Goal: Task Accomplishment & Management: Manage account settings

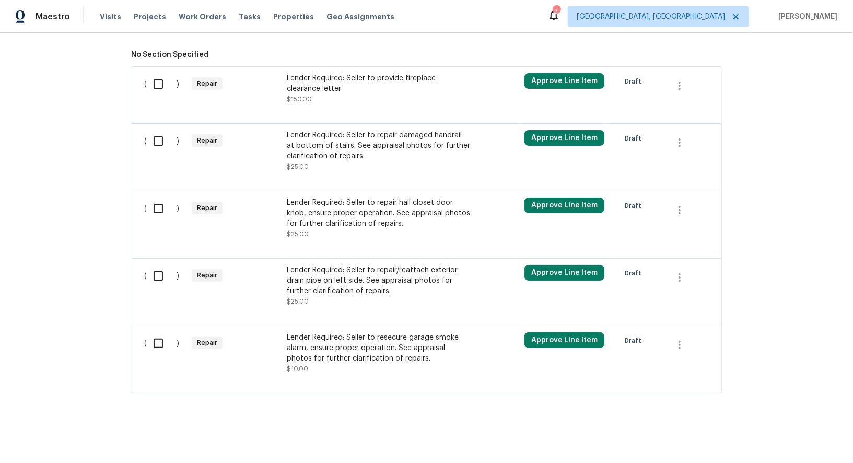
scroll to position [345, 0]
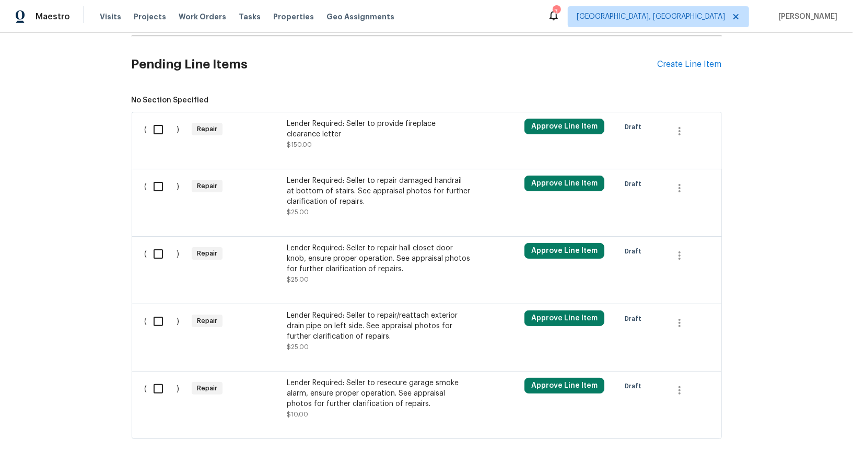
click at [353, 132] on div "Lender Required: Seller to provide fireplace clearance letter" at bounding box center [379, 129] width 184 height 21
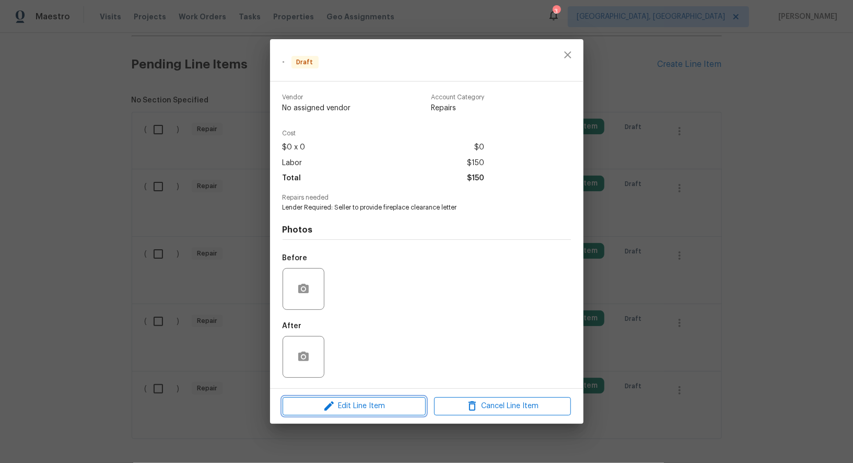
click at [319, 404] on span "Edit Line Item" at bounding box center [354, 406] width 137 height 13
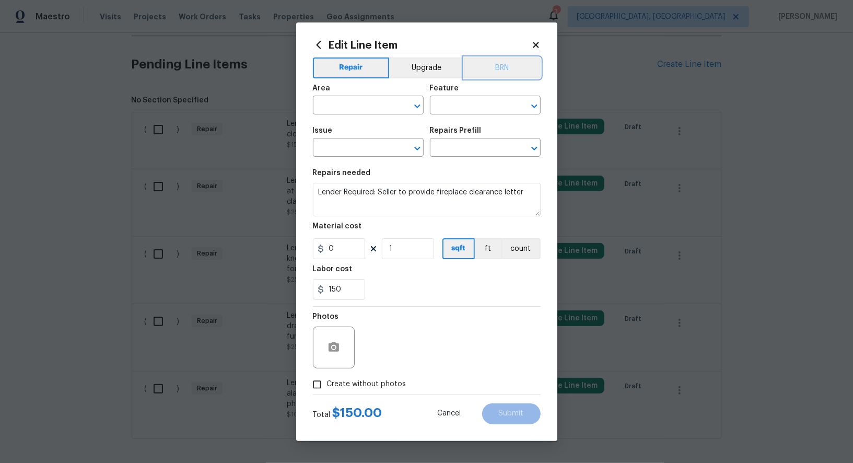
click at [495, 61] on button "BRN" at bounding box center [502, 67] width 77 height 21
click at [358, 106] on input "text" at bounding box center [354, 106] width 82 height 16
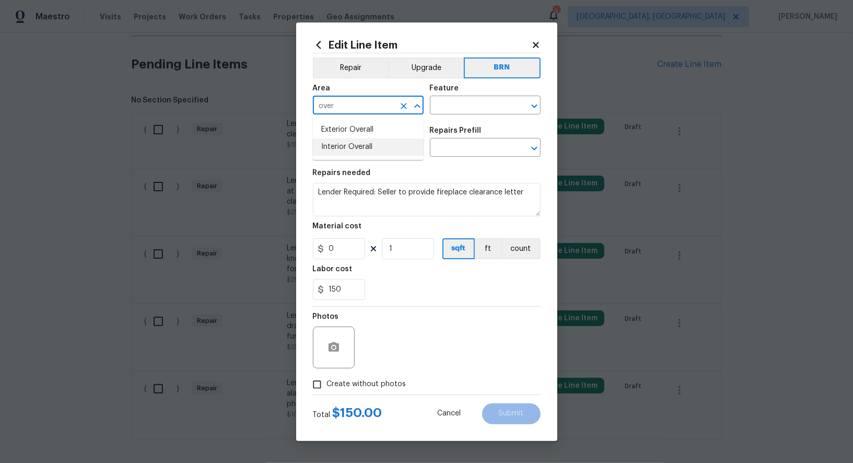
click at [379, 140] on li "Interior Overall" at bounding box center [368, 146] width 111 height 17
type input "Interior Overall"
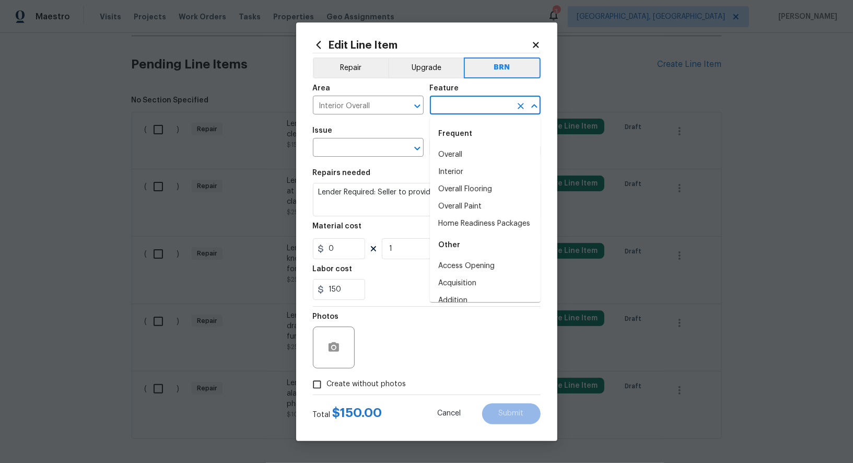
click at [470, 110] on input "text" at bounding box center [471, 106] width 82 height 16
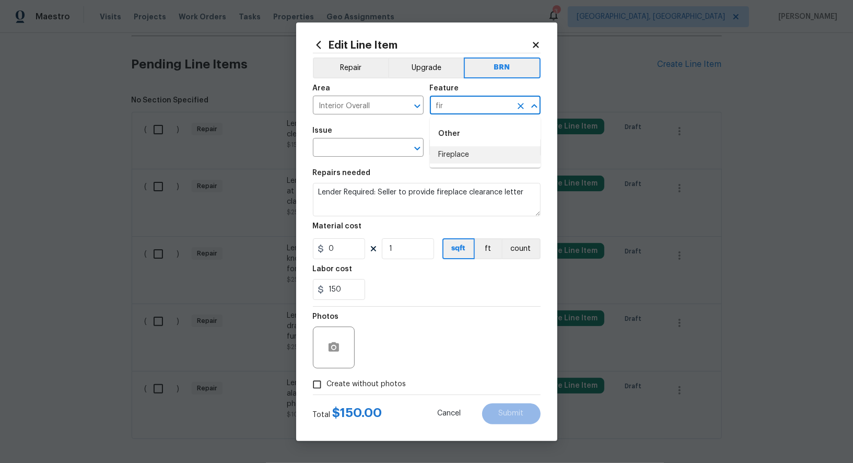
click at [476, 156] on li "Fireplace" at bounding box center [485, 154] width 111 height 17
type input "Fireplace"
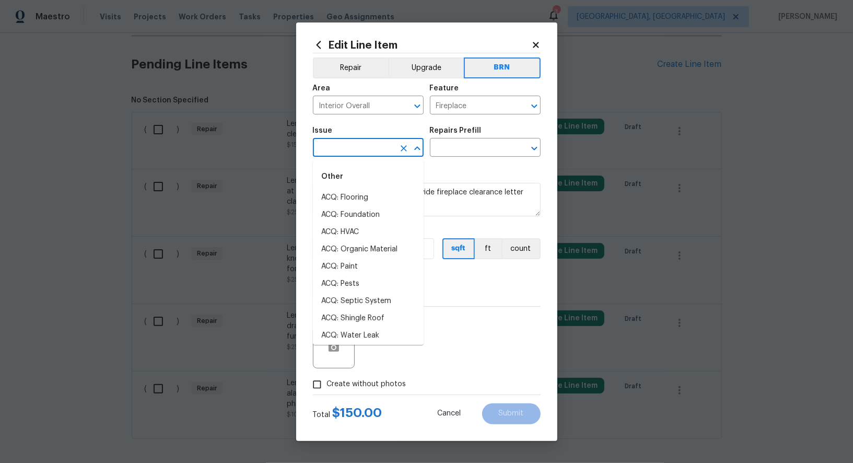
click at [335, 149] on input "text" at bounding box center [354, 149] width 82 height 16
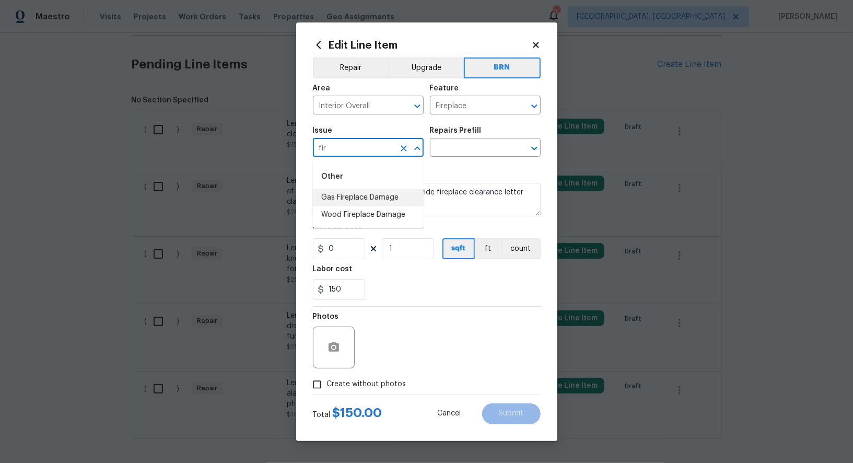
type input "fir"
click at [460, 193] on textarea "Lender Required: Seller to provide fireplace clearance letter" at bounding box center [427, 199] width 228 height 33
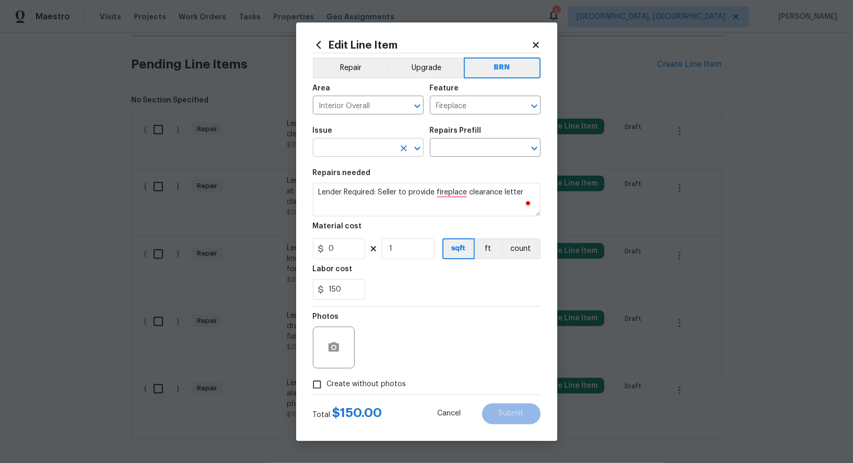
click at [358, 149] on input "text" at bounding box center [354, 149] width 82 height 16
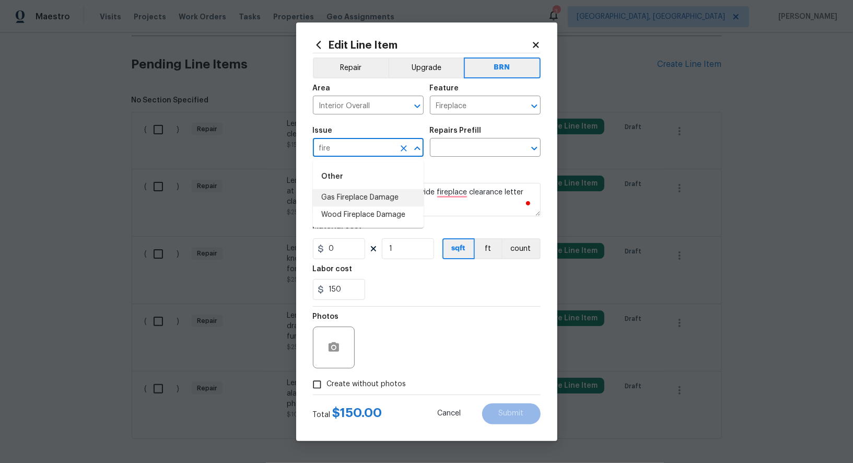
type input "fire"
click at [376, 205] on li "Gas Fireplace Damage" at bounding box center [368, 197] width 111 height 17
type input "Gas Fireplace Damage"
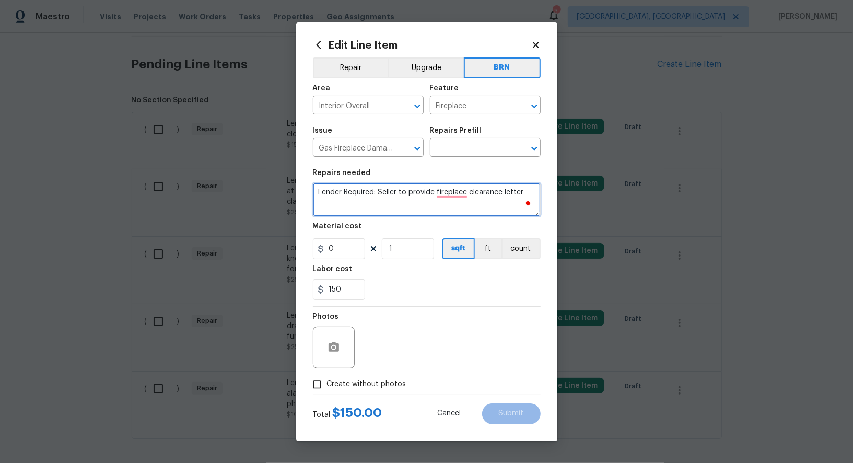
click at [423, 203] on textarea "Lender Required: Seller to provide fireplace clearance letter" at bounding box center [427, 199] width 228 height 33
click at [485, 149] on input "text" at bounding box center [471, 149] width 82 height 16
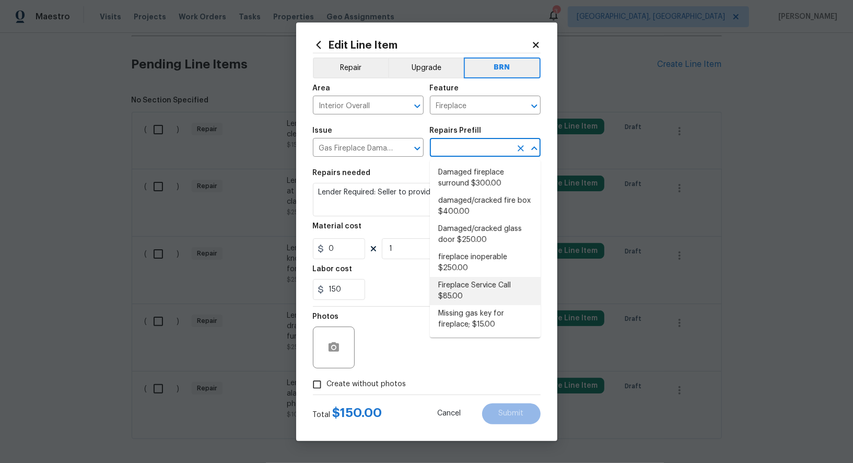
click at [480, 290] on li "Fireplace Service Call $85.00" at bounding box center [485, 291] width 111 height 28
type input "Fireplace Service Call $85.00"
type textarea "Clean and Service fireplace. Diagnose as needed."
type input "85"
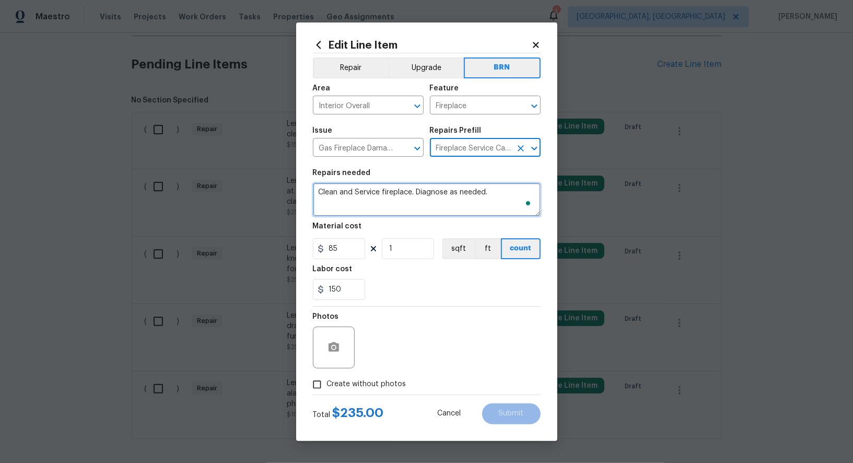
click at [442, 205] on textarea "Clean and Service fireplace. Diagnose as needed." at bounding box center [427, 199] width 228 height 33
paste textarea "Lender Required: Seller to provide fireplace clearance letter"
type textarea "Lender Required: Seller to provide fireplace clearance letter"
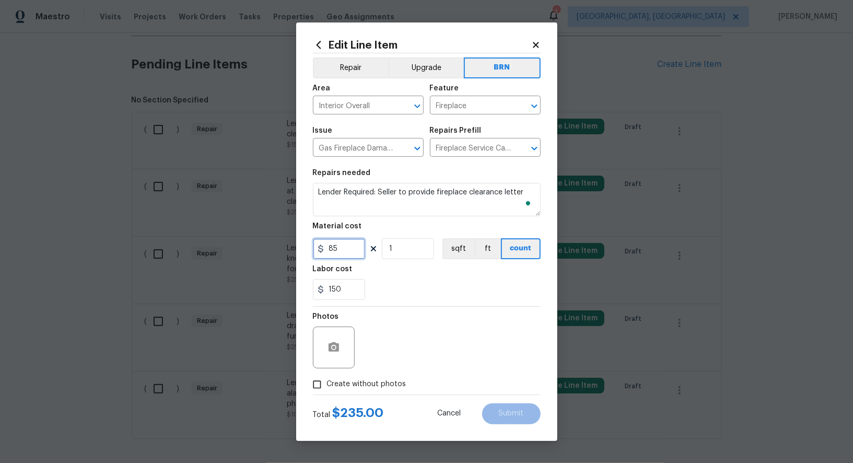
click at [340, 256] on input "85" at bounding box center [339, 248] width 52 height 21
type input "0"
click at [314, 391] on input "Create without photos" at bounding box center [317, 385] width 20 height 20
checkbox input "true"
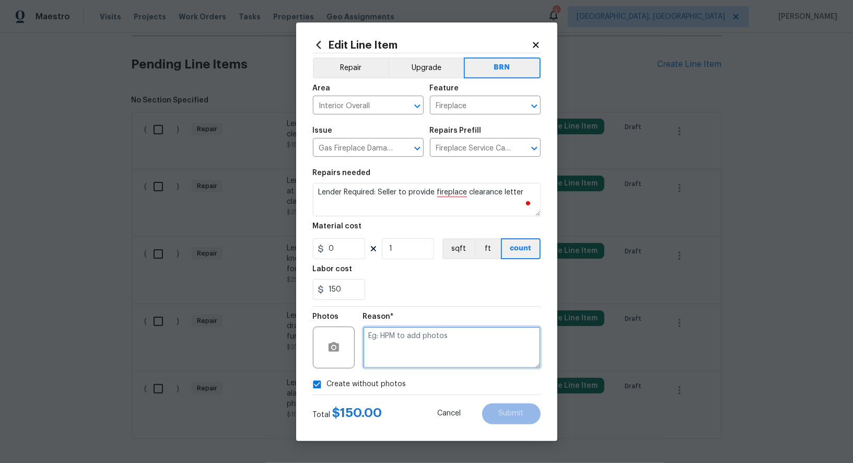
click at [434, 347] on textarea at bounding box center [452, 348] width 178 height 42
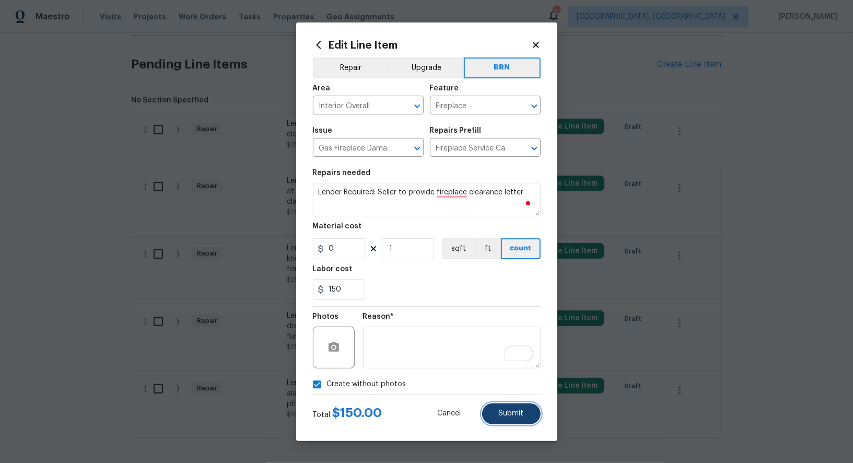
click at [513, 412] on span "Submit" at bounding box center [511, 414] width 25 height 8
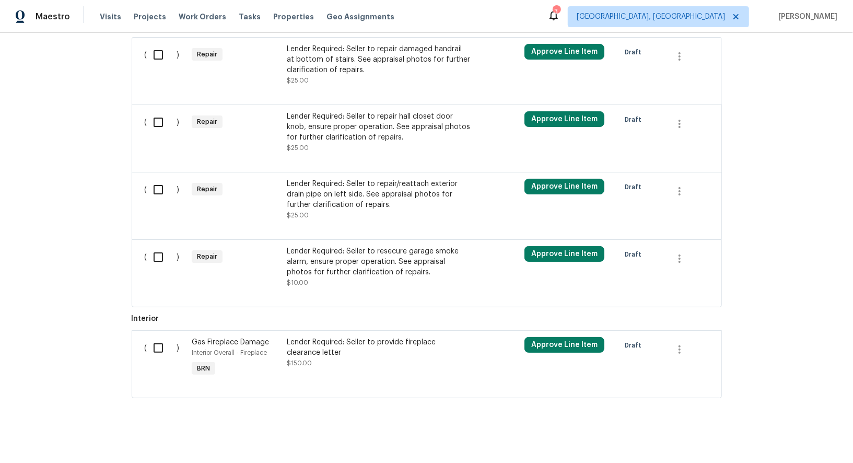
scroll to position [425, 0]
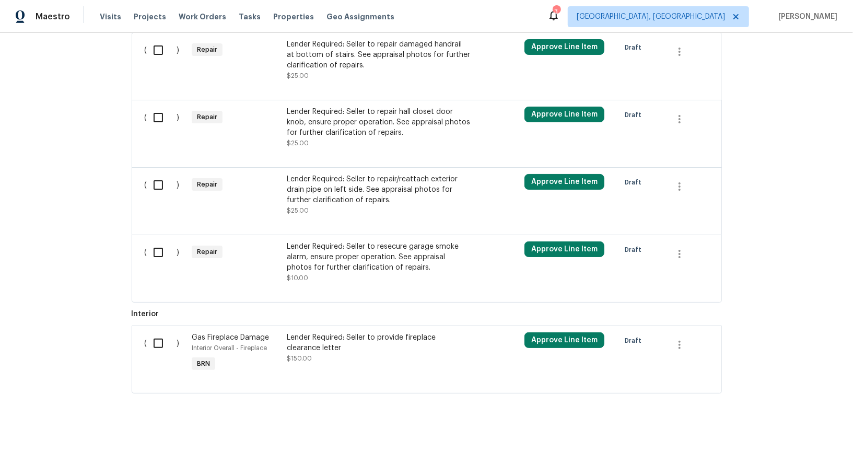
click at [346, 50] on div "Lender Required: Seller to repair damaged handrail at bottom of stairs. See app…" at bounding box center [379, 54] width 184 height 31
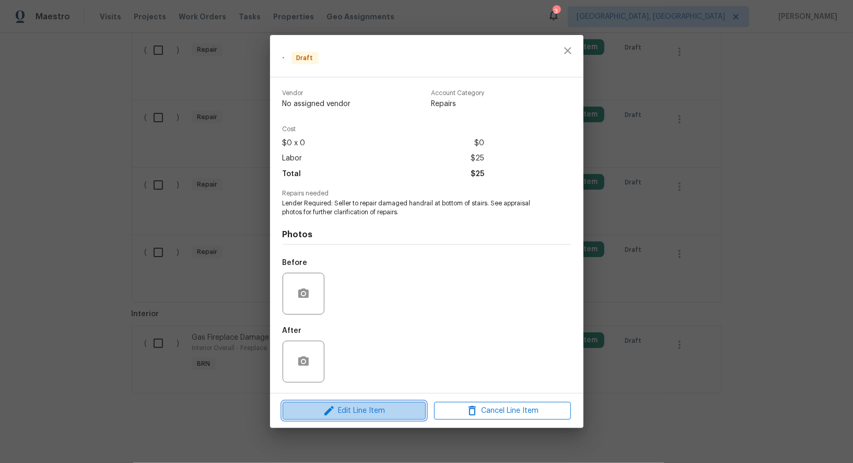
click at [377, 404] on button "Edit Line Item" at bounding box center [354, 411] width 143 height 18
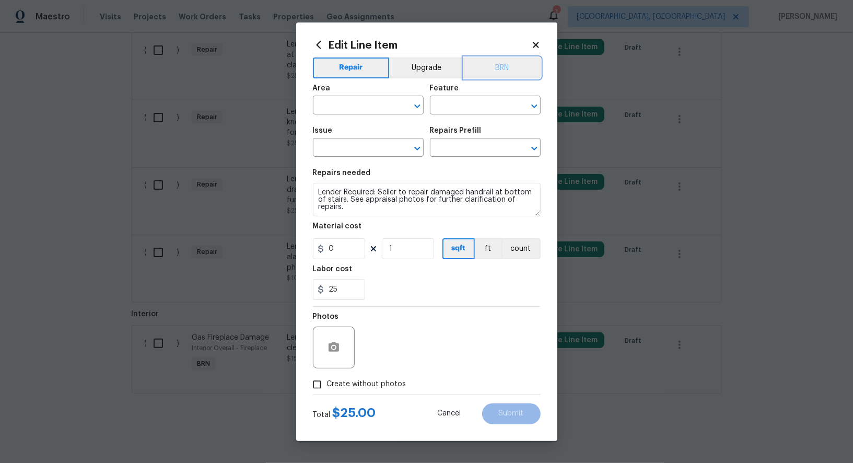
click at [488, 63] on button "BRN" at bounding box center [502, 67] width 77 height 21
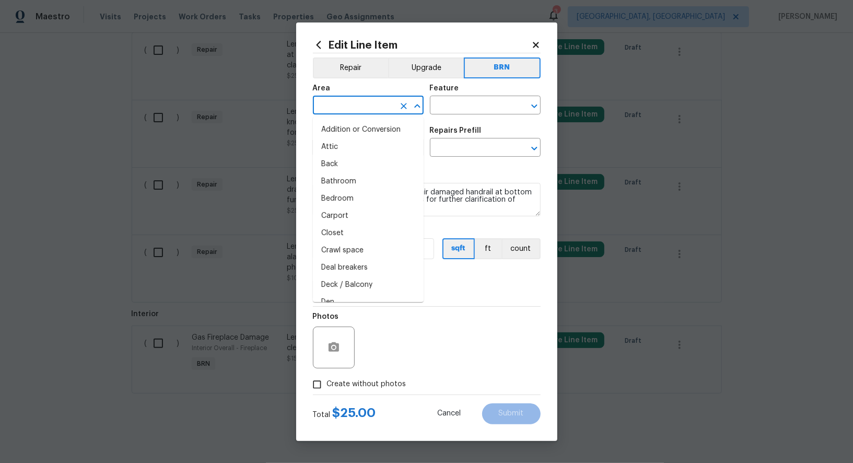
click at [349, 105] on input "text" at bounding box center [354, 106] width 82 height 16
type input "i"
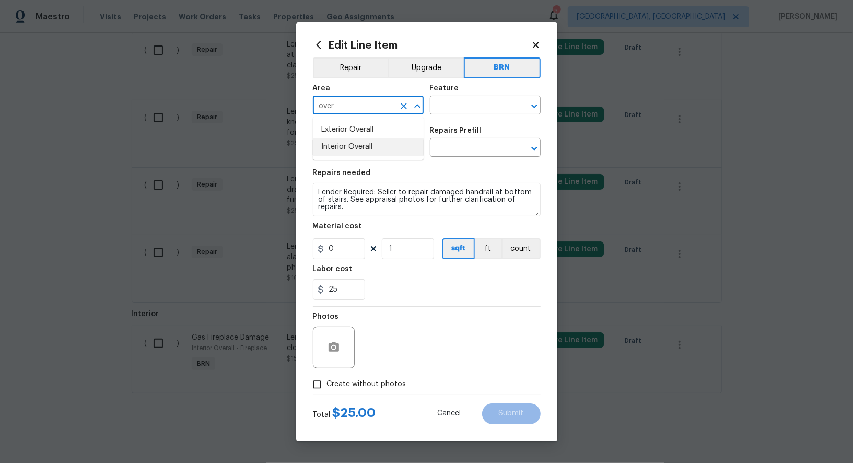
click at [374, 140] on li "Interior Overall" at bounding box center [368, 146] width 111 height 17
type input "Interior Overall"
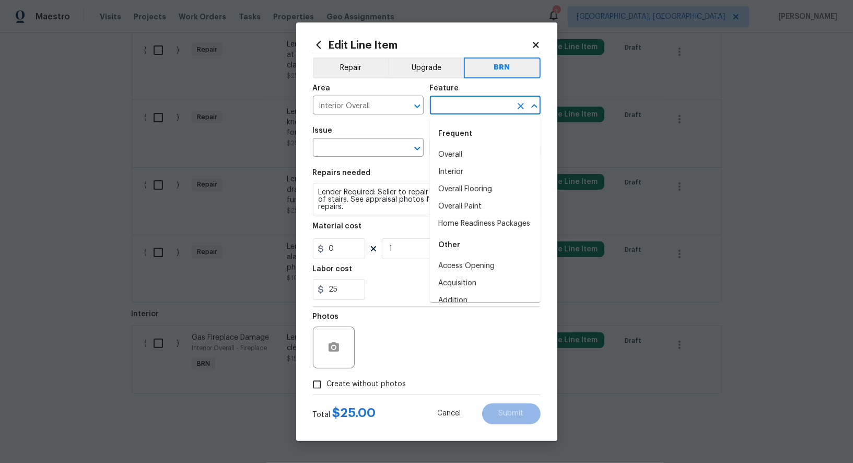
click at [443, 108] on input "text" at bounding box center [471, 106] width 82 height 16
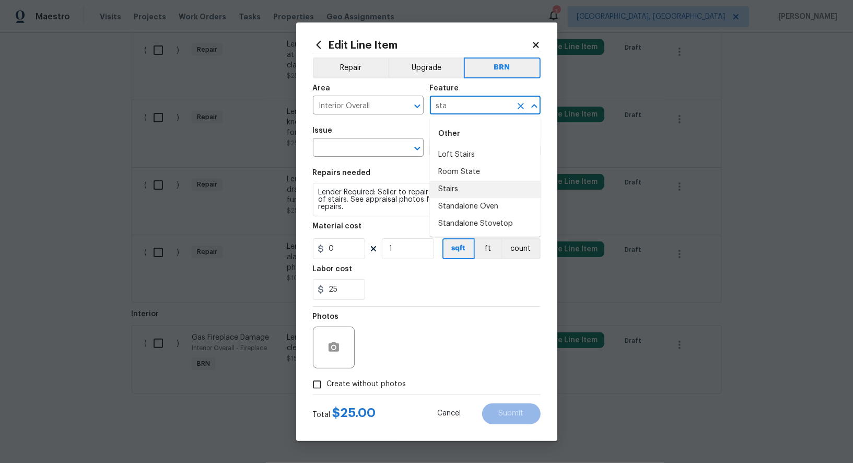
click at [463, 190] on li "Stairs" at bounding box center [485, 189] width 111 height 17
type input "Stairs"
click at [361, 155] on input "text" at bounding box center [354, 149] width 82 height 16
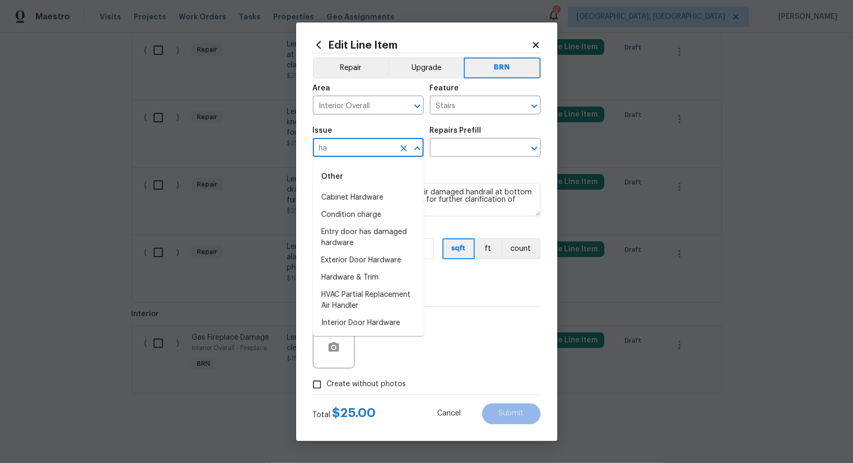
type input "h"
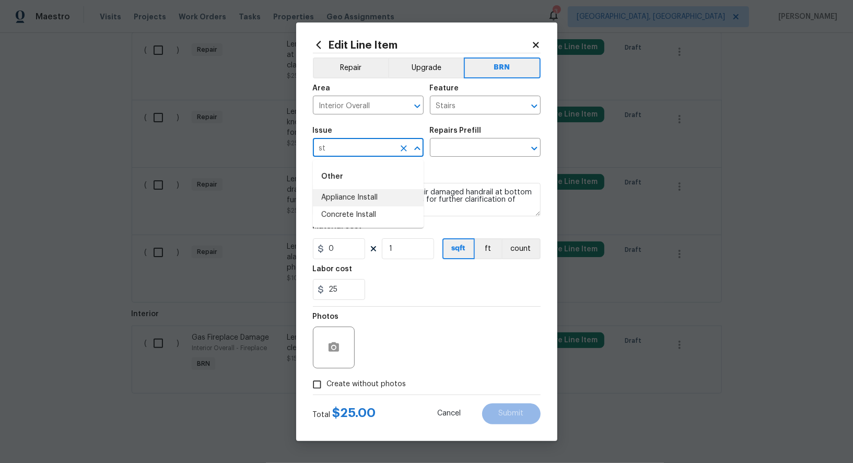
type input "s"
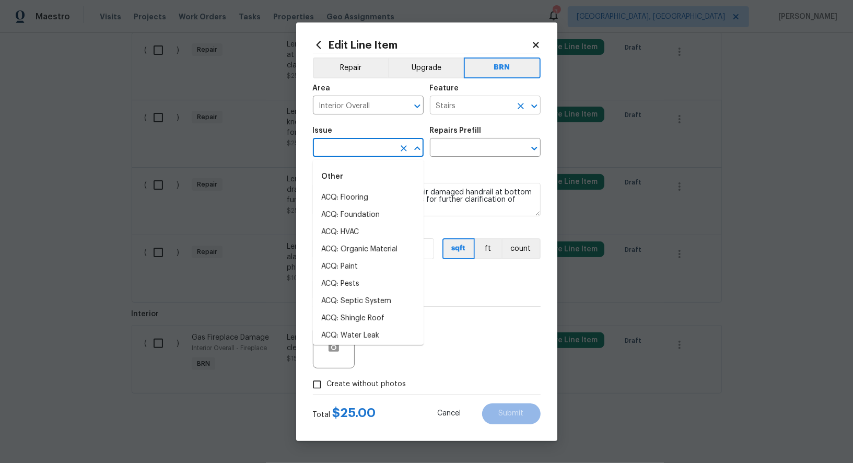
click at [523, 104] on icon "Clear" at bounding box center [521, 106] width 6 height 6
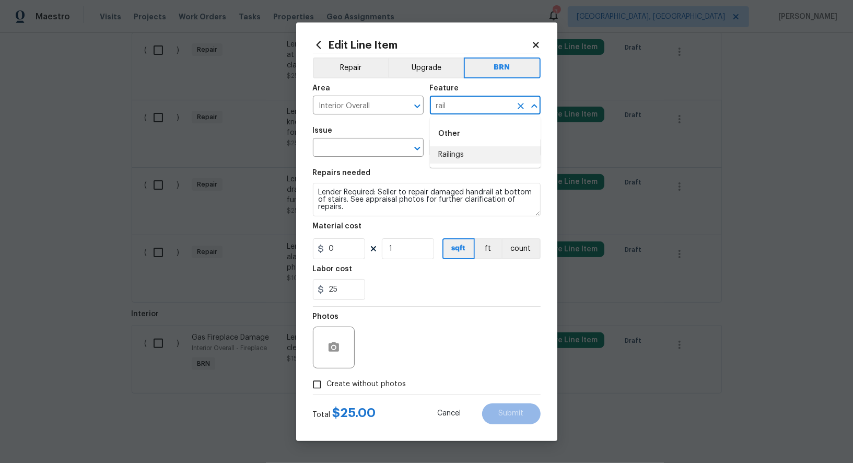
click at [493, 156] on li "Railings" at bounding box center [485, 154] width 111 height 17
type input "Railings"
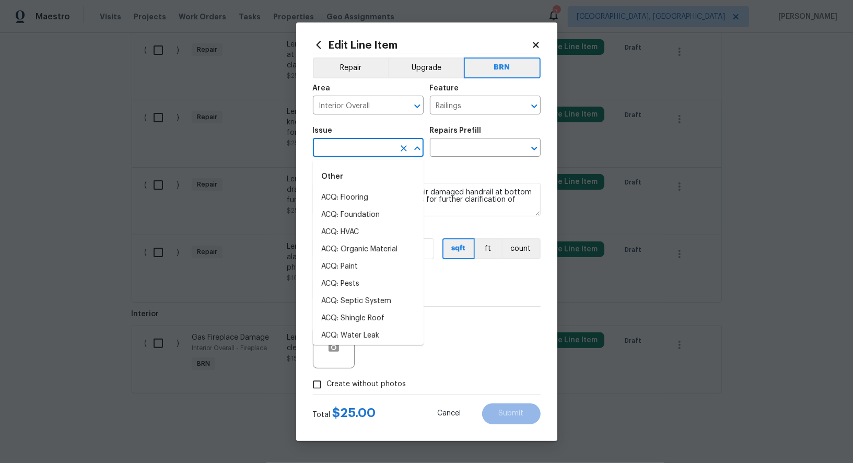
click at [333, 148] on input "text" at bounding box center [354, 149] width 82 height 16
type input "s"
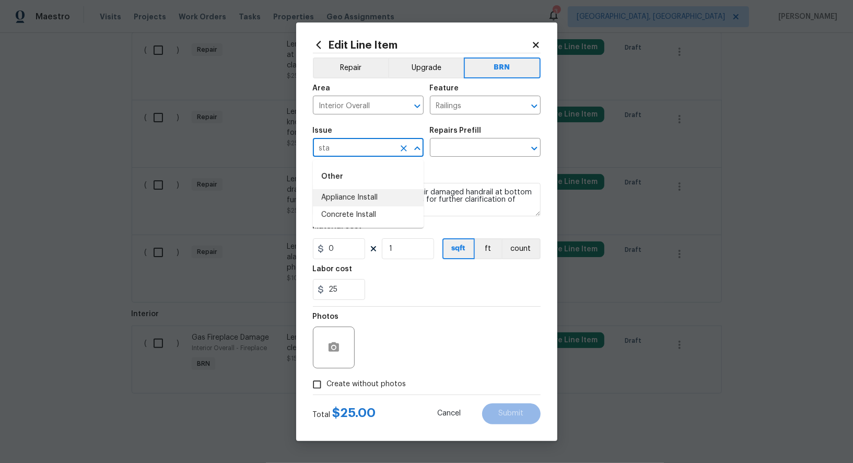
click at [393, 199] on li "Appliance Install" at bounding box center [368, 197] width 111 height 17
type input "Appliance Install"
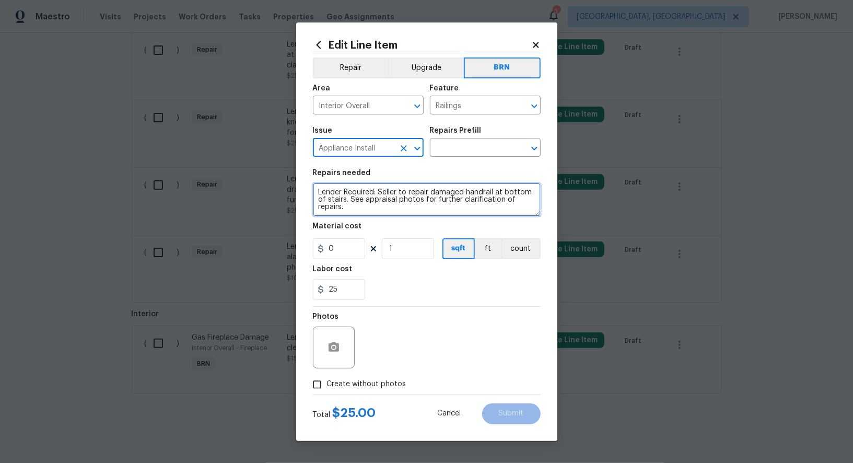
click at [416, 198] on textarea "Lender Required: Seller to repair damaged handrail at bottom of stairs. See app…" at bounding box center [427, 199] width 228 height 33
click at [406, 148] on icon "Clear" at bounding box center [404, 148] width 10 height 10
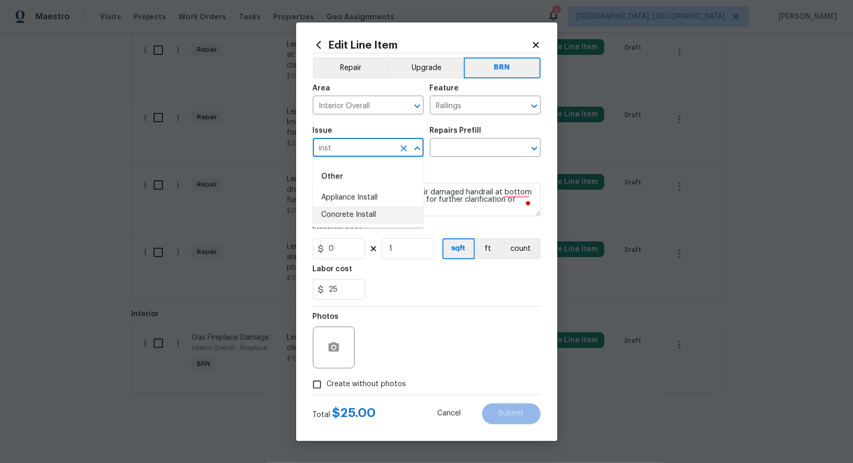
click at [395, 210] on li "Concrete Install" at bounding box center [368, 214] width 111 height 17
type input "Concrete Install"
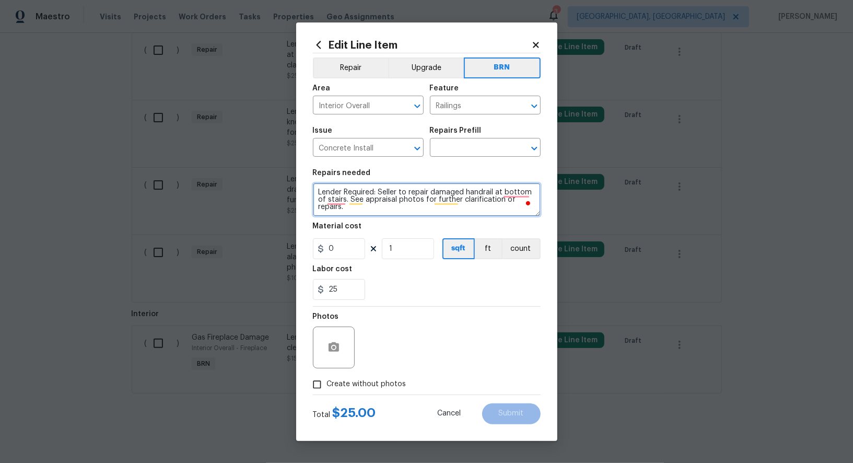
click at [440, 195] on textarea "Lender Required: Seller to repair damaged handrail at bottom of stairs. See app…" at bounding box center [427, 199] width 228 height 33
click at [470, 152] on input "text" at bounding box center [471, 149] width 82 height 16
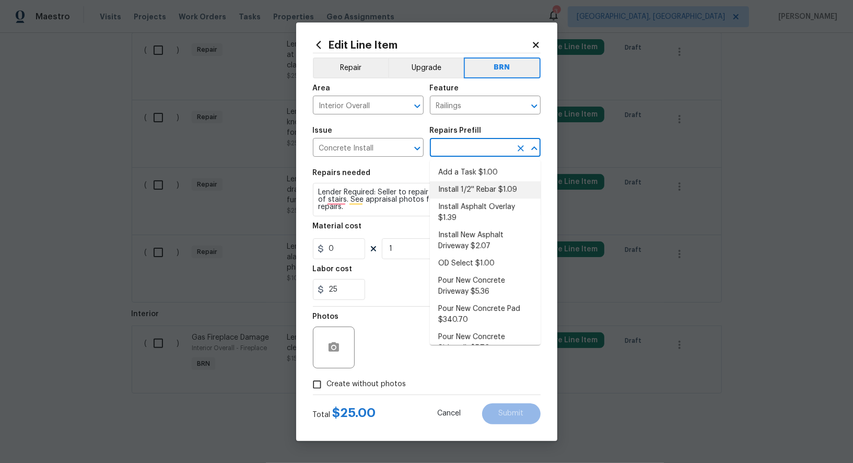
click at [478, 181] on li "Install 1/2'' Rebar $1.09" at bounding box center [485, 189] width 111 height 17
type input "Flatwork"
type input "Install 1/2'' Rebar $1.09"
type textarea "Install #4 1/2 inch rebar as needed for reinforcement of the concrete. Ensure t…"
type input "1.09"
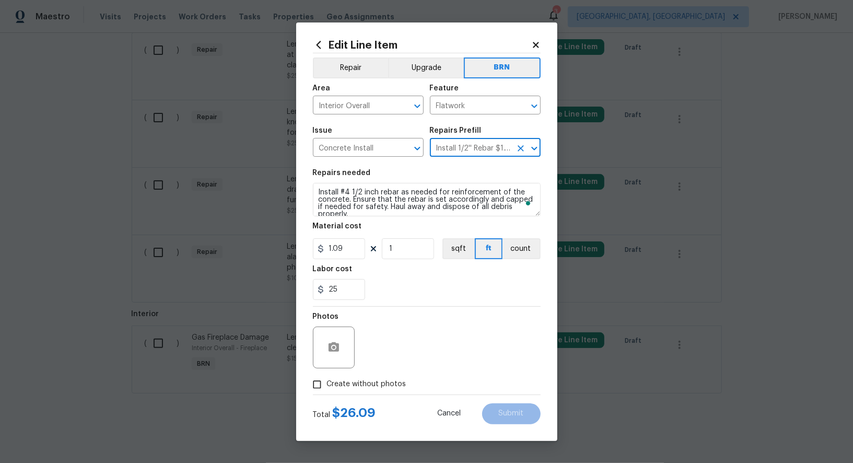
click at [514, 148] on button "Clear" at bounding box center [521, 148] width 15 height 15
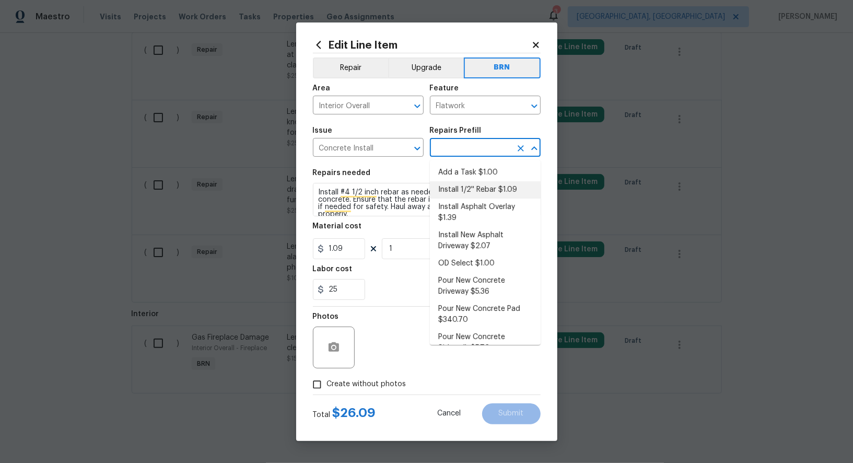
click at [491, 149] on input "text" at bounding box center [471, 149] width 82 height 16
click at [476, 172] on li "Add a Task $1.00" at bounding box center [485, 172] width 111 height 17
type input "Add a Task $1.00"
type textarea "HPM to detail"
type input "1"
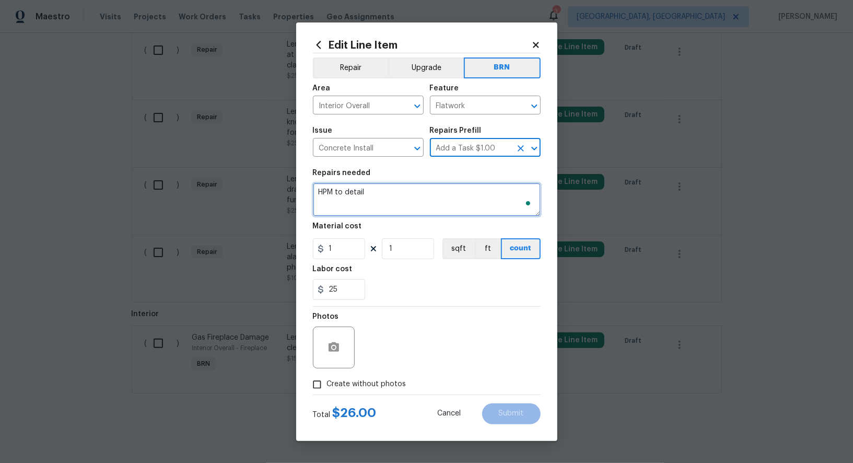
click at [437, 199] on textarea "HPM to detail" at bounding box center [427, 199] width 228 height 33
paste textarea "Lender Required: Seller to repair damaged handrail at bottom of stairs. See app…"
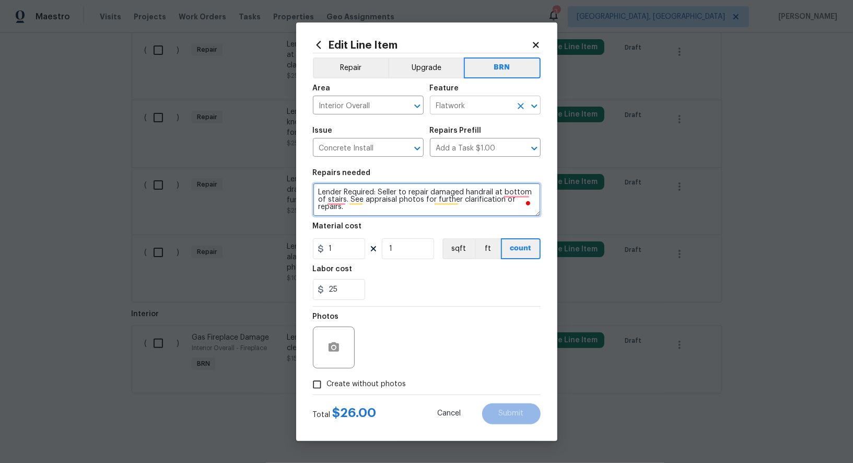
click at [518, 101] on icon "Clear" at bounding box center [521, 106] width 10 height 10
type textarea "Lender Required: Seller to repair damaged handrail at bottom of stairs. See app…"
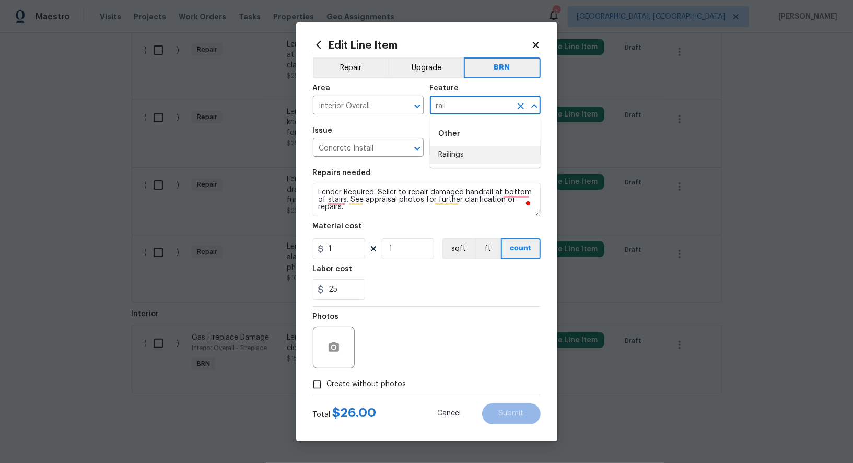
click at [466, 159] on li "Railings" at bounding box center [485, 154] width 111 height 17
type input "Railings"
click at [349, 258] on input "1" at bounding box center [339, 248] width 52 height 21
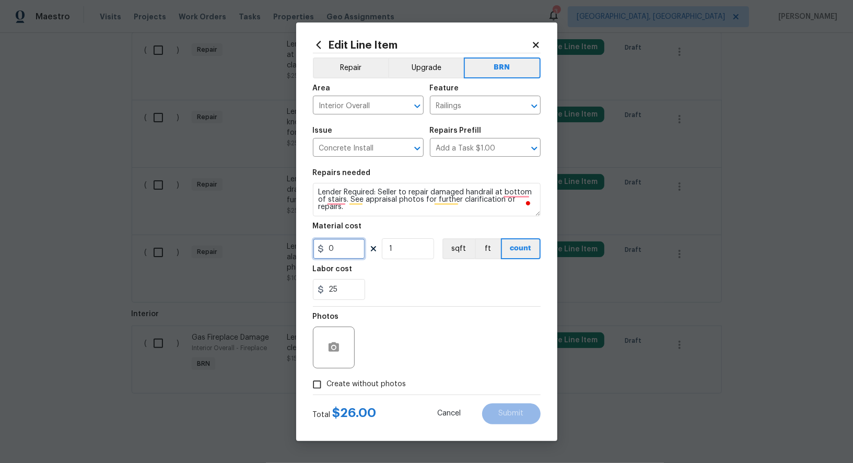
type input "0"
click at [331, 345] on icon "button" at bounding box center [334, 346] width 10 height 9
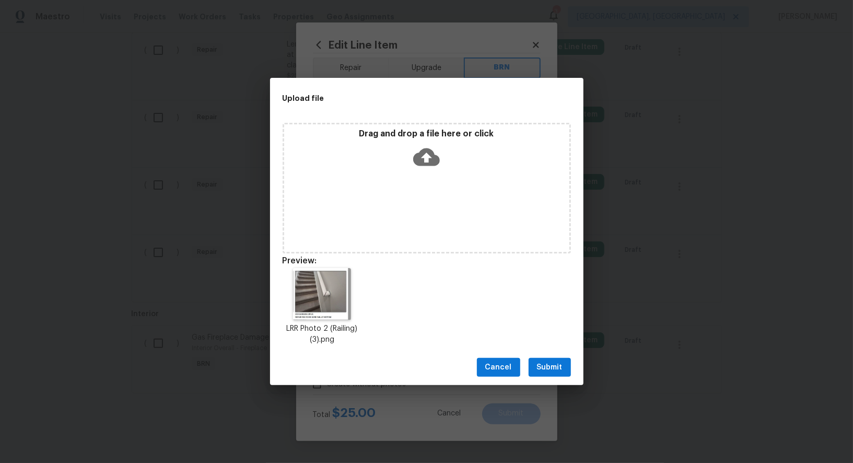
click at [549, 365] on span "Submit" at bounding box center [550, 367] width 26 height 13
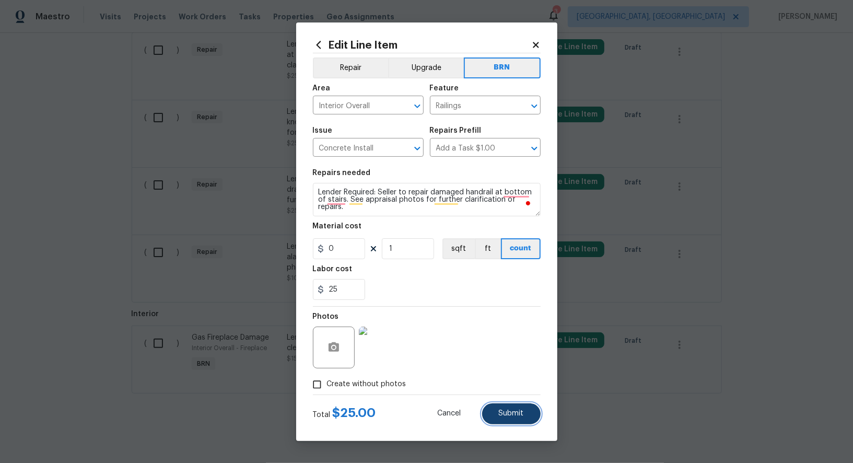
click at [519, 420] on button "Submit" at bounding box center [511, 413] width 59 height 21
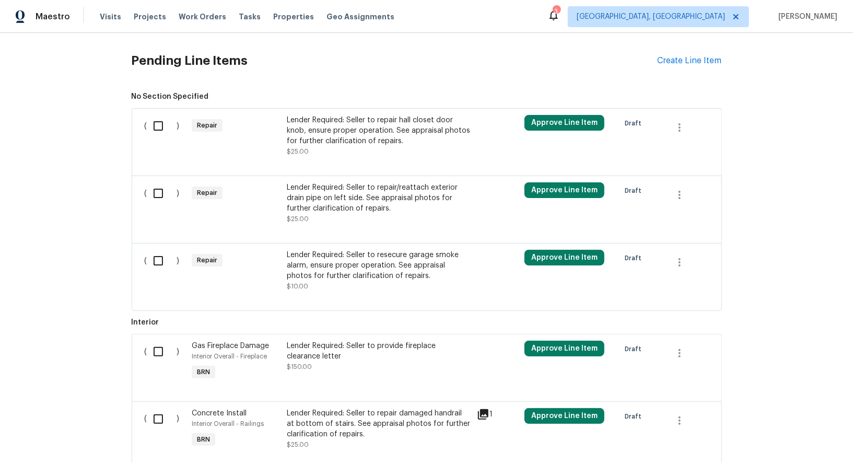
scroll to position [346, 0]
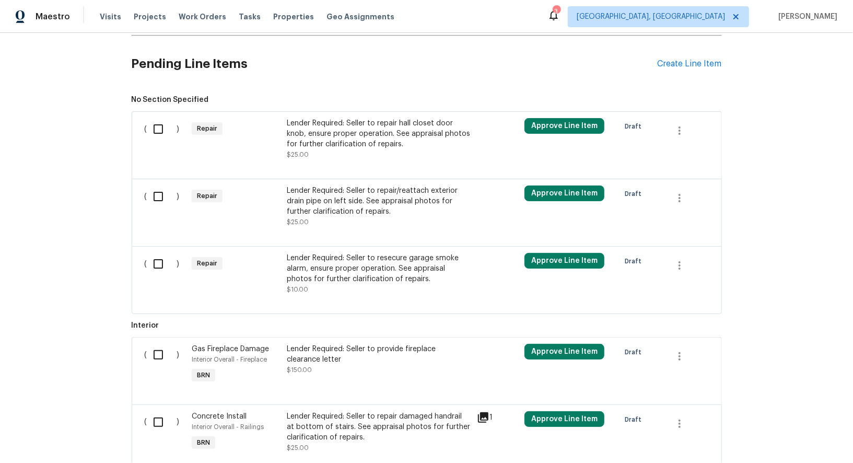
click at [333, 134] on div "Lender Required: Seller to repair hall closet door knob, ensure proper operatio…" at bounding box center [379, 133] width 184 height 31
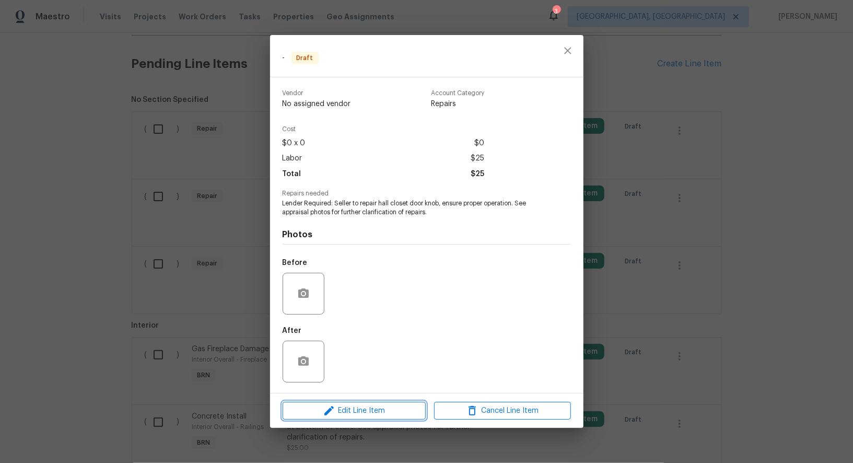
click at [378, 416] on span "Edit Line Item" at bounding box center [354, 410] width 137 height 13
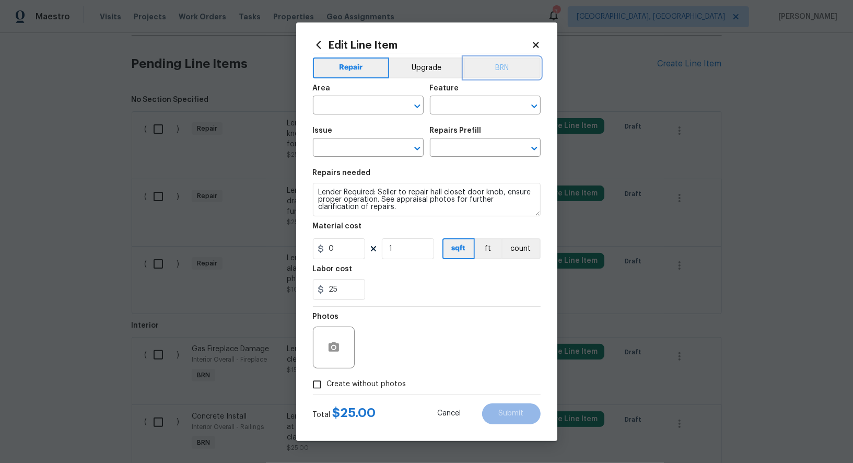
click at [495, 66] on button "BRN" at bounding box center [502, 67] width 77 height 21
click at [356, 101] on input "text" at bounding box center [354, 106] width 82 height 16
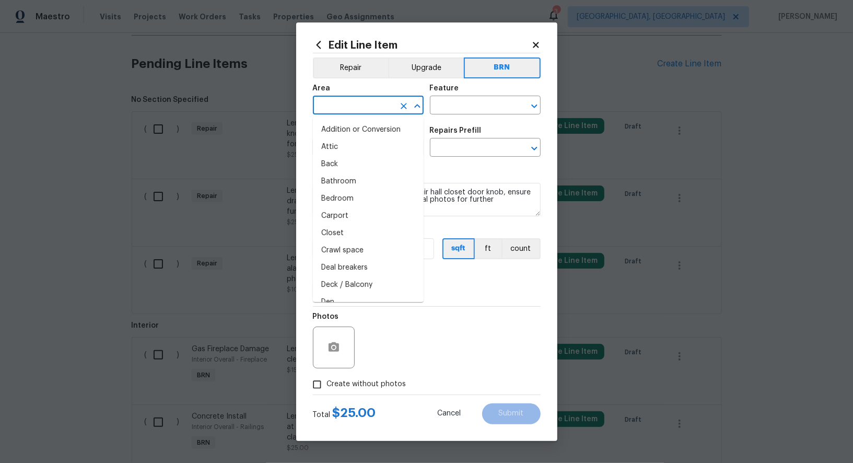
type input "i"
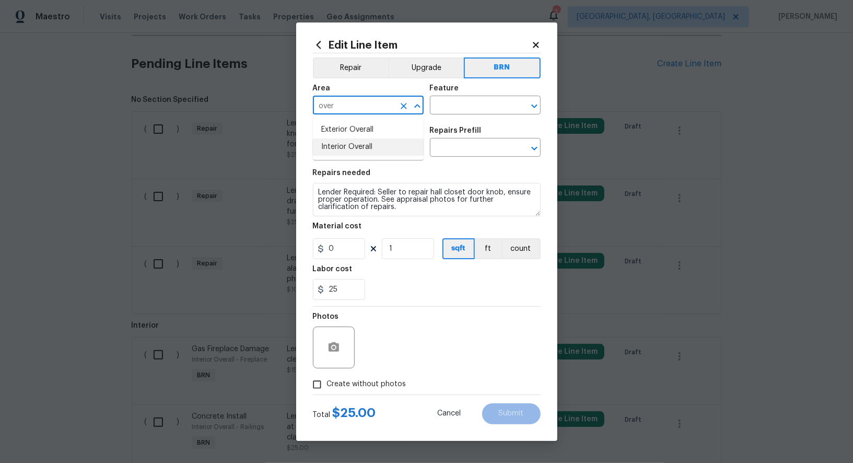
click at [396, 142] on li "Interior Overall" at bounding box center [368, 146] width 111 height 17
type input "Interior Overall"
click at [468, 111] on input "text" at bounding box center [471, 106] width 82 height 16
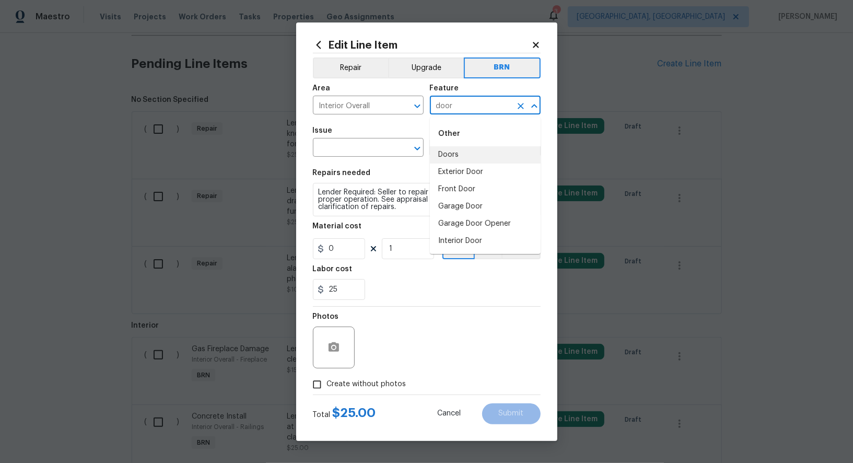
click at [464, 148] on li "Doors" at bounding box center [485, 154] width 111 height 17
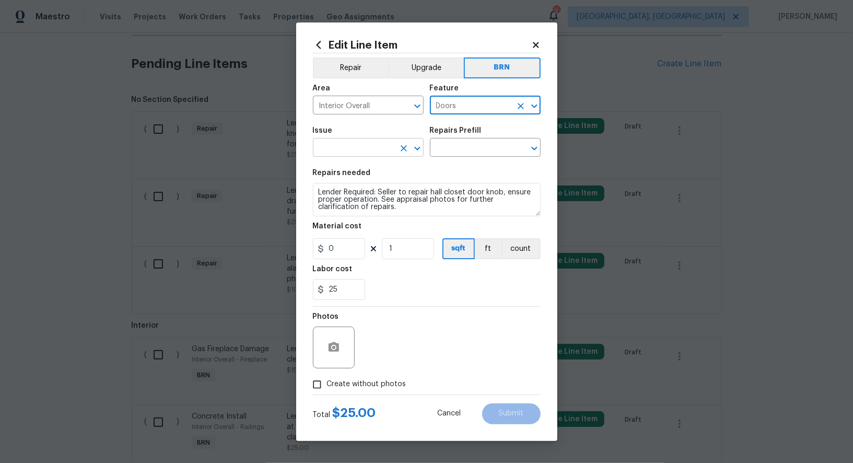
type input "Doors"
click at [351, 153] on input "text" at bounding box center [354, 149] width 82 height 16
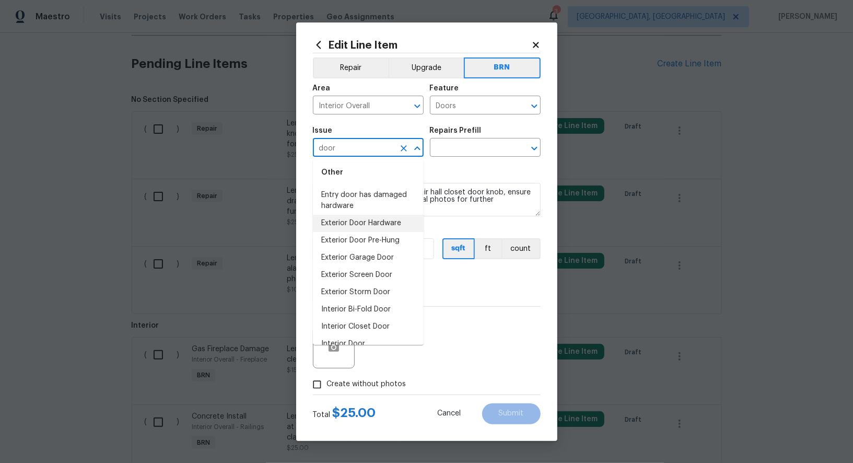
scroll to position [83, 0]
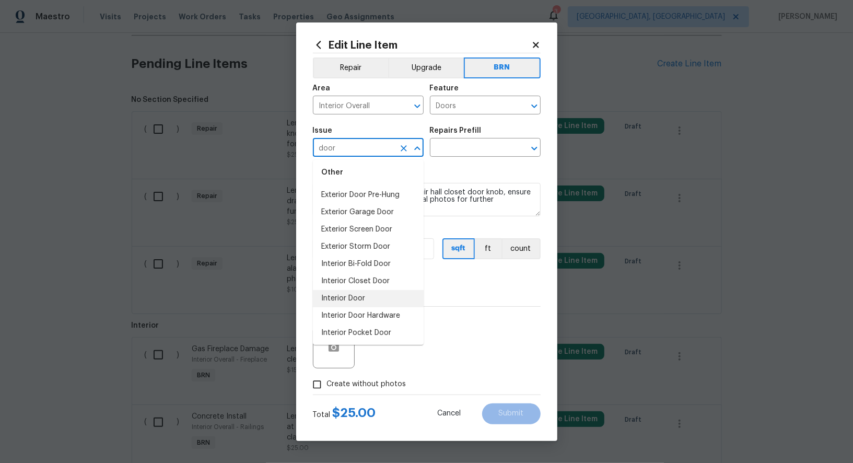
click at [365, 296] on li "Interior Door" at bounding box center [368, 298] width 111 height 17
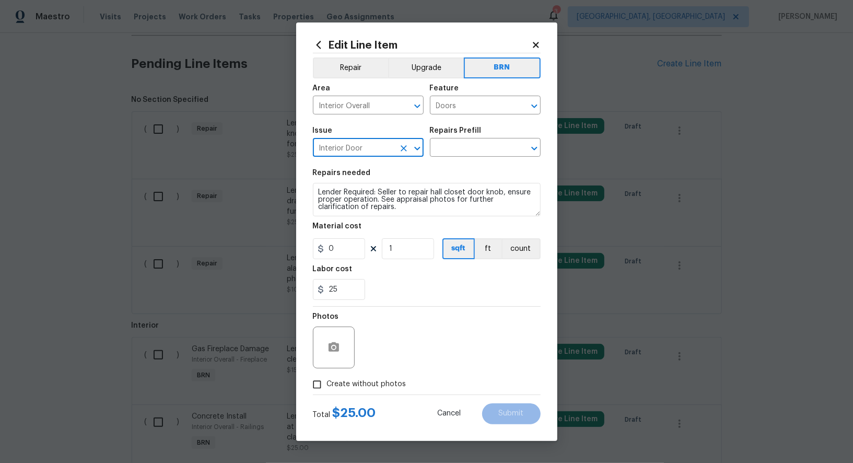
type input "Interior Door"
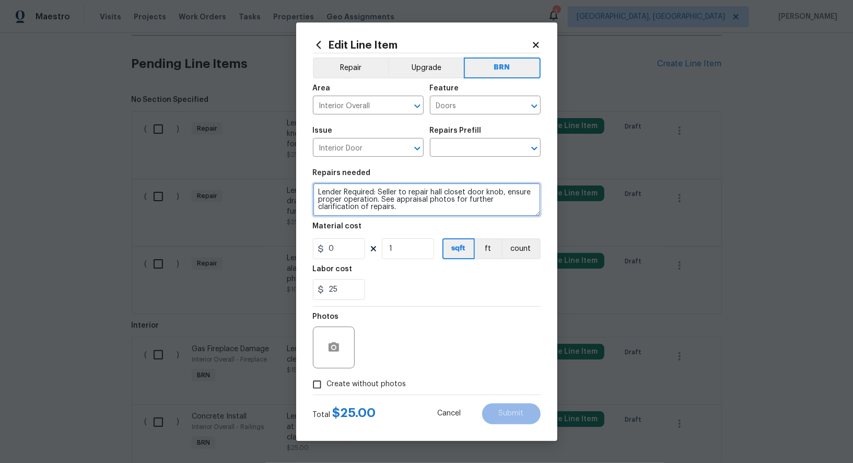
click at [408, 205] on textarea "Lender Required: Seller to repair hall closet door knob, ensure proper operatio…" at bounding box center [427, 199] width 228 height 33
click at [448, 147] on input "text" at bounding box center [471, 149] width 82 height 16
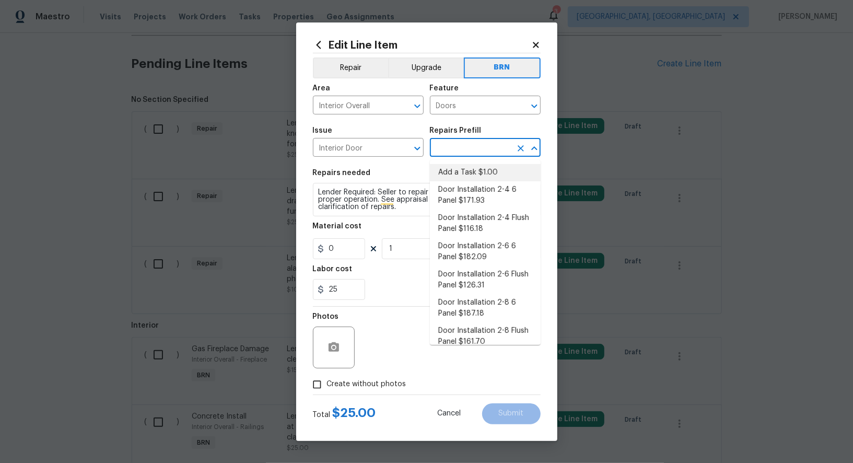
click at [462, 174] on li "Add a Task $1.00" at bounding box center [485, 172] width 111 height 17
type input "Interior Door"
type input "Add a Task $1.00"
type textarea "HPM to detail"
type input "1"
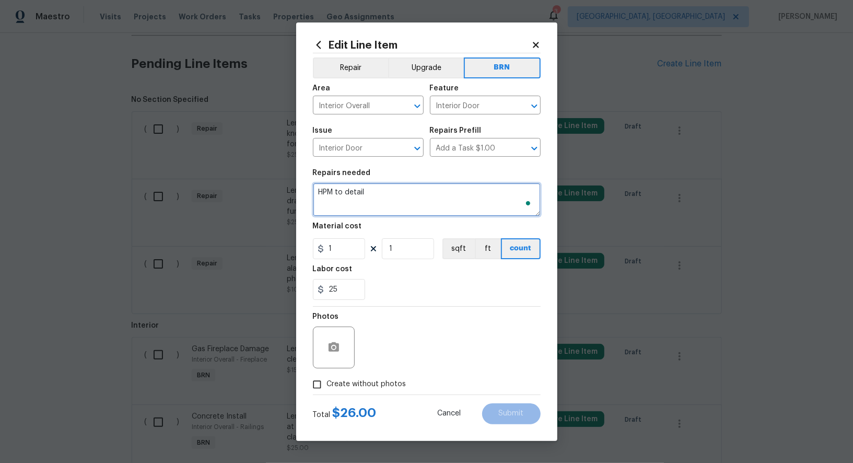
click at [396, 204] on textarea "HPM to detail" at bounding box center [427, 199] width 228 height 33
paste textarea "Lender Required: Seller to repair hall closet door knob, ensure proper operatio…"
type textarea "Lender Required: Seller to repair hall closet door knob, ensure proper operatio…"
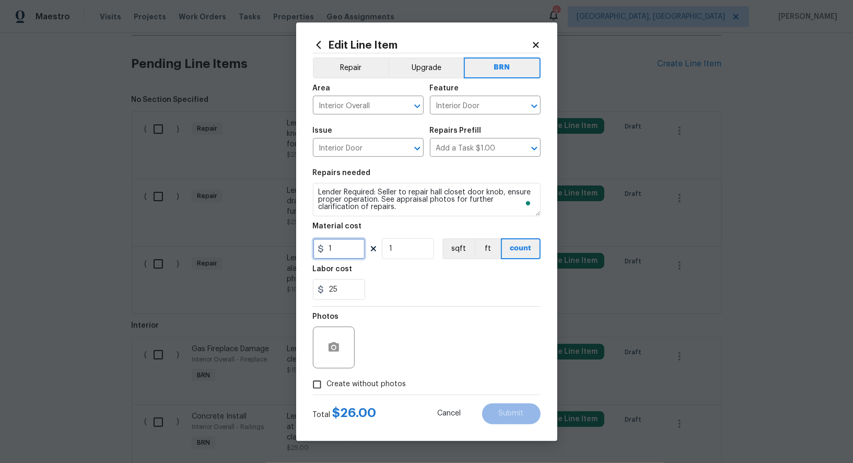
click at [352, 241] on input "1" at bounding box center [339, 248] width 52 height 21
type input "0"
click at [337, 346] on icon "button" at bounding box center [334, 346] width 10 height 9
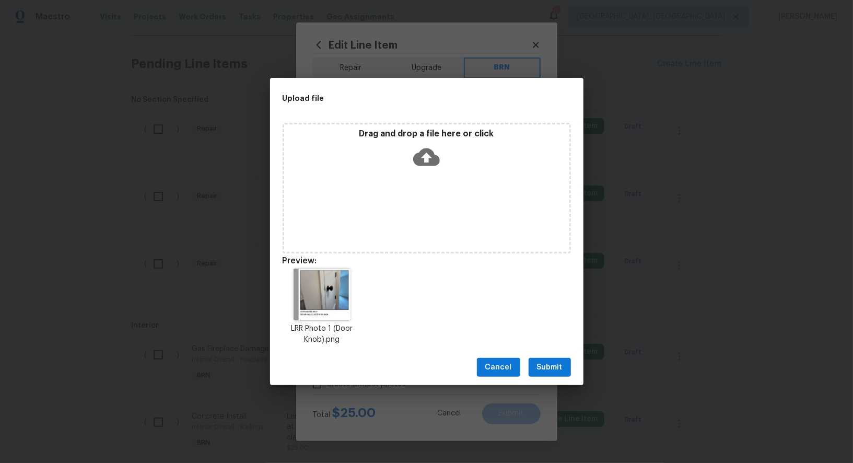
scroll to position [8, 0]
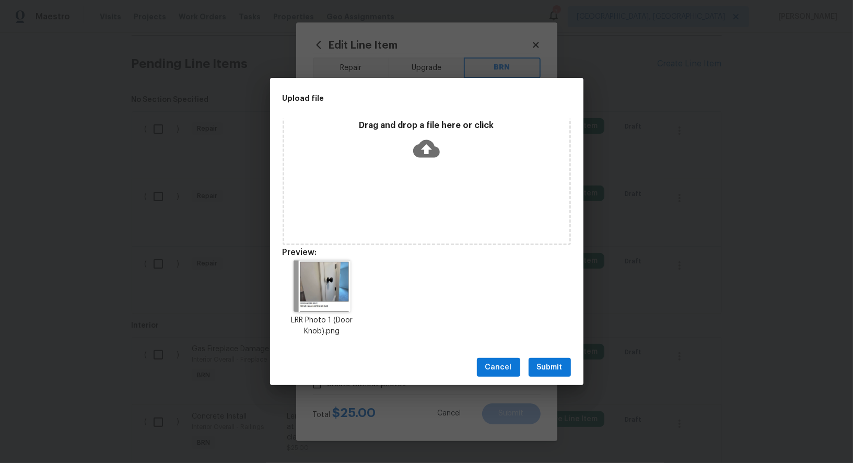
click at [556, 373] on span "Submit" at bounding box center [550, 367] width 26 height 13
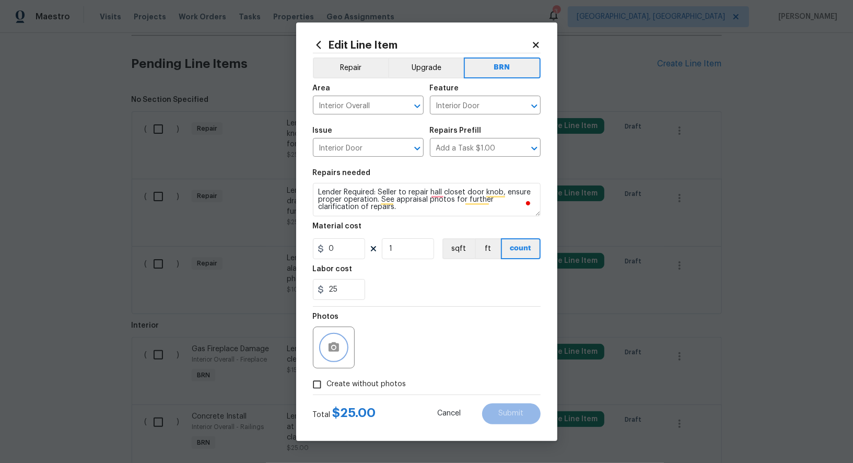
scroll to position [0, 0]
click at [450, 209] on textarea "Lender Required: Seller to repair hall closet door knob, ensure proper operatio…" at bounding box center [427, 199] width 228 height 33
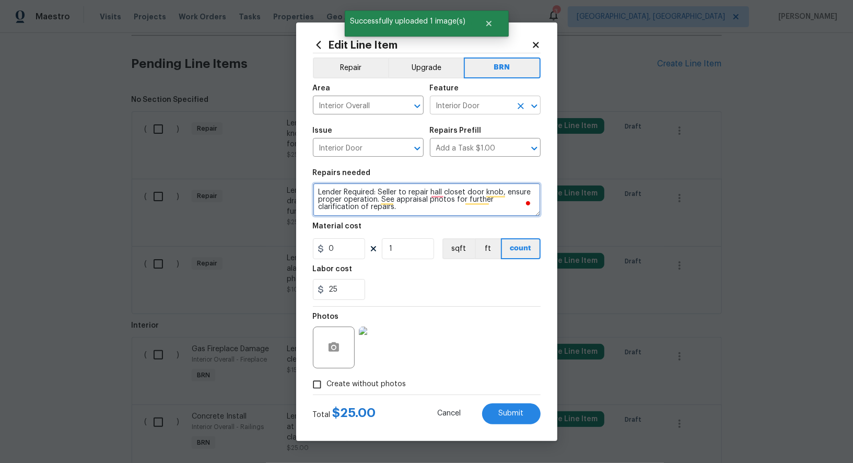
click at [518, 105] on icon "Clear" at bounding box center [521, 106] width 10 height 10
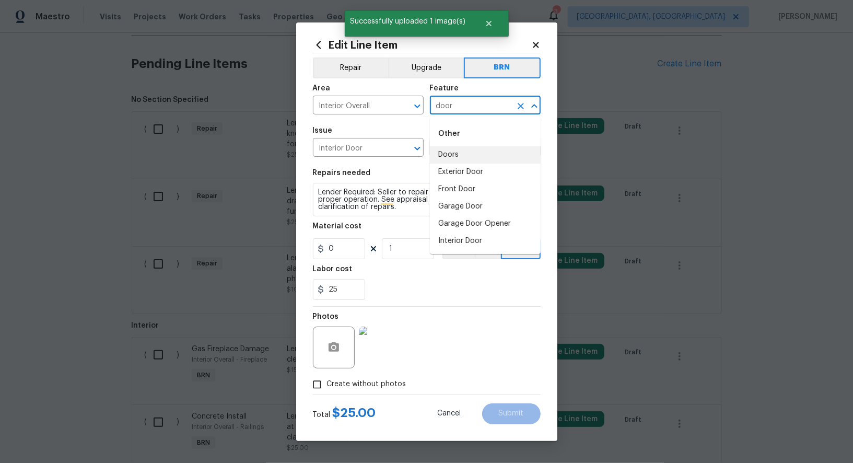
click at [470, 153] on li "Doors" at bounding box center [485, 154] width 111 height 17
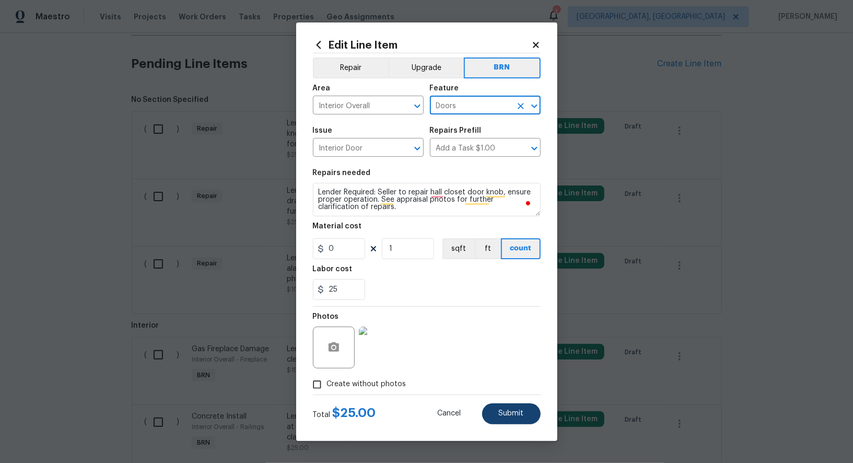
type input "Doors"
click at [502, 417] on span "Submit" at bounding box center [511, 414] width 25 height 8
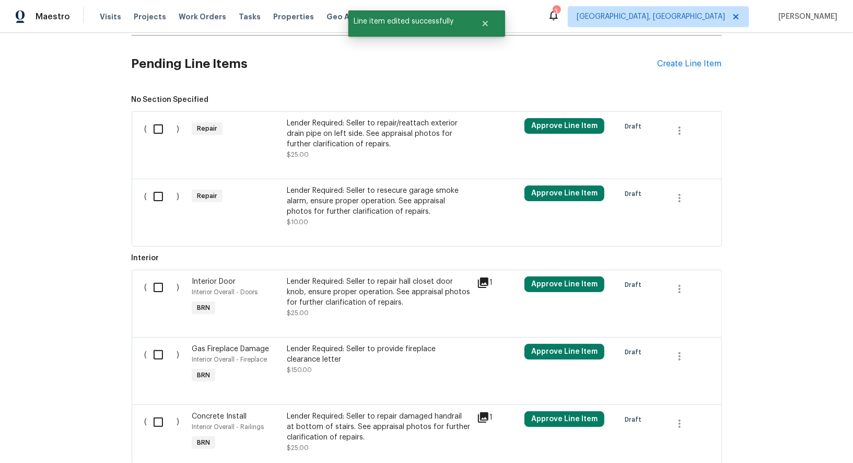
scroll to position [353, 0]
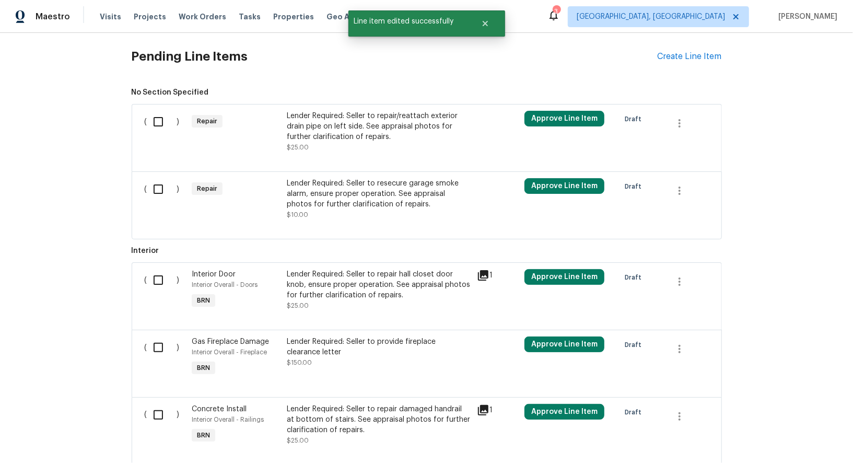
click at [352, 113] on div "Lender Required: Seller to repair/reattach exterior drain pipe on left side. Se…" at bounding box center [379, 126] width 184 height 31
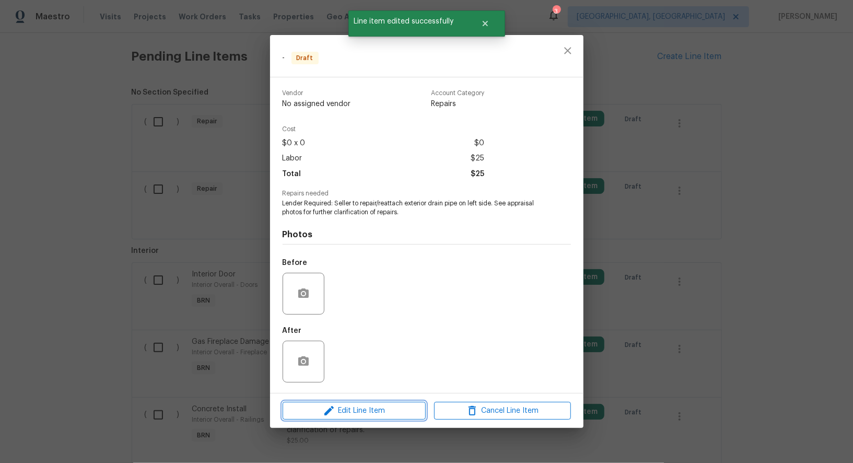
click at [344, 405] on span "Edit Line Item" at bounding box center [354, 410] width 137 height 13
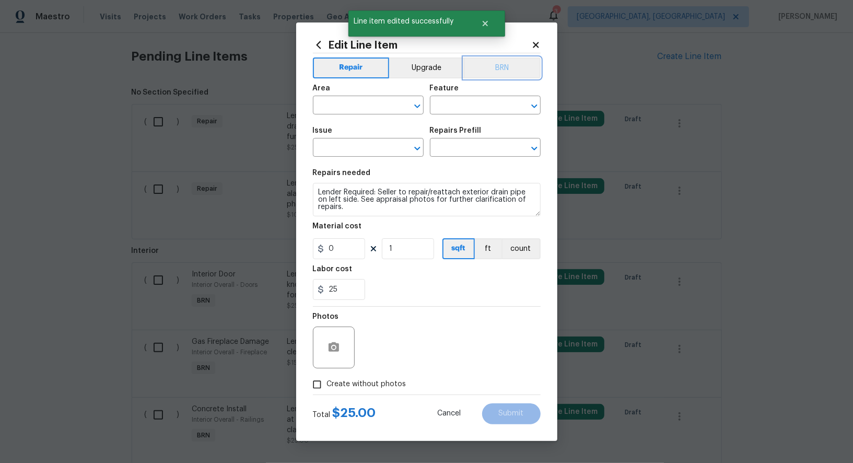
click at [501, 69] on button "BRN" at bounding box center [502, 67] width 77 height 21
click at [377, 108] on input "text" at bounding box center [354, 106] width 82 height 16
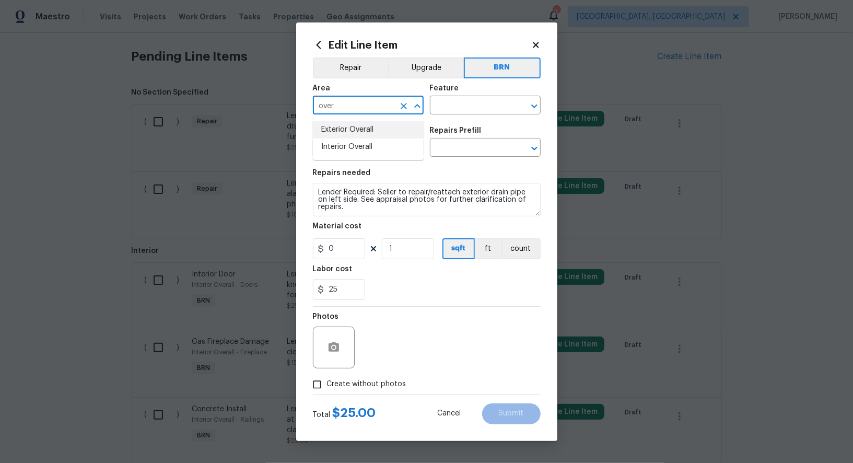
type input "over"
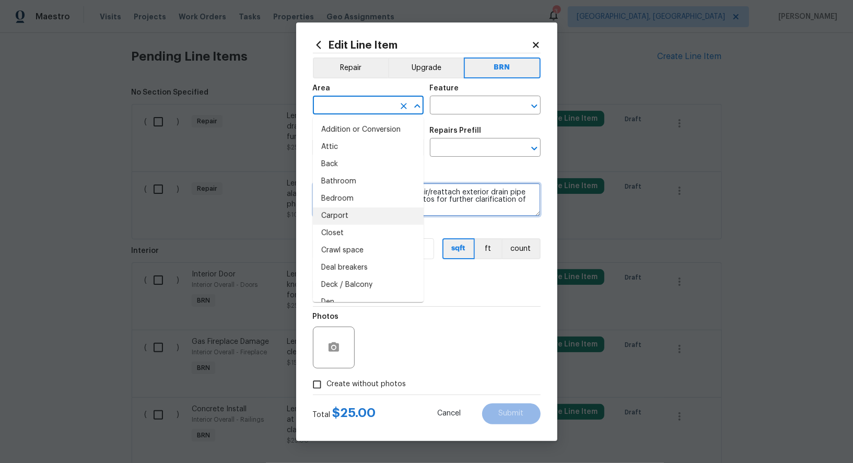
click at [466, 194] on textarea "Lender Required: Seller to repair/reattach exterior drain pipe on left side. Se…" at bounding box center [427, 199] width 228 height 33
click at [378, 104] on input "text" at bounding box center [354, 106] width 82 height 16
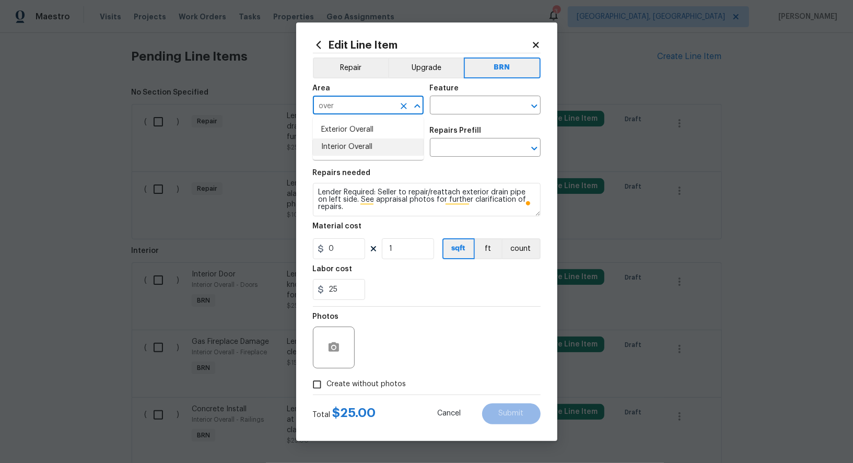
click at [412, 156] on ul "Exterior Overall Interior Overall" at bounding box center [368, 138] width 111 height 43
click at [403, 146] on li "Interior Overall" at bounding box center [368, 146] width 111 height 17
type input "Interior Overall"
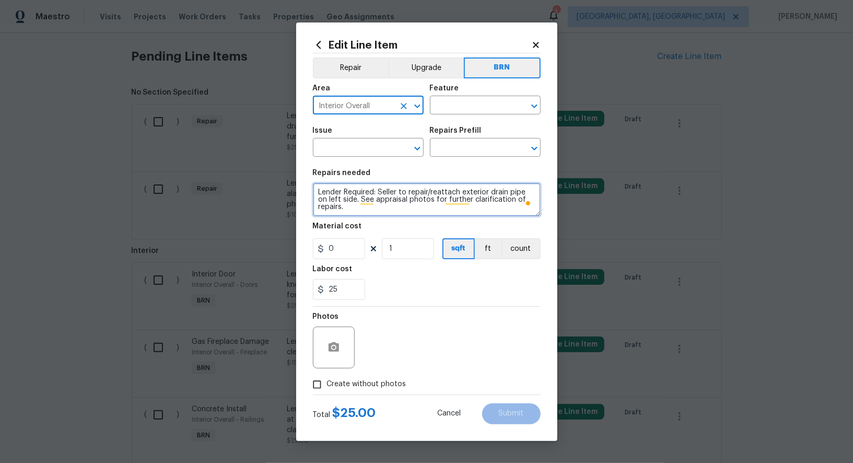
click at [414, 188] on textarea "Lender Required: Seller to repair/reattach exterior drain pipe on left side. Se…" at bounding box center [427, 199] width 228 height 33
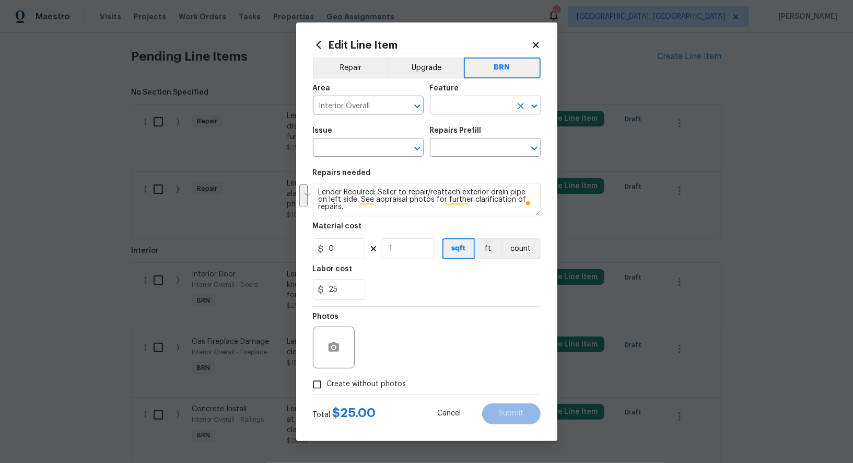
click at [475, 110] on input "text" at bounding box center [471, 106] width 82 height 16
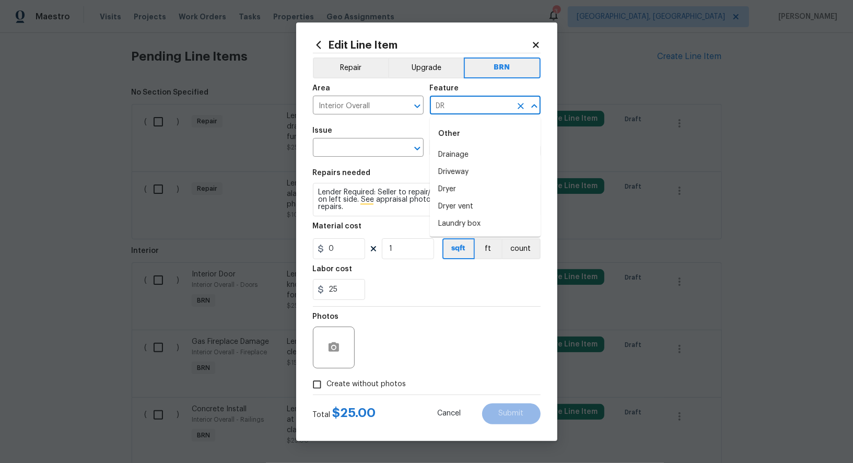
type input "D"
type input "P"
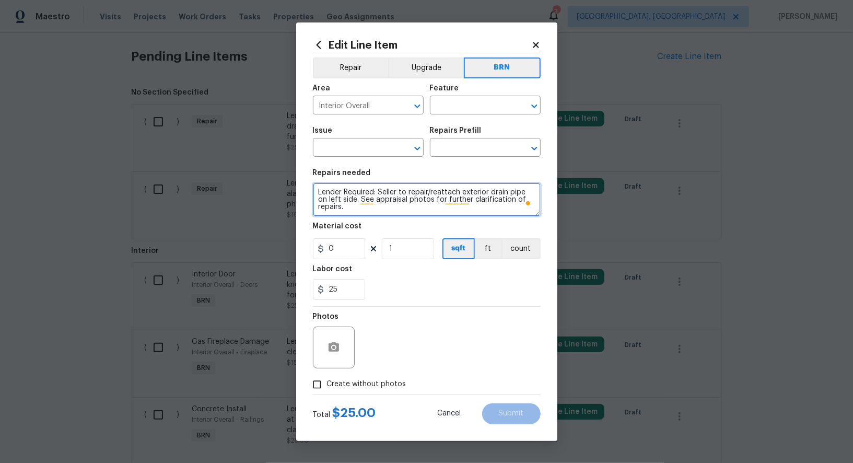
click at [367, 211] on textarea "Lender Required: Seller to repair/reattach exterior drain pipe on left side. Se…" at bounding box center [427, 199] width 228 height 33
click at [377, 206] on textarea "Lender Required: Seller to repair/reattach exterior drain pipe on left side. Se…" at bounding box center [427, 199] width 228 height 33
click at [482, 112] on input "text" at bounding box center [471, 106] width 82 height 16
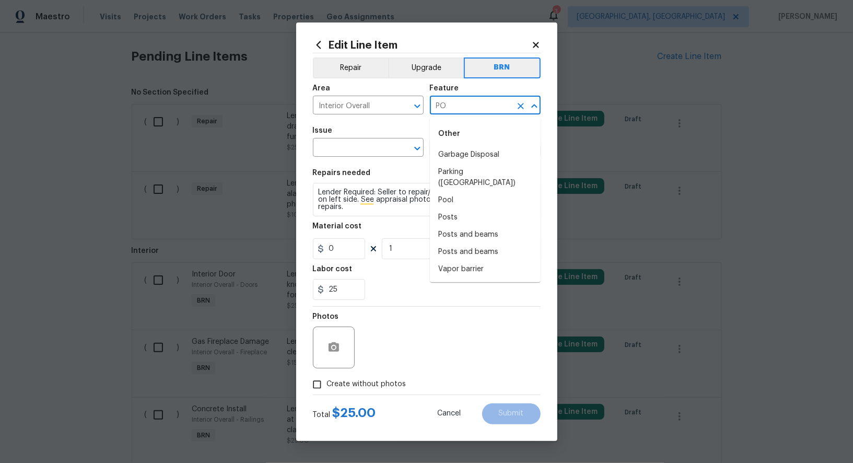
type input "P"
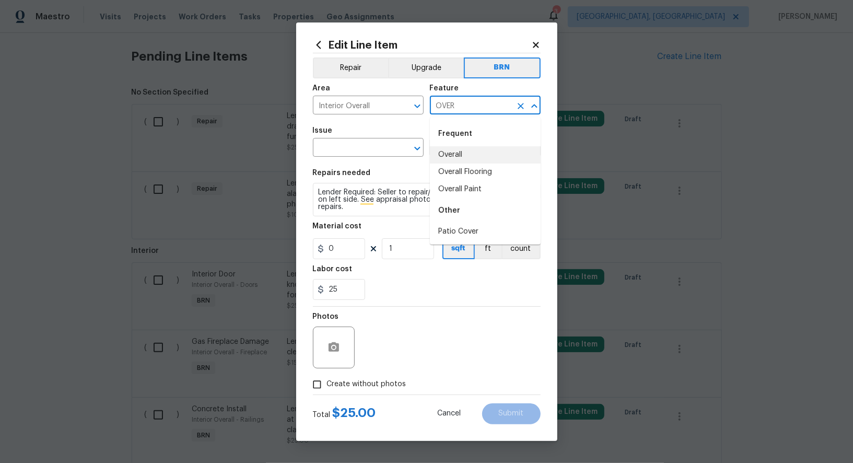
click at [479, 153] on li "Overall" at bounding box center [485, 154] width 111 height 17
type input "Overall"
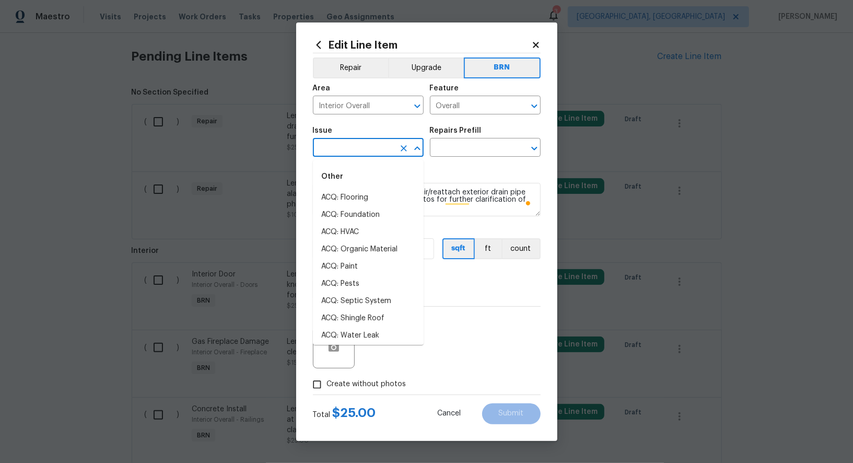
click at [351, 149] on input "text" at bounding box center [354, 149] width 82 height 16
click at [459, 201] on textarea "Lender Required: Seller to repair/reattach exterior drain pipe on left side. Se…" at bounding box center [427, 199] width 228 height 33
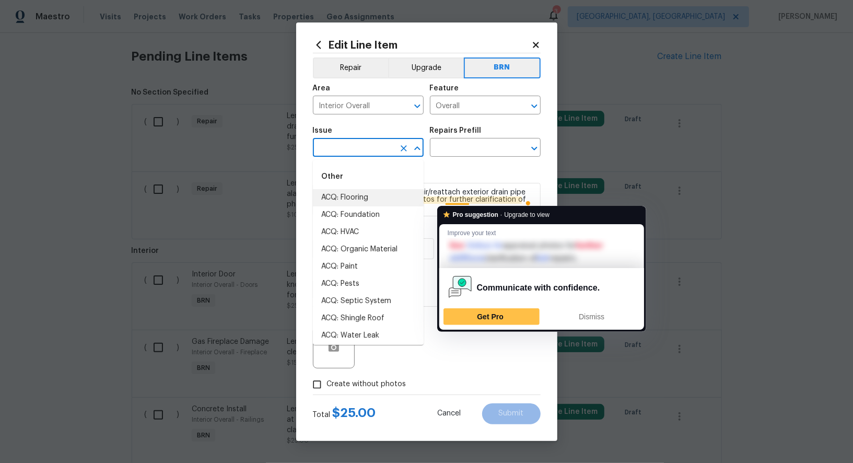
click at [352, 147] on input "text" at bounding box center [354, 149] width 82 height 16
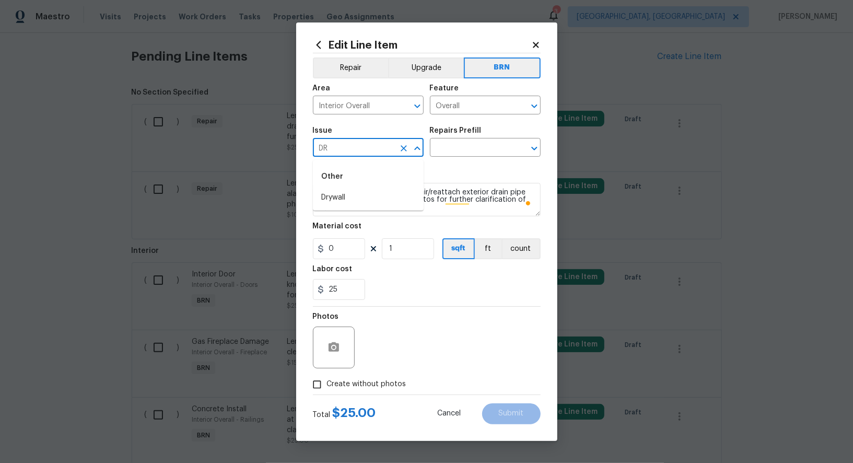
type input "D"
type input "P"
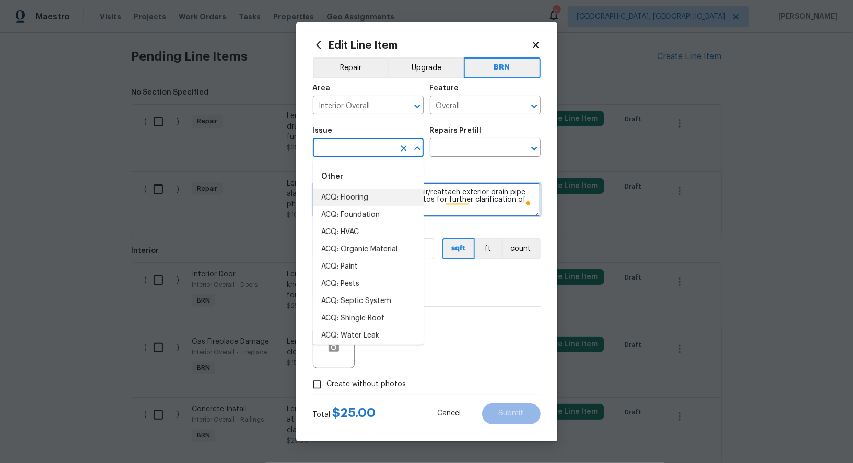
click at [463, 212] on textarea "Lender Required: Seller to repair/reattach exterior drain pipe on left side. Se…" at bounding box center [427, 199] width 228 height 33
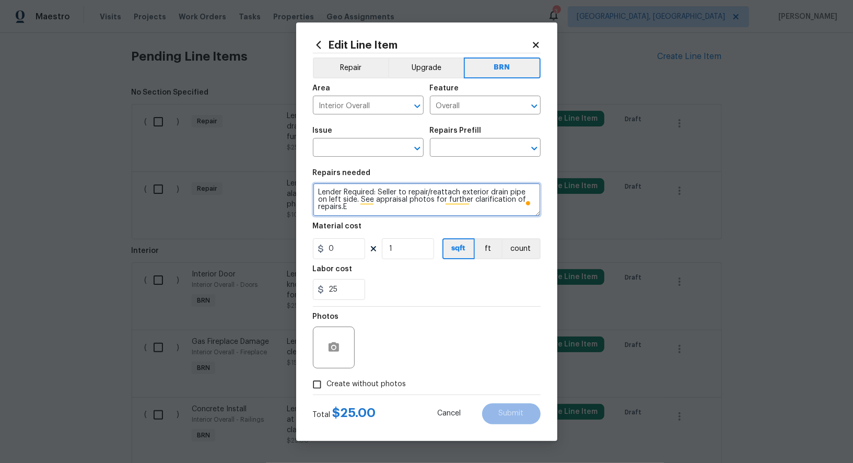
type textarea "Lender Required: Seller to repair/reattach exterior drain pipe on left side. Se…"
click at [330, 149] on input "text" at bounding box center [354, 149] width 82 height 16
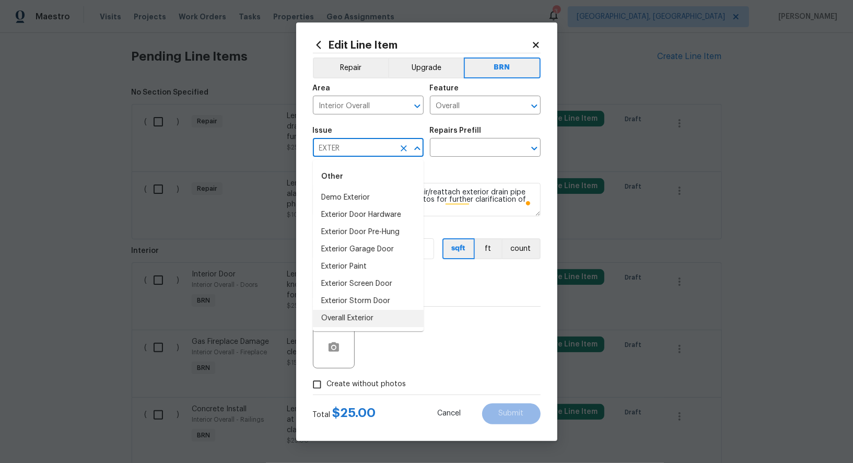
click at [365, 316] on li "Overall Exterior" at bounding box center [368, 318] width 111 height 17
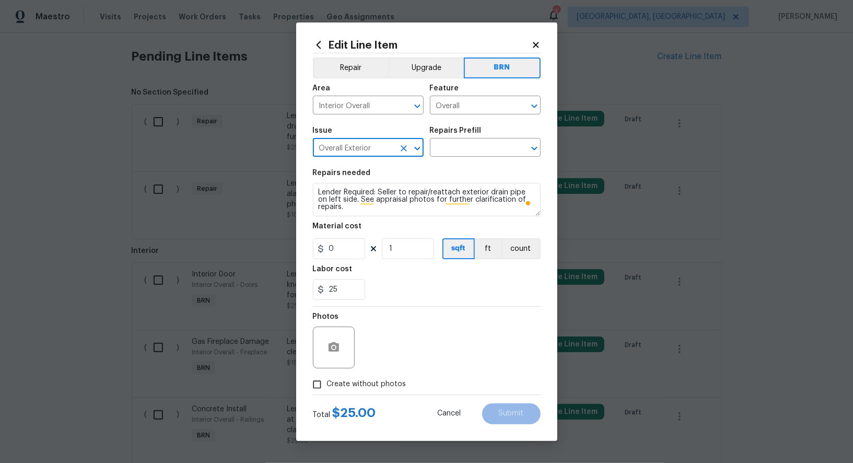
type input "Overall Exterior"
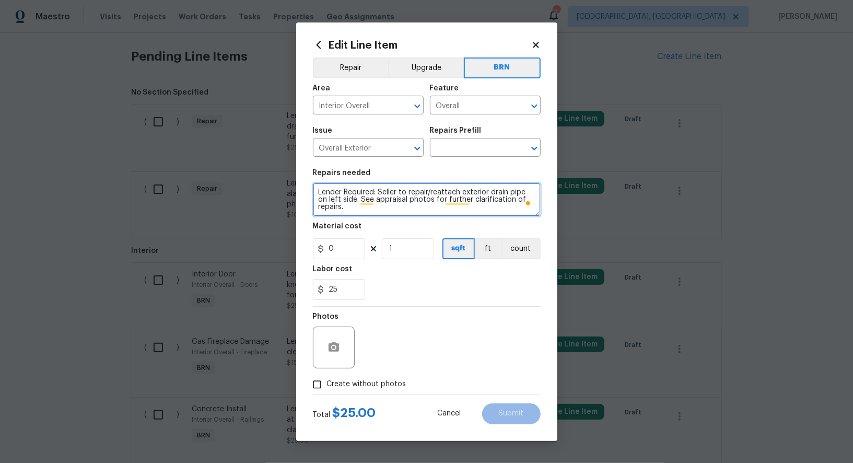
click at [404, 207] on textarea "Lender Required: Seller to repair/reattach exterior drain pipe on left side. Se…" at bounding box center [427, 199] width 228 height 33
click at [471, 152] on input "text" at bounding box center [471, 149] width 82 height 16
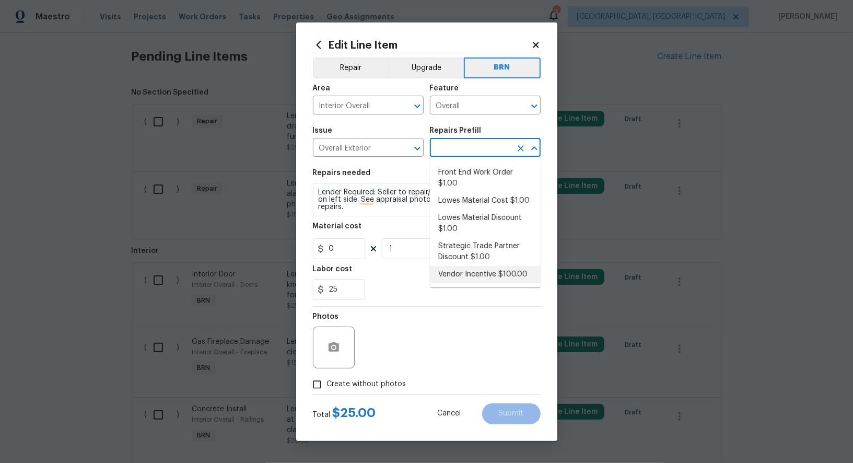
click at [479, 277] on li "Vendor Incentive $100.00" at bounding box center [485, 274] width 111 height 17
type input "Vendor Incentive $100.00"
type textarea "GC Bonus"
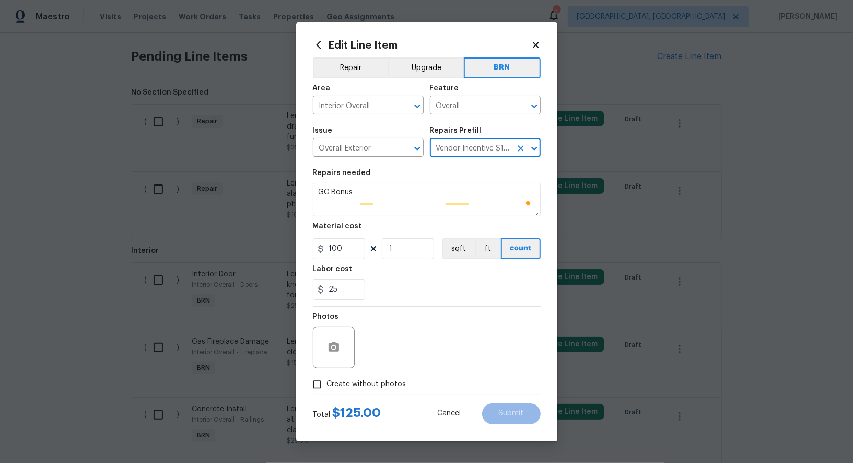
type input "100"
click at [430, 188] on textarea "GC Bonus" at bounding box center [427, 199] width 228 height 33
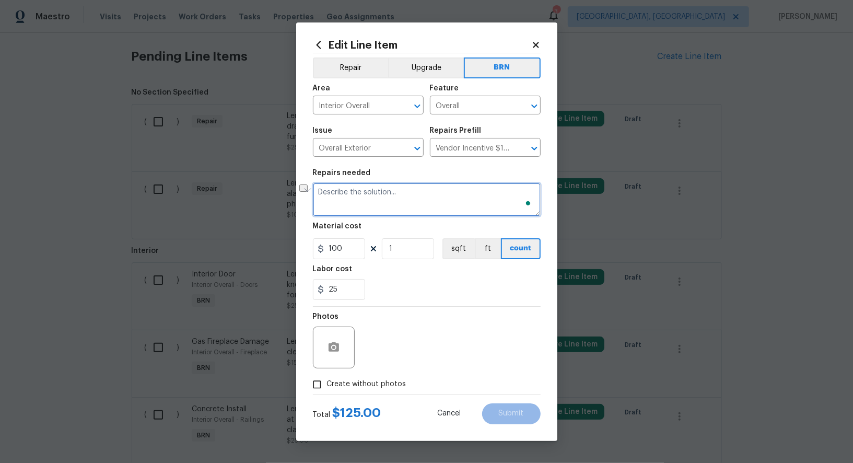
paste textarea "Lender Required: Seller to repair/reattach exterior drain pipe on left side. Se…"
type textarea "Lender Required: Seller to repair/reattach exterior drain pipe on left side. Se…"
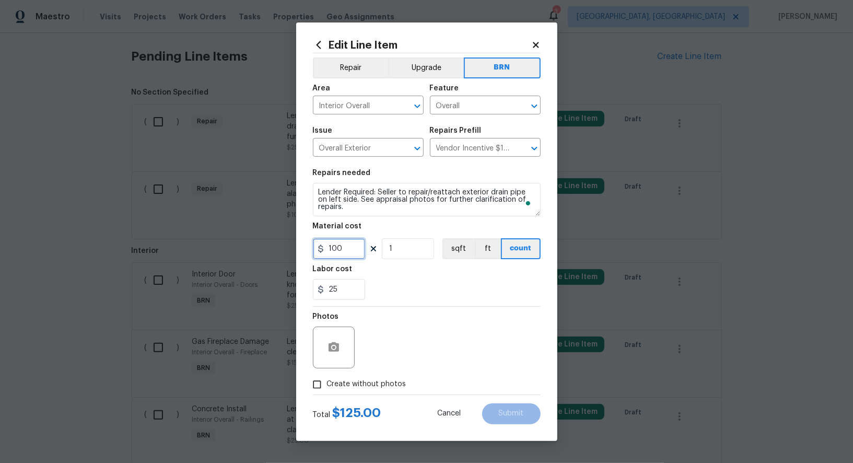
click at [358, 255] on input "100" at bounding box center [339, 248] width 52 height 21
type input "0"
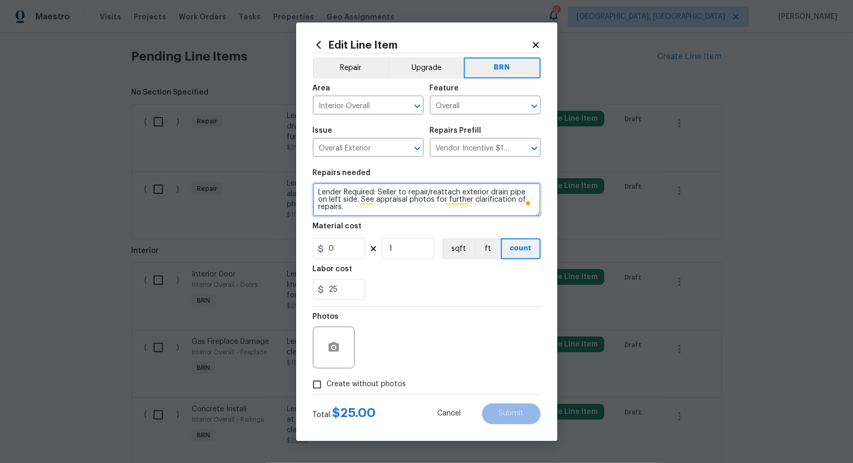
click at [448, 194] on textarea "Lender Required: Seller to repair/reattach exterior drain pipe on left side. Se…" at bounding box center [427, 199] width 228 height 33
click at [514, 104] on button "Clear" at bounding box center [521, 106] width 15 height 15
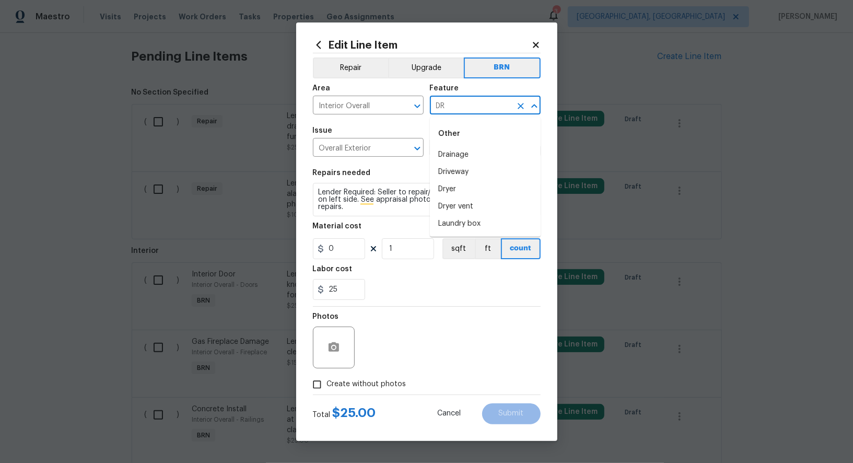
type input "D"
click at [444, 154] on li "HVAC" at bounding box center [485, 154] width 111 height 17
click at [402, 152] on icon "Clear" at bounding box center [404, 148] width 10 height 10
type input "HVAC"
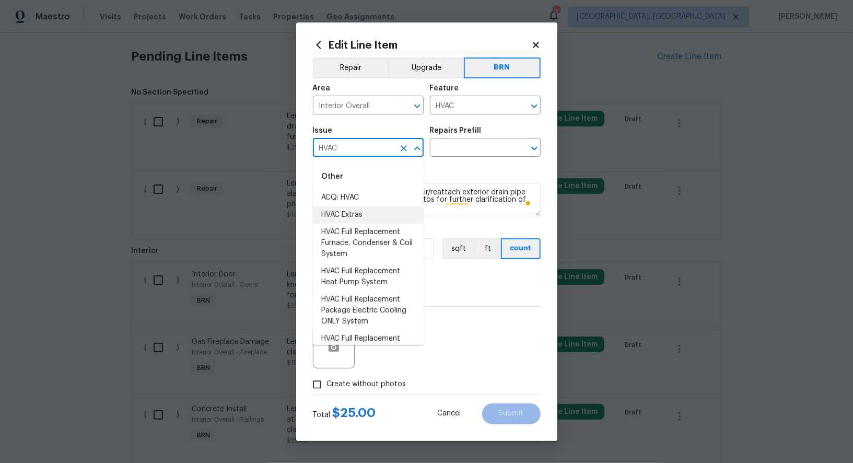
click at [368, 213] on li "HVAC Extras" at bounding box center [368, 214] width 111 height 17
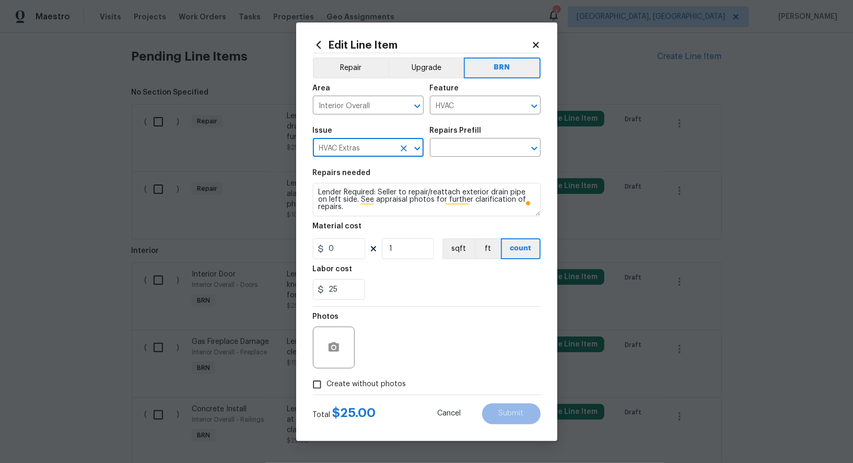
type input "HVAC Extras"
click at [412, 206] on textarea "Lender Required: Seller to repair/reattach exterior drain pipe on left side. Se…" at bounding box center [427, 199] width 228 height 33
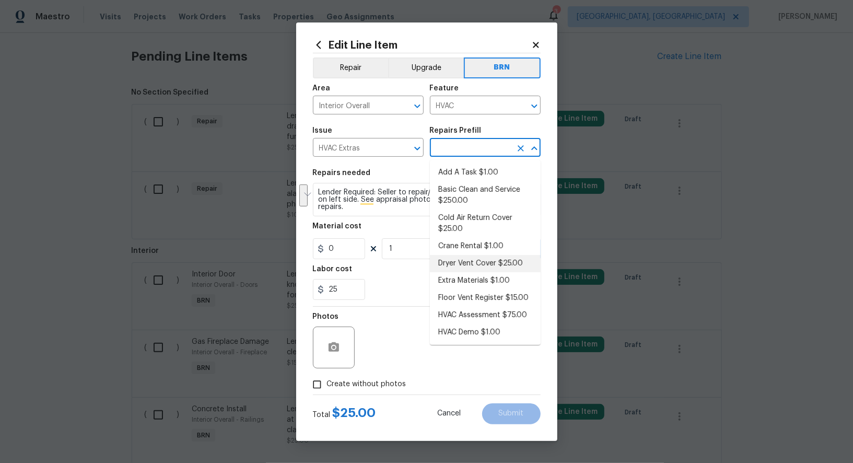
click at [473, 154] on input "text" at bounding box center [471, 149] width 82 height 16
click at [471, 166] on li "Add A Task $1.00" at bounding box center [485, 172] width 111 height 17
type input "Add A Task $1.00"
type textarea "HPM to detail"
type input "1"
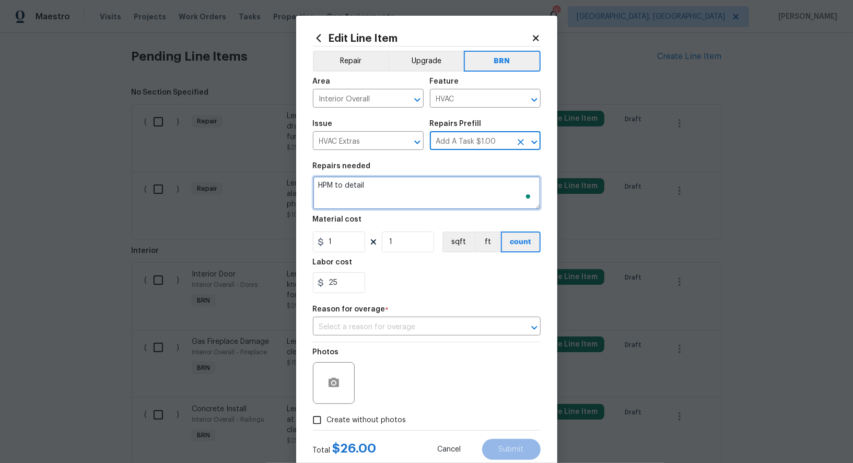
click at [436, 196] on textarea "HPM to detail" at bounding box center [427, 192] width 228 height 33
paste textarea "Lender Required: Seller to repair/reattach exterior drain pipe on left side. Se…"
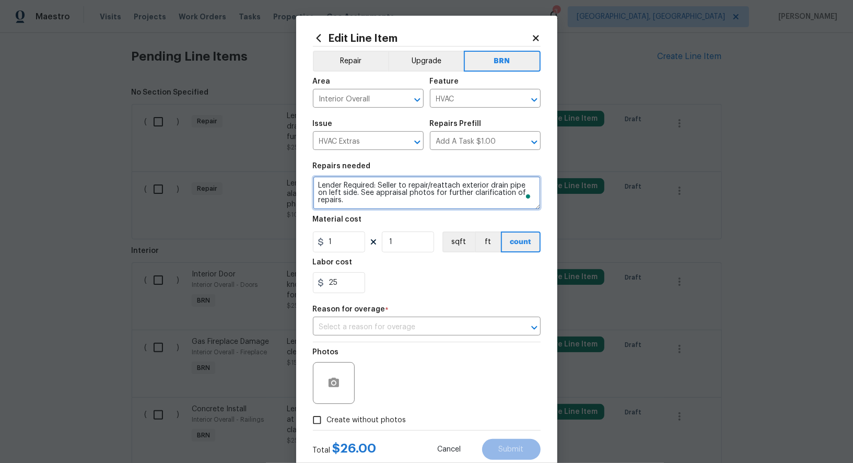
type textarea "Lender Required: Seller to repair/reattach exterior drain pipe on left side. Se…"
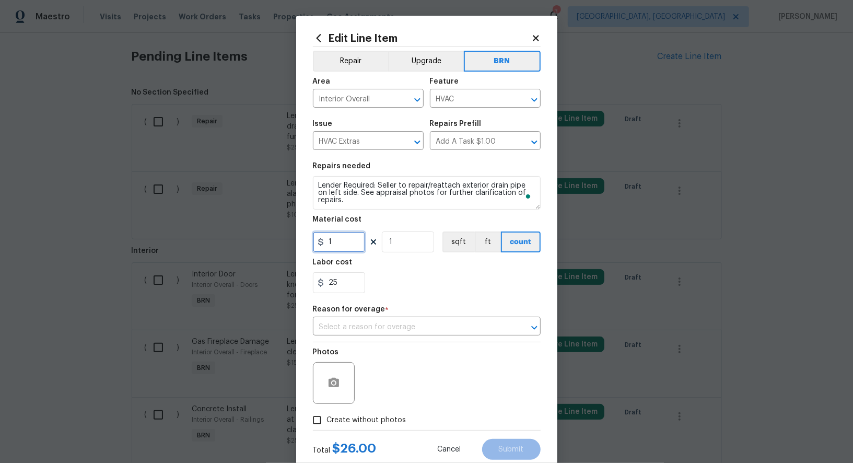
click at [345, 250] on input "1" at bounding box center [339, 242] width 52 height 21
type input "0"
click at [392, 329] on input "text" at bounding box center [412, 327] width 199 height 16
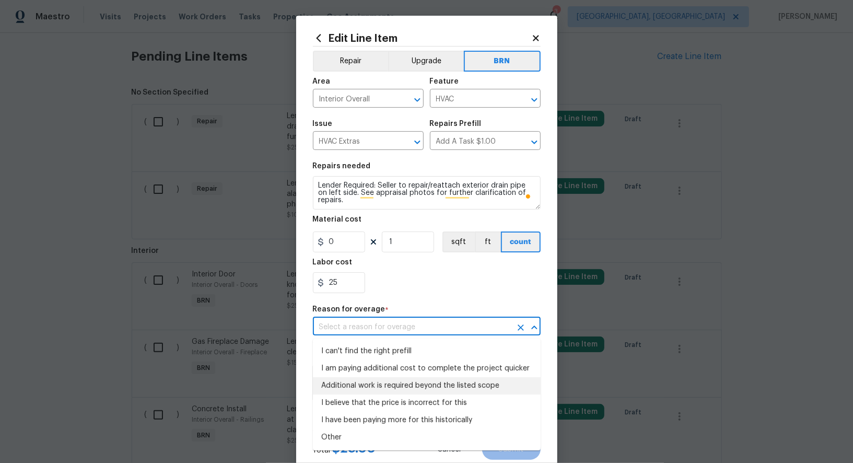
click at [399, 380] on li "Additional work is required beyond the listed scope" at bounding box center [427, 385] width 228 height 17
type input "Additional work is required beyond the listed scope"
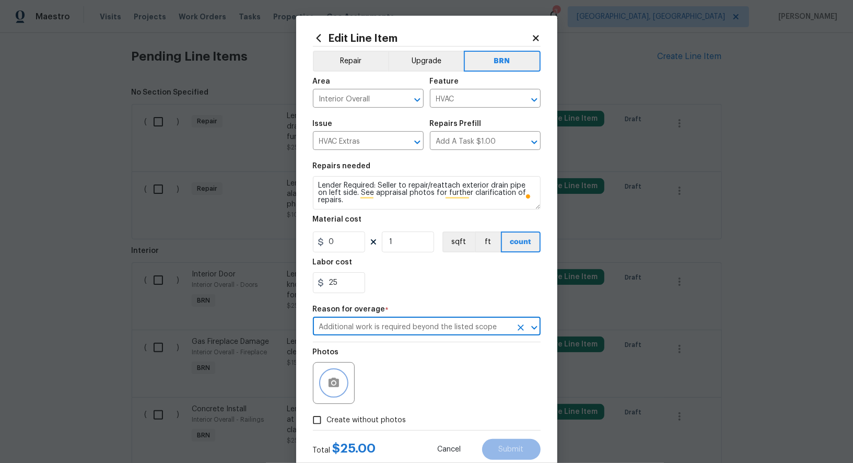
click at [335, 385] on icon "button" at bounding box center [334, 383] width 13 height 13
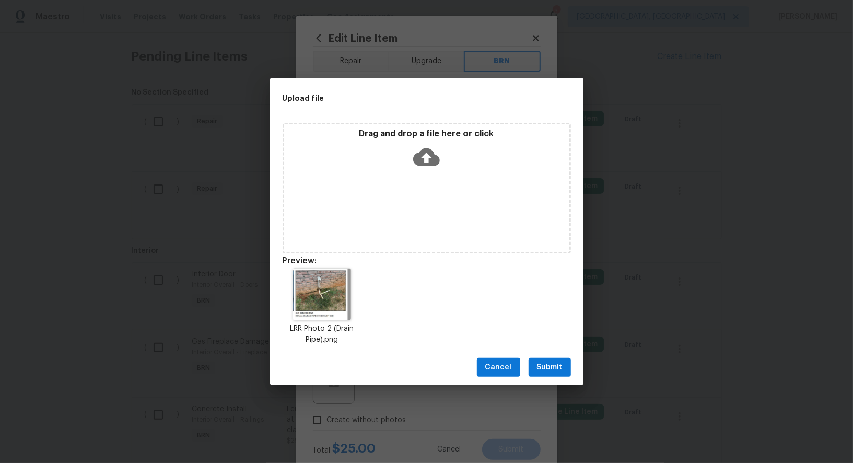
click at [553, 368] on span "Submit" at bounding box center [550, 367] width 26 height 13
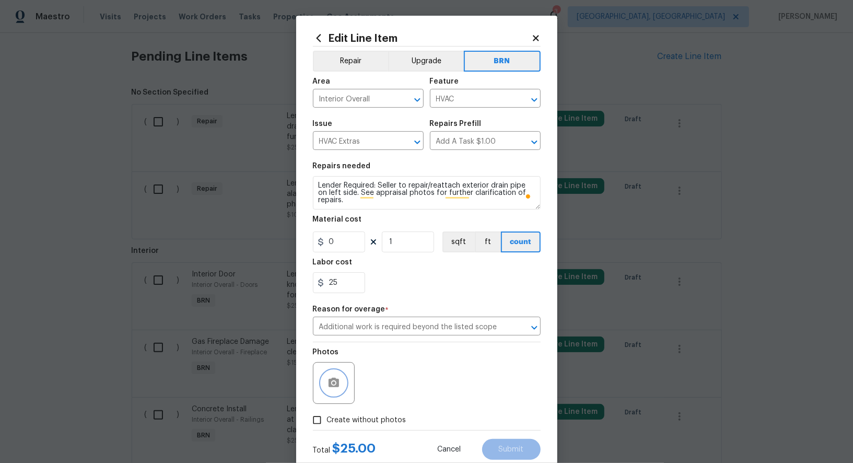
scroll to position [29, 0]
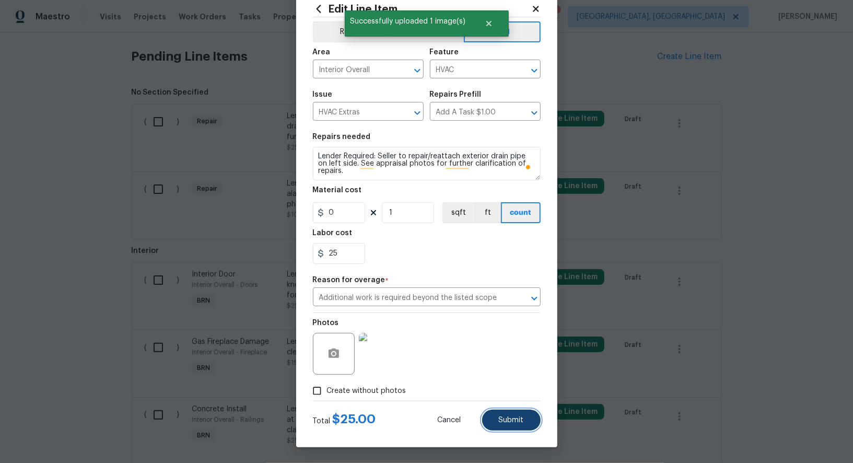
click at [530, 422] on button "Submit" at bounding box center [511, 420] width 59 height 21
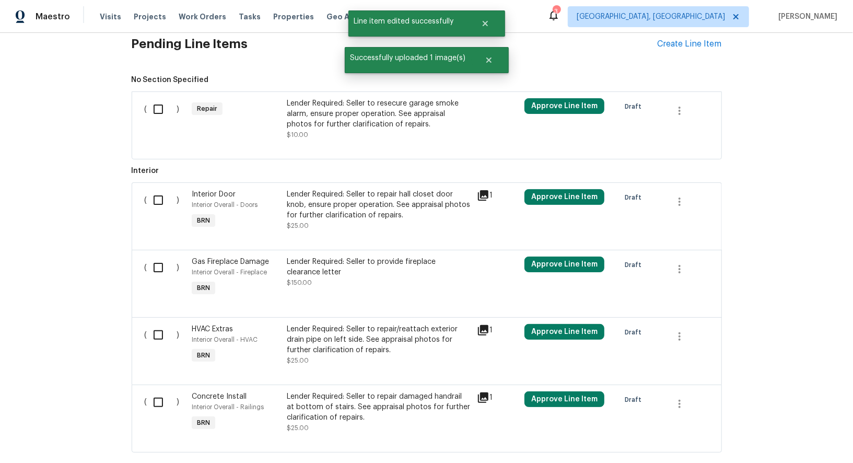
scroll to position [341, 0]
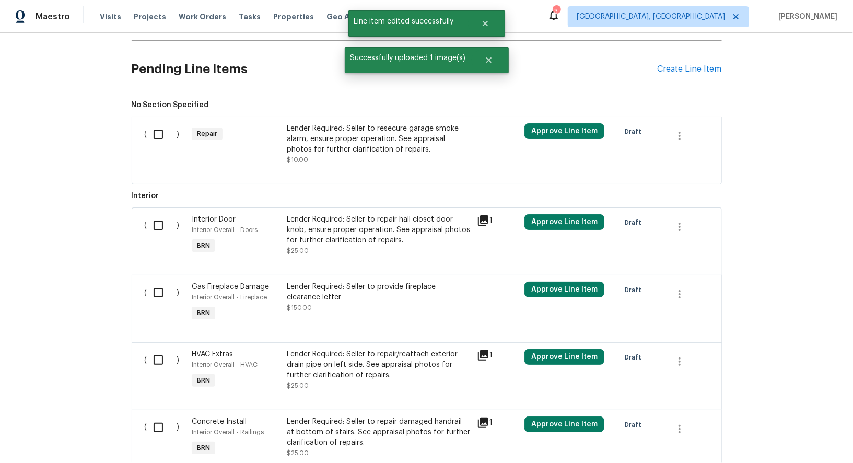
click at [325, 142] on div "Lender Required: Seller to resecure garage smoke alarm, ensure proper operation…" at bounding box center [379, 138] width 184 height 31
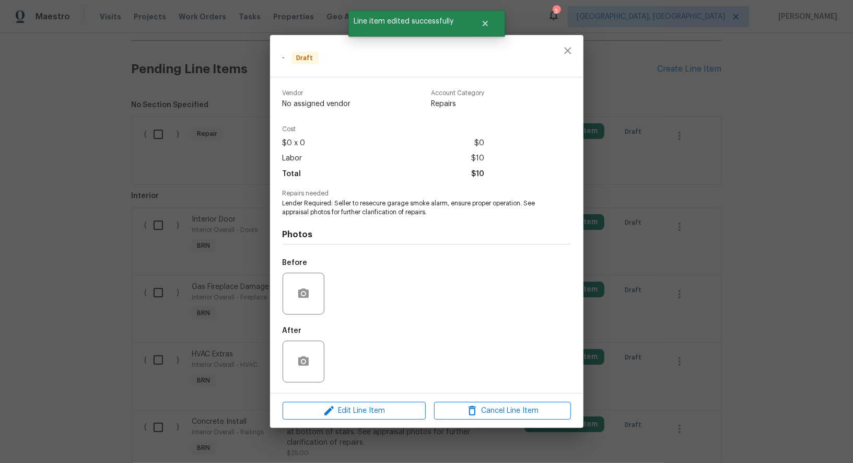
click at [366, 420] on div "Edit Line Item Cancel Line Item" at bounding box center [427, 411] width 314 height 35
click at [373, 400] on div "Edit Line Item Cancel Line Item" at bounding box center [427, 411] width 314 height 35
click at [373, 404] on span "Edit Line Item" at bounding box center [354, 410] width 137 height 13
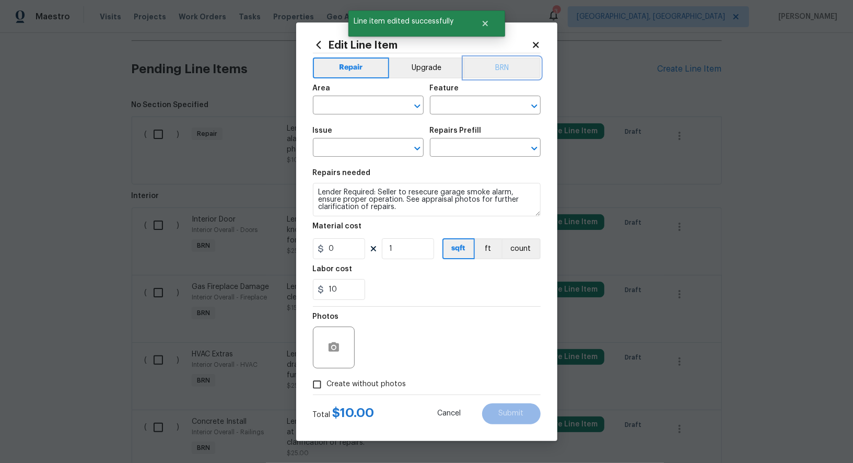
click at [505, 66] on button "BRN" at bounding box center [502, 67] width 77 height 21
click at [360, 111] on input "text" at bounding box center [354, 106] width 82 height 16
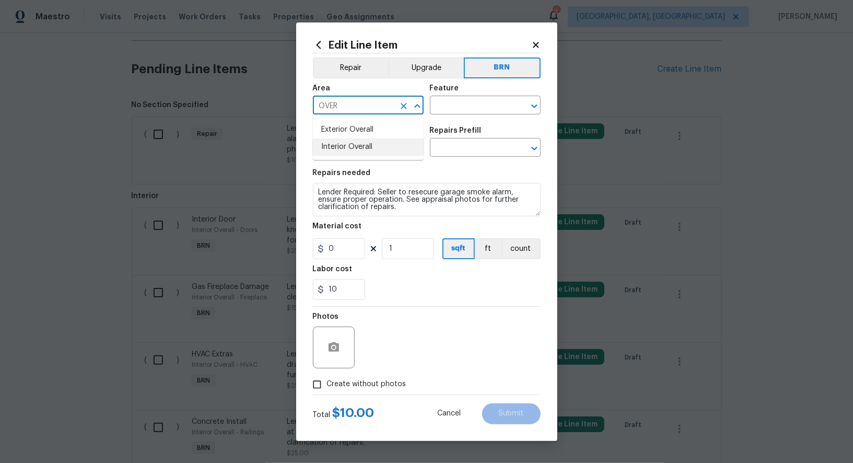
click at [367, 144] on li "Interior Overall" at bounding box center [368, 146] width 111 height 17
type input "Interior Overall"
click at [465, 102] on input "text" at bounding box center [471, 106] width 82 height 16
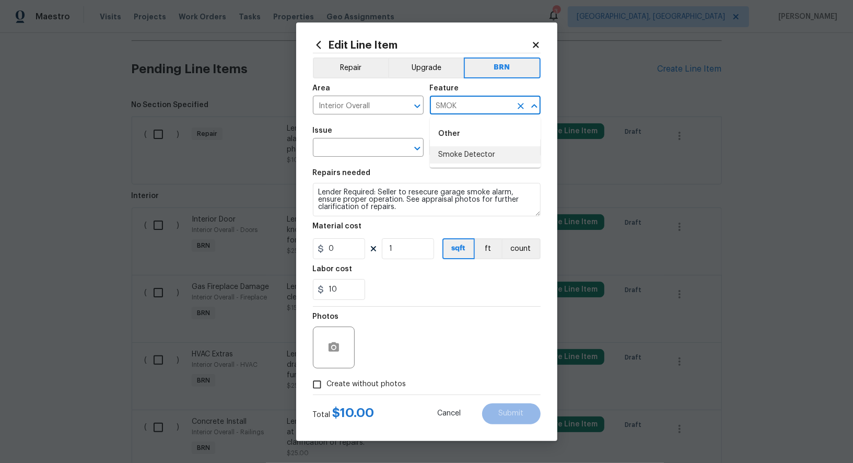
click at [439, 147] on li "Smoke Detector" at bounding box center [485, 154] width 111 height 17
type input "Smoke Detector"
click at [361, 147] on input "text" at bounding box center [354, 149] width 82 height 16
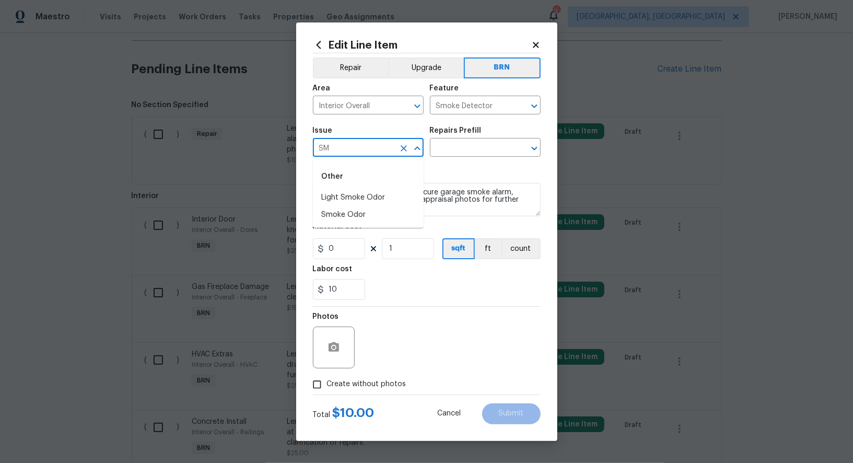
type input "S"
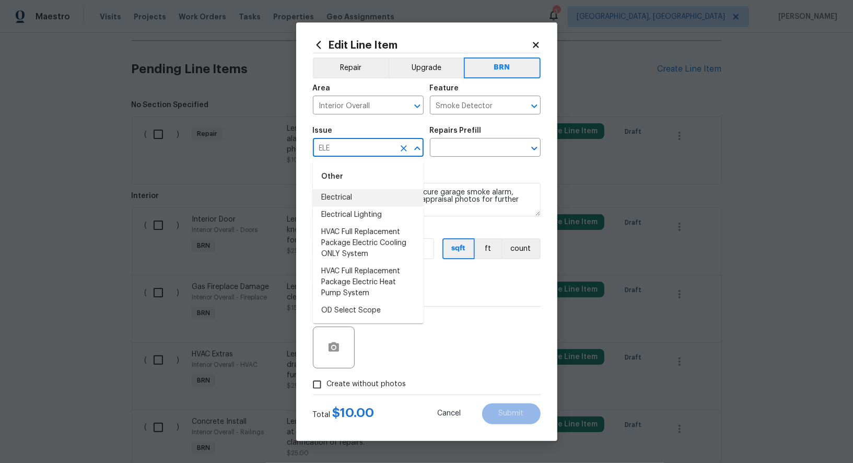
click at [354, 193] on li "Electrical" at bounding box center [368, 197] width 111 height 17
type input "Electrical"
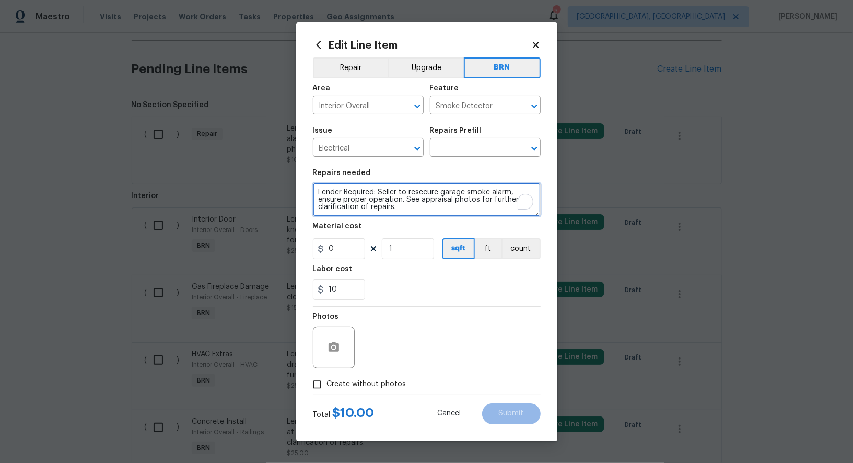
click at [402, 194] on textarea "Lender Required: Seller to resecure garage smoke alarm, ensure proper operation…" at bounding box center [427, 199] width 228 height 33
click at [443, 150] on input "text" at bounding box center [471, 149] width 82 height 16
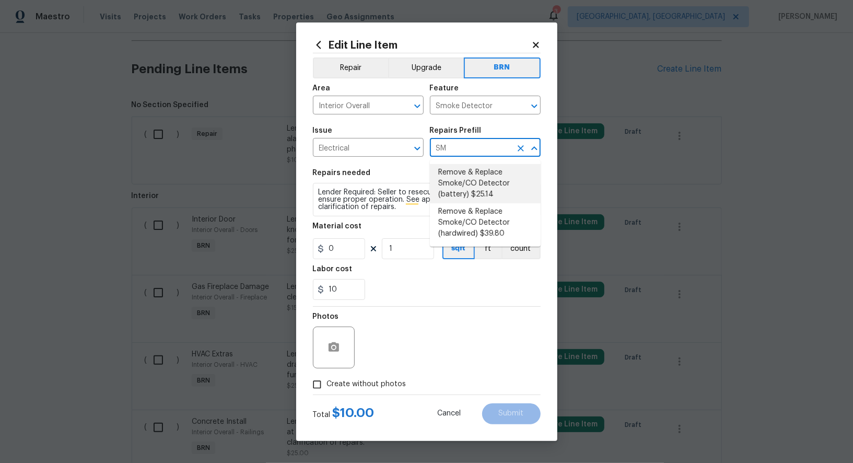
click at [470, 193] on li "Remove & Replace Smoke/CO Detector (battery) $25.14" at bounding box center [485, 183] width 111 height 39
type input "Remove & Replace Smoke/CO Detector (battery) $25.14"
type textarea "Remove the existing smoke/CO detector (battery) and replace with new. Ensure th…"
type input "25.14"
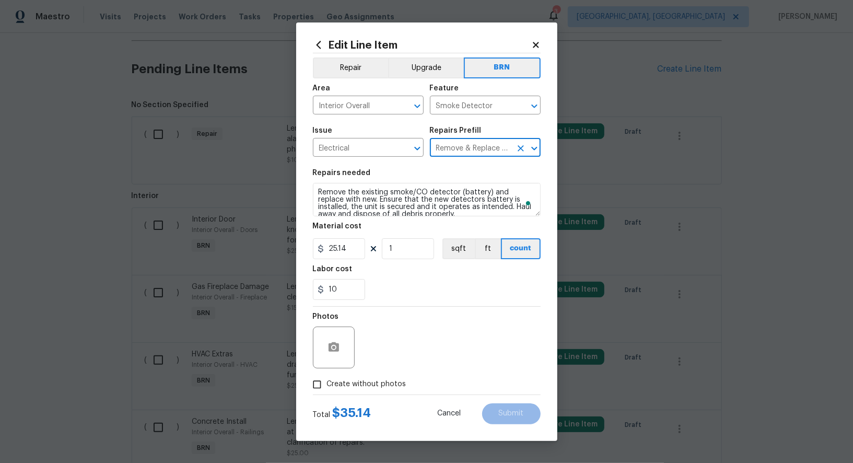
type input "Remove & Replace Smoke/CO Detector (battery) $25.14"
click at [421, 202] on textarea "Remove the existing smoke/CO detector (battery) and replace with new. Ensure th…" at bounding box center [427, 199] width 228 height 33
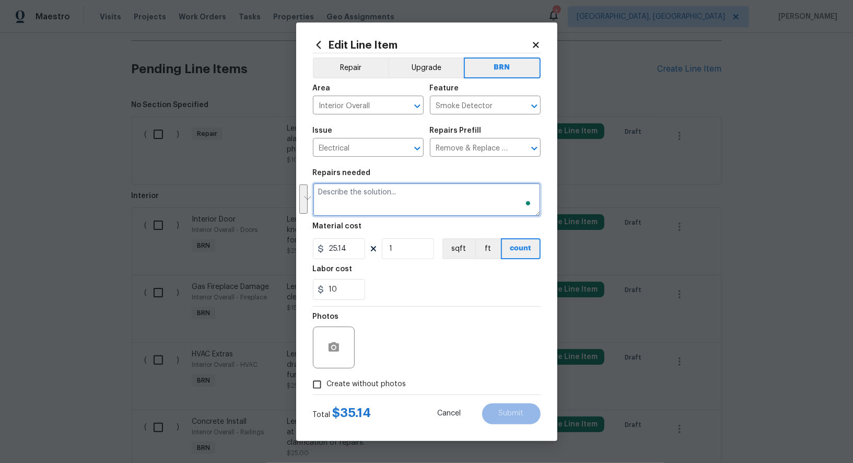
paste textarea "Lender Required: Seller to resecure garage smoke alarm, ensure proper operation…"
type textarea "Lender Required: Seller to resecure garage smoke alarm, ensure proper operation…"
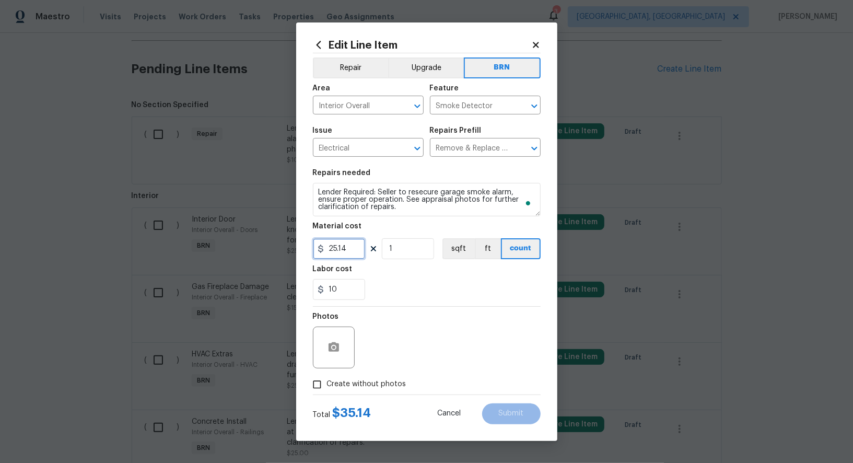
click at [349, 256] on input "25.14" at bounding box center [339, 248] width 52 height 21
type input "0"
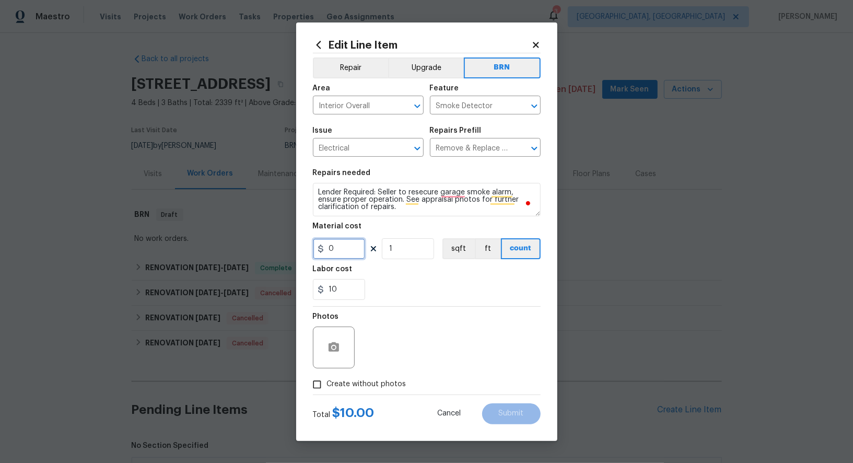
scroll to position [341, 0]
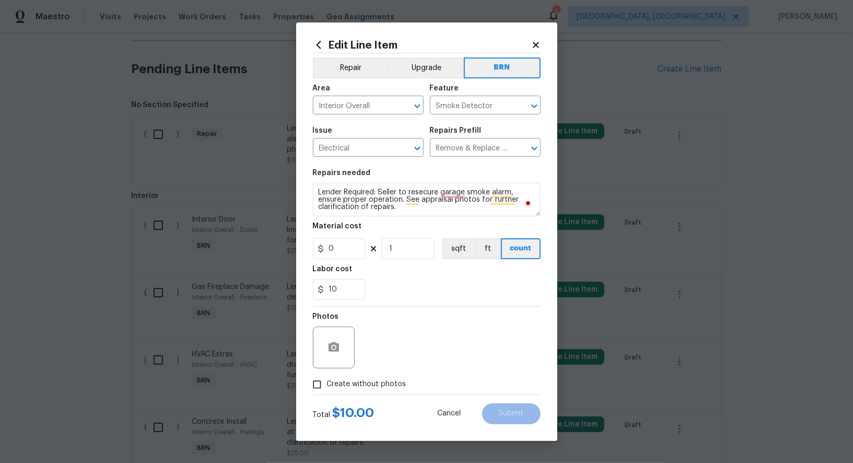
click at [343, 360] on div at bounding box center [334, 348] width 42 height 42
click at [332, 345] on icon "button" at bounding box center [334, 346] width 10 height 9
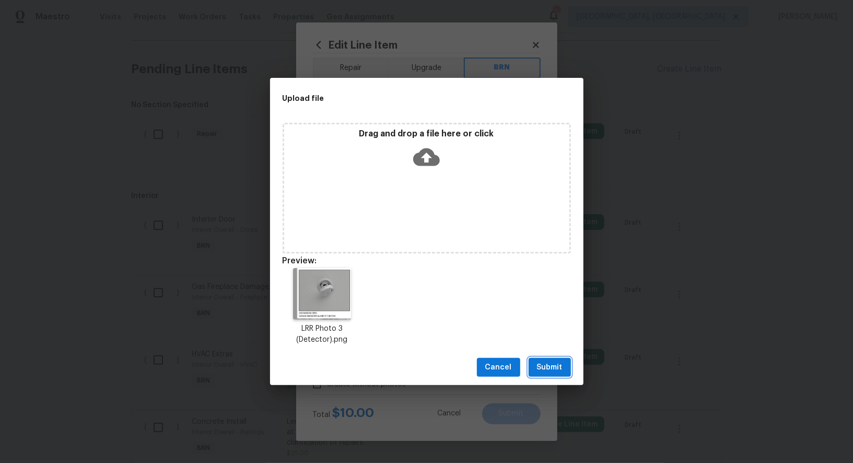
click at [539, 376] on button "Submit" at bounding box center [550, 367] width 42 height 19
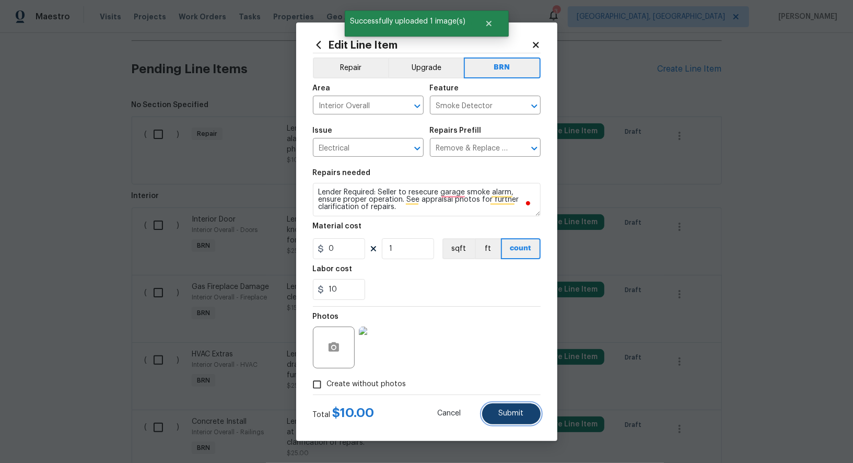
click at [507, 413] on span "Submit" at bounding box center [511, 414] width 25 height 8
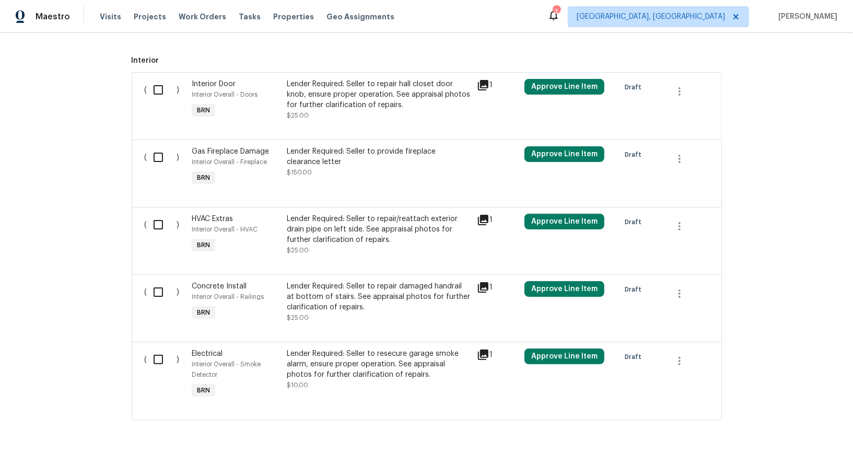
scroll to position [392, 0]
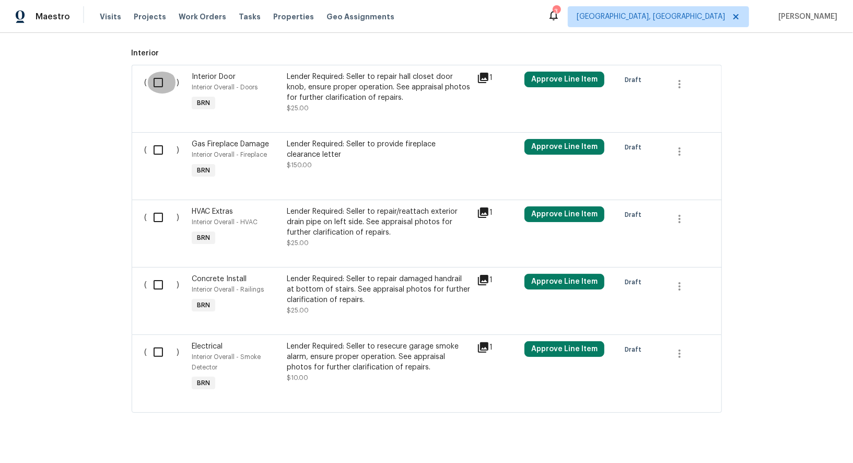
click at [163, 81] on input "checkbox" at bounding box center [162, 83] width 30 height 22
checkbox input "true"
click at [161, 160] on div "( )" at bounding box center [166, 160] width 48 height 48
click at [158, 149] on input "checkbox" at bounding box center [162, 150] width 30 height 22
checkbox input "true"
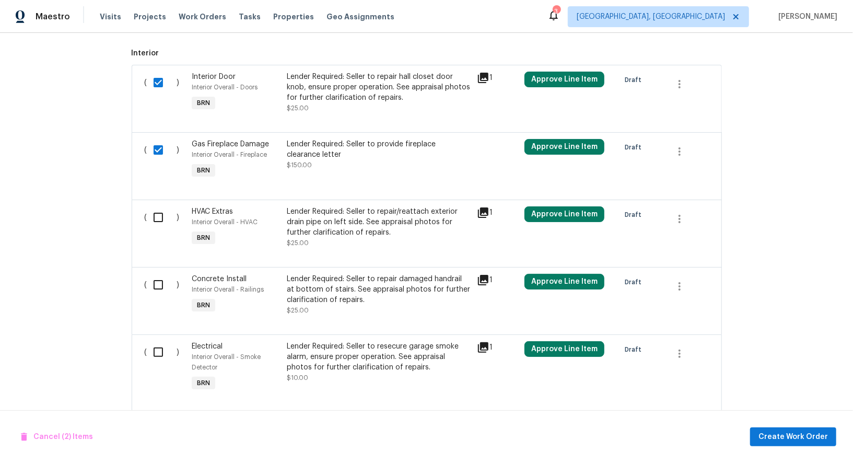
scroll to position [361, 0]
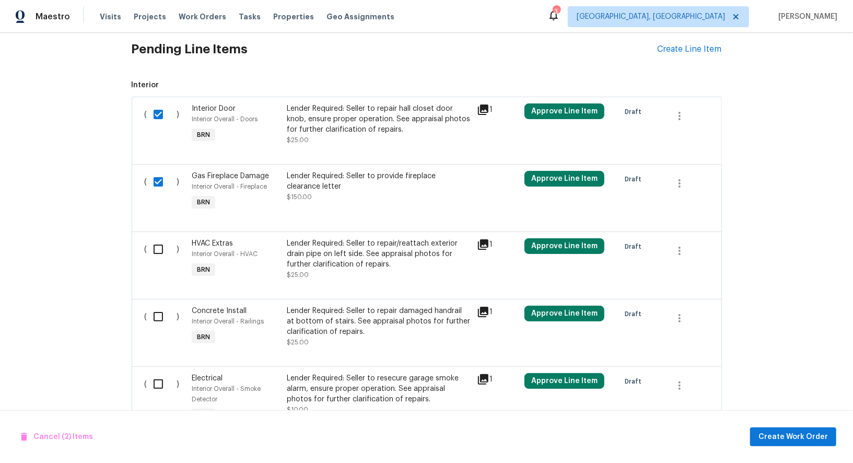
click at [154, 256] on input "checkbox" at bounding box center [162, 249] width 30 height 22
checkbox input "true"
click at [154, 311] on input "checkbox" at bounding box center [162, 317] width 30 height 22
checkbox input "true"
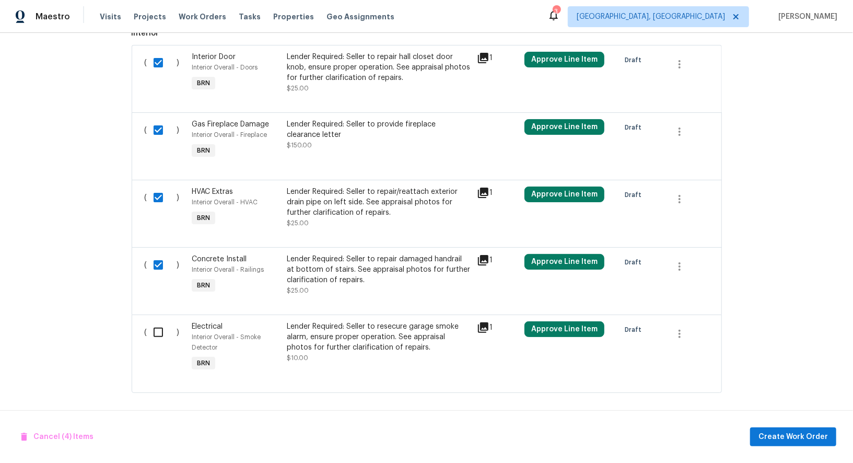
click at [162, 329] on input "checkbox" at bounding box center [162, 332] width 30 height 22
checkbox input "true"
click at [792, 433] on span "Create Work Order" at bounding box center [794, 437] width 70 height 13
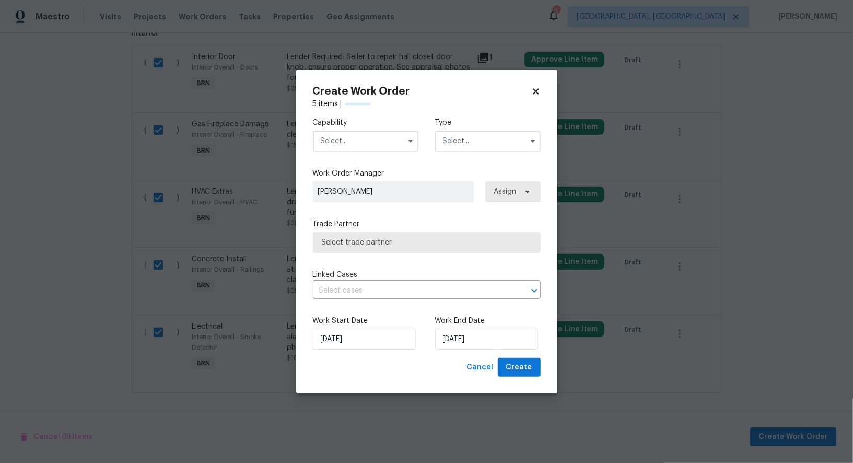
click at [353, 134] on input "text" at bounding box center [366, 141] width 106 height 21
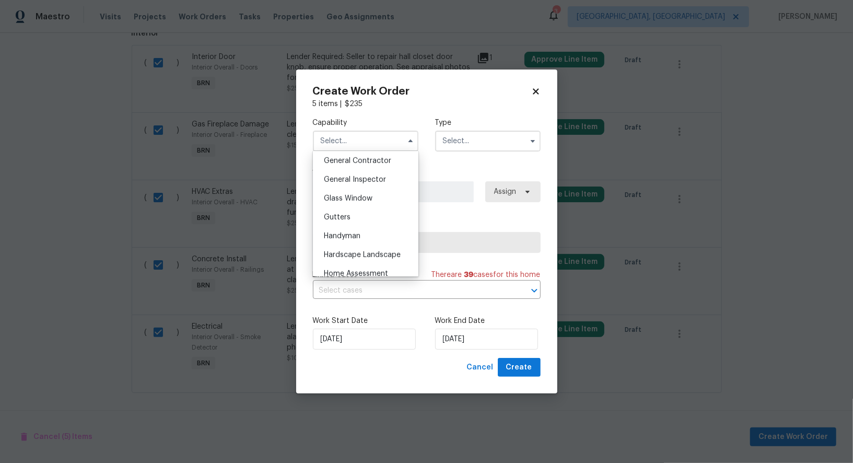
scroll to position [510, 0]
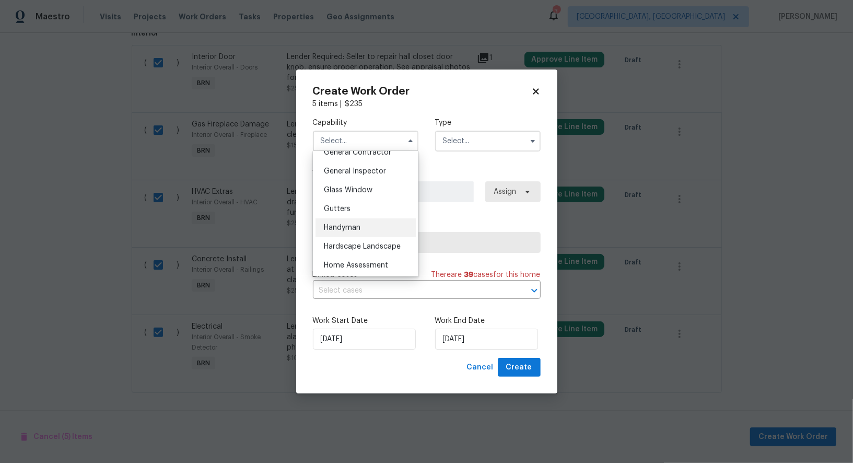
click at [351, 225] on span "Handyman" at bounding box center [342, 227] width 37 height 7
type input "Handyman"
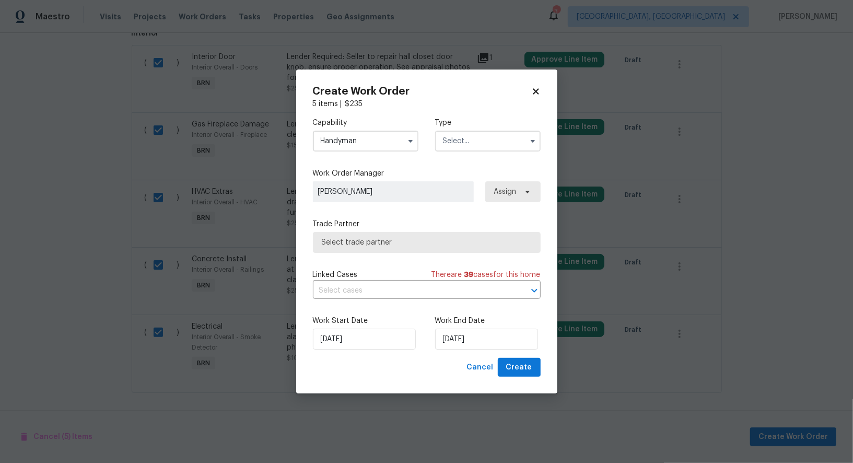
click at [479, 145] on input "text" at bounding box center [488, 141] width 106 height 21
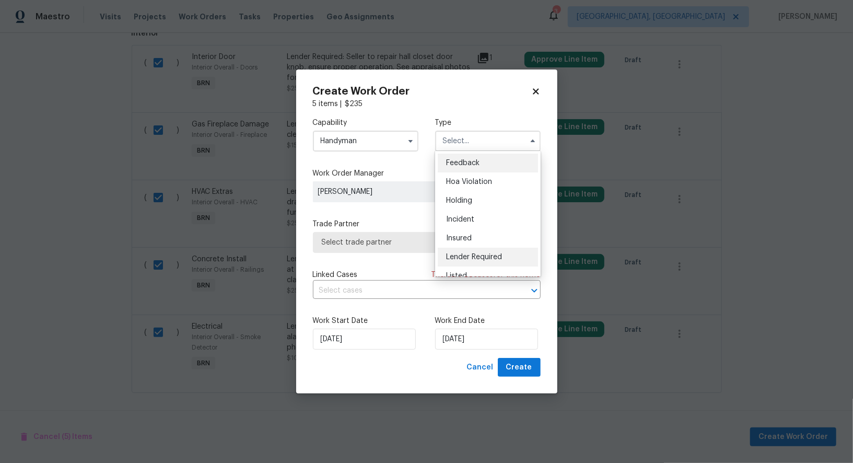
click at [482, 251] on div "Lender Required" at bounding box center [488, 257] width 100 height 19
type input "Lender Required"
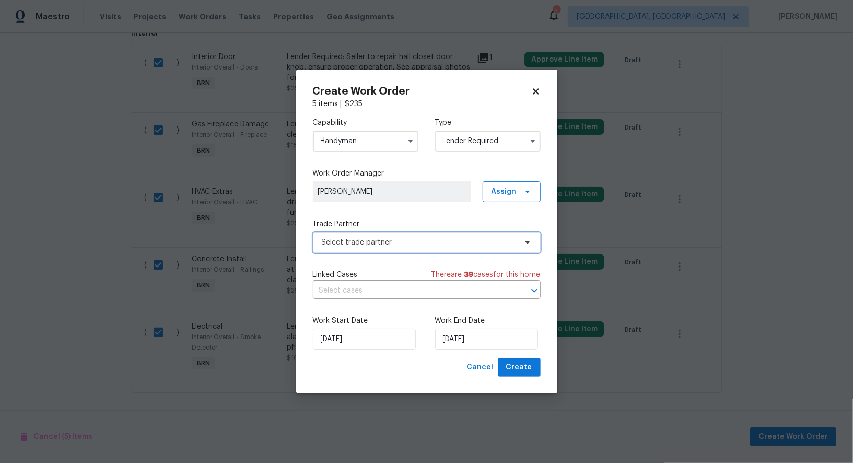
click at [412, 235] on span "Select trade partner" at bounding box center [427, 242] width 228 height 21
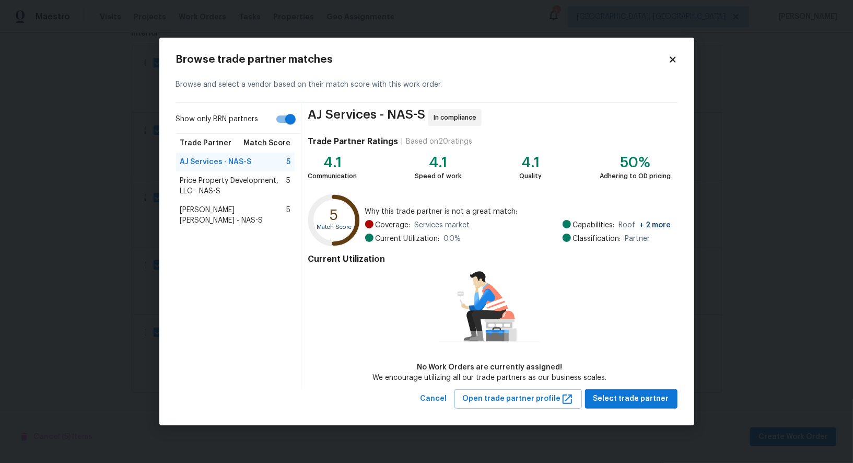
click at [236, 189] on span "Price Property Development, LLC - NAS-S" at bounding box center [233, 186] width 107 height 21
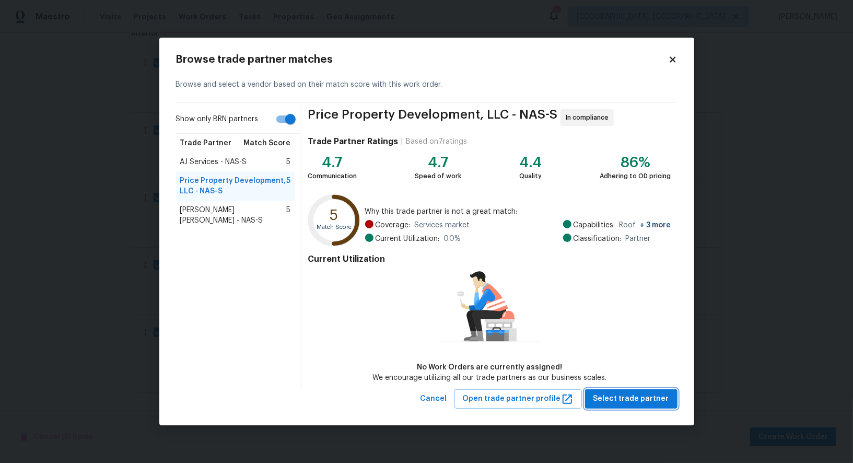
click at [623, 404] on span "Select trade partner" at bounding box center [632, 398] width 76 height 13
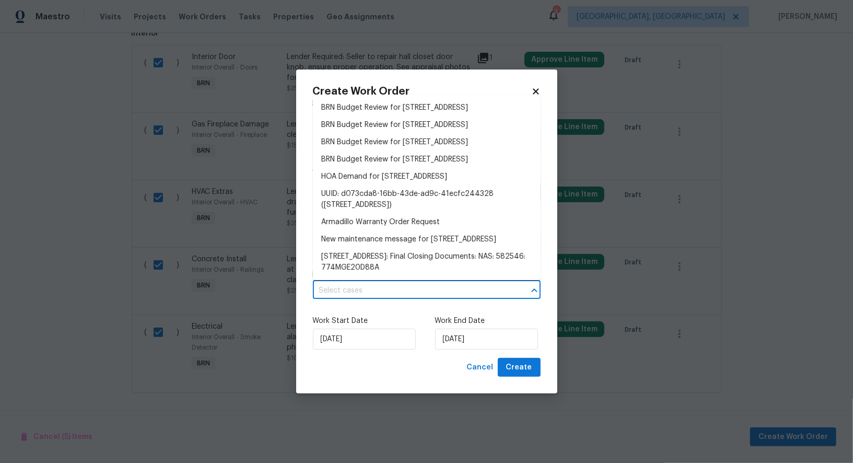
click at [384, 293] on input "text" at bounding box center [412, 291] width 199 height 16
click at [465, 324] on label "Work End Date" at bounding box center [488, 321] width 106 height 10
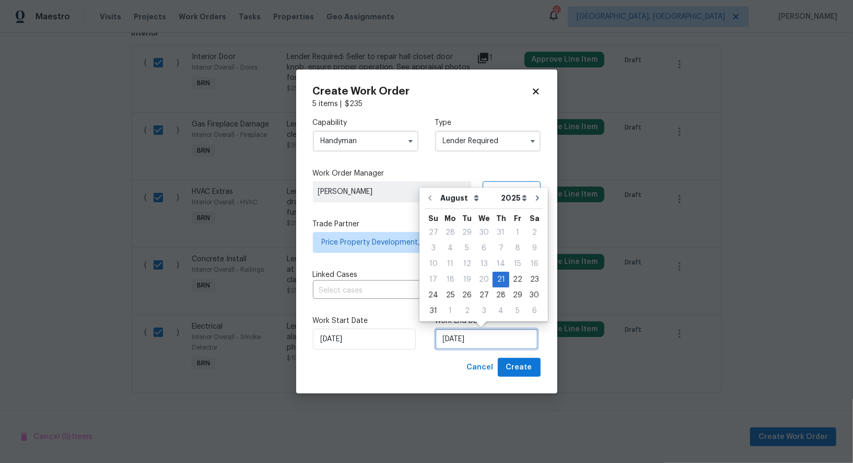
click at [465, 336] on input "21/08/2025" at bounding box center [486, 339] width 103 height 21
click at [448, 292] on div "25" at bounding box center [450, 295] width 17 height 15
type input "25/08/2025"
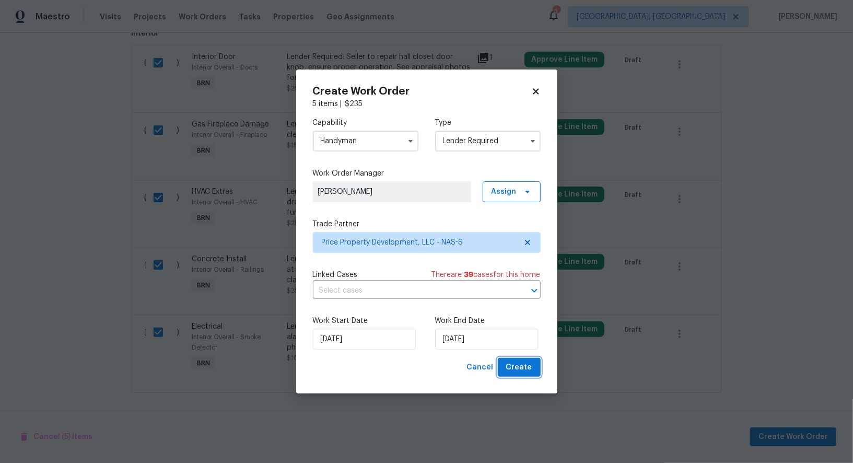
click at [521, 363] on span "Create" at bounding box center [519, 367] width 26 height 13
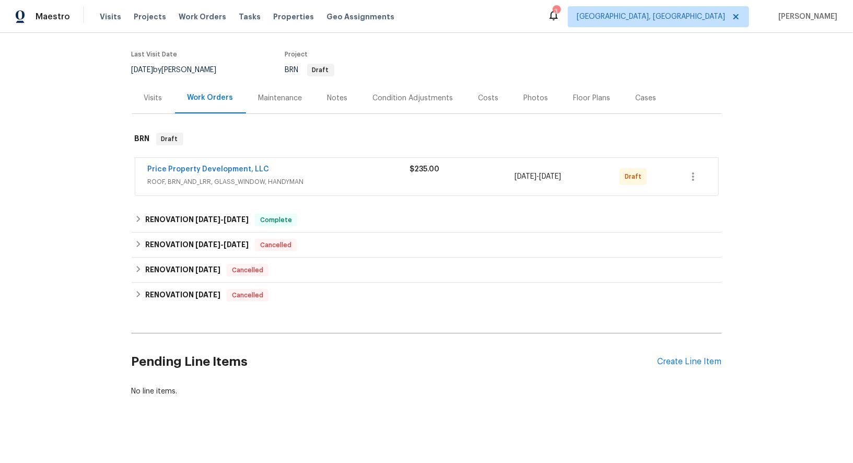
scroll to position [62, 0]
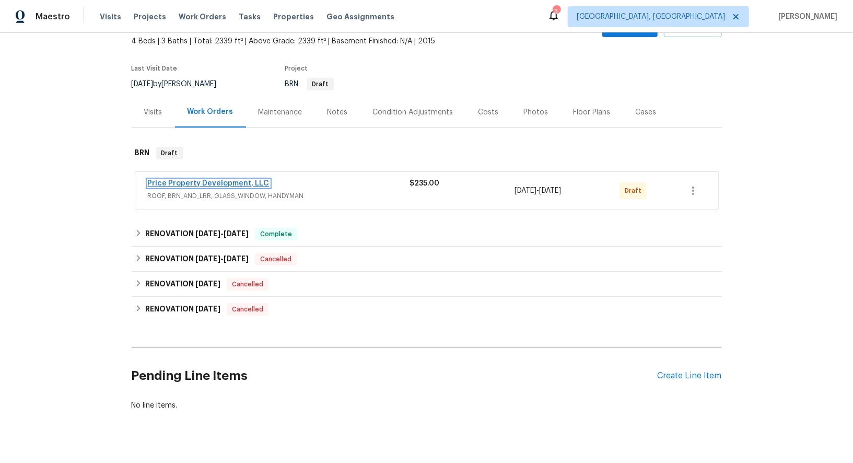
click at [242, 184] on link "Price Property Development, LLC" at bounding box center [209, 183] width 122 height 7
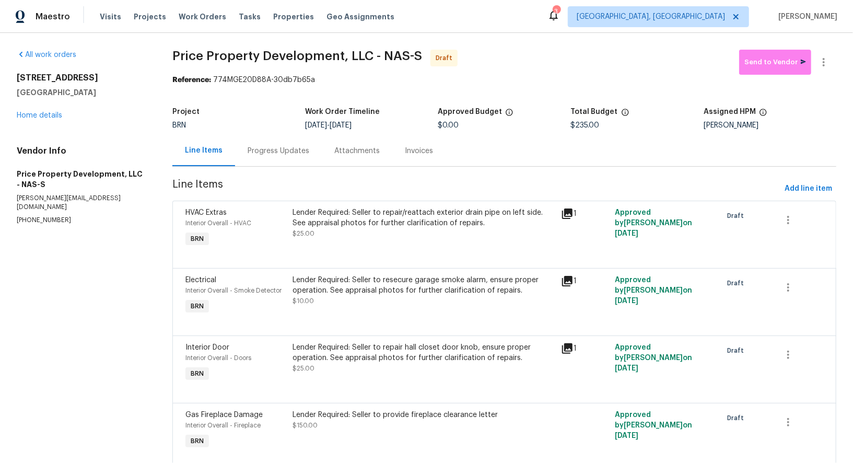
click at [286, 166] on div "Progress Updates" at bounding box center [278, 150] width 87 height 31
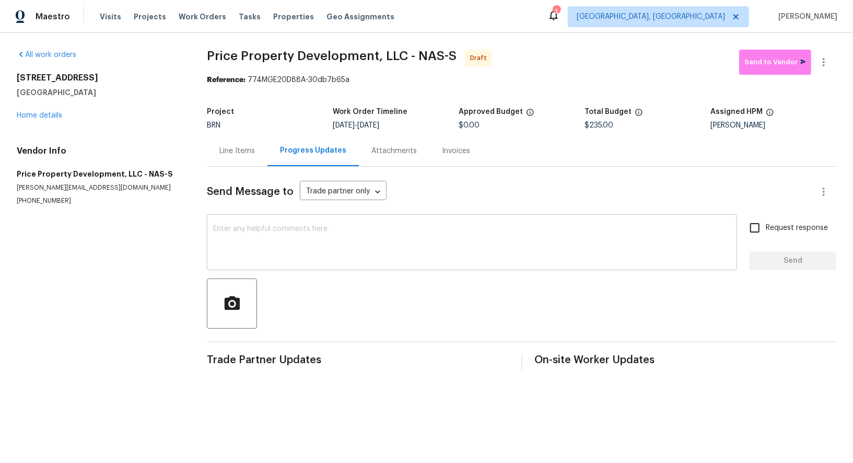
click at [298, 250] on textarea at bounding box center [472, 243] width 518 height 37
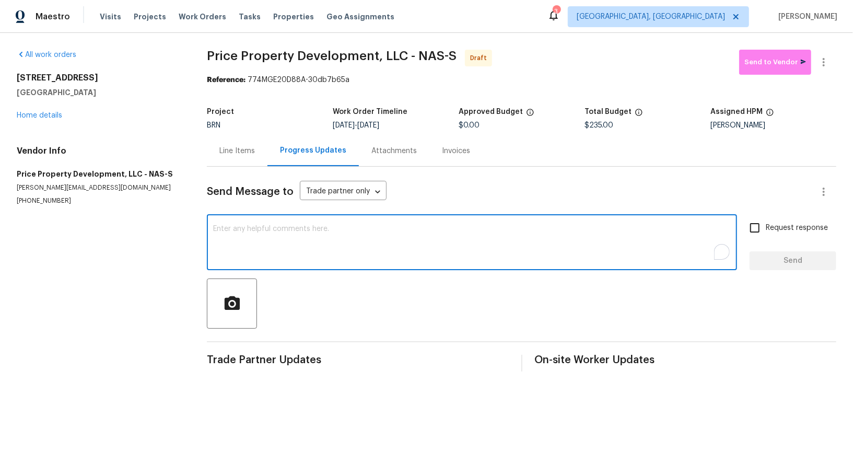
paste textarea "Hi, I'm Padmapriya from Opendoor. Just wanted to check if you received the WO f…"
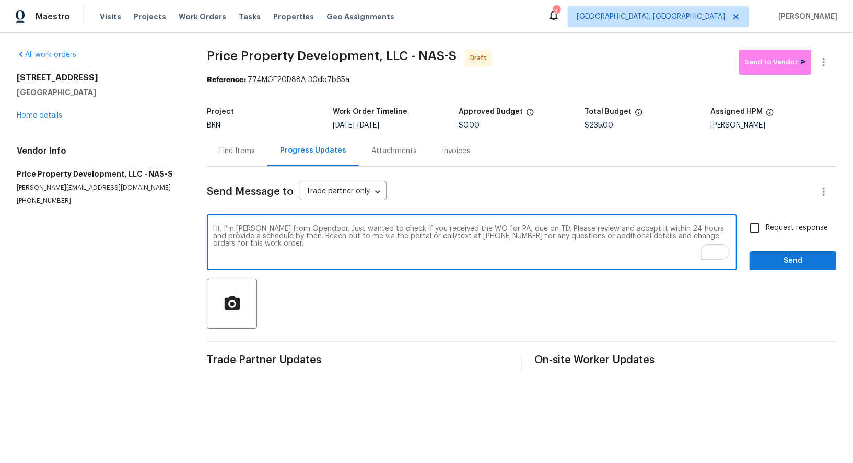
click at [511, 227] on textarea "Hi, I'm Padmapriya from Opendoor. Just wanted to check if you received the WO f…" at bounding box center [472, 243] width 518 height 37
paste textarea "2039 Bandera Dr, Clarksville, TN 37042"
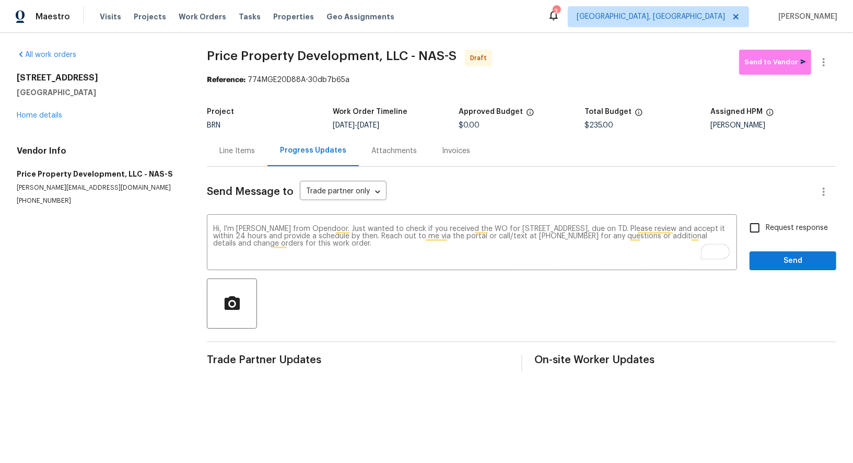
drag, startPoint x: 372, startPoint y: 124, endPoint x: 418, endPoint y: 124, distance: 46.5
click at [418, 124] on div "8/21/2025 - 8/25/2025" at bounding box center [396, 125] width 126 height 7
copy span "[DATE]"
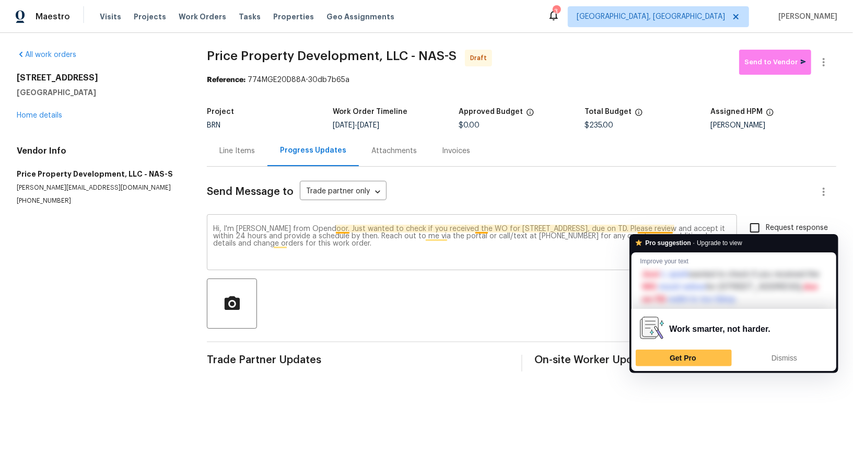
click at [671, 229] on textarea "Hi, I'm Padmapriya from Opendoor. Just wanted to check if you received the WO f…" at bounding box center [472, 243] width 518 height 37
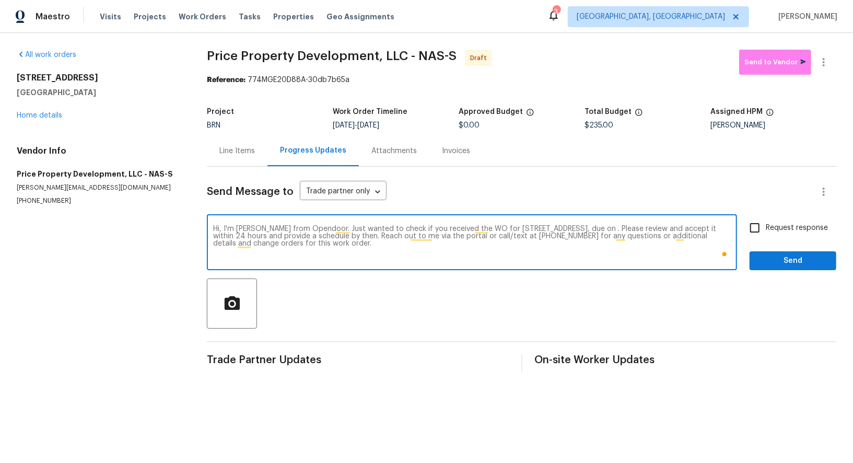
paste textarea "[DATE]"
click at [665, 228] on textarea "Hi, I'm Padmapriya from Opendoor. Just wanted to check if you received the WO f…" at bounding box center [472, 243] width 518 height 37
type textarea "Hi, I'm Padmapriya from Opendoor. Just wanted to check if you received the WO f…"
click at [581, 249] on textarea "Hi, I'm Padmapriya from Opendoor. Just wanted to check if you received the WO f…" at bounding box center [472, 243] width 518 height 37
click at [762, 221] on input "Request response" at bounding box center [755, 228] width 22 height 22
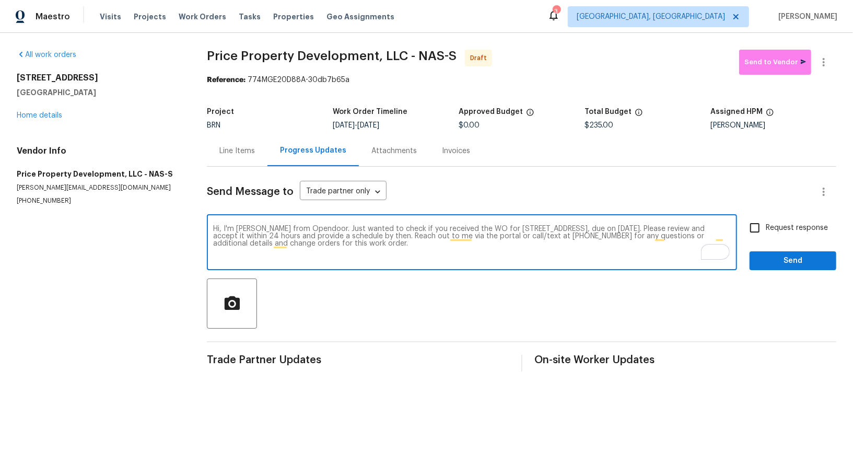
checkbox input "true"
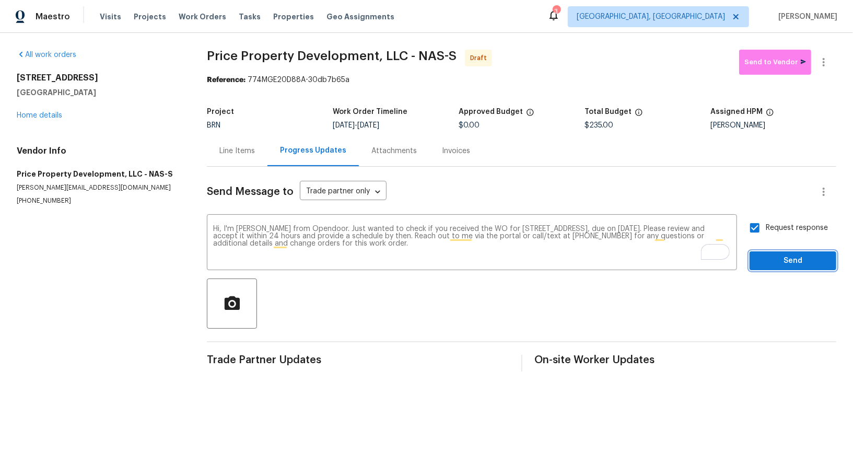
click at [772, 257] on span "Send" at bounding box center [793, 260] width 70 height 13
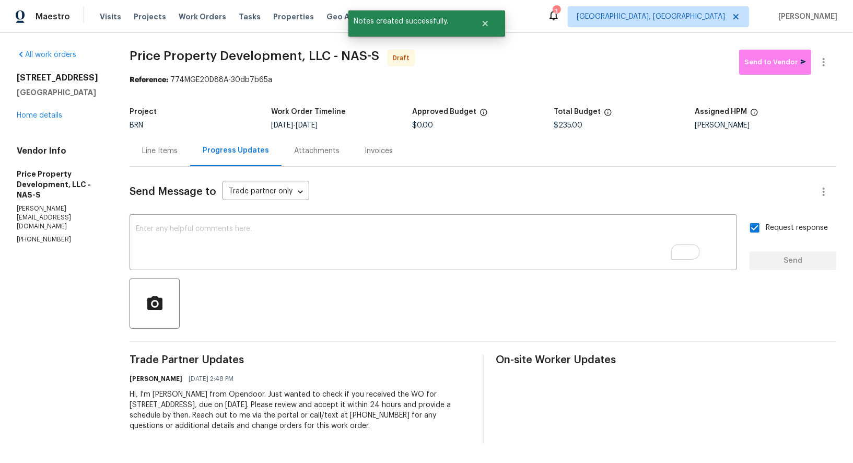
click at [178, 152] on div "Line Items" at bounding box center [160, 151] width 36 height 10
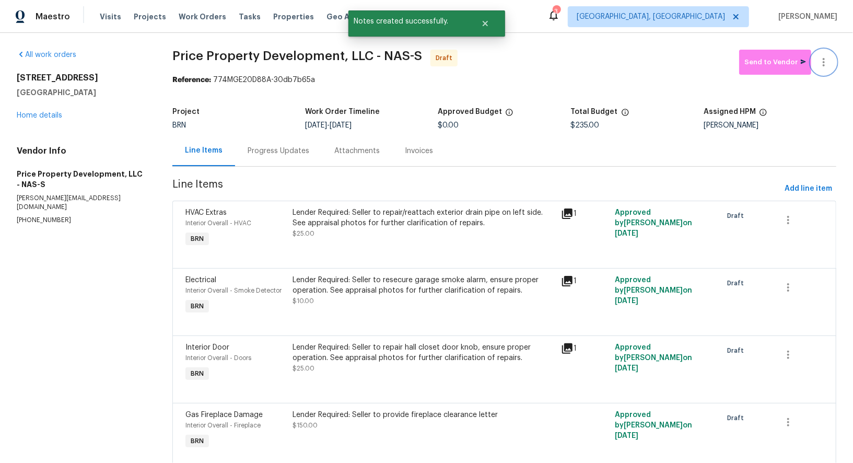
click at [823, 61] on icon "button" at bounding box center [824, 62] width 13 height 13
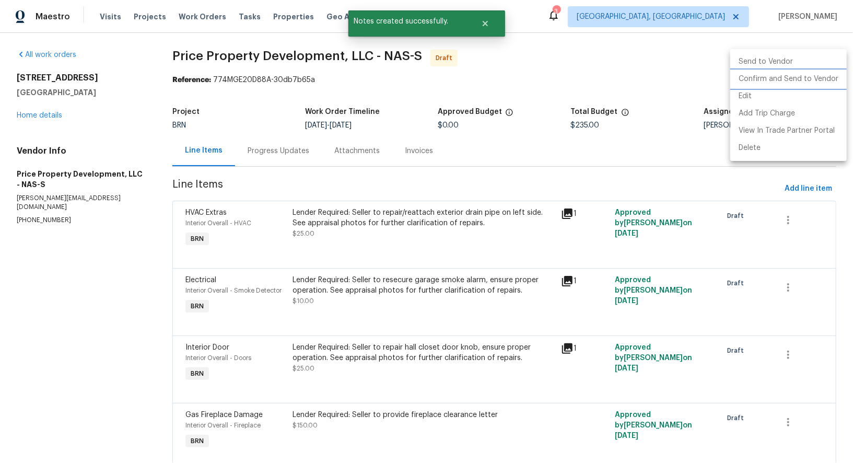
click at [814, 76] on li "Confirm and Send to Vendor" at bounding box center [789, 79] width 117 height 17
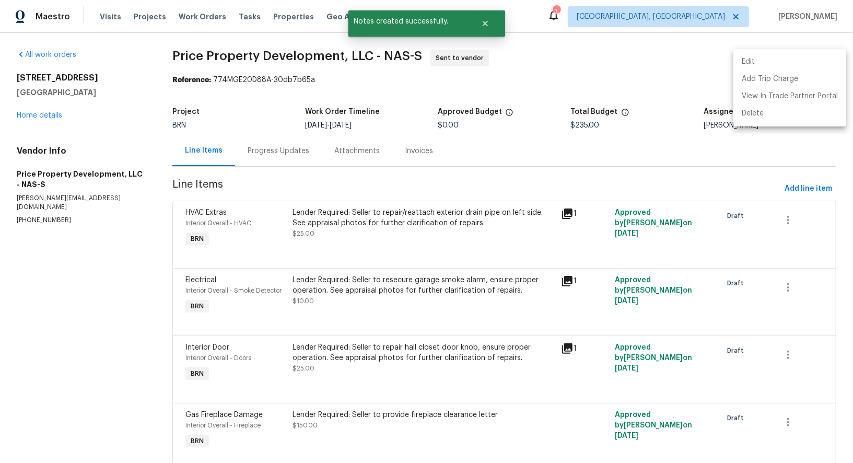
click at [286, 170] on div at bounding box center [426, 231] width 853 height 463
click at [282, 156] on div "Progress Updates" at bounding box center [279, 151] width 62 height 10
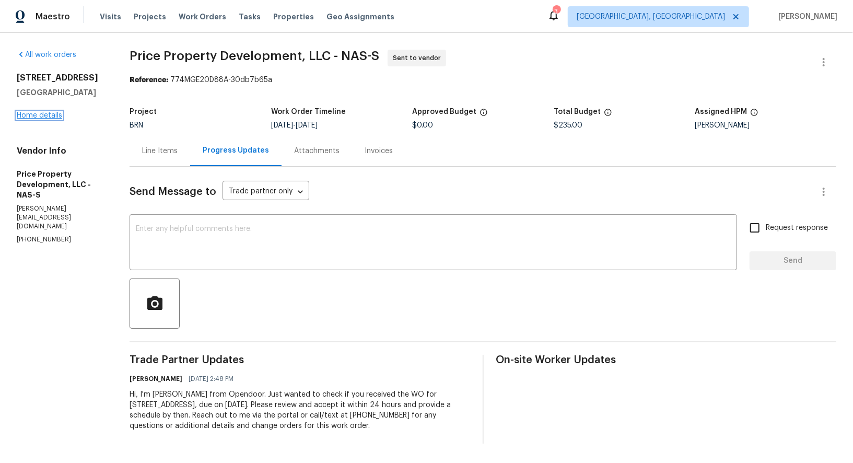
click at [35, 114] on link "Home details" at bounding box center [39, 115] width 45 height 7
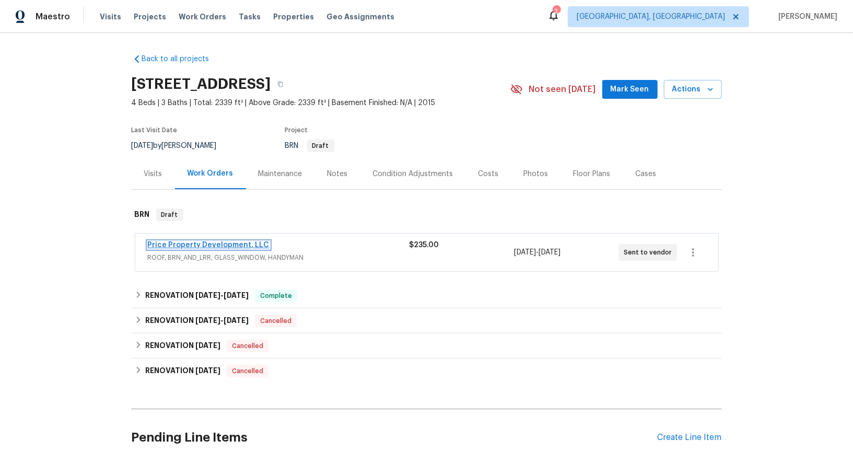
click at [237, 243] on link "Price Property Development, LLC" at bounding box center [209, 244] width 122 height 7
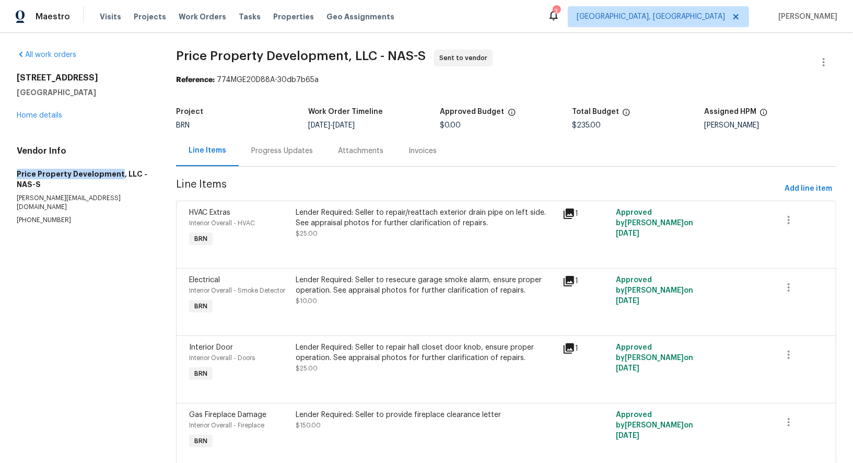
drag, startPoint x: 8, startPoint y: 176, endPoint x: 116, endPoint y: 176, distance: 108.2
click at [116, 176] on div "All work orders 2039 Bandera Dr Clarksville, TN 37042 Home details Vendor Info …" at bounding box center [426, 300] width 853 height 535
copy h5 "Price Property Development"
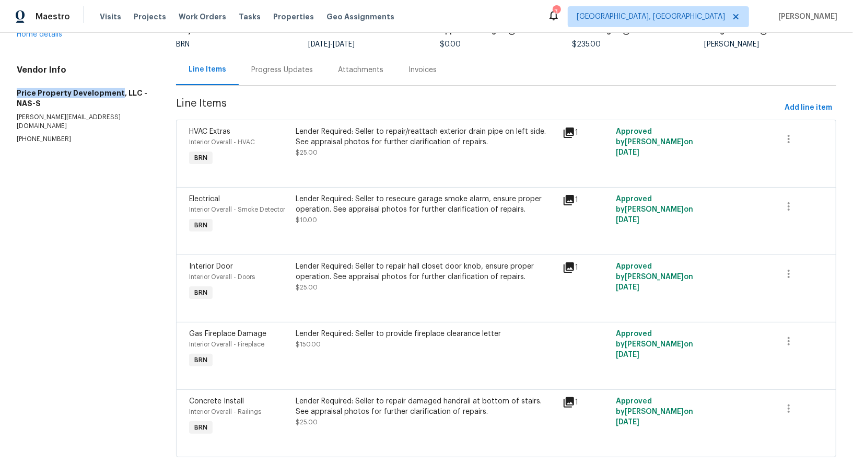
scroll to position [103, 0]
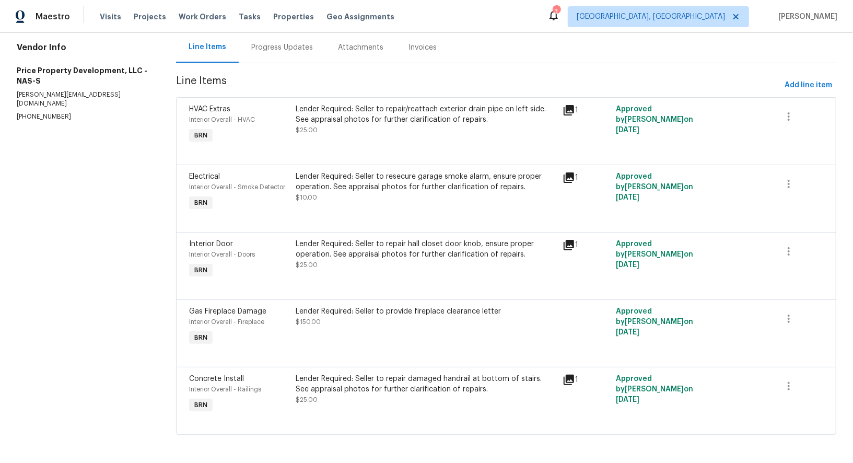
click at [264, 51] on div "Progress Updates" at bounding box center [282, 47] width 62 height 10
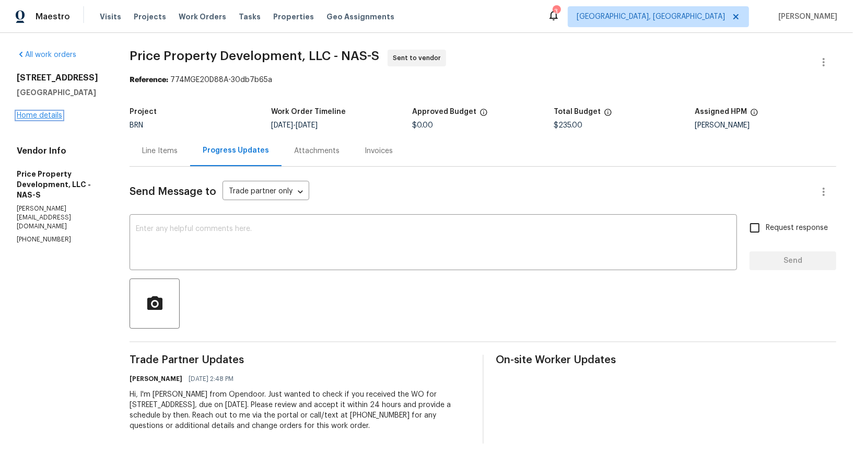
click at [41, 115] on link "Home details" at bounding box center [39, 115] width 45 height 7
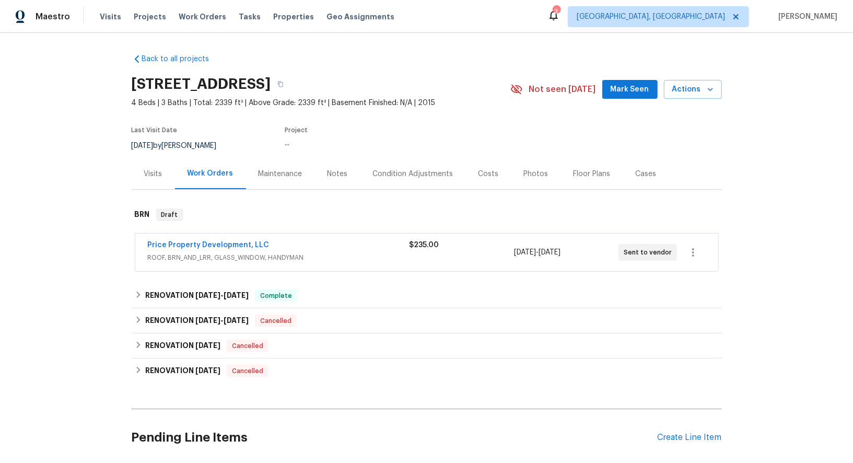
scroll to position [78, 0]
click at [226, 242] on link "Price Property Development, LLC" at bounding box center [209, 244] width 122 height 7
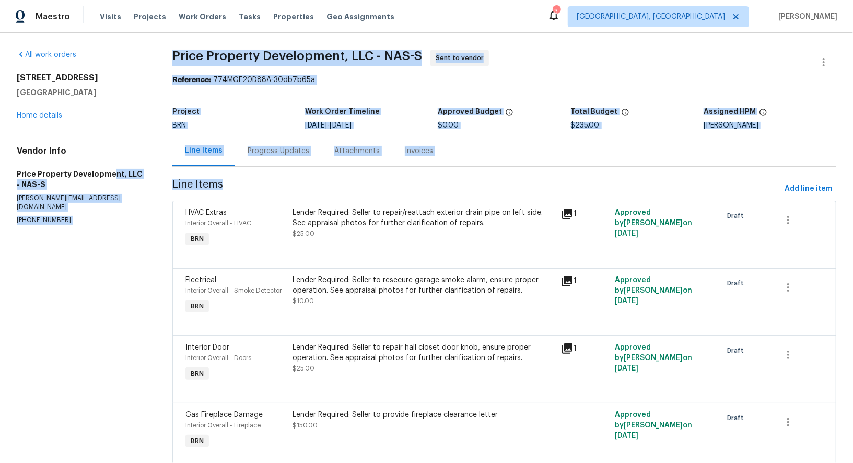
drag, startPoint x: 9, startPoint y: 176, endPoint x: 111, endPoint y: 176, distance: 102.4
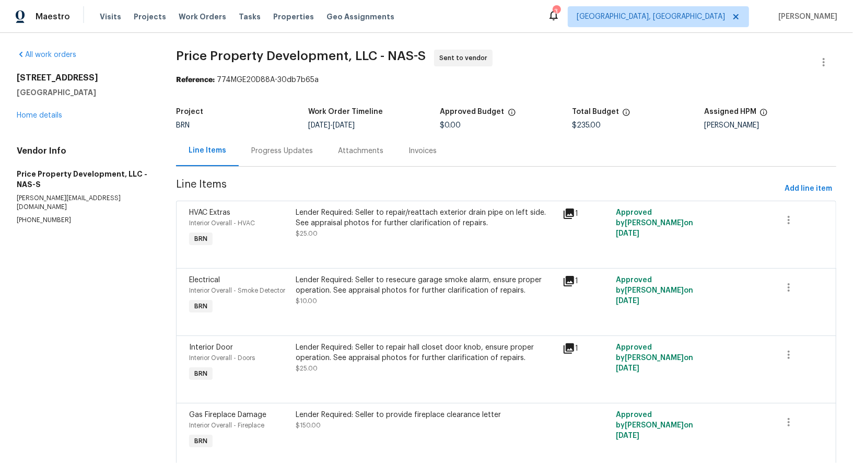
click at [117, 172] on h5 "Price Property Development, LLC - NAS-S" at bounding box center [84, 179] width 134 height 21
drag, startPoint x: 14, startPoint y: 171, endPoint x: 116, endPoint y: 173, distance: 102.5
click at [115, 173] on div "All work orders 2039 Bandera Dr Clarksville, TN 37042 Home details Vendor Info …" at bounding box center [426, 300] width 853 height 535
copy h5 "Price Property Development"
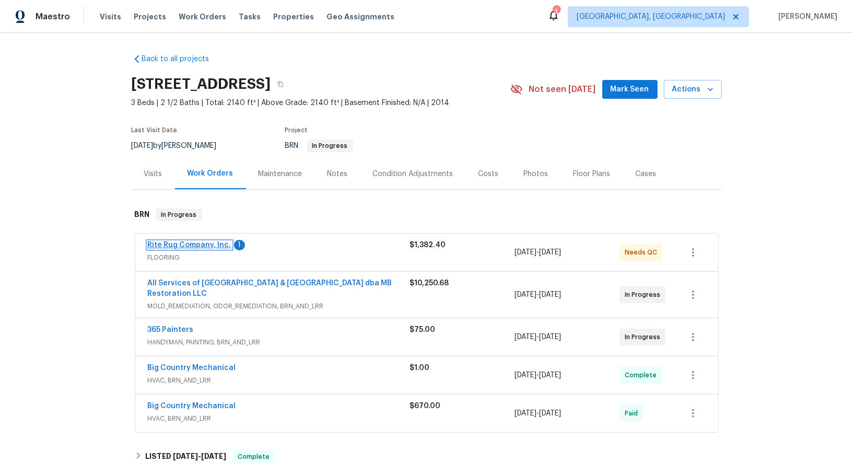
click at [212, 242] on link "Rite Rug Company, Inc." at bounding box center [190, 244] width 84 height 7
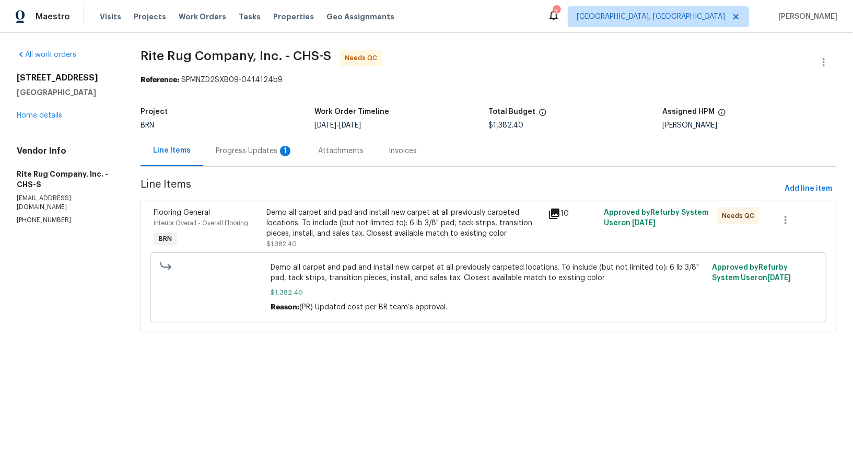
click at [276, 160] on div "Progress Updates 1" at bounding box center [254, 150] width 102 height 31
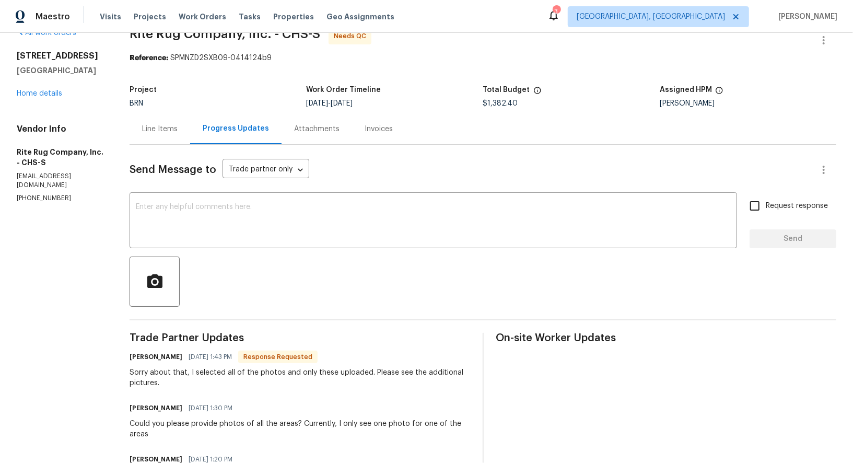
scroll to position [28, 0]
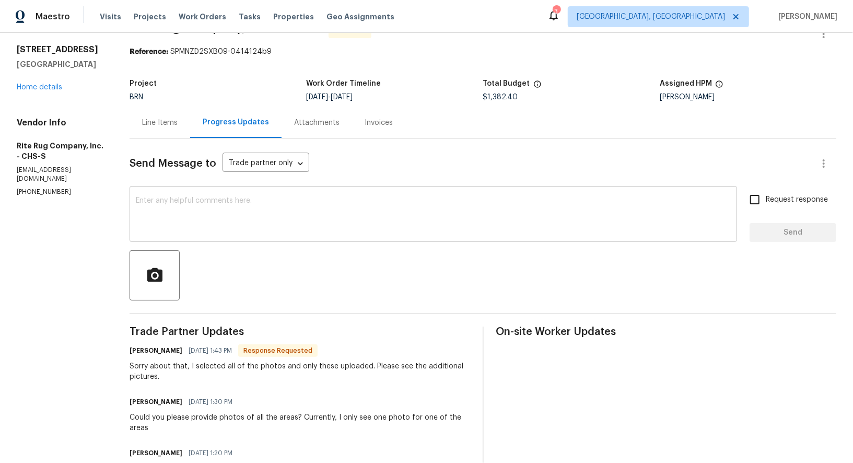
click at [277, 197] on textarea at bounding box center [433, 215] width 595 height 37
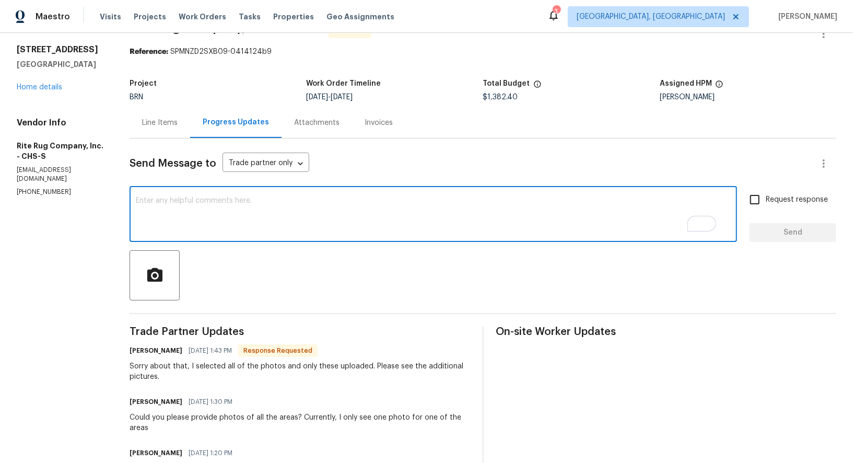
click at [178, 126] on div "Line Items" at bounding box center [160, 123] width 36 height 10
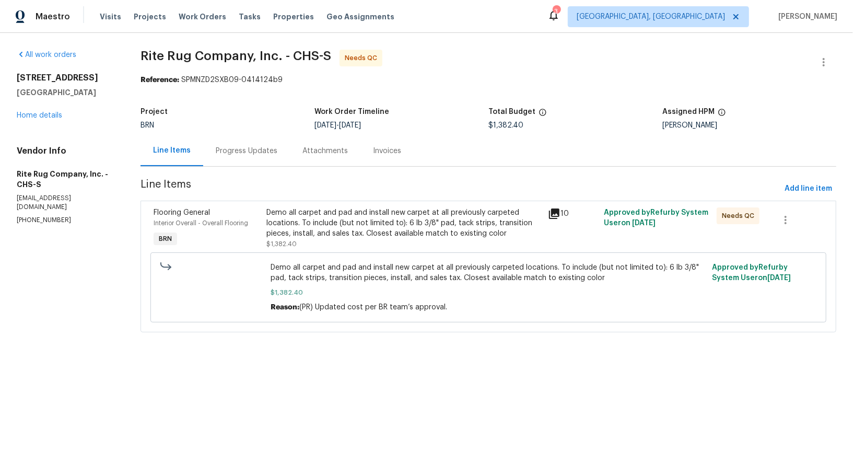
click at [370, 244] on div "Demo all carpet and pad and install new carpet at all previously carpeted locat…" at bounding box center [404, 228] width 275 height 42
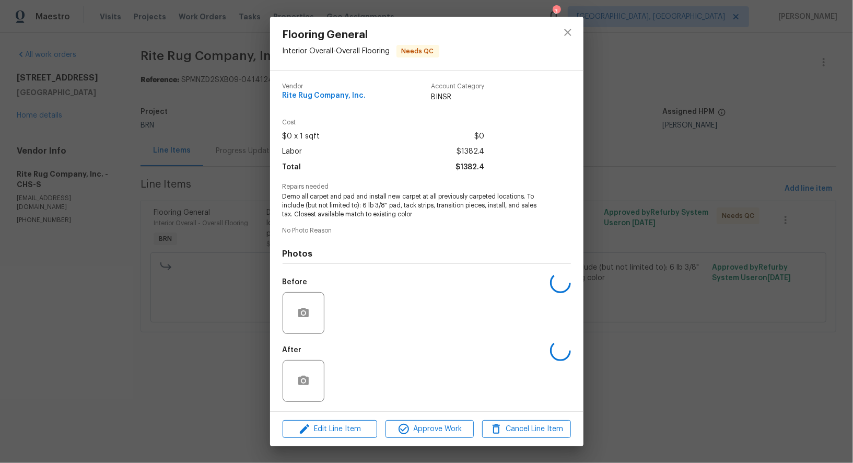
scroll to position [1, 0]
click at [358, 381] on img at bounding box center [350, 381] width 42 height 42
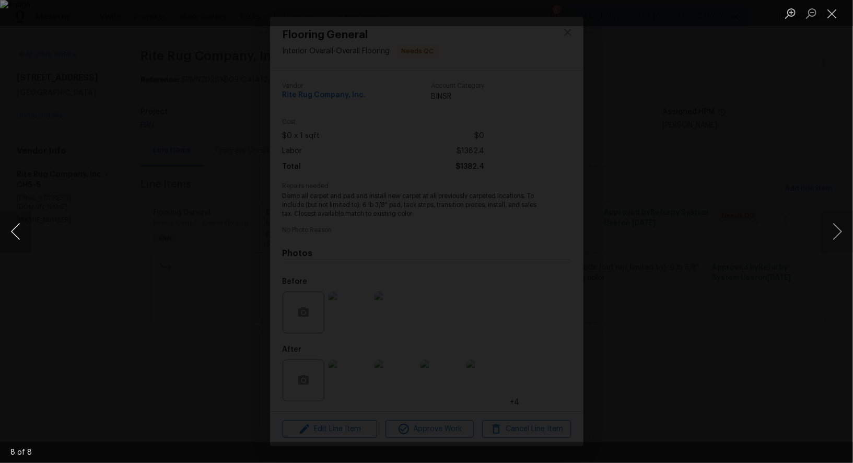
click at [15, 239] on button "Previous image" at bounding box center [15, 232] width 31 height 42
click at [18, 233] on button "Previous image" at bounding box center [15, 232] width 31 height 42
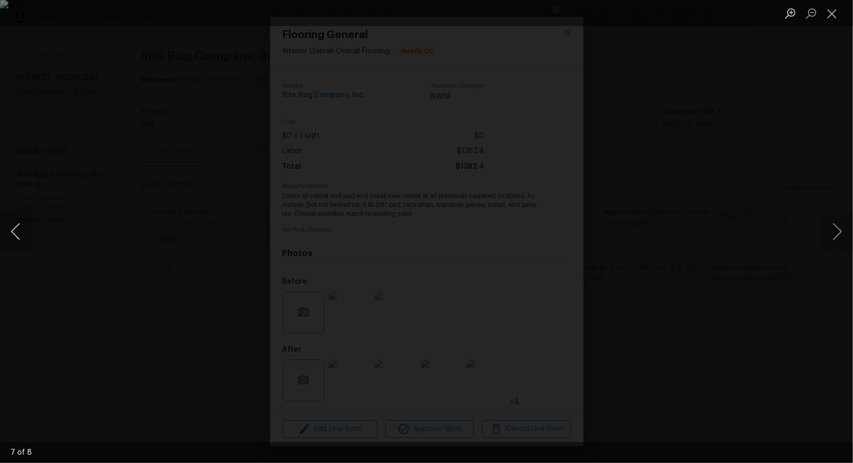
click at [16, 237] on button "Previous image" at bounding box center [15, 232] width 31 height 42
click at [9, 235] on button "Previous image" at bounding box center [15, 232] width 31 height 42
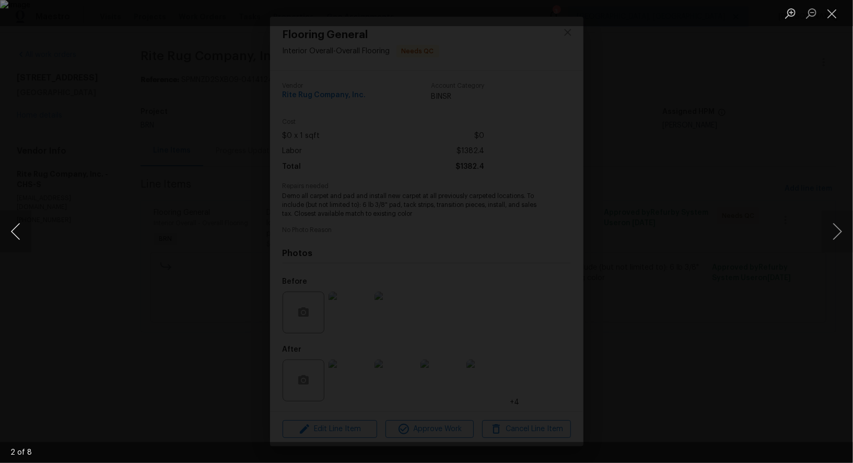
click at [9, 235] on button "Previous image" at bounding box center [15, 232] width 31 height 42
click at [11, 236] on button "Previous image" at bounding box center [15, 232] width 31 height 42
click at [615, 293] on img "Lightbox" at bounding box center [426, 231] width 853 height 463
click at [777, 310] on div "Lightbox" at bounding box center [426, 231] width 853 height 463
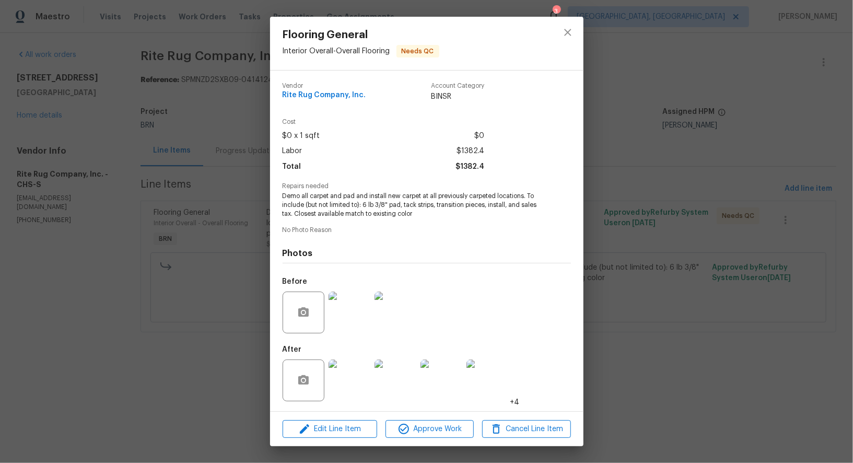
click at [777, 310] on div "Flooring General Interior Overall - Overall Flooring Needs QC Vendor Rite Rug C…" at bounding box center [426, 231] width 853 height 463
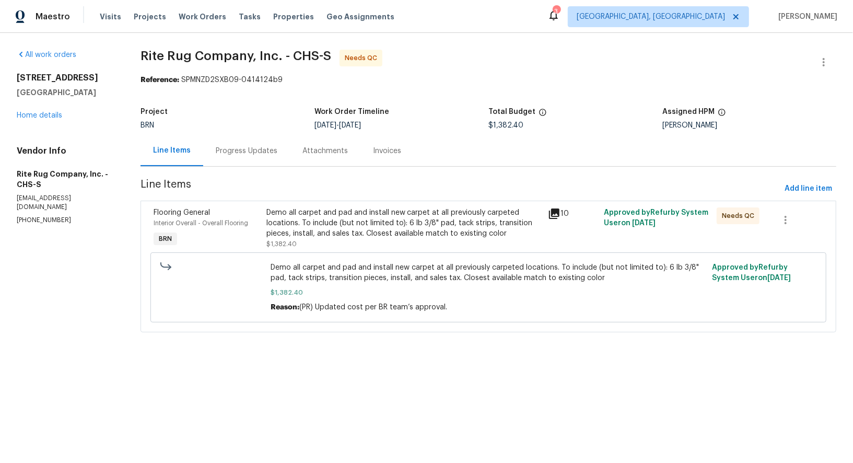
click at [263, 149] on div "Progress Updates" at bounding box center [247, 151] width 62 height 10
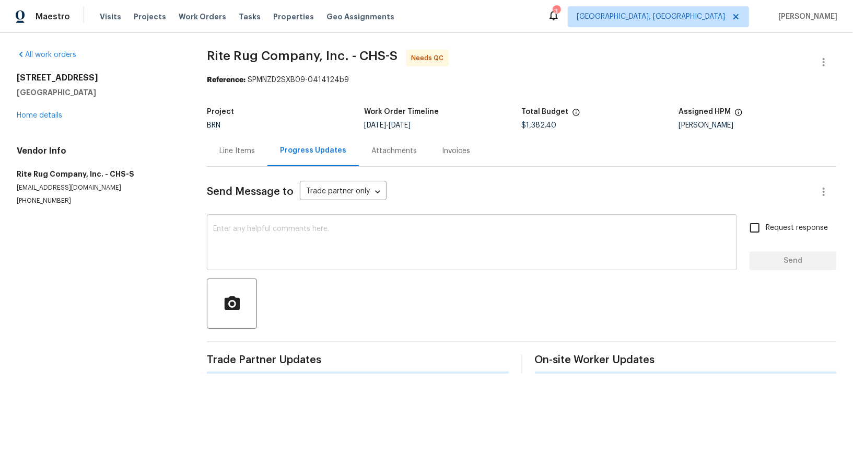
click at [261, 234] on textarea at bounding box center [472, 243] width 518 height 37
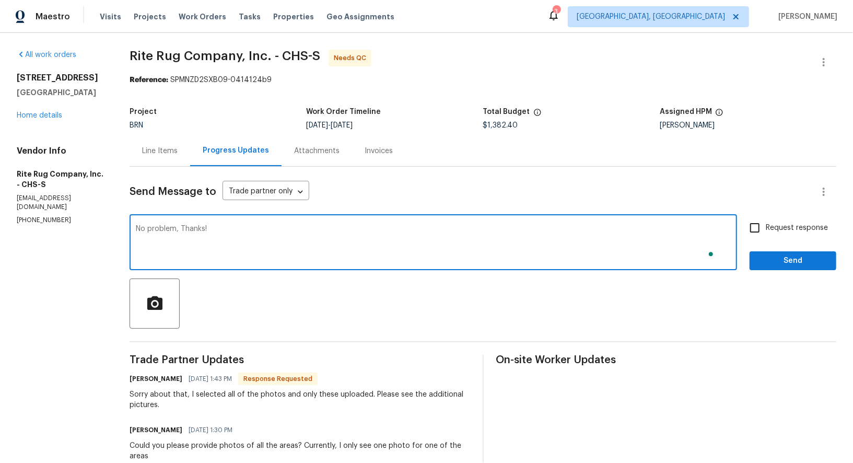
type textarea "No problem, Thanks!"
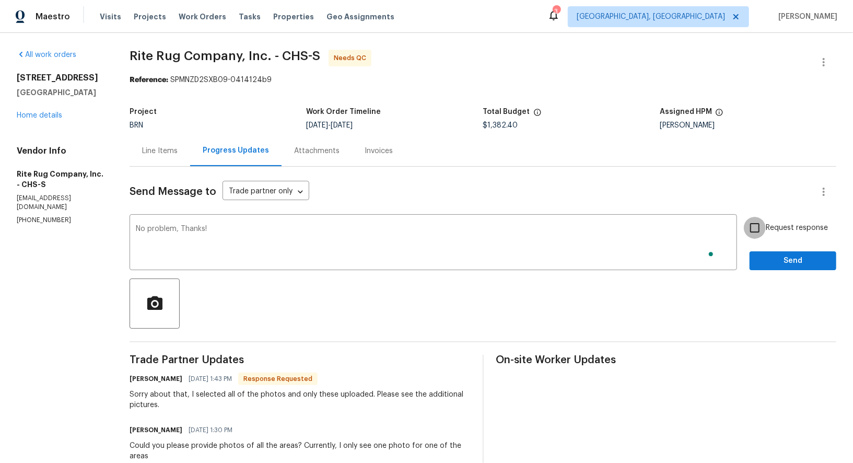
click at [759, 223] on input "Request response" at bounding box center [755, 228] width 22 height 22
checkbox input "true"
click at [772, 259] on span "Send" at bounding box center [793, 260] width 70 height 13
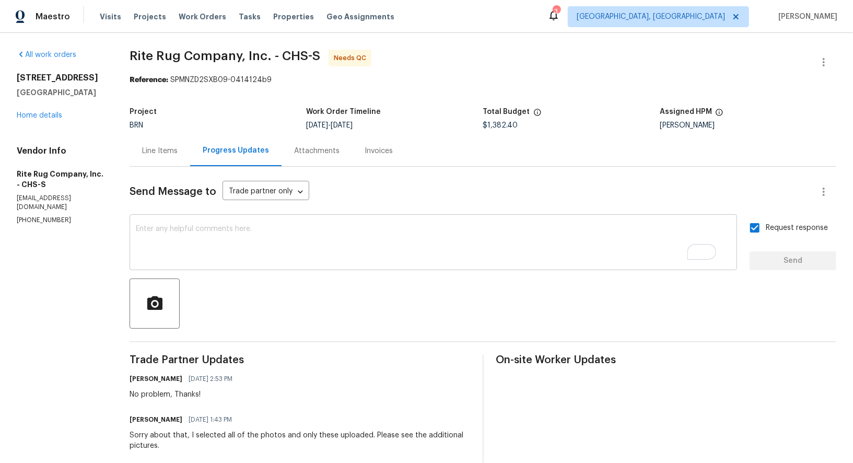
click at [266, 242] on textarea "To enrich screen reader interactions, please activate Accessibility in Grammarl…" at bounding box center [433, 243] width 595 height 37
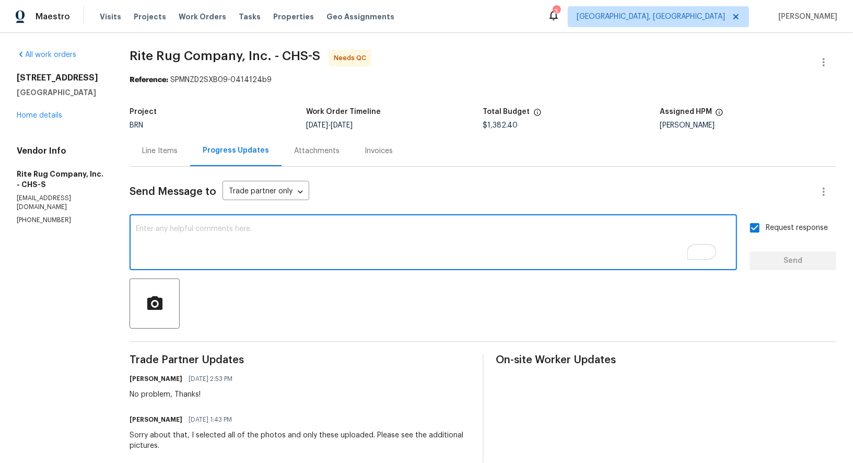
paste textarea "WO is approved, Please upload the invoice under invoice section. Thanks!"
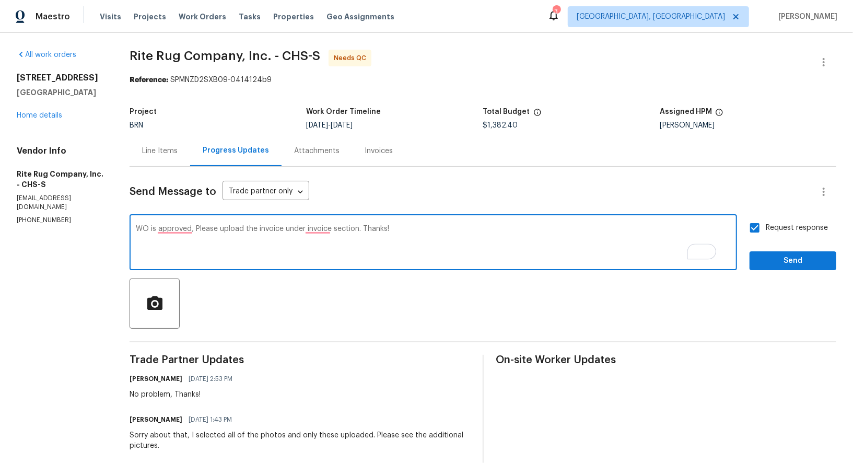
type textarea "WO is approved, Please upload the invoice under invoice section. Thanks!"
click at [757, 231] on input "Request response" at bounding box center [755, 228] width 22 height 22
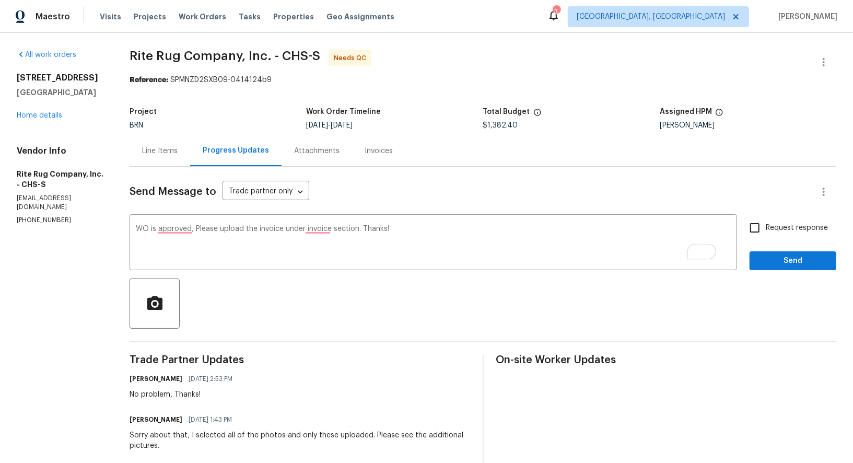
click at [757, 231] on input "Request response" at bounding box center [755, 228] width 22 height 22
checkbox input "true"
click at [775, 260] on span "Send" at bounding box center [793, 260] width 70 height 13
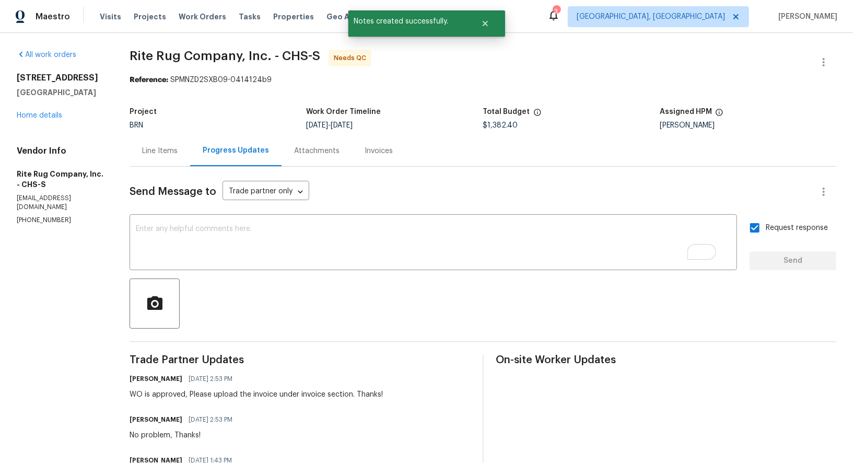
click at [158, 153] on div "Line Items" at bounding box center [160, 151] width 36 height 10
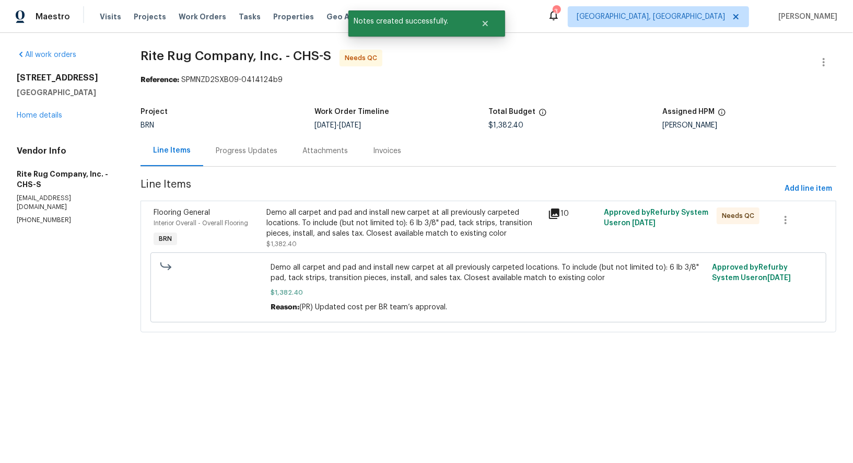
click at [345, 239] on div "Demo all carpet and pad and install new carpet at all previously carpeted locat…" at bounding box center [404, 228] width 275 height 42
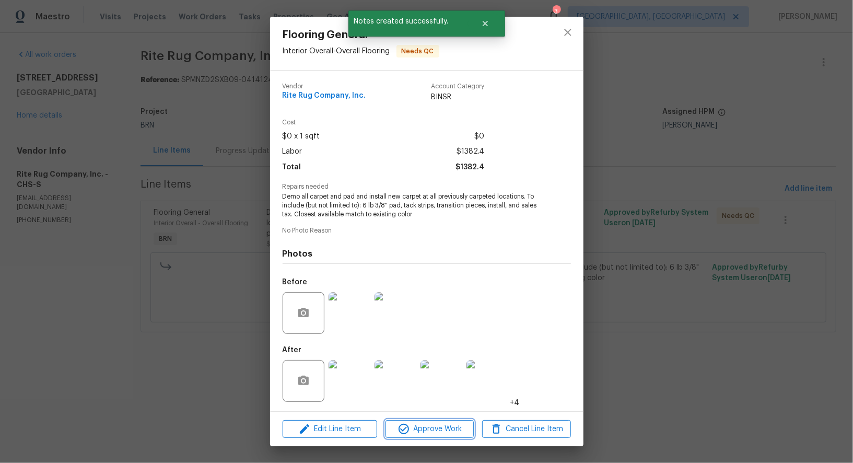
click at [400, 431] on icon "button" at bounding box center [404, 429] width 13 height 13
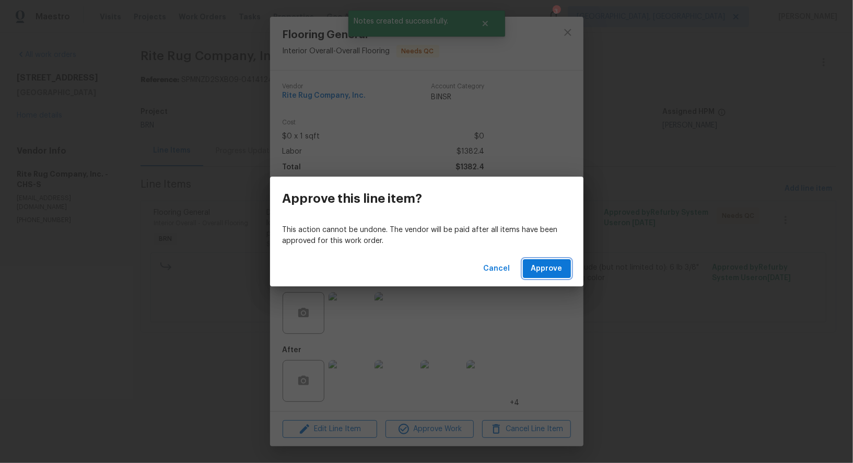
click at [542, 273] on span "Approve" at bounding box center [546, 268] width 31 height 13
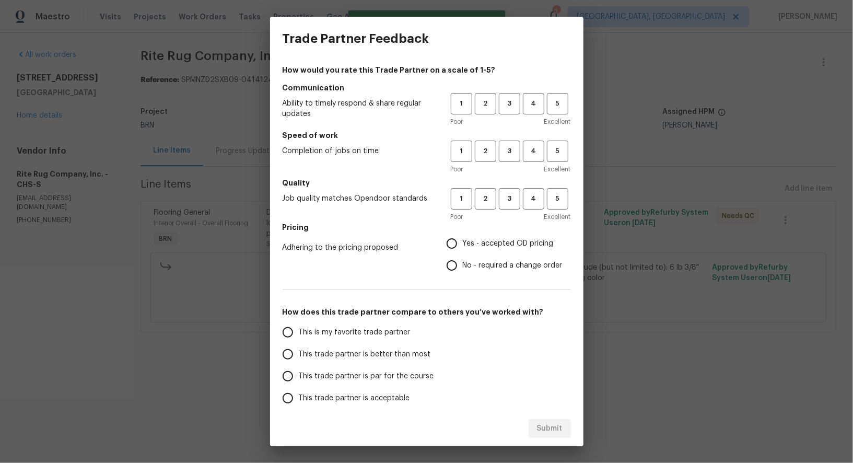
click at [569, 78] on div "How would you rate this Trade Partner on a scale of 1-5? Communication Ability …" at bounding box center [427, 269] width 288 height 409
click at [516, 102] on span "3" at bounding box center [509, 104] width 19 height 12
click at [504, 160] on button "3" at bounding box center [509, 151] width 21 height 21
click at [533, 103] on span "4" at bounding box center [533, 104] width 19 height 12
click at [533, 139] on h5 "Speed of work" at bounding box center [427, 135] width 288 height 10
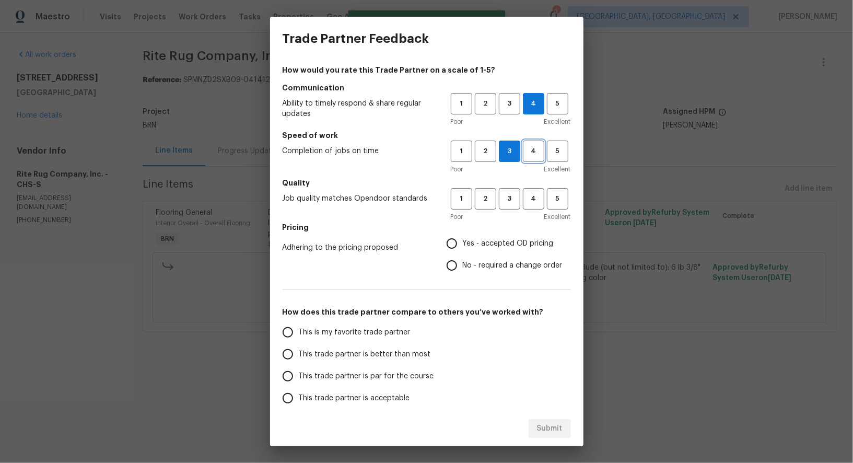
click at [531, 159] on button "4" at bounding box center [533, 151] width 21 height 21
click at [530, 188] on button "4" at bounding box center [533, 198] width 21 height 21
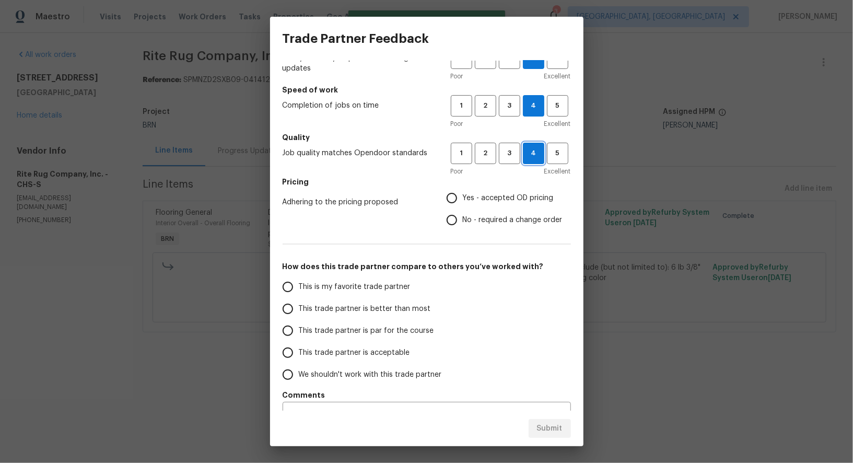
scroll to position [67, 0]
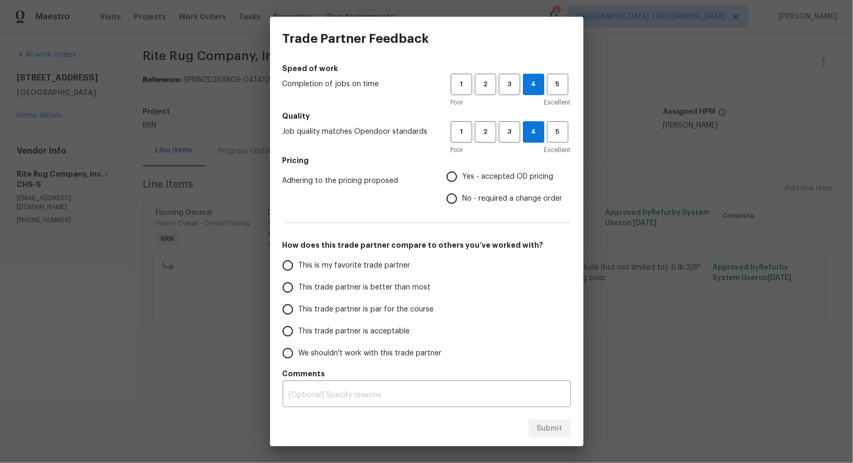
click at [455, 193] on input "No - required a change order" at bounding box center [452, 199] width 22 height 22
radio input "true"
click at [291, 281] on input "This trade partner is better than most" at bounding box center [288, 287] width 22 height 22
click at [539, 422] on button "Submit" at bounding box center [550, 428] width 42 height 19
radio input "true"
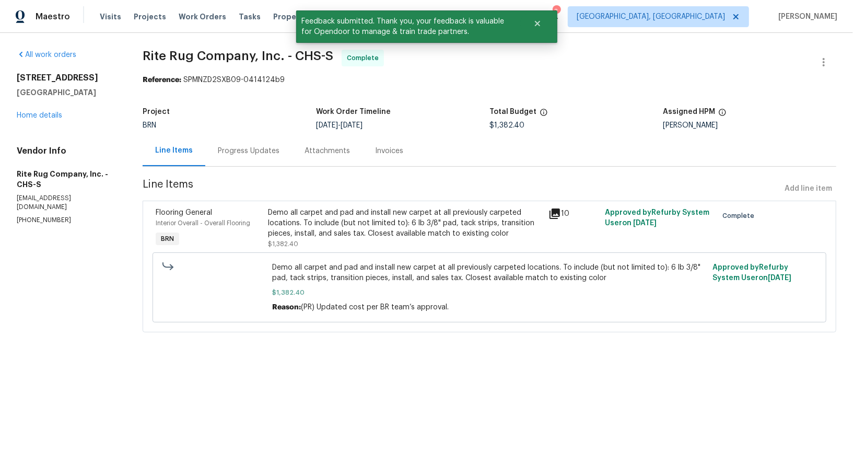
click at [264, 154] on div "Progress Updates" at bounding box center [249, 151] width 62 height 10
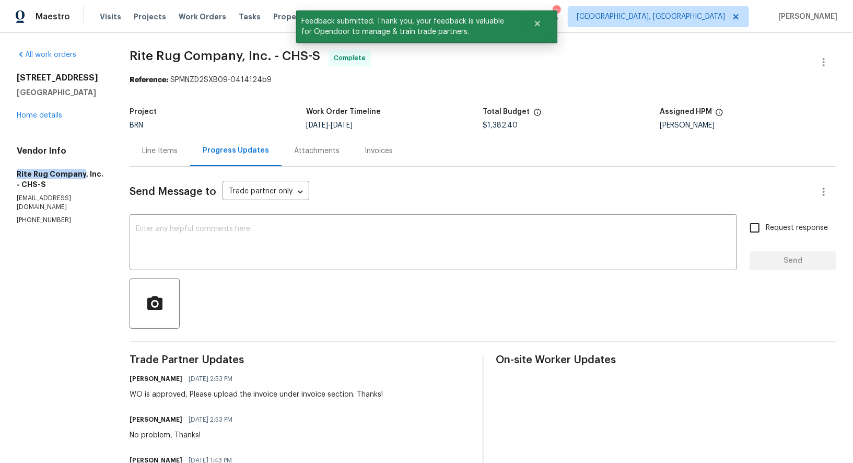
drag, startPoint x: 0, startPoint y: 171, endPoint x: 81, endPoint y: 172, distance: 81.0
copy h5 "Rite Rug Company"
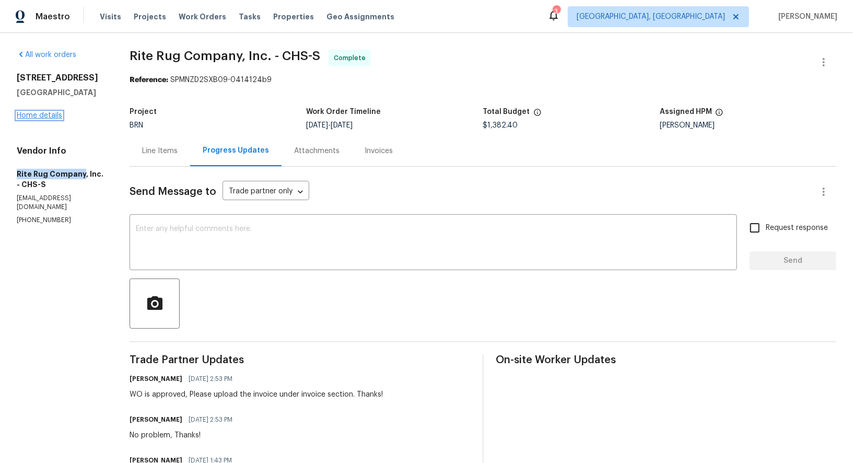
click at [40, 117] on link "Home details" at bounding box center [39, 115] width 45 height 7
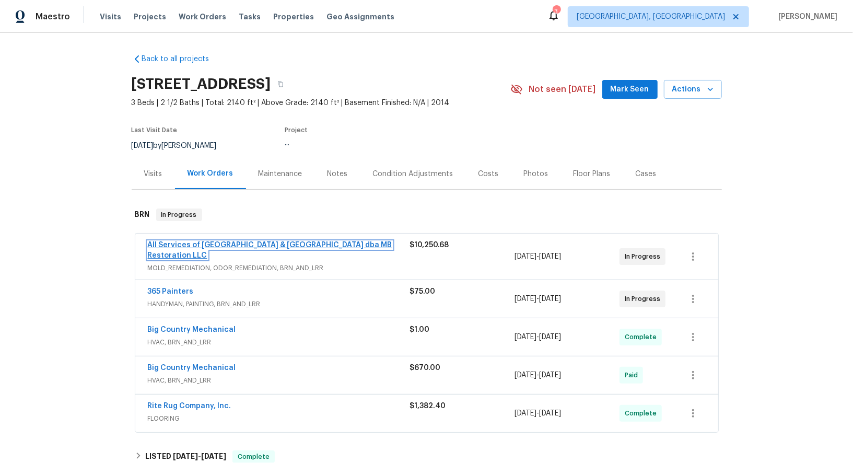
click at [192, 244] on link "All Services of Mount Pleasant & Greater Charleston dba MB Restoration LLC" at bounding box center [270, 250] width 245 height 18
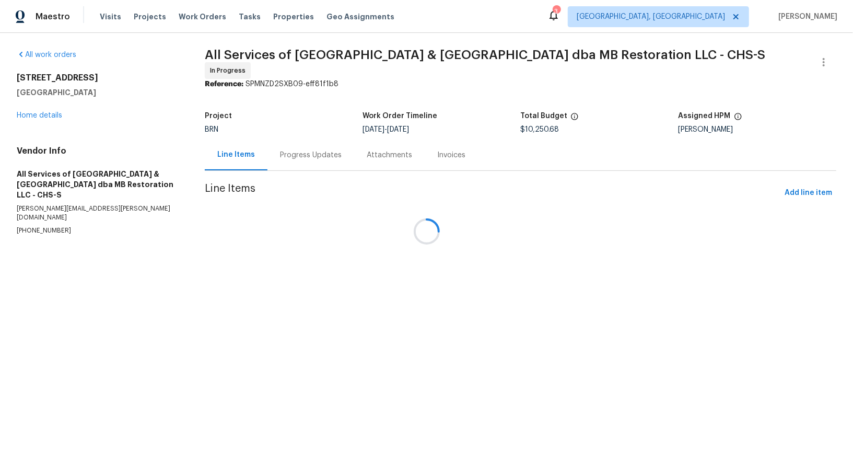
click at [265, 154] on div at bounding box center [426, 231] width 853 height 463
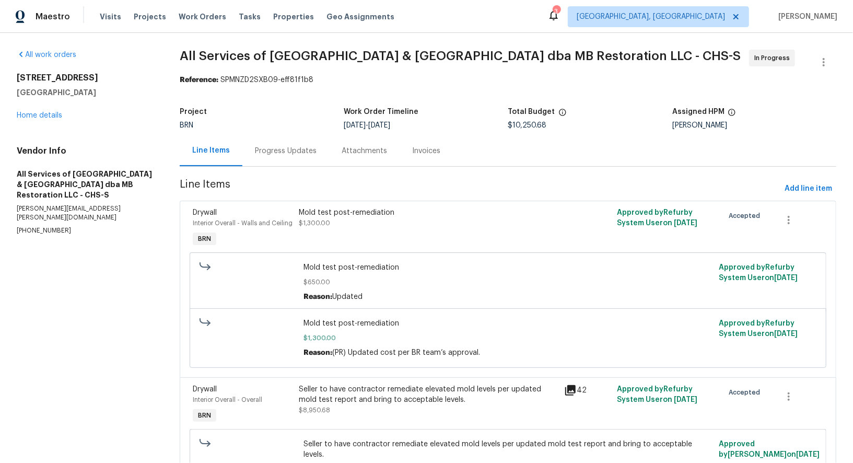
click at [275, 154] on div "Progress Updates" at bounding box center [286, 151] width 62 height 10
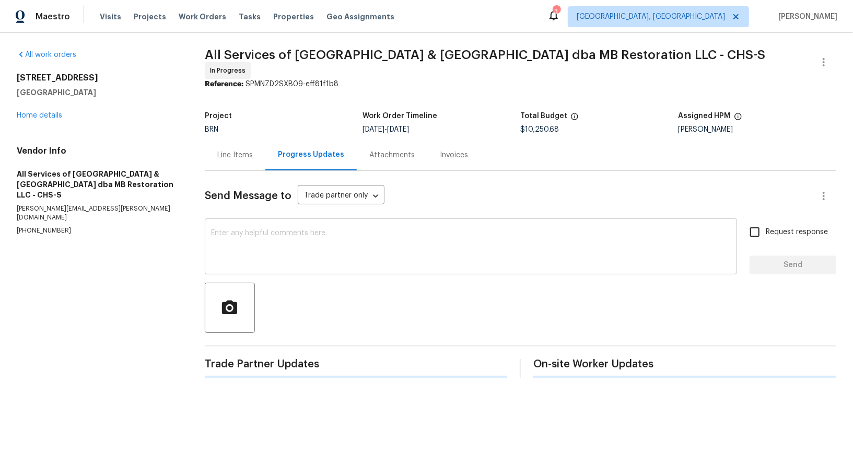
click at [274, 233] on textarea at bounding box center [471, 247] width 520 height 37
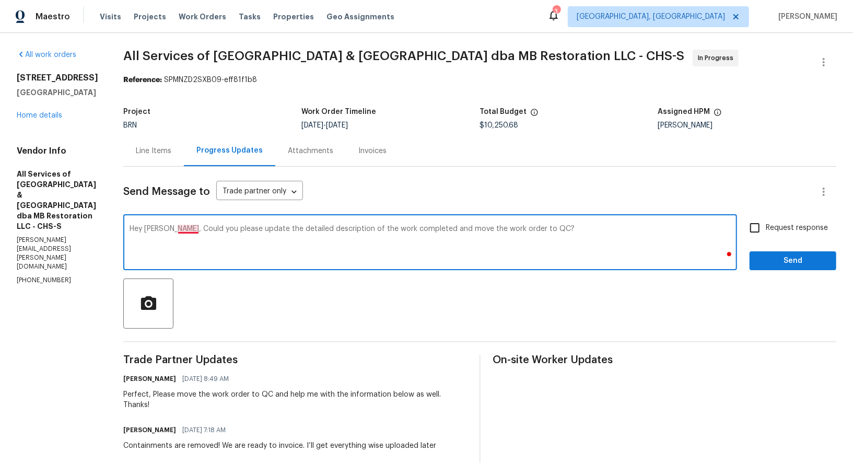
click at [182, 230] on textarea "Hey Matthew, Could you please update the detailed description of the work compl…" at bounding box center [430, 243] width 601 height 37
type textarea "Hey Matthew, could you please update the detailed description of the work compl…"
click at [592, 221] on div "Hey Matthew, could you please update the detailed description of the work compl…" at bounding box center [430, 243] width 614 height 53
click at [603, 232] on textarea "Hey Matthew, could you please update the detailed description of the work compl…" at bounding box center [430, 243] width 601 height 37
click at [770, 225] on span "Request response" at bounding box center [797, 228] width 62 height 11
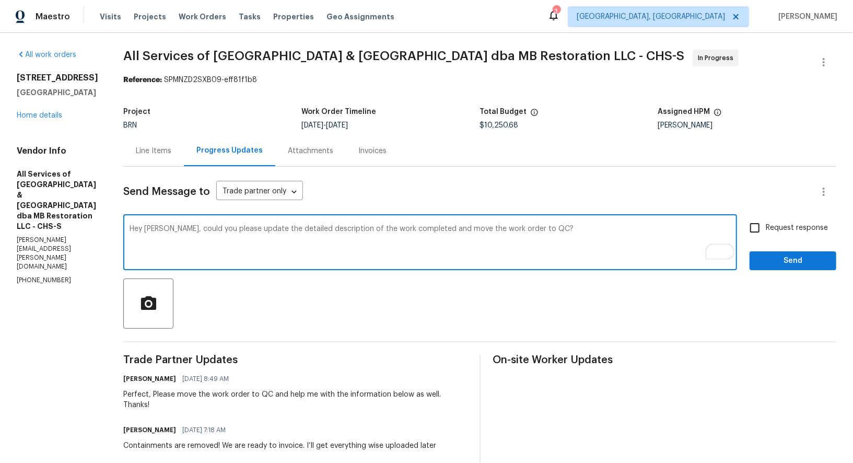
click at [766, 225] on input "Request response" at bounding box center [755, 228] width 22 height 22
checkbox input "true"
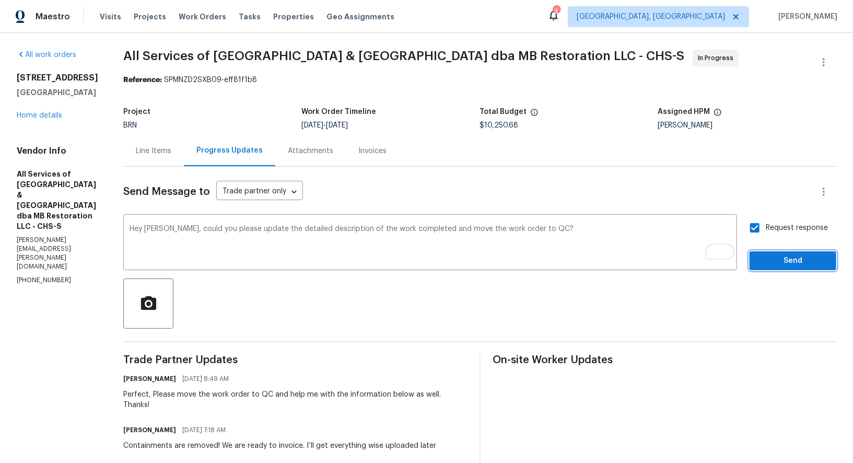
click at [782, 253] on button "Send" at bounding box center [793, 260] width 87 height 19
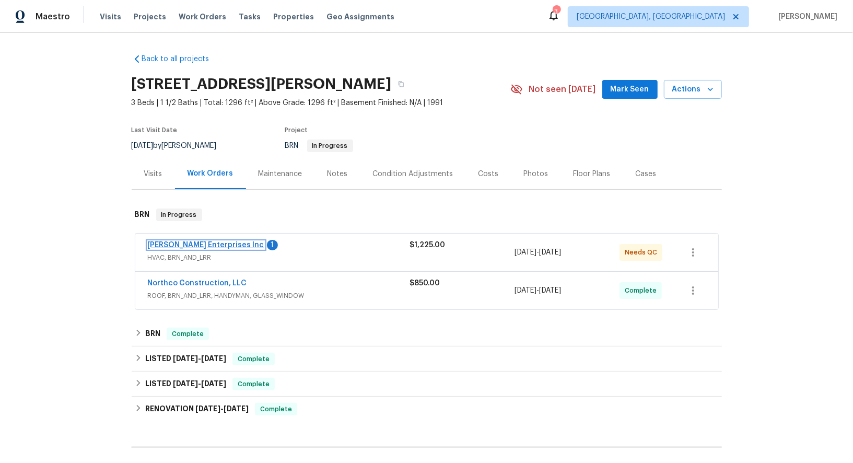
click at [215, 245] on link "[PERSON_NAME] Enterprises Inc" at bounding box center [206, 244] width 117 height 7
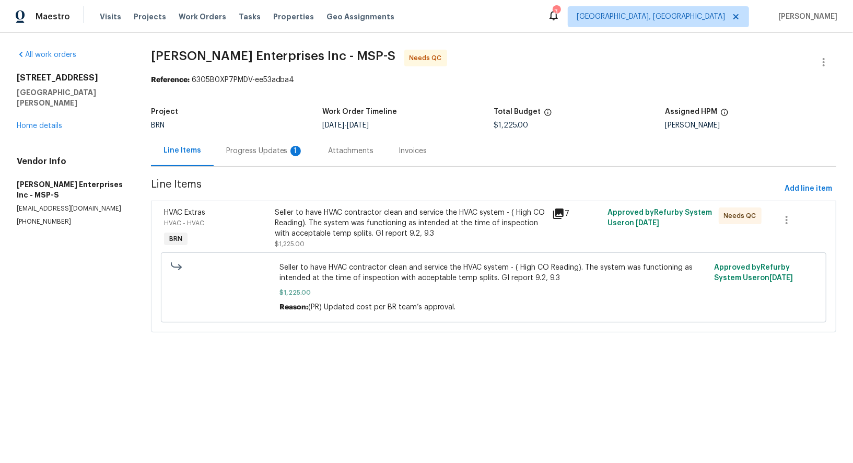
click at [279, 144] on div "Progress Updates 1" at bounding box center [265, 150] width 102 height 31
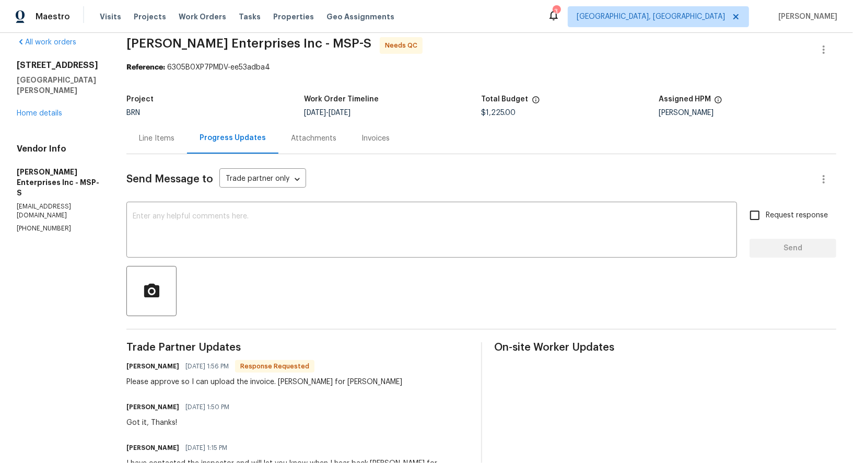
scroll to position [16, 0]
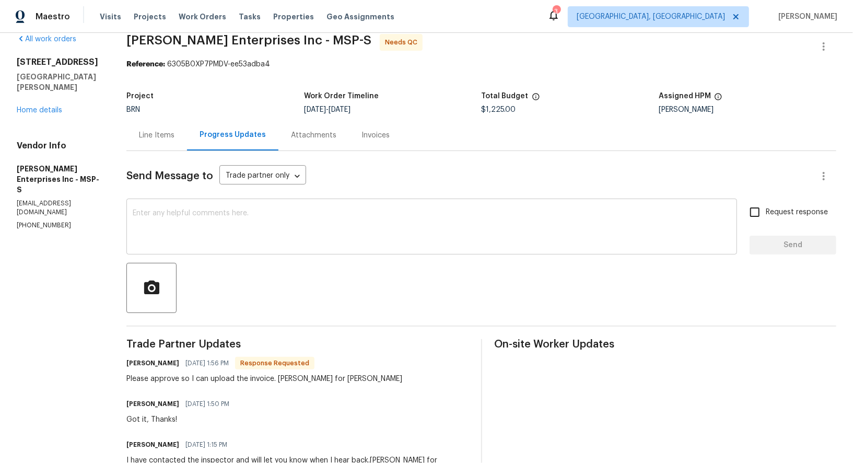
click at [273, 235] on textarea at bounding box center [432, 228] width 598 height 37
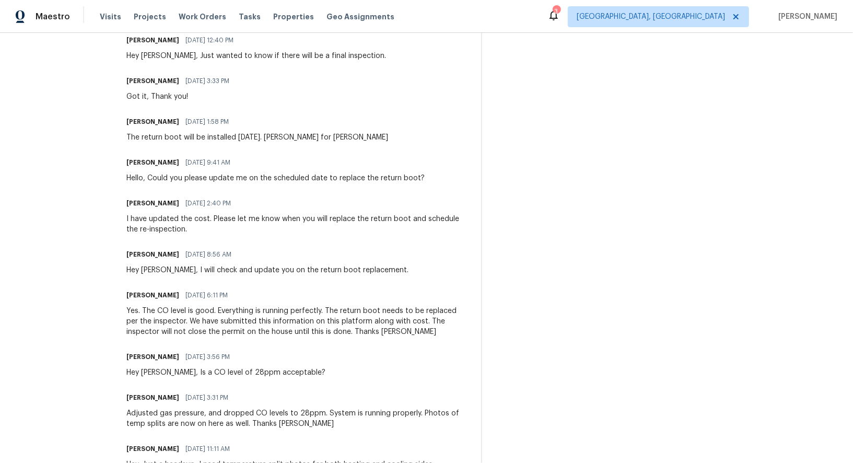
scroll to position [480, 0]
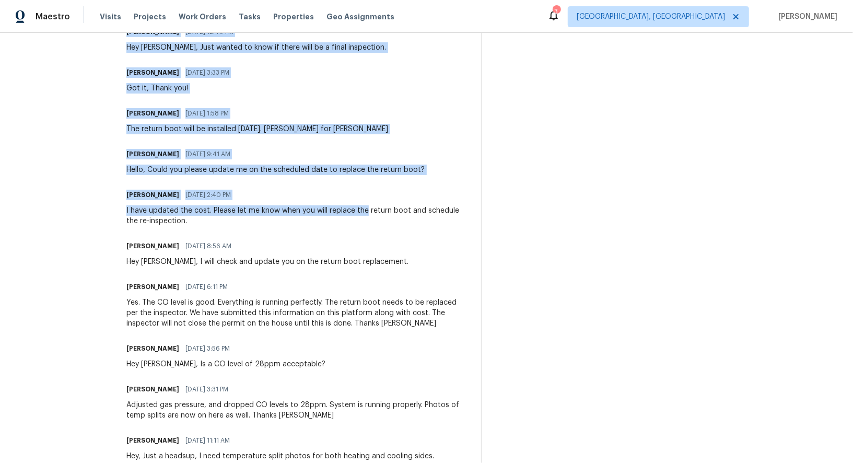
drag, startPoint x: 365, startPoint y: 199, endPoint x: 478, endPoint y: 199, distance: 112.4
click at [478, 199] on div "Trade Partner Updates Jim Deschene 08/21/2025 1:56 PM Response Requested Please…" at bounding box center [481, 261] width 710 height 773
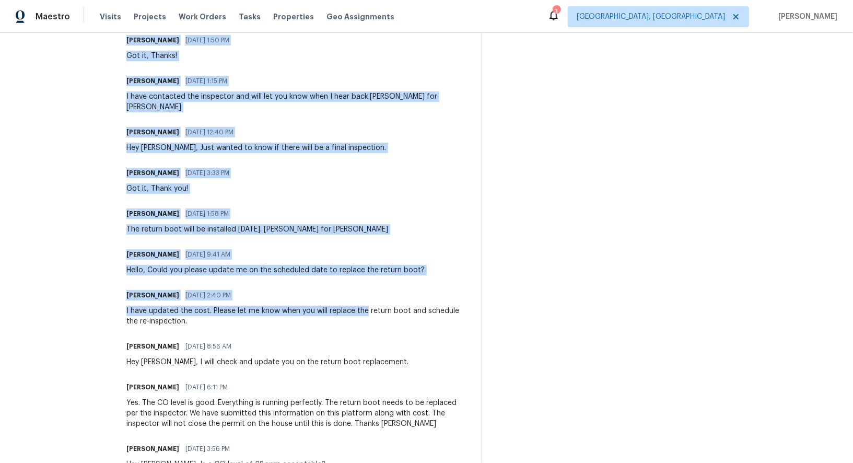
scroll to position [379, 0]
click at [326, 166] on div "Padmapriya R 08/20/2025 3:33 PM Got it, Thank you!" at bounding box center [297, 180] width 342 height 28
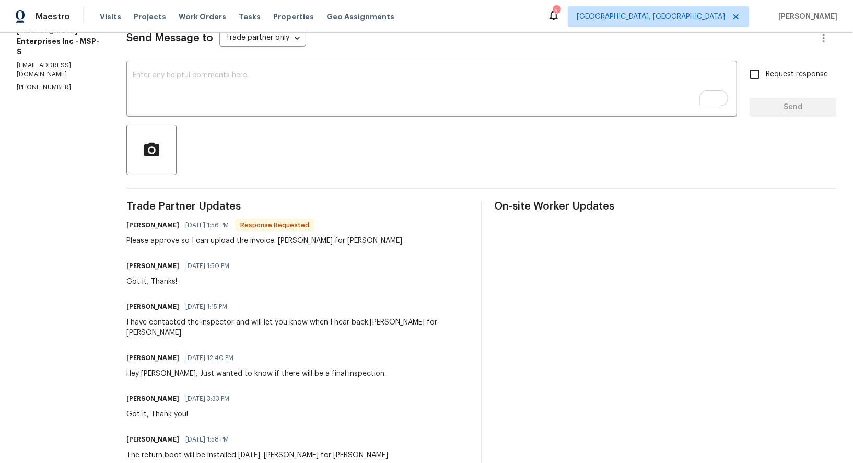
scroll to position [116, 0]
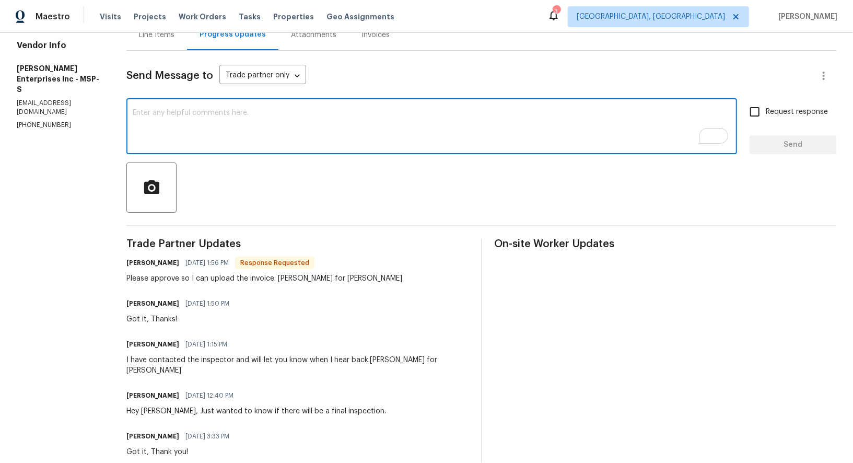
click at [200, 143] on textarea "To enrich screen reader interactions, please activate Accessibility in Grammarl…" at bounding box center [432, 127] width 598 height 37
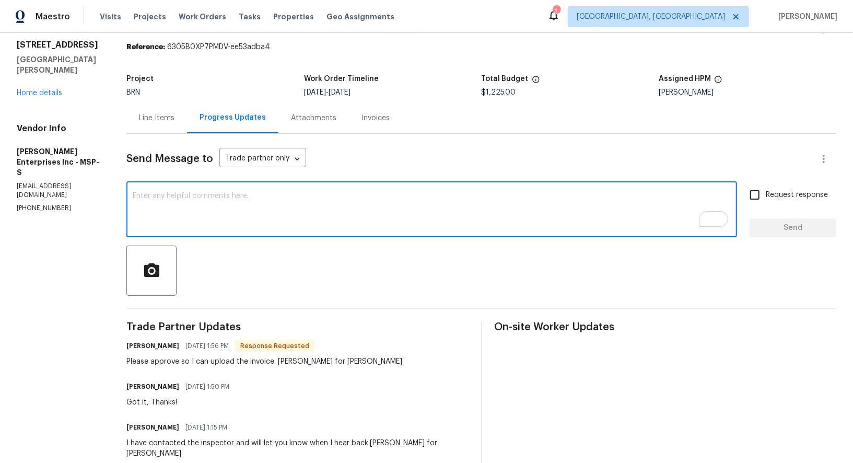
scroll to position [0, 0]
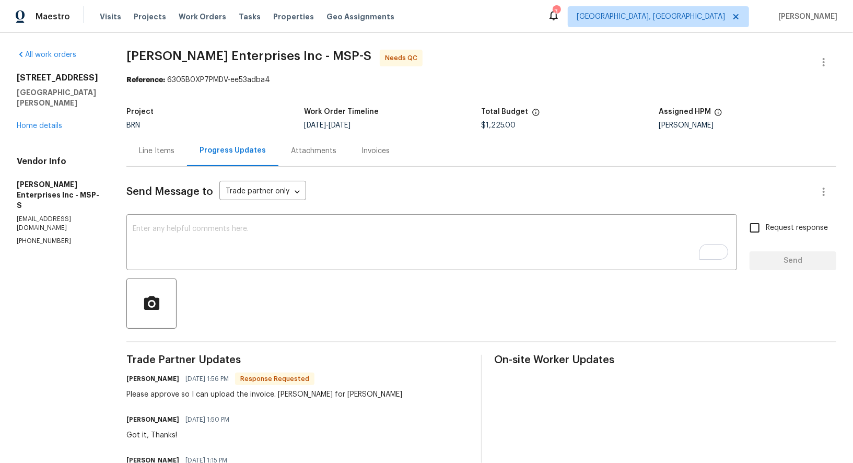
click at [157, 148] on div "Line Items" at bounding box center [157, 151] width 36 height 10
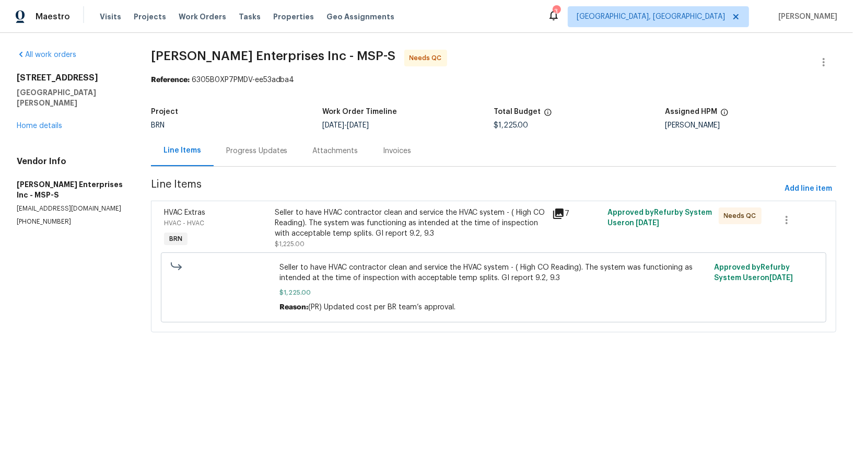
click at [346, 238] on div "Seller to have HVAC contractor clean and service the HVAC system - ( High CO Re…" at bounding box center [410, 222] width 271 height 31
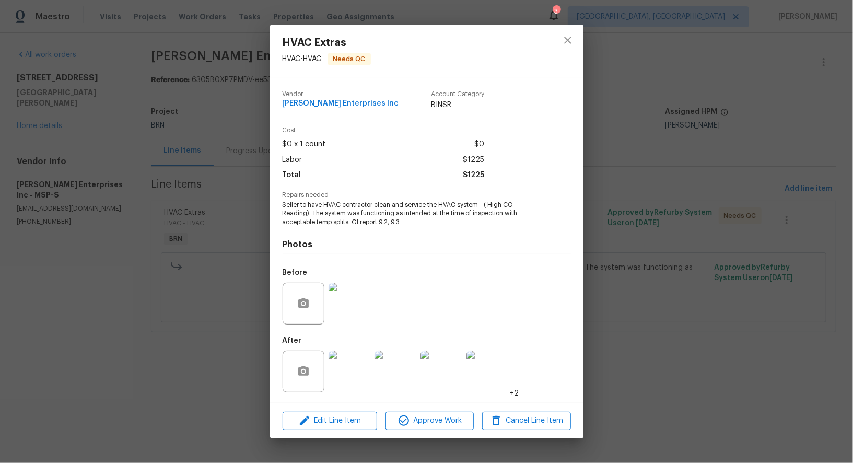
click at [358, 372] on img at bounding box center [350, 372] width 42 height 42
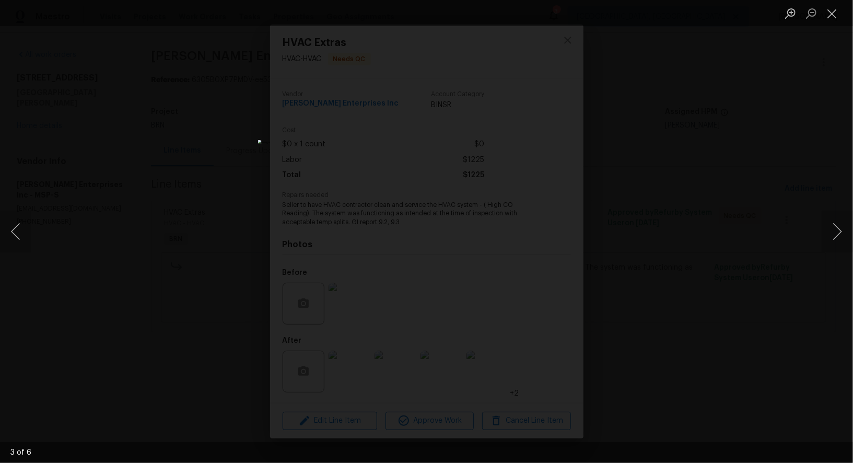
click at [629, 288] on div "Lightbox" at bounding box center [426, 231] width 853 height 463
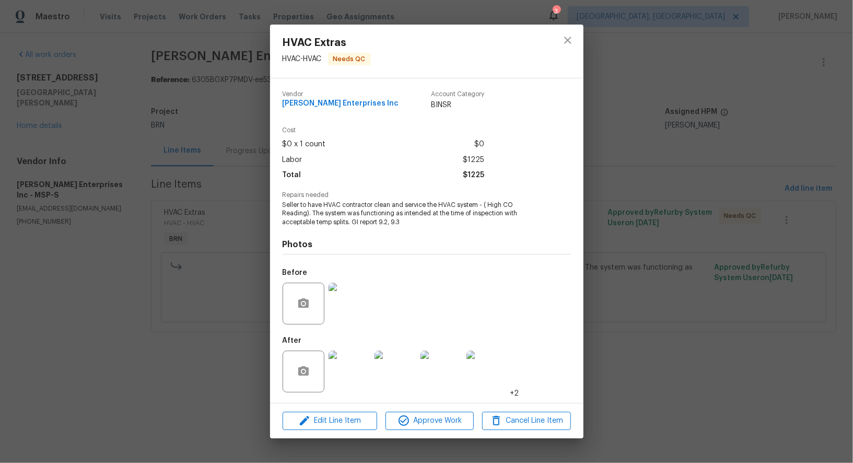
click at [629, 288] on div "HVAC Extras HVAC - HVAC Needs QC Vendor Deschene Enterprises Inc Account Catego…" at bounding box center [426, 231] width 853 height 463
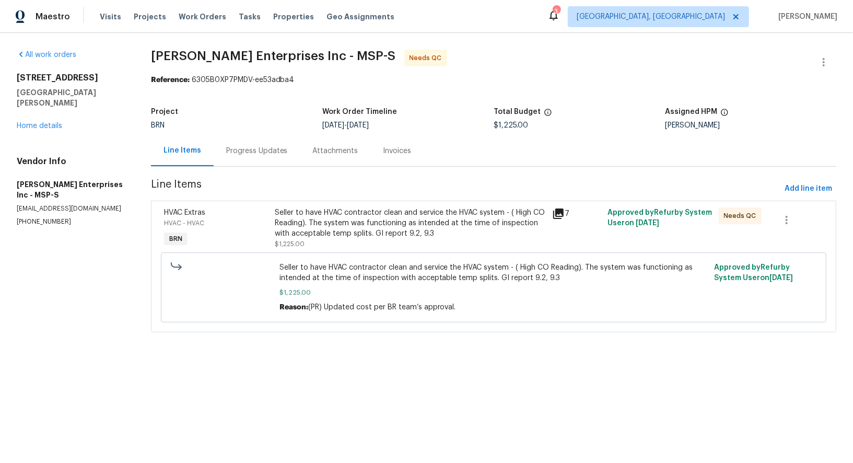
click at [372, 219] on div "Seller to have HVAC contractor clean and service the HVAC system - ( High CO Re…" at bounding box center [410, 222] width 271 height 31
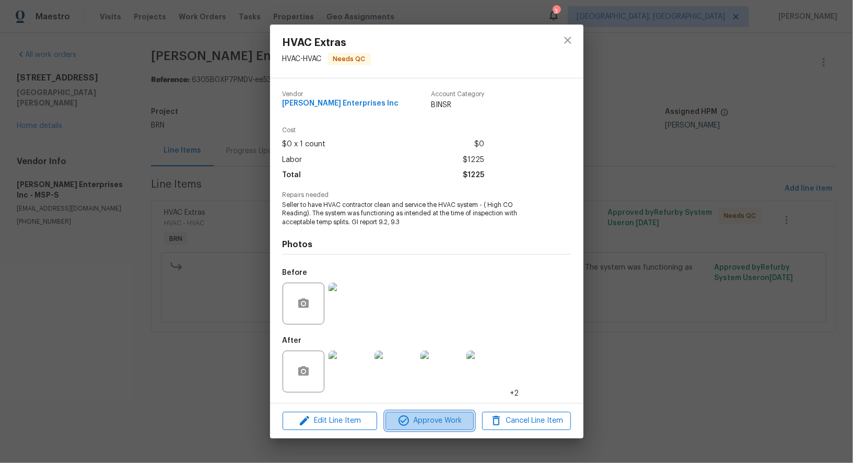
click at [424, 426] on span "Approve Work" at bounding box center [430, 420] width 82 height 13
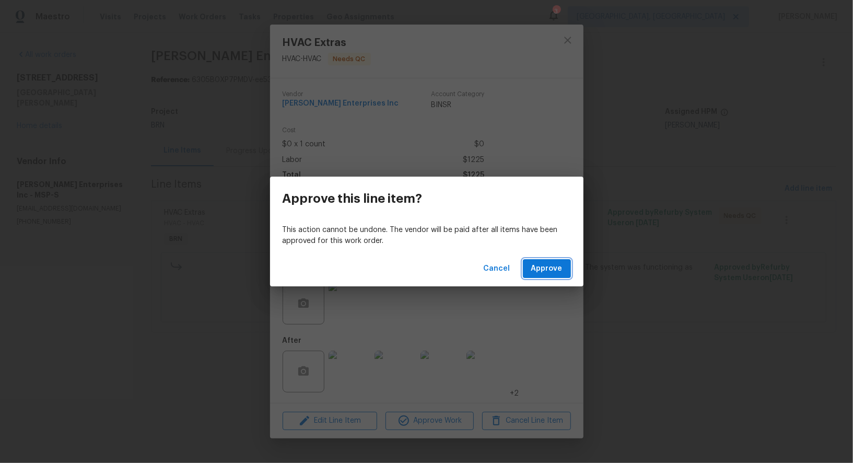
click at [546, 270] on span "Approve" at bounding box center [546, 268] width 31 height 13
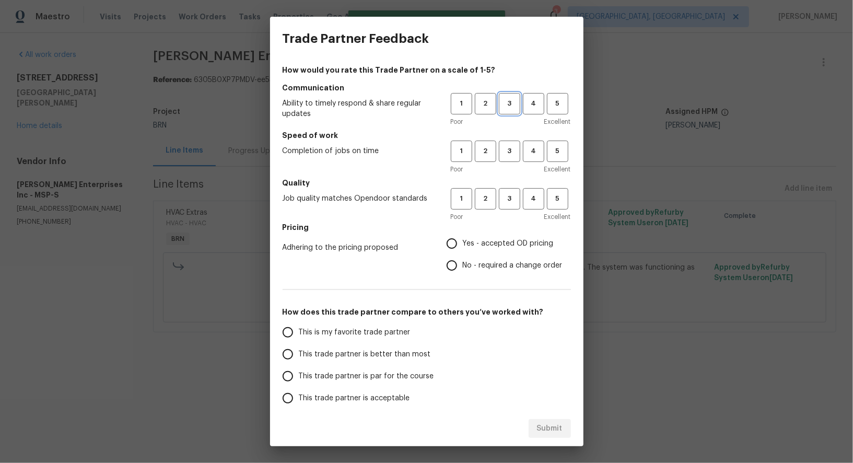
click at [510, 107] on span "3" at bounding box center [509, 104] width 19 height 12
click at [514, 149] on span "3" at bounding box center [509, 151] width 19 height 12
click at [514, 203] on span "3" at bounding box center [509, 199] width 19 height 12
click at [451, 272] on input "No - required a change order" at bounding box center [452, 265] width 22 height 22
radio input "true"
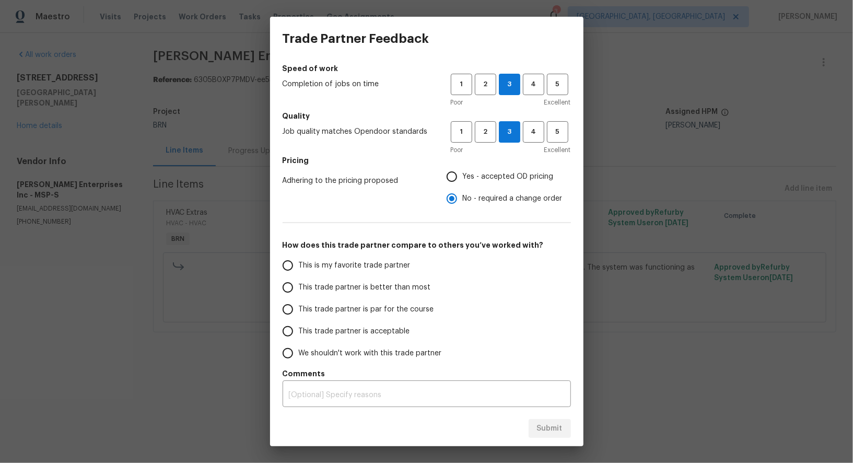
click at [291, 303] on input "This trade partner is par for the course" at bounding box center [288, 309] width 22 height 22
click at [535, 422] on button "Submit" at bounding box center [550, 428] width 42 height 19
radio input "true"
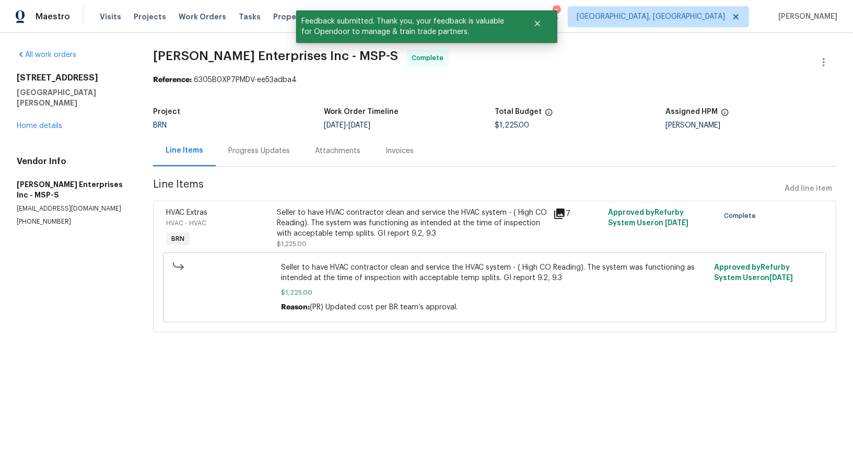
click at [281, 147] on div "Progress Updates" at bounding box center [259, 151] width 62 height 10
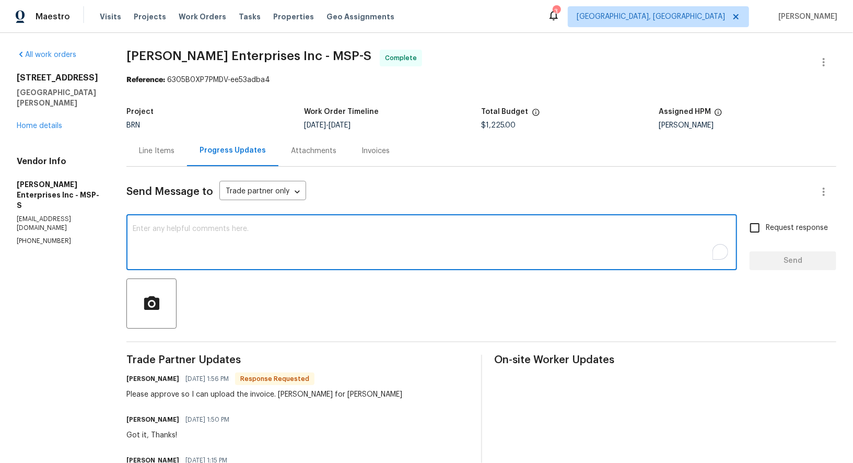
click at [247, 248] on textarea "To enrich screen reader interactions, please activate Accessibility in Grammarl…" at bounding box center [432, 243] width 598 height 37
paste textarea "WO is approved, Please upload the invoice under invoice section. Thanks!"
type textarea "WO is approved, Please upload the invoice under invoice section. Thanks!"
click at [756, 226] on input "Request response" at bounding box center [755, 228] width 22 height 22
checkbox input "true"
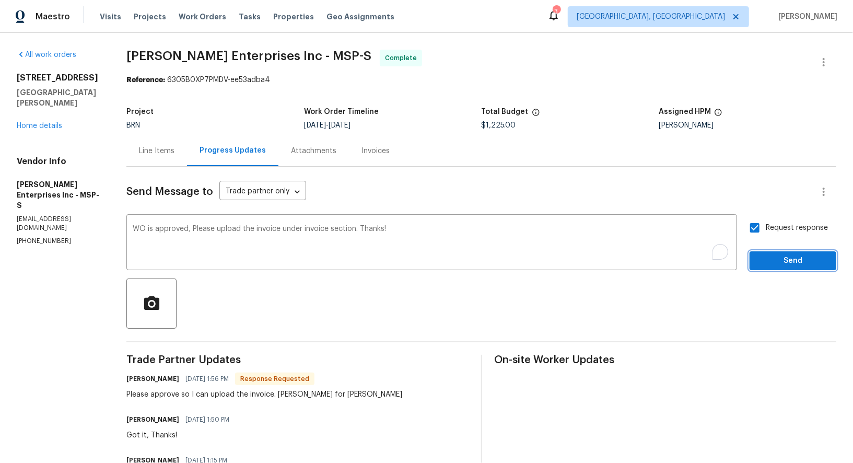
click at [770, 262] on span "Send" at bounding box center [793, 260] width 70 height 13
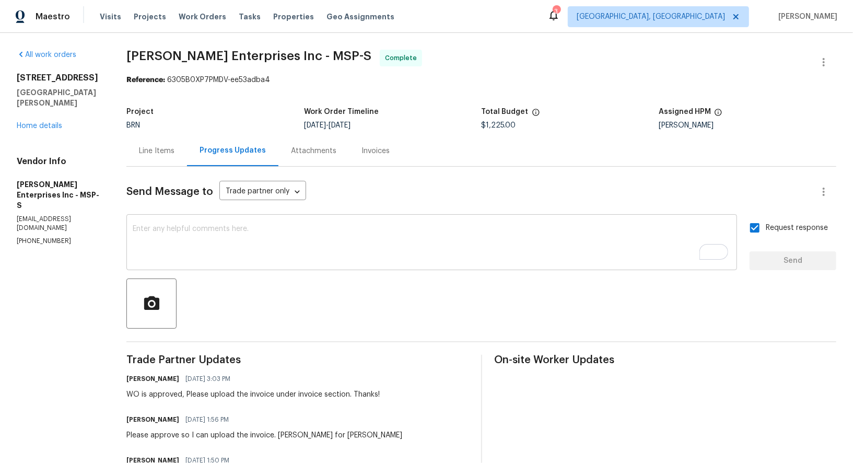
scroll to position [34, 0]
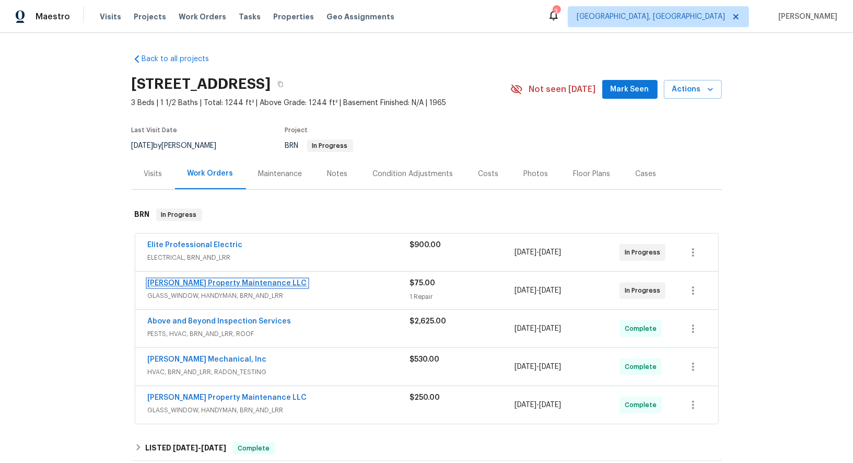
click at [208, 280] on link "[PERSON_NAME] Property Maintenance LLC" at bounding box center [227, 283] width 159 height 7
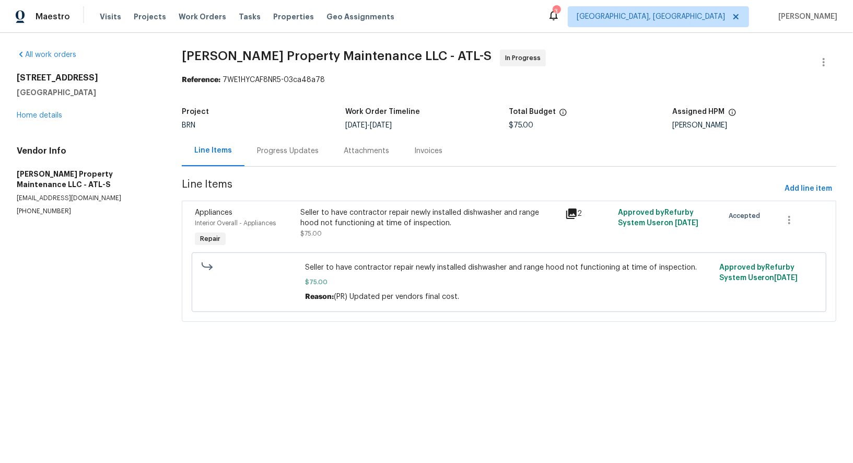
click at [298, 165] on div "Progress Updates" at bounding box center [288, 150] width 87 height 31
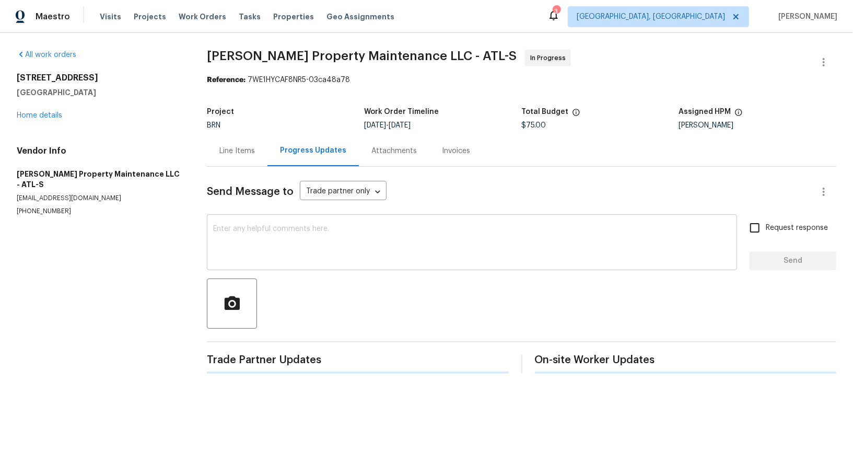
click at [253, 255] on textarea at bounding box center [472, 243] width 518 height 37
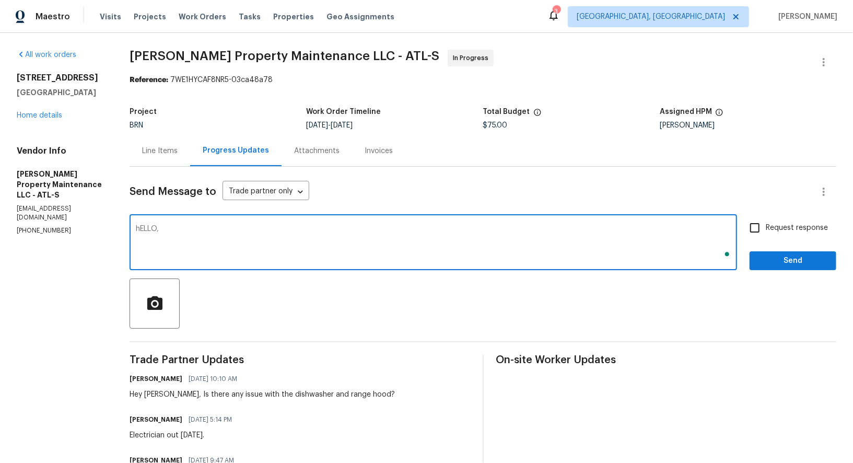
type textarea "hELLO,"
type textarea "h"
type textarea "Hello [PERSON_NAME], Just wanted to follow up and check on the status of this w…"
click at [764, 224] on input "Request response" at bounding box center [755, 228] width 22 height 22
checkbox input "true"
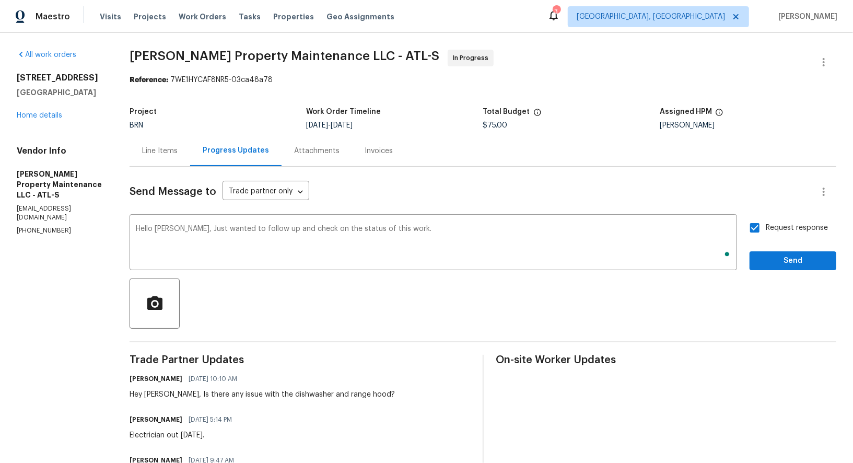
click at [787, 281] on div at bounding box center [483, 304] width 707 height 50
click at [787, 266] on span "Send" at bounding box center [793, 260] width 70 height 13
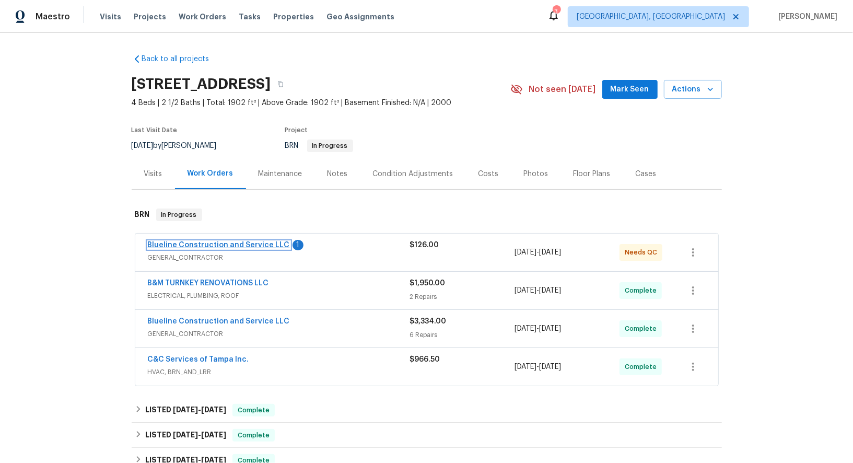
click at [216, 241] on link "Blueline Construction and Service LLC" at bounding box center [219, 244] width 142 height 7
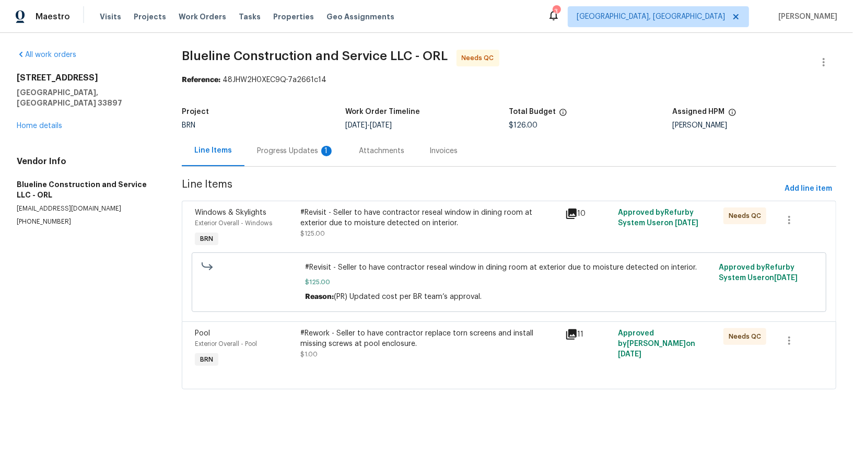
click at [287, 161] on div "Progress Updates 1" at bounding box center [296, 150] width 102 height 31
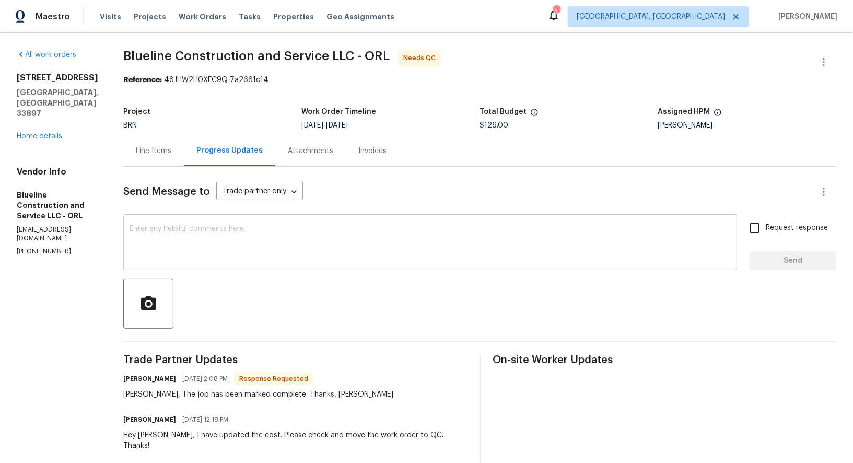
click at [294, 241] on textarea at bounding box center [430, 243] width 601 height 37
paste textarea "WO is approved, Please upload the invoice under invoice section. Thanks!"
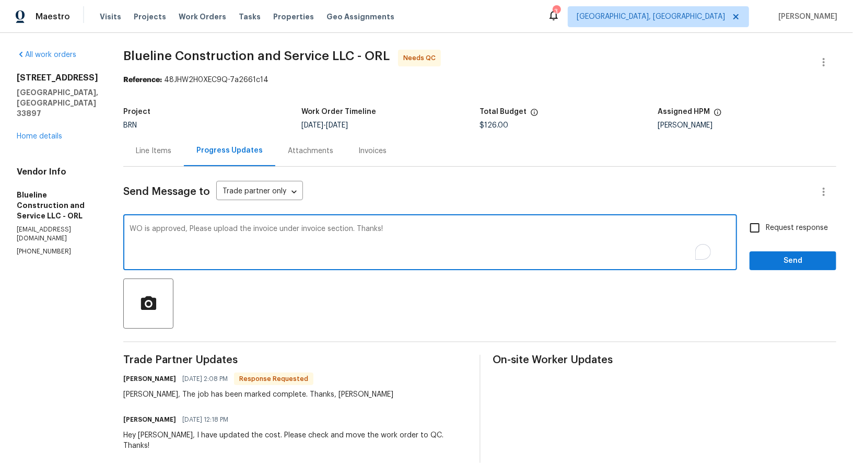
type textarea "WO is approved, Please upload the invoice under invoice section. Thanks!"
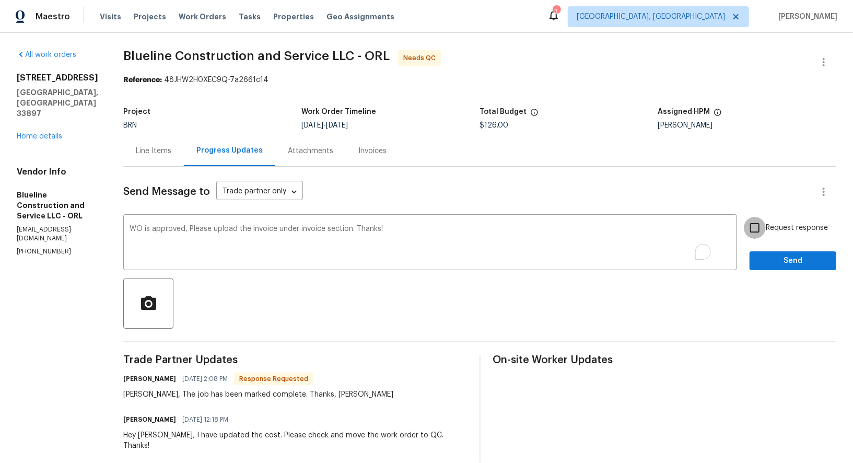
click at [757, 227] on input "Request response" at bounding box center [755, 228] width 22 height 22
checkbox input "true"
click at [776, 259] on span "Send" at bounding box center [793, 260] width 70 height 13
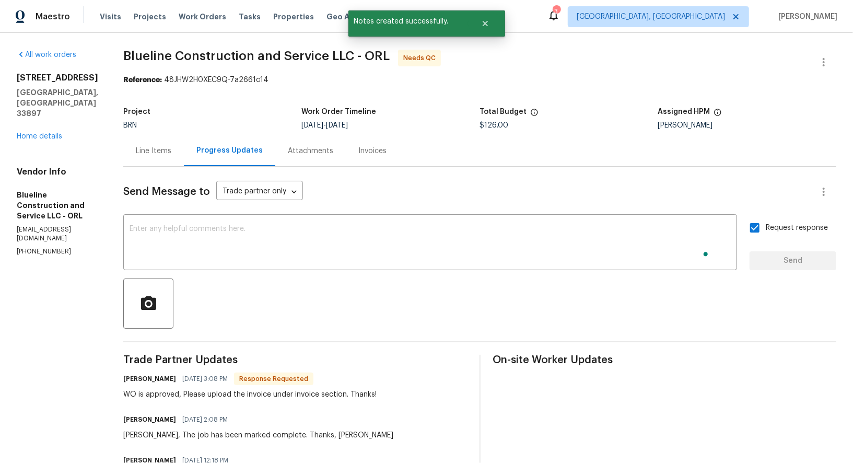
click at [171, 153] on div "Line Items" at bounding box center [154, 151] width 36 height 10
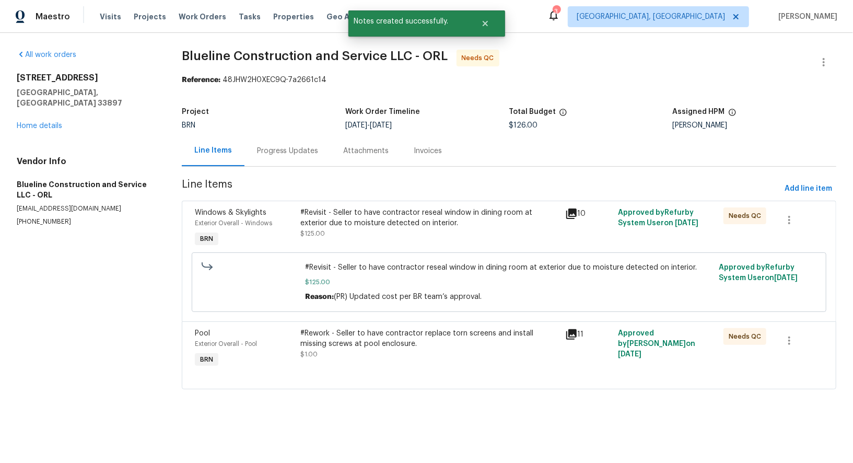
click at [363, 230] on div "#Revisit - Seller to have contractor reseal window in dining room at exterior d…" at bounding box center [429, 222] width 258 height 31
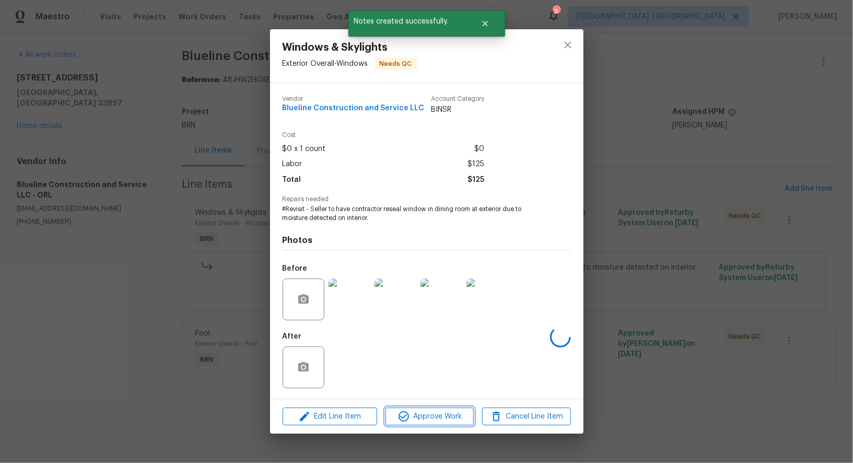
click at [418, 416] on span "Approve Work" at bounding box center [430, 416] width 82 height 13
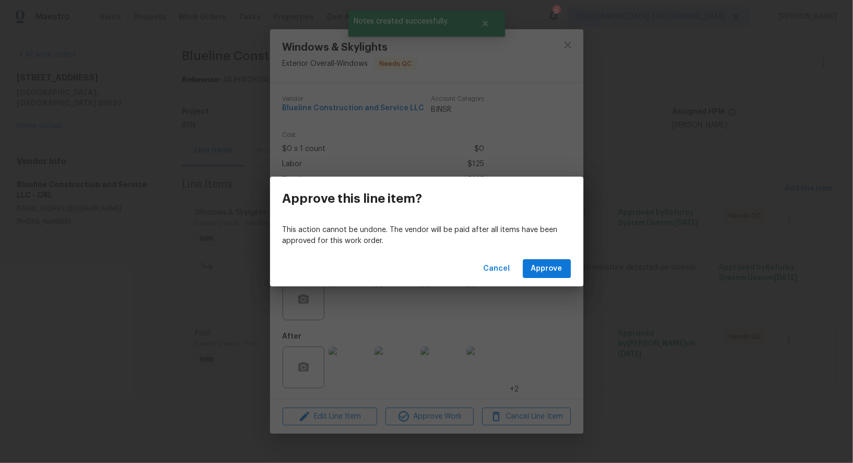
click at [557, 279] on div "Cancel Approve" at bounding box center [427, 269] width 314 height 36
click at [553, 272] on span "Approve" at bounding box center [546, 268] width 31 height 13
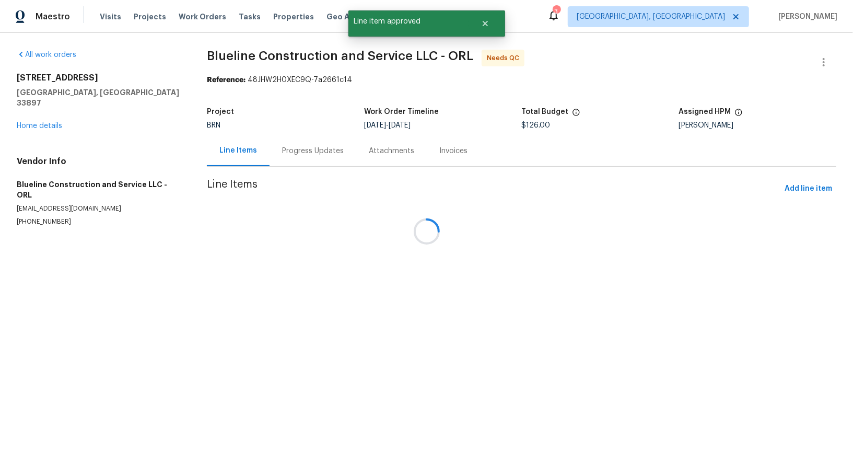
click at [350, 224] on div at bounding box center [426, 231] width 853 height 463
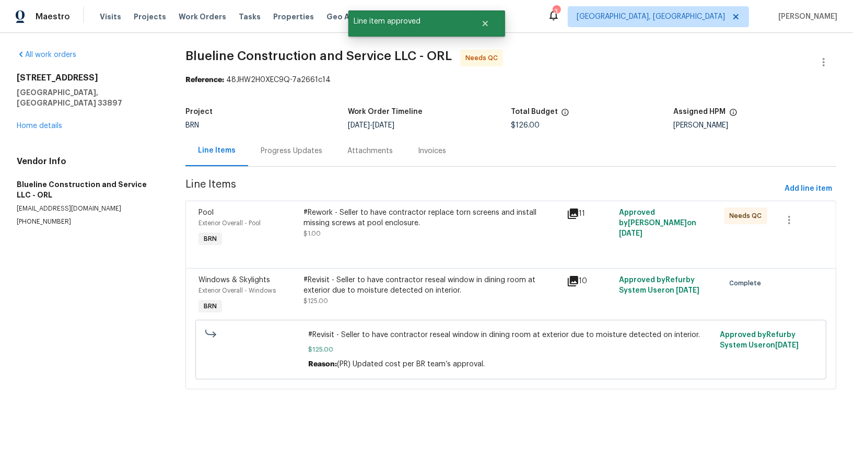
click at [350, 224] on div "#Rework - Seller to have contractor replace torn screens and install missing sc…" at bounding box center [432, 217] width 257 height 21
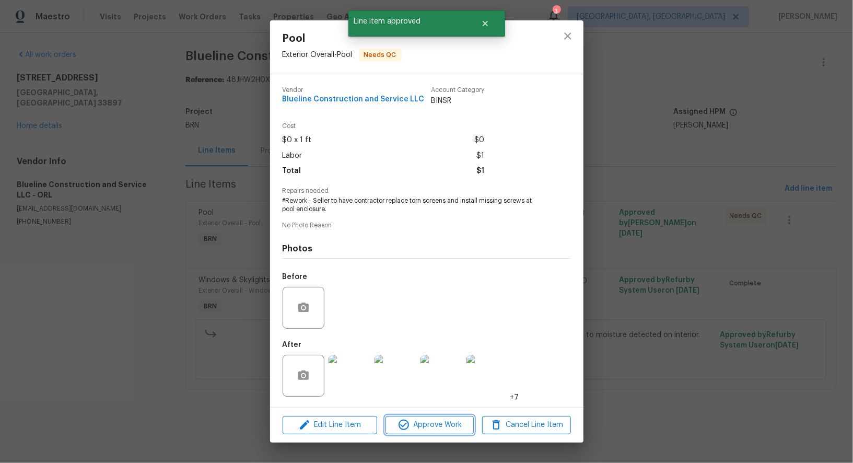
click at [429, 429] on span "Approve Work" at bounding box center [430, 425] width 82 height 13
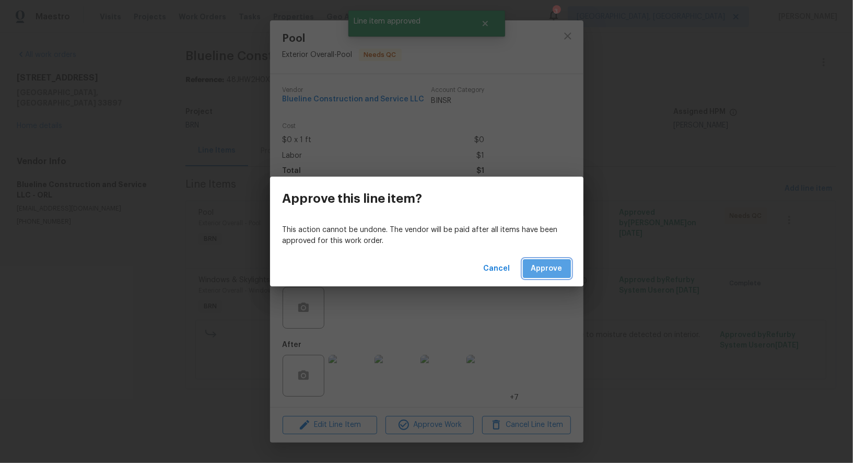
click at [563, 272] on button "Approve" at bounding box center [547, 268] width 48 height 19
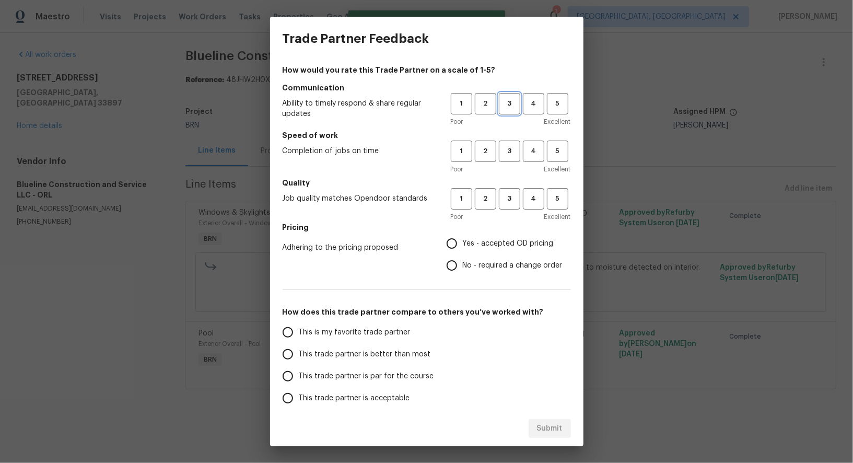
click at [506, 100] on span "3" at bounding box center [509, 104] width 19 height 12
click at [505, 169] on div "Poor Excellent" at bounding box center [511, 169] width 120 height 10
click at [505, 159] on button "3" at bounding box center [509, 151] width 21 height 21
click at [506, 205] on button "3" at bounding box center [509, 198] width 21 height 21
click at [456, 262] on input "No - required a change order" at bounding box center [452, 265] width 22 height 22
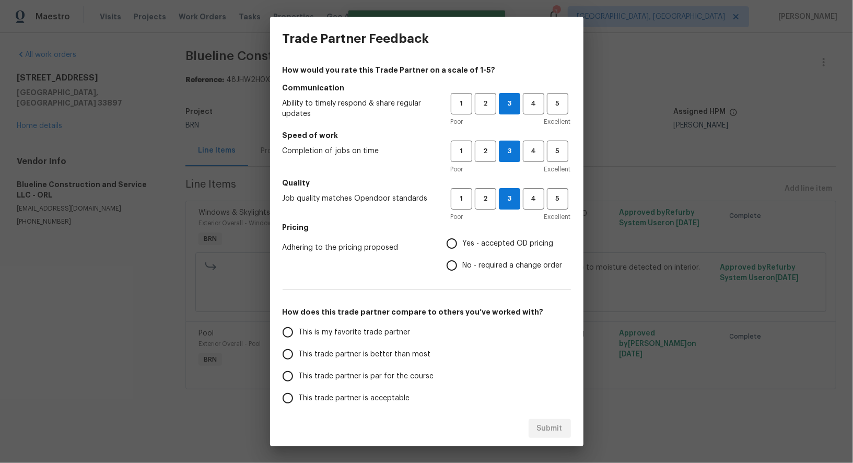
radio input "true"
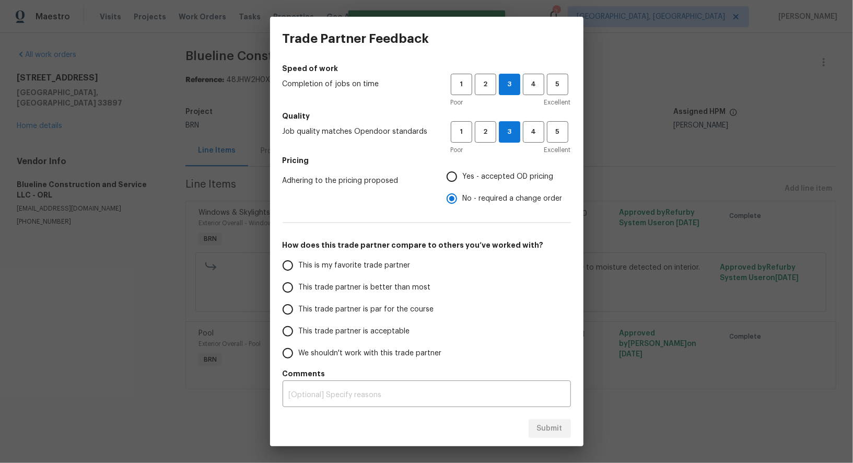
click at [293, 315] on input "This trade partner is par for the course" at bounding box center [288, 309] width 22 height 22
click at [559, 435] on button "Submit" at bounding box center [550, 428] width 42 height 19
radio input "true"
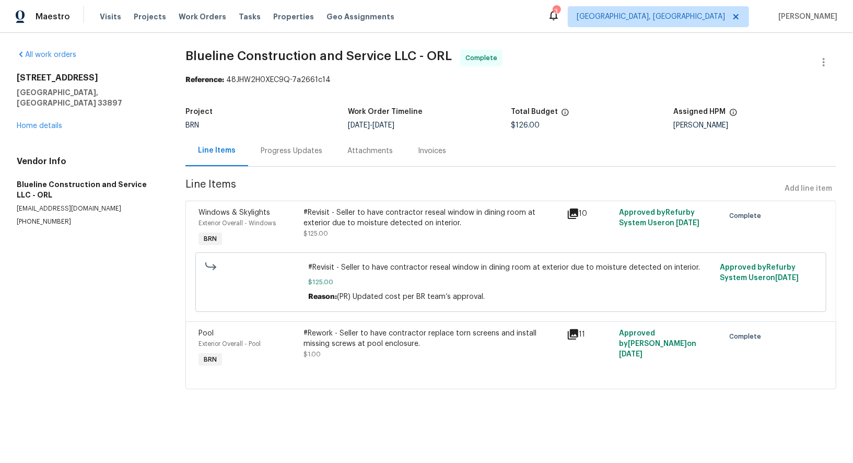
click at [438, 149] on div "Invoices" at bounding box center [432, 151] width 28 height 10
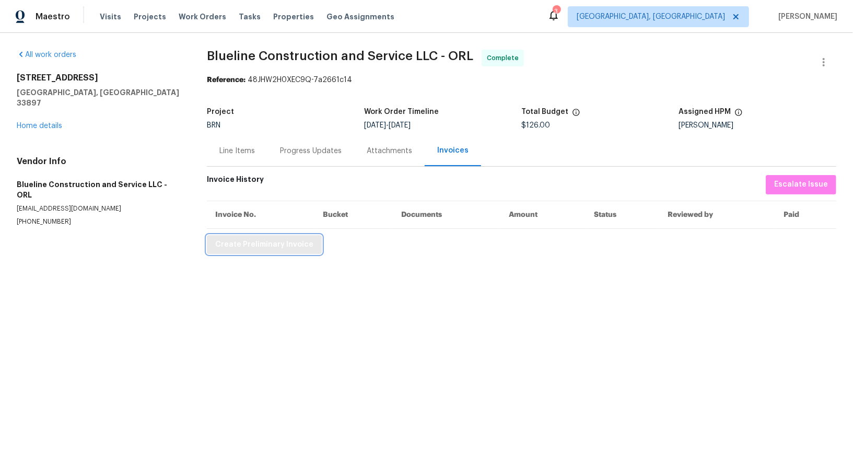
click at [245, 236] on button "Create Preliminary Invoice" at bounding box center [264, 244] width 115 height 19
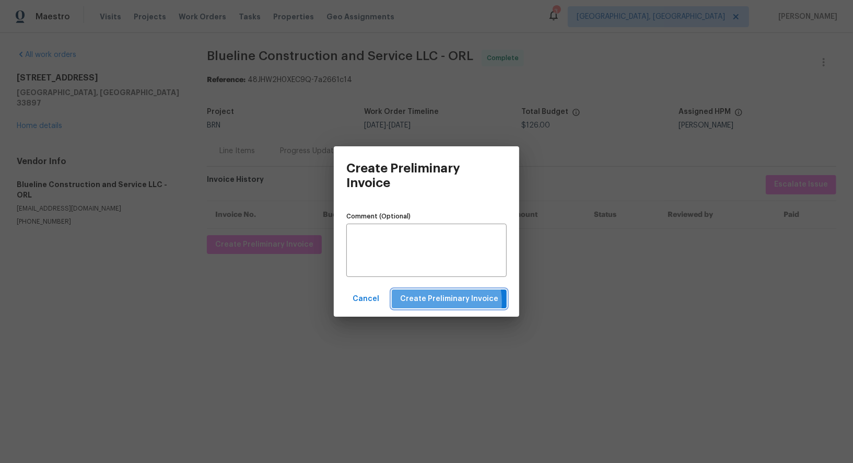
click at [432, 302] on span "Create Preliminary Invoice" at bounding box center [449, 299] width 98 height 13
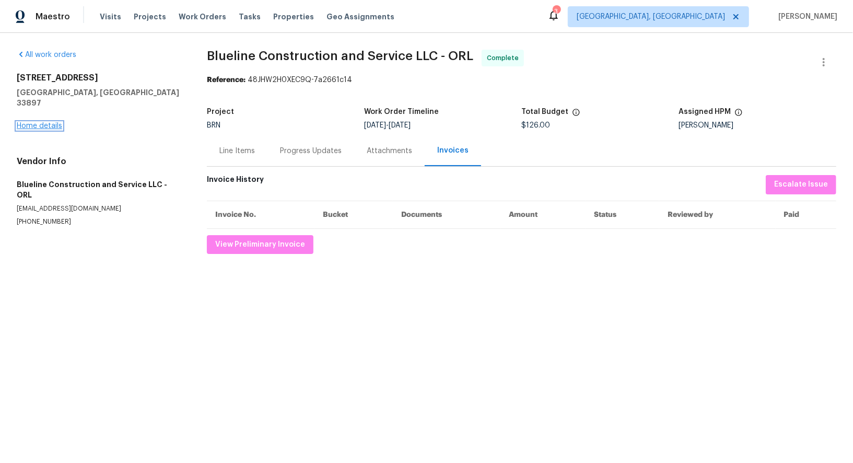
click at [48, 122] on link "Home details" at bounding box center [39, 125] width 45 height 7
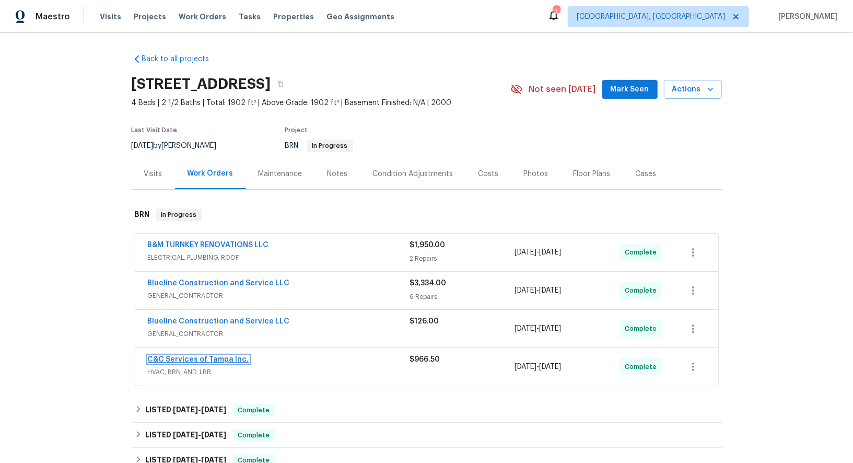
click at [206, 357] on link "C&C Services of Tampa Inc." at bounding box center [198, 359] width 101 height 7
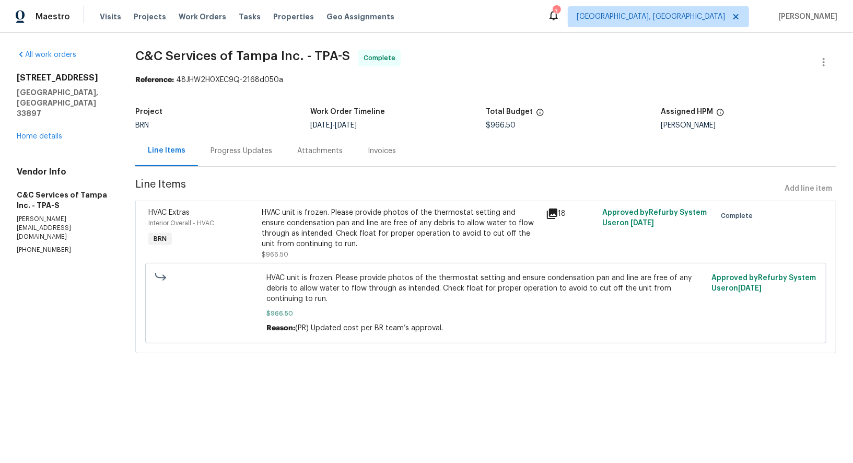
click at [360, 155] on div "Invoices" at bounding box center [381, 150] width 53 height 31
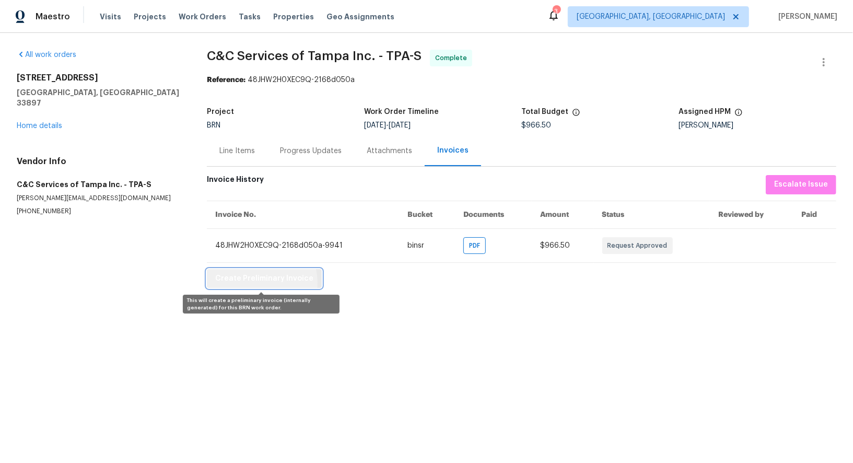
click at [260, 282] on span "Create Preliminary Invoice" at bounding box center [264, 278] width 98 height 13
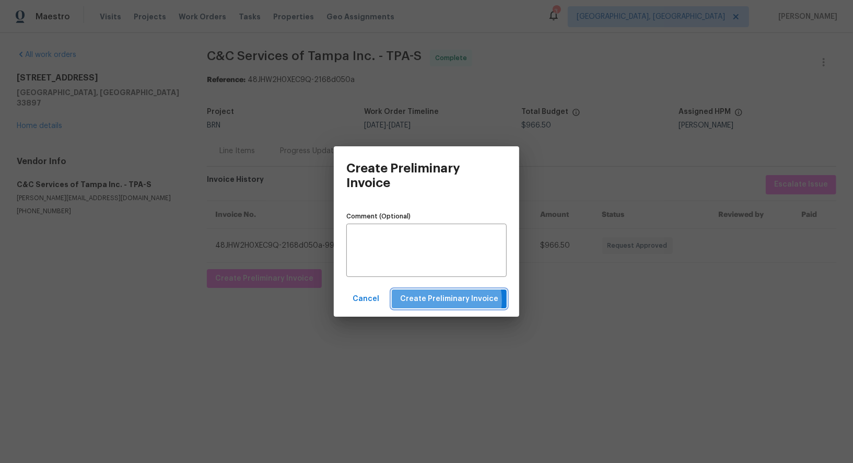
click at [443, 300] on span "Create Preliminary Invoice" at bounding box center [449, 299] width 98 height 13
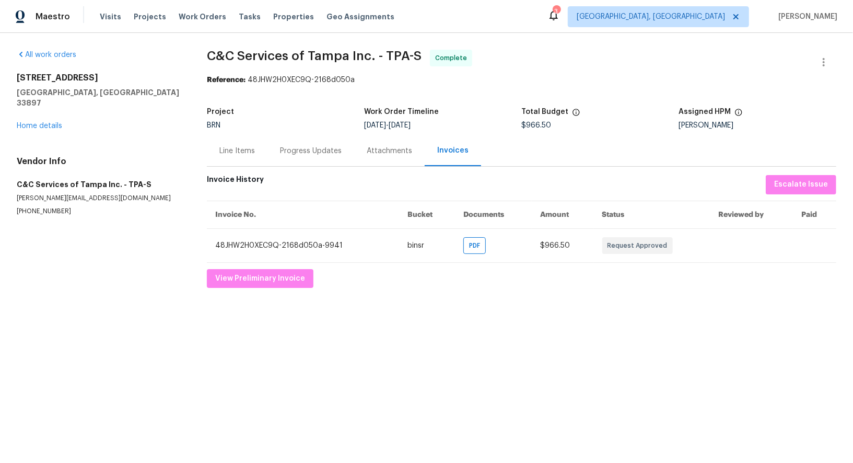
click at [228, 154] on div "Line Items" at bounding box center [237, 151] width 36 height 10
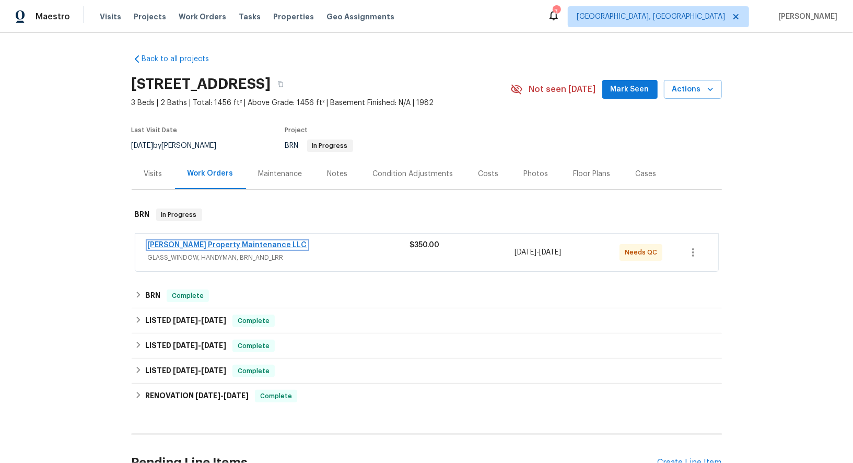
click at [229, 244] on link "[PERSON_NAME] Property Maintenance LLC" at bounding box center [227, 244] width 159 height 7
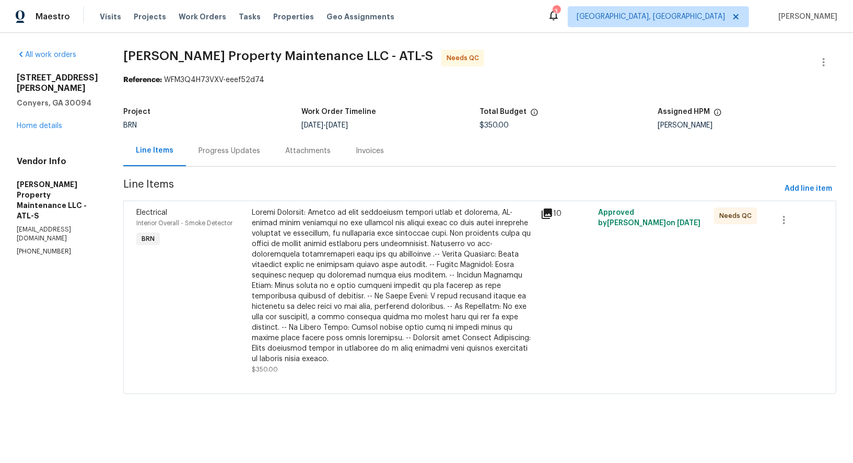
click at [355, 234] on div at bounding box center [393, 285] width 283 height 157
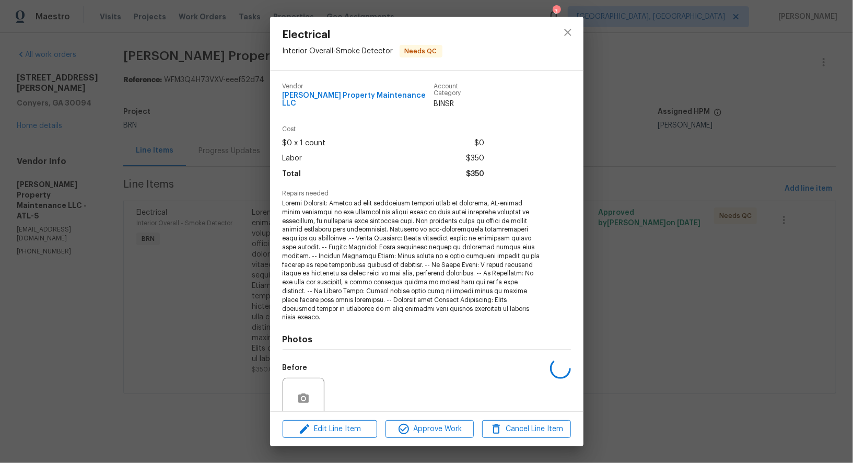
scroll to position [71, 0]
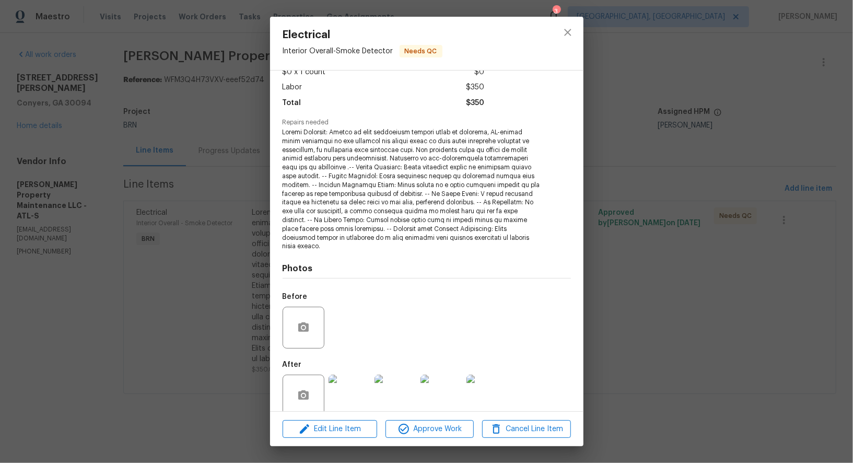
click at [360, 376] on img at bounding box center [350, 396] width 42 height 42
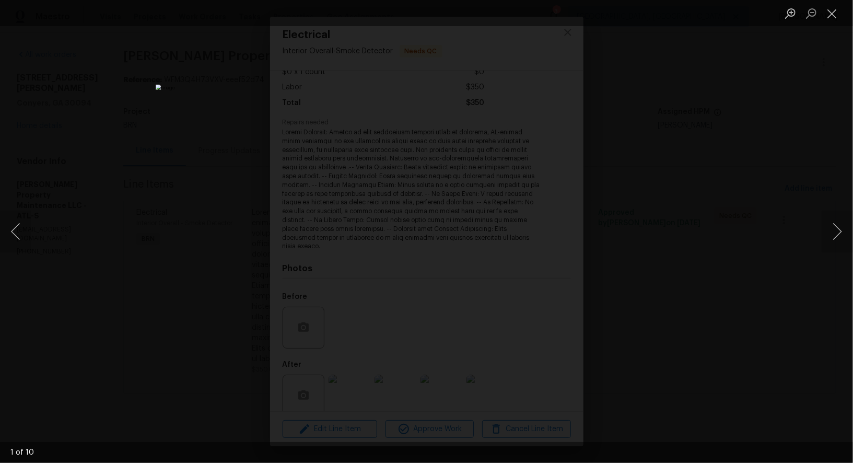
click at [680, 247] on div "Lightbox" at bounding box center [426, 231] width 853 height 463
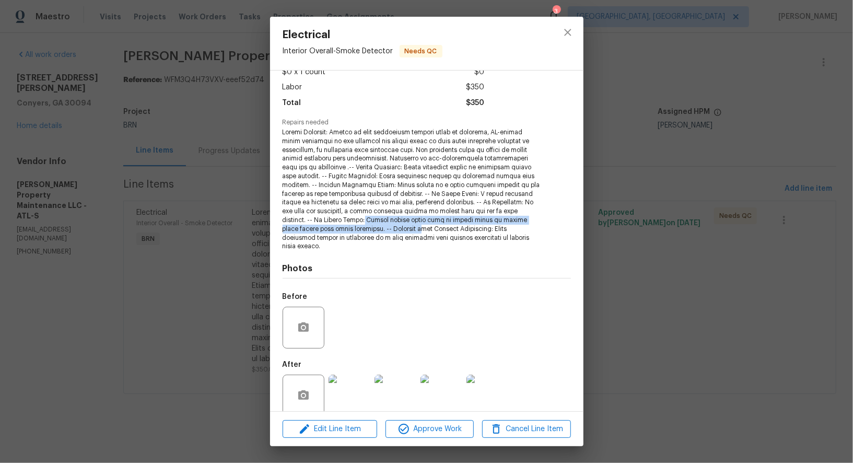
drag, startPoint x: 360, startPoint y: 213, endPoint x: 407, endPoint y: 226, distance: 49.2
click at [407, 226] on span at bounding box center [413, 189] width 260 height 123
click at [387, 223] on span at bounding box center [413, 189] width 260 height 123
click at [367, 375] on img at bounding box center [350, 396] width 42 height 42
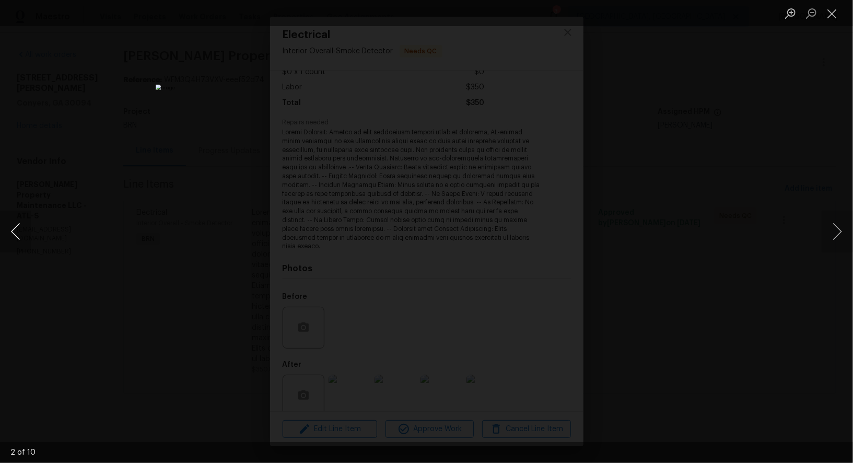
click at [24, 237] on button "Previous image" at bounding box center [15, 232] width 31 height 42
click at [15, 234] on button "Previous image" at bounding box center [15, 232] width 31 height 42
click at [14, 230] on button "Previous image" at bounding box center [15, 232] width 31 height 42
click at [14, 239] on button "Previous image" at bounding box center [15, 232] width 31 height 42
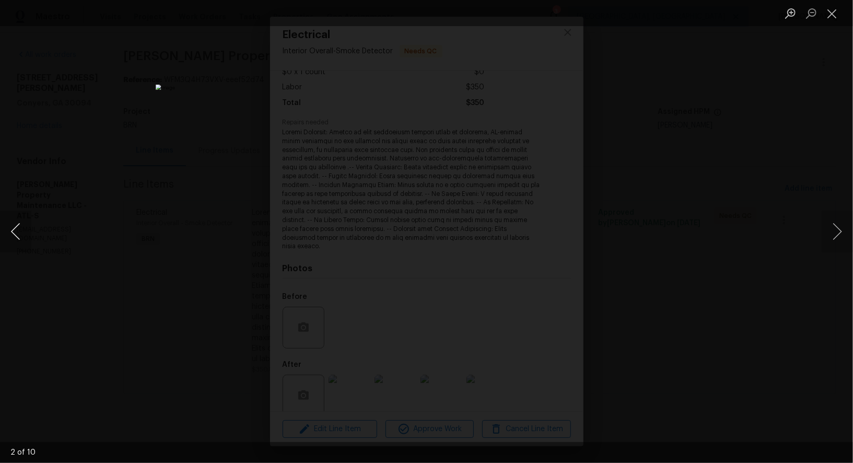
click at [14, 239] on button "Previous image" at bounding box center [15, 232] width 31 height 42
click at [752, 351] on div "Lightbox" at bounding box center [426, 231] width 853 height 463
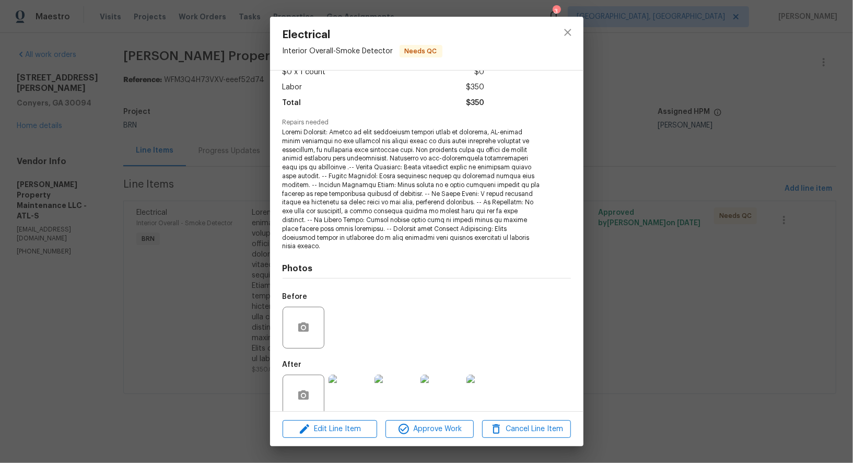
click at [685, 334] on div "Electrical Interior Overall - Smoke Detector Needs QC Vendor [PERSON_NAME] Prop…" at bounding box center [426, 231] width 853 height 463
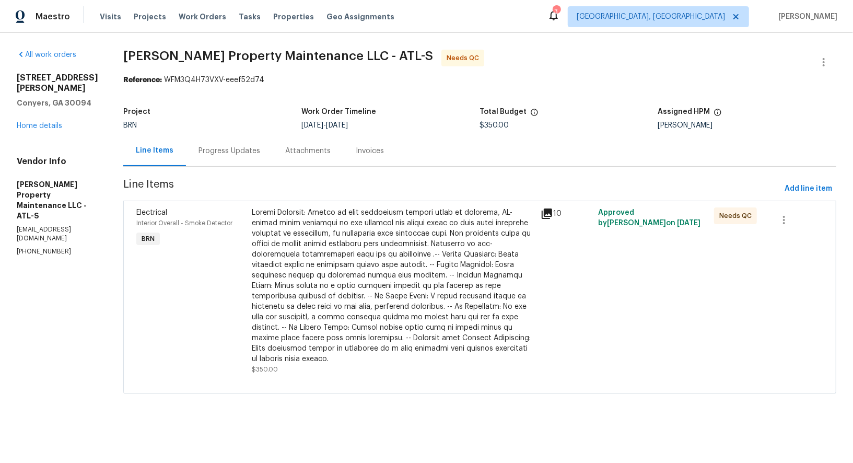
click at [382, 288] on div at bounding box center [393, 285] width 283 height 157
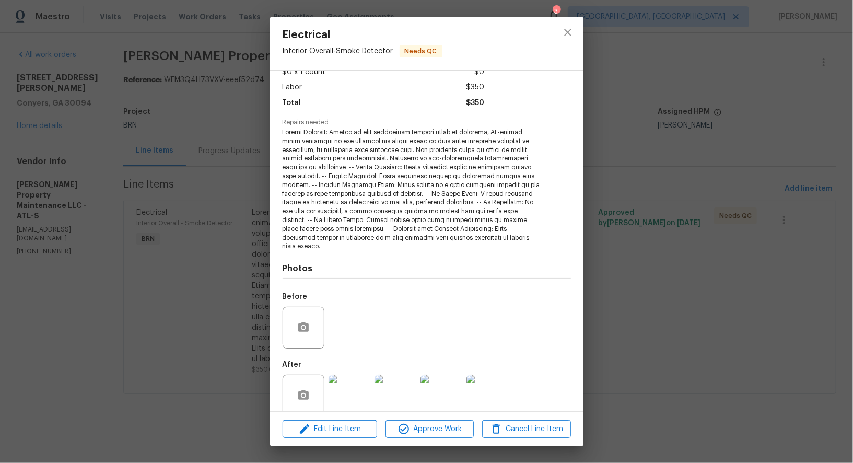
click at [346, 378] on img at bounding box center [350, 396] width 42 height 42
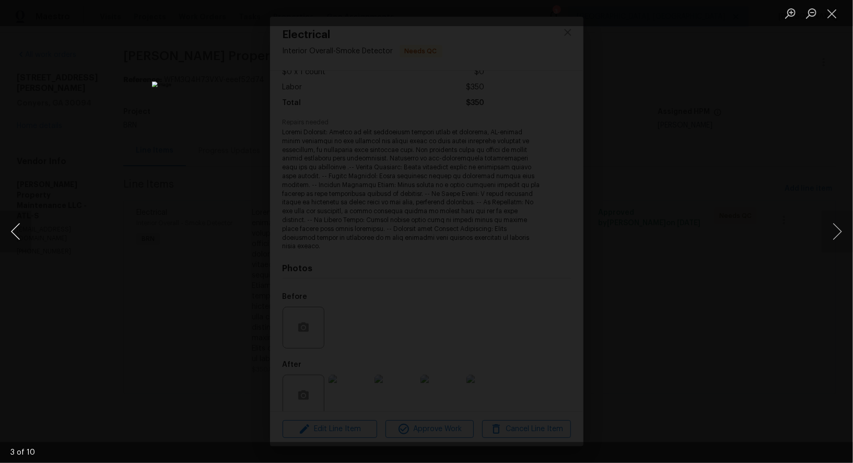
click at [20, 235] on button "Previous image" at bounding box center [15, 232] width 31 height 42
click at [704, 283] on div "Lightbox" at bounding box center [426, 231] width 853 height 463
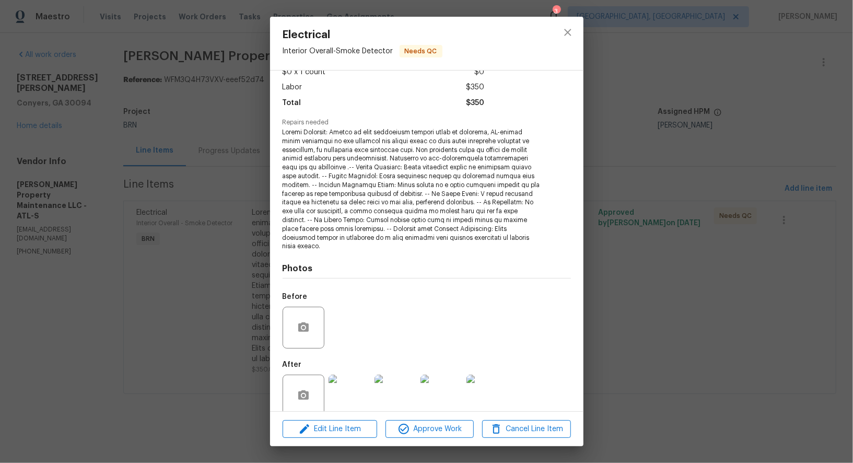
click at [704, 283] on div "Electrical Interior Overall - Smoke Detector Needs QC Vendor [PERSON_NAME] Prop…" at bounding box center [426, 231] width 853 height 463
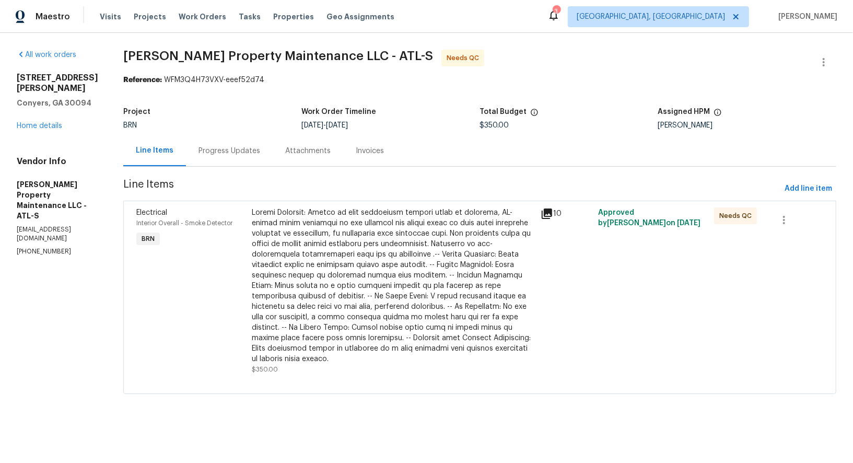
click at [301, 242] on div at bounding box center [393, 285] width 283 height 157
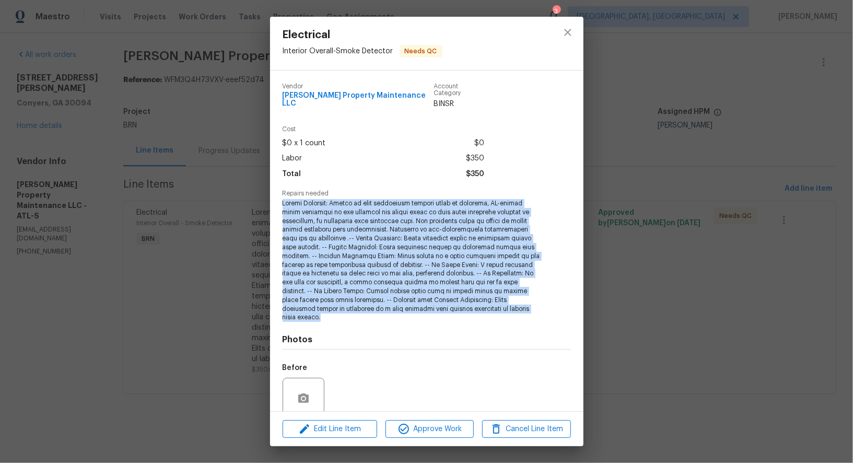
drag, startPoint x: 277, startPoint y: 197, endPoint x: 564, endPoint y: 302, distance: 305.3
click at [564, 302] on div "Vendor [PERSON_NAME] Property Maintenance LLC Account Category BINSR Cost $0 x …" at bounding box center [427, 241] width 314 height 341
copy span "Lender Required: Seller to have contractor install wired or wireless, UL-listed…"
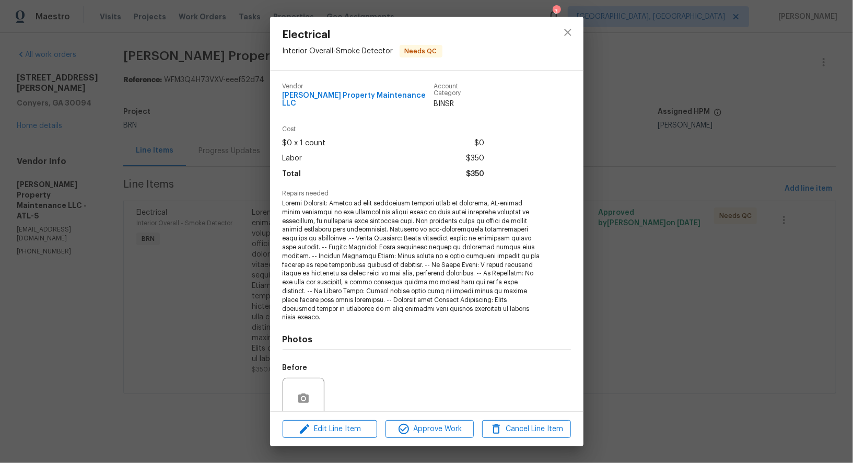
click at [217, 362] on div "Electrical Interior Overall - Smoke Detector Needs QC Vendor [PERSON_NAME] Prop…" at bounding box center [426, 231] width 853 height 463
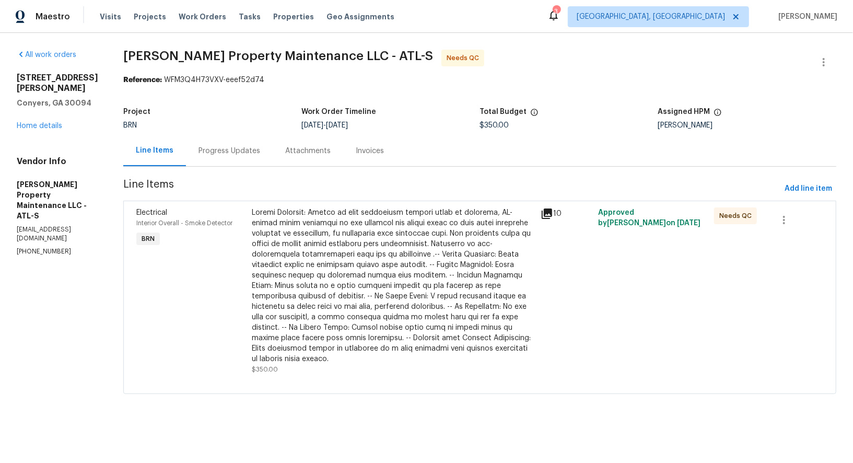
click at [398, 276] on div at bounding box center [393, 285] width 283 height 157
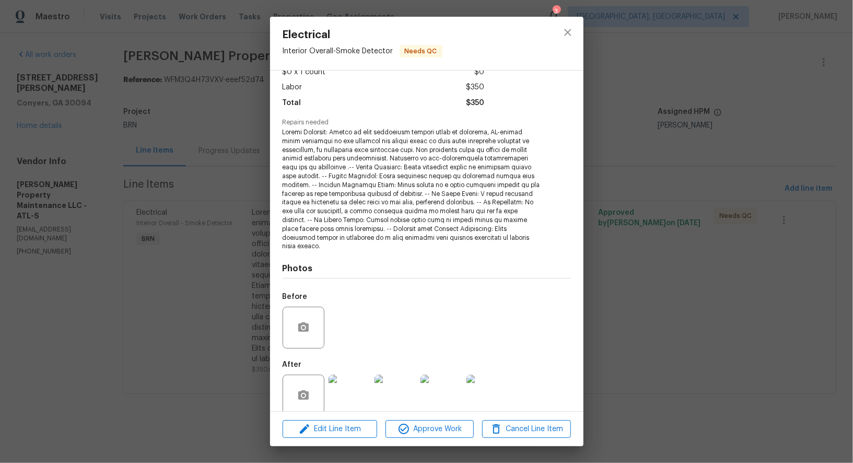
click at [337, 375] on img at bounding box center [350, 396] width 42 height 42
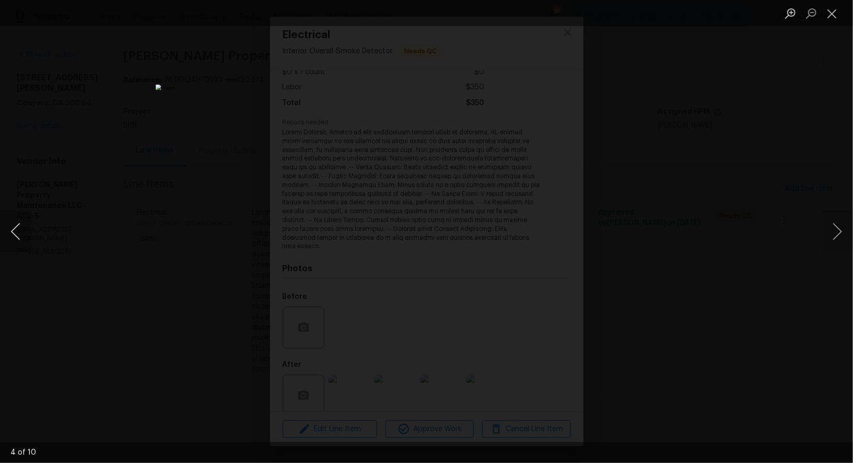
click at [11, 234] on button "Previous image" at bounding box center [15, 232] width 31 height 42
click at [112, 148] on div "Lightbox" at bounding box center [426, 231] width 853 height 463
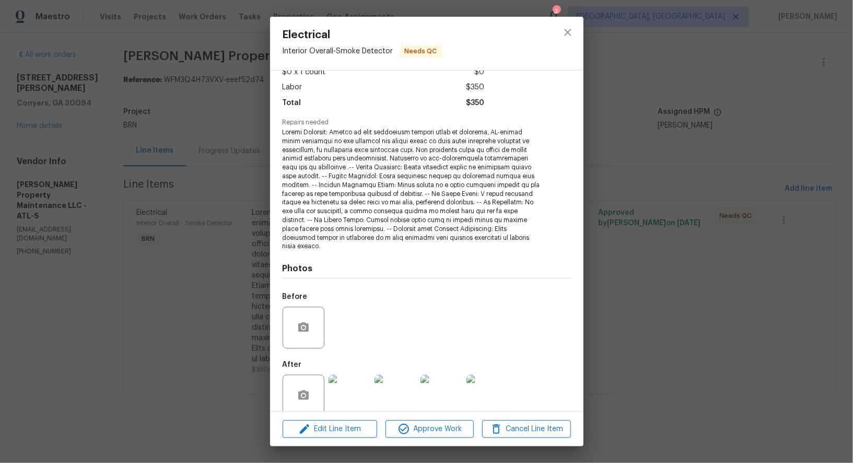
click at [112, 148] on div "Electrical Interior Overall - Smoke Detector Needs QC Vendor [PERSON_NAME] Prop…" at bounding box center [426, 231] width 853 height 463
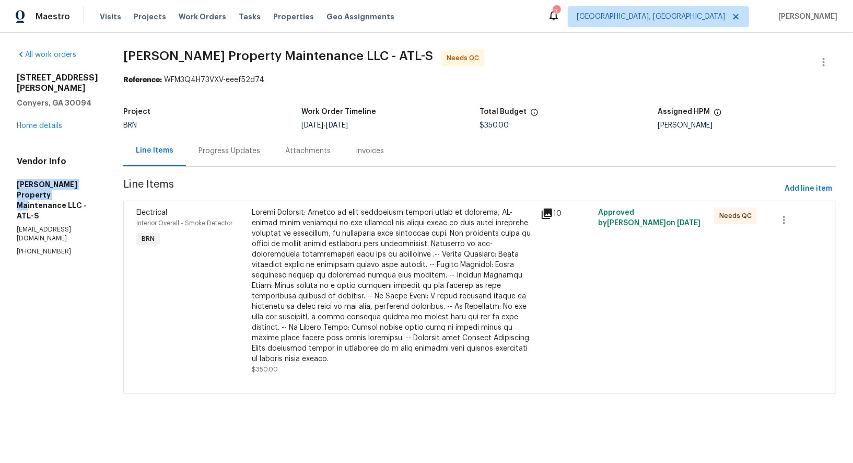
drag, startPoint x: 8, startPoint y: 183, endPoint x: 62, endPoint y: 191, distance: 54.8
click at [62, 191] on div "All work orders [STREET_ADDRESS] Home details Vendor Info [PERSON_NAME] Propert…" at bounding box center [426, 228] width 853 height 390
copy h5 "[PERSON_NAME] Property Maintenance"
click at [331, 295] on div at bounding box center [393, 285] width 283 height 157
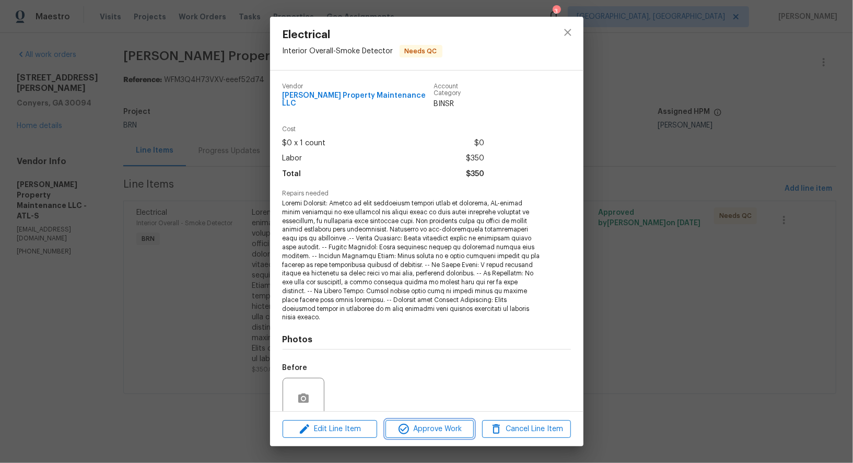
click at [413, 430] on span "Approve Work" at bounding box center [430, 429] width 82 height 13
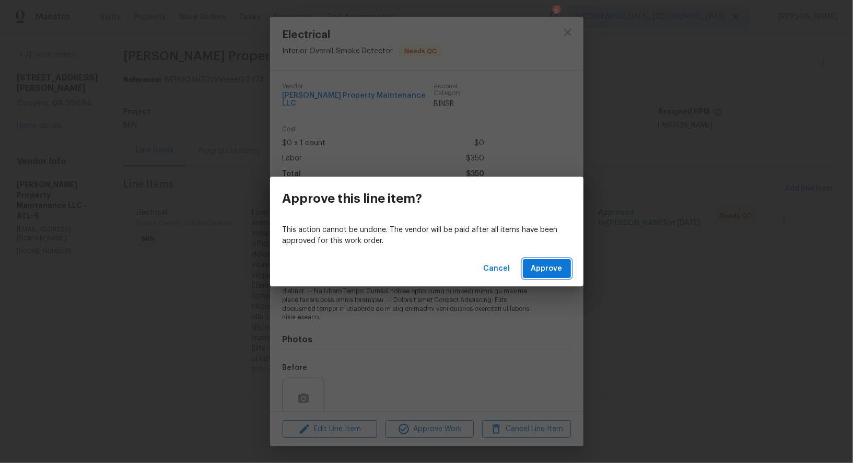
click at [549, 269] on span "Approve" at bounding box center [546, 268] width 31 height 13
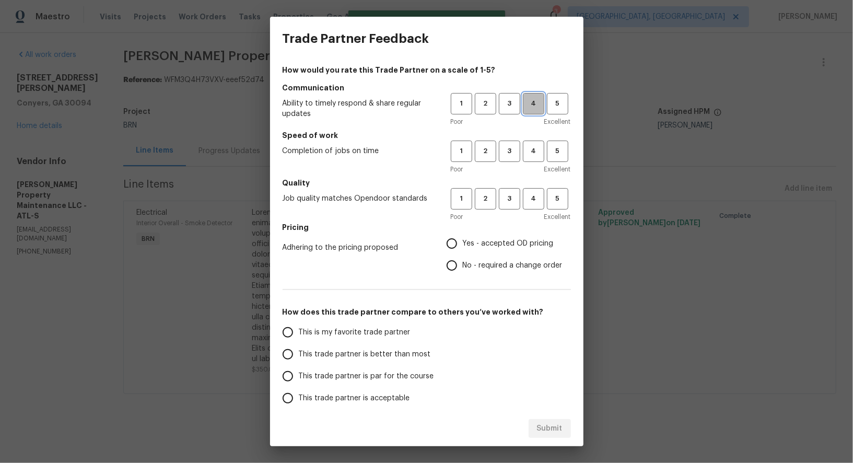
click at [524, 108] on span "4" at bounding box center [533, 104] width 19 height 12
click at [531, 150] on span "4" at bounding box center [533, 151] width 19 height 12
click at [533, 198] on span "4" at bounding box center [533, 199] width 19 height 12
click at [460, 245] on input "Yes - accepted OD pricing" at bounding box center [452, 244] width 22 height 22
radio input "true"
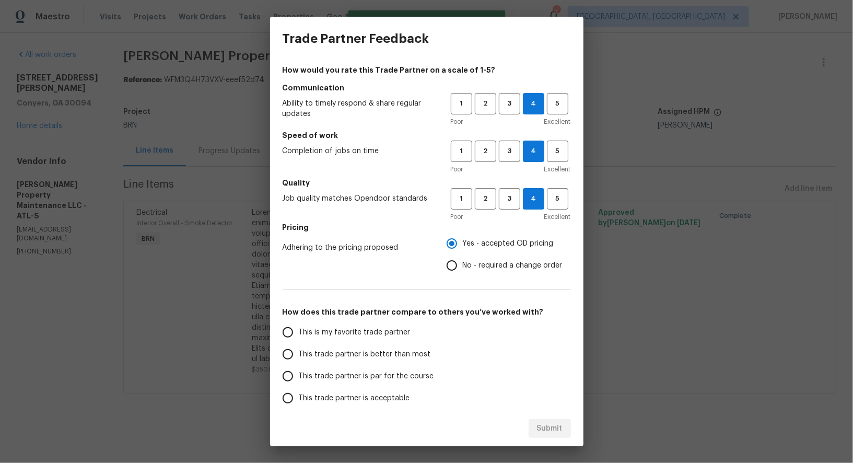
click at [277, 360] on input "This trade partner is better than most" at bounding box center [288, 354] width 22 height 22
click at [566, 428] on button "Submit" at bounding box center [550, 428] width 42 height 19
radio input "true"
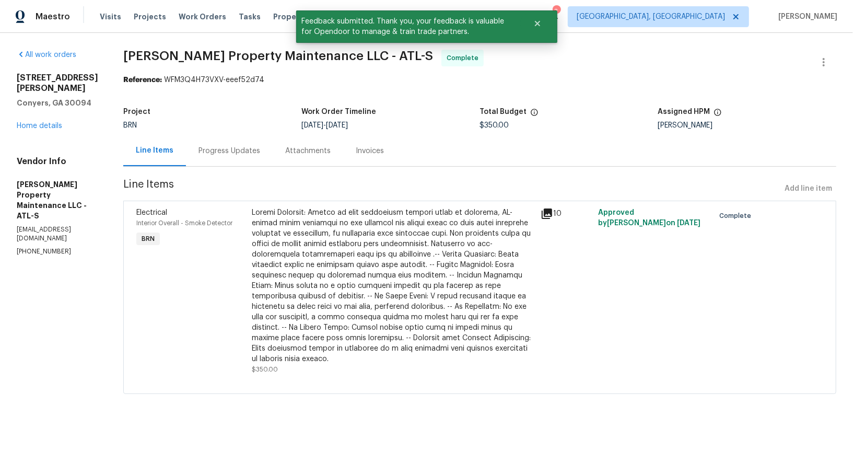
click at [238, 153] on div "Progress Updates" at bounding box center [230, 151] width 62 height 10
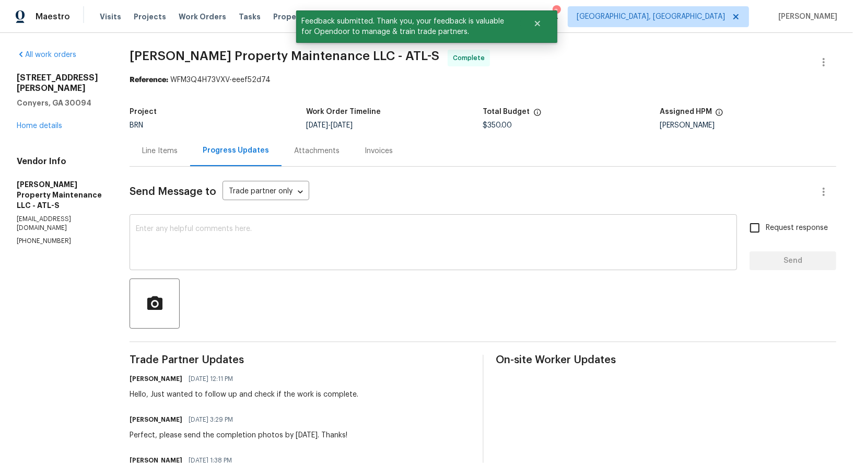
click at [314, 240] on textarea at bounding box center [433, 243] width 595 height 37
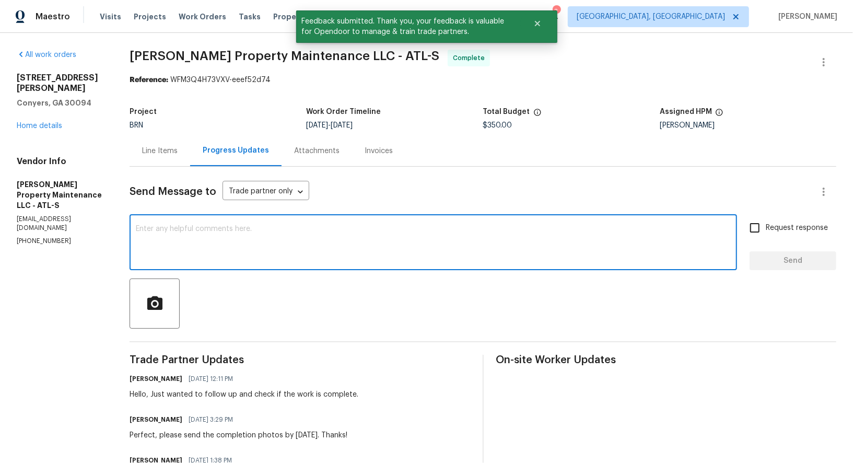
paste textarea "WO is approved, Please upload the invoice under invoice section. Thanks!"
type textarea "WO is approved, Please upload the invoice under invoice section. Thanks!"
click at [764, 223] on input "Request response" at bounding box center [755, 228] width 22 height 22
checkbox input "true"
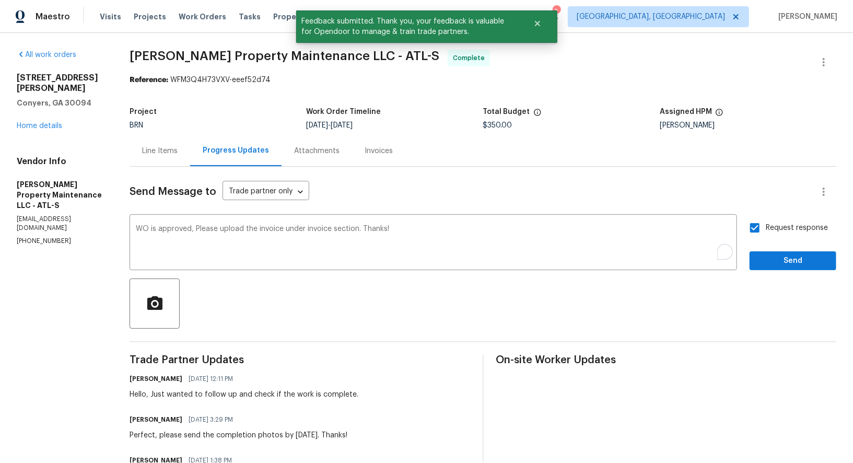
click at [766, 272] on div "Send Message to Trade partner only Trade partner only ​ WO is approved, Please …" at bounding box center [483, 392] width 707 height 450
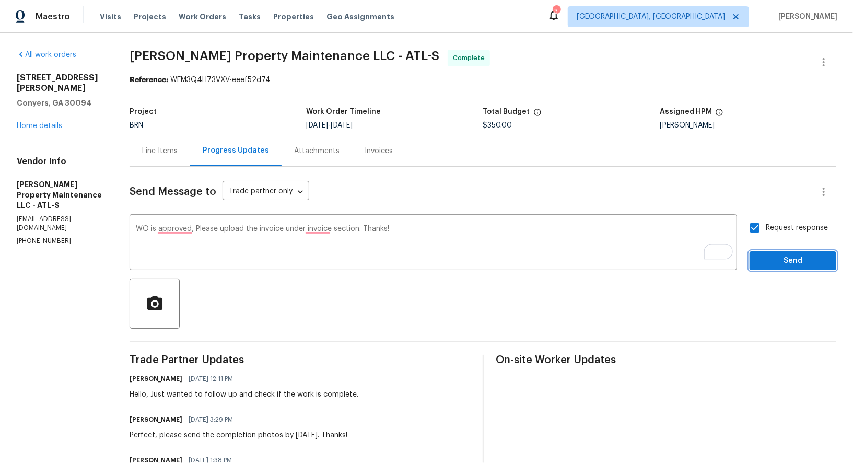
click at [783, 258] on span "Send" at bounding box center [793, 260] width 70 height 13
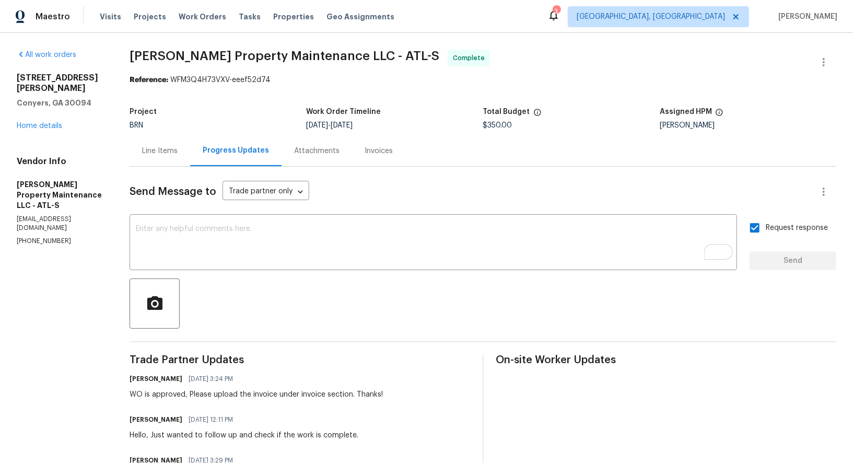
click at [365, 153] on div "Invoices" at bounding box center [379, 151] width 28 height 10
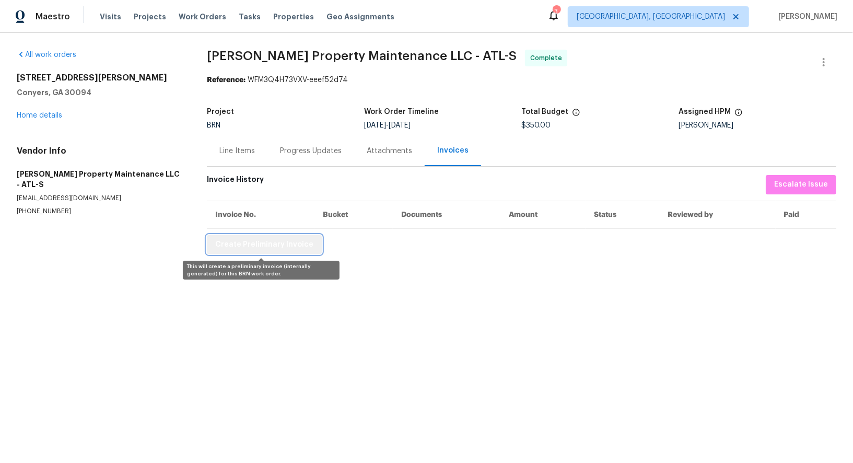
click at [281, 242] on span "Create Preliminary Invoice" at bounding box center [264, 244] width 98 height 13
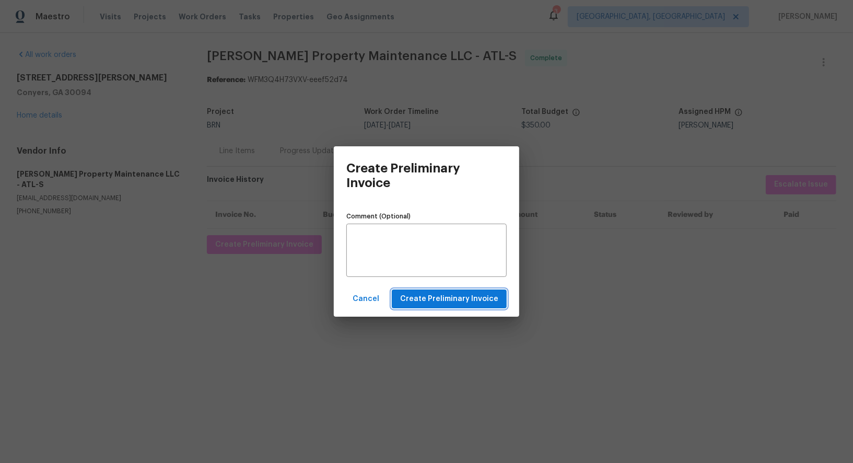
click at [408, 297] on span "Create Preliminary Invoice" at bounding box center [449, 299] width 98 height 13
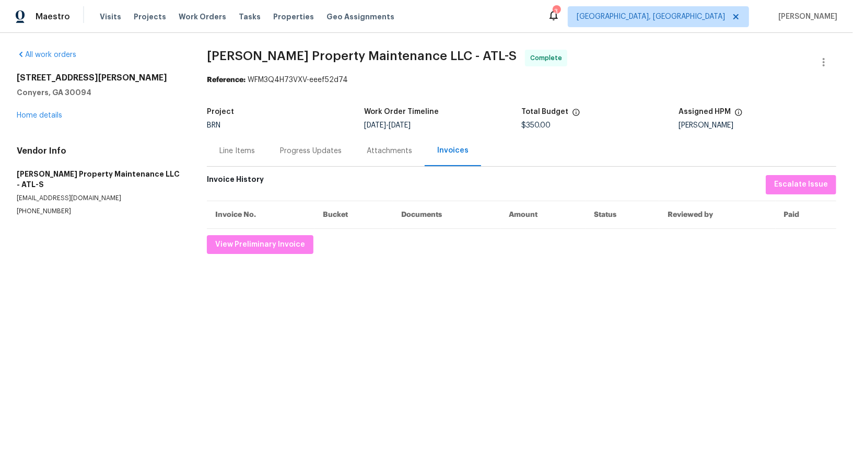
click at [302, 144] on div "Progress Updates" at bounding box center [311, 150] width 87 height 31
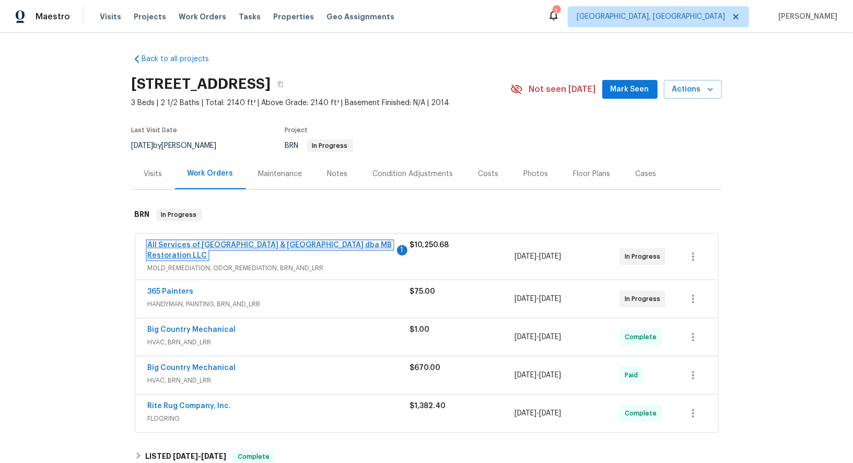
click at [236, 245] on link "All Services of Mount Pleasant & Greater Charleston dba MB Restoration LLC" at bounding box center [270, 250] width 245 height 18
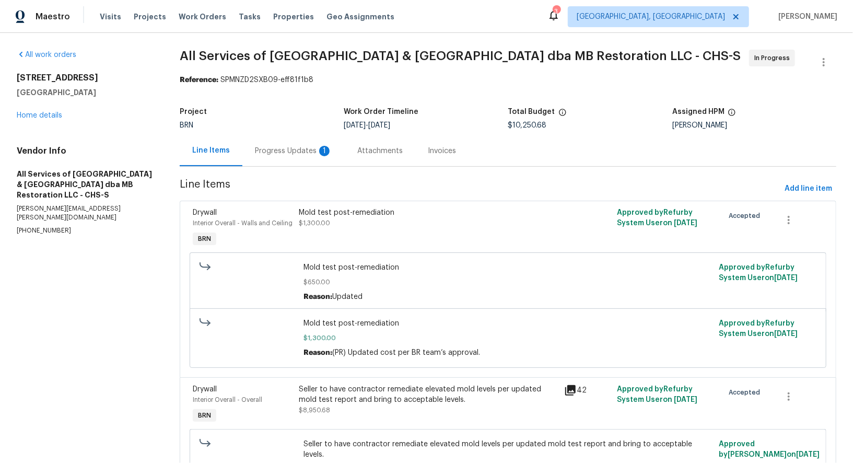
click at [282, 157] on div "Progress Updates 1" at bounding box center [293, 150] width 102 height 31
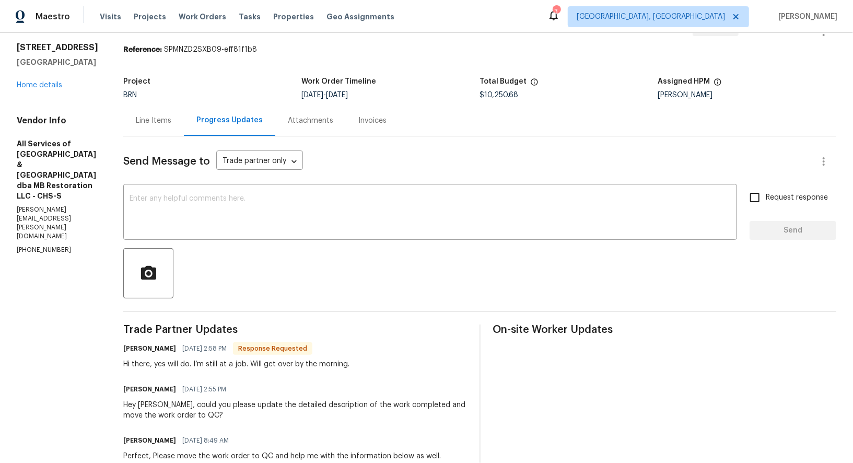
scroll to position [22, 0]
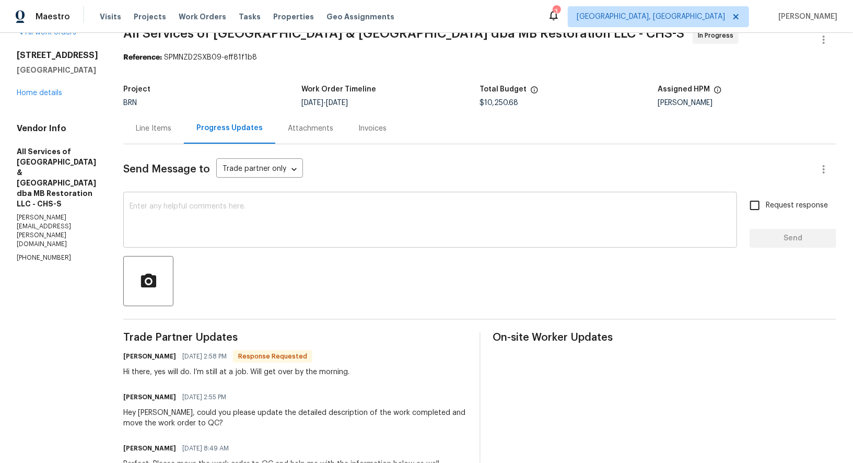
click at [230, 233] on textarea at bounding box center [430, 221] width 601 height 37
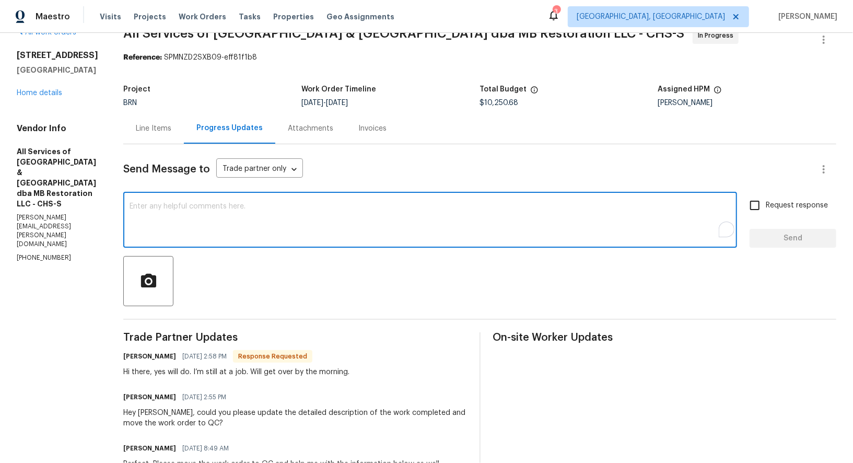
click at [230, 233] on textarea "To enrich screen reader interactions, please activate Accessibility in Grammarl…" at bounding box center [430, 221] width 601 height 37
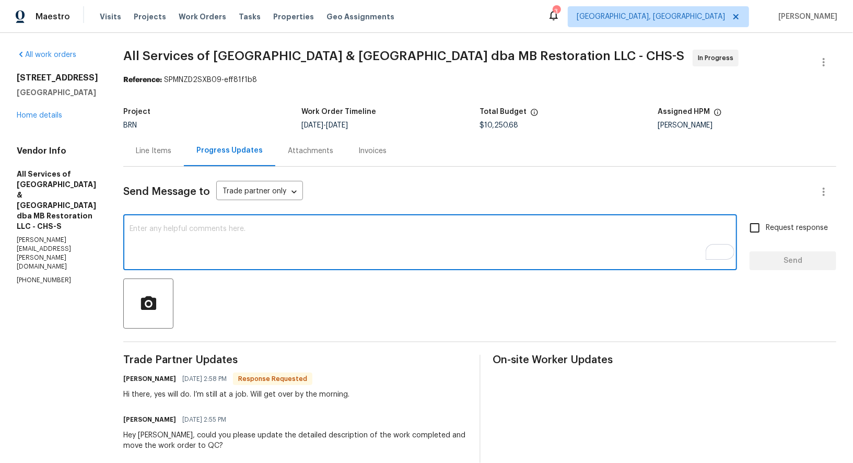
click at [184, 241] on textarea "To enrich screen reader interactions, please activate Accessibility in Grammarl…" at bounding box center [430, 243] width 601 height 37
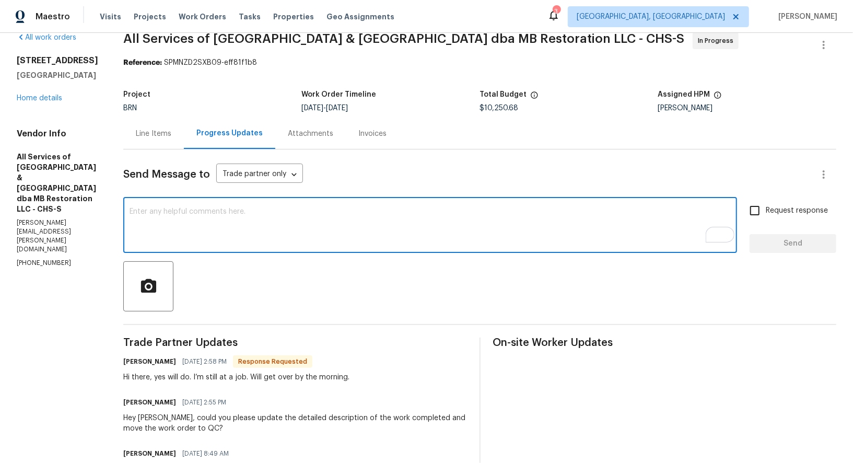
scroll to position [18, 0]
type textarea "Got it, Thanks!"
click at [786, 247] on span "Send" at bounding box center [793, 243] width 70 height 13
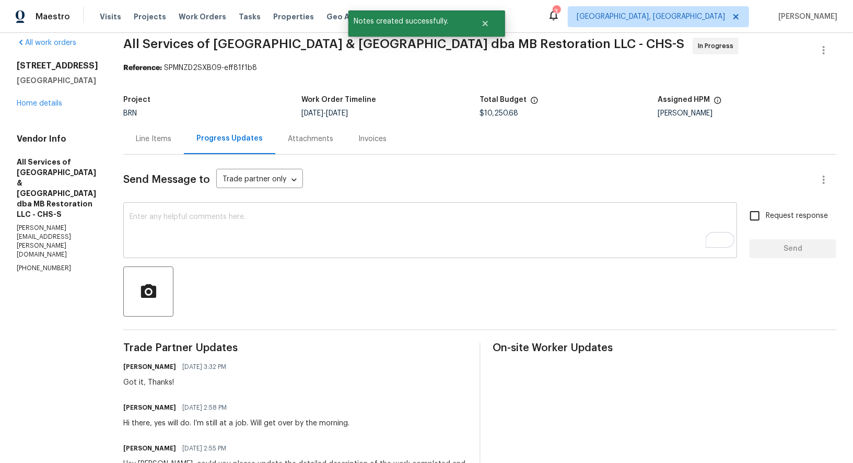
scroll to position [0, 0]
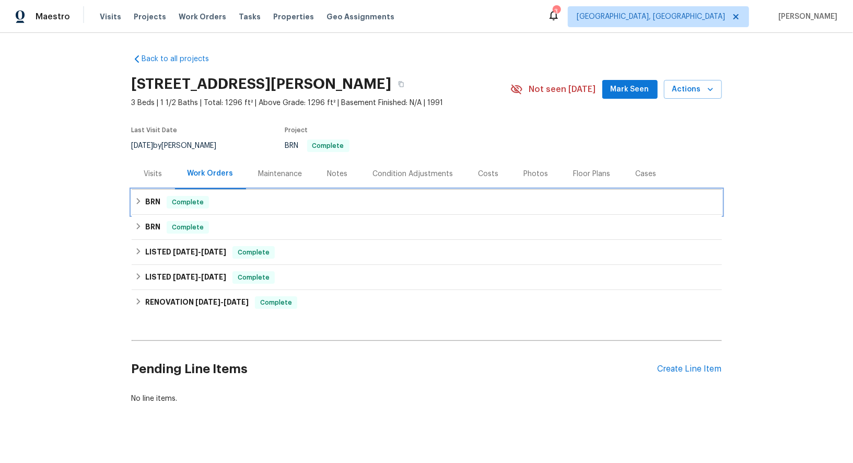
click at [137, 211] on div "BRN Complete" at bounding box center [427, 202] width 591 height 25
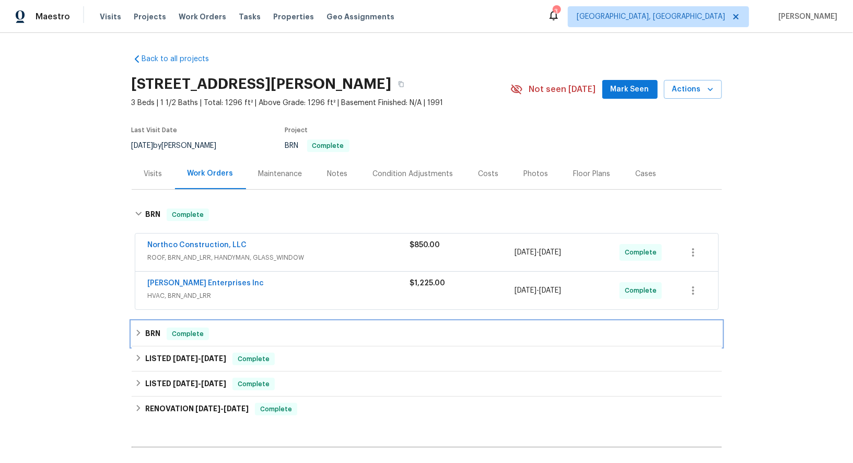
click at [136, 322] on div "BRN Complete" at bounding box center [427, 333] width 591 height 25
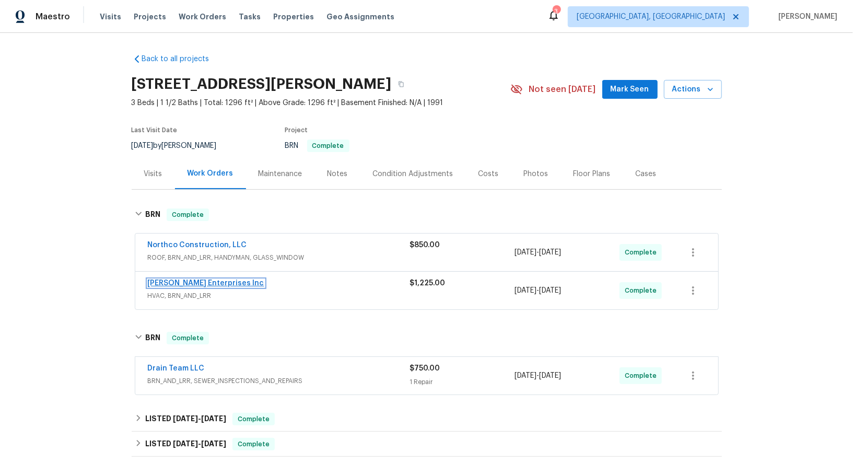
click at [167, 280] on link "[PERSON_NAME] Enterprises Inc" at bounding box center [206, 283] width 117 height 7
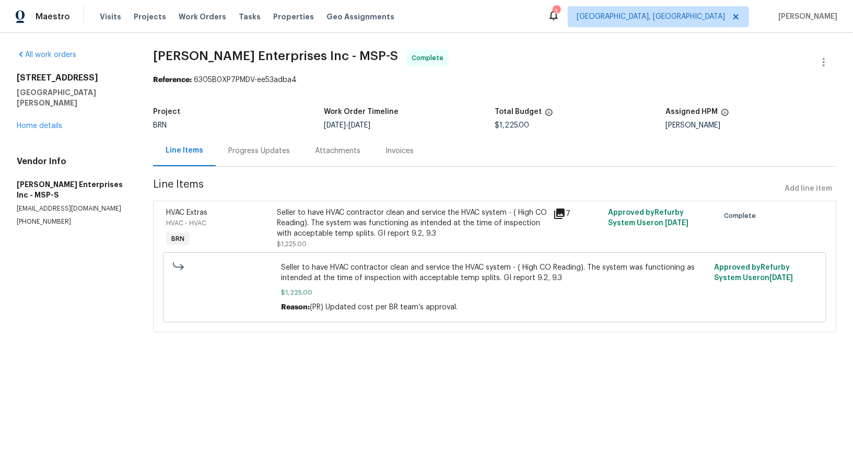
click at [335, 232] on div "Seller to have HVAC contractor clean and service the HVAC system - ( High CO Re…" at bounding box center [412, 222] width 270 height 31
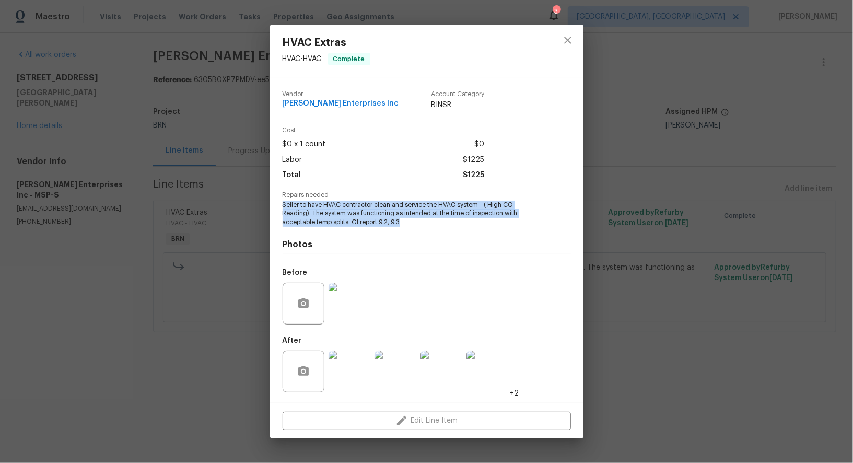
drag, startPoint x: 281, startPoint y: 205, endPoint x: 448, endPoint y: 226, distance: 167.9
click at [448, 226] on div "Vendor [PERSON_NAME] Enterprises Inc Account Category BINSR Cost $0 x 1 count $…" at bounding box center [427, 240] width 314 height 325
copy span "Seller to have HVAC contractor clean and service the HVAC system - ( High CO Re…"
click at [345, 311] on img at bounding box center [350, 304] width 42 height 42
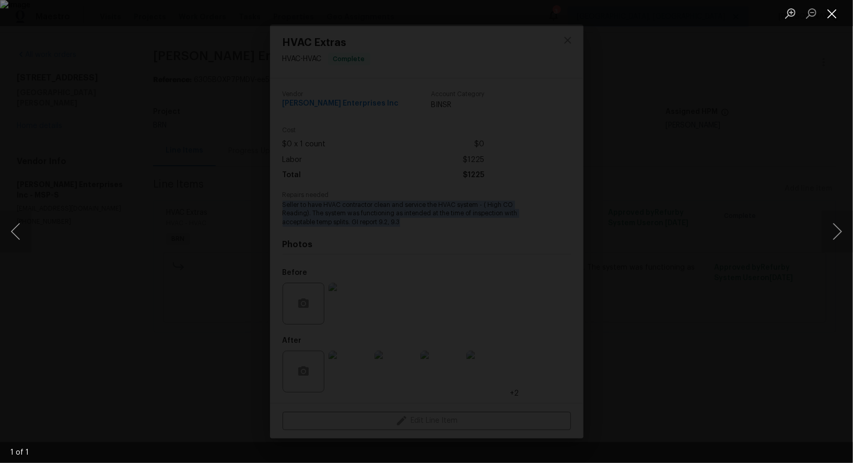
click at [829, 14] on button "Close lightbox" at bounding box center [832, 13] width 21 height 18
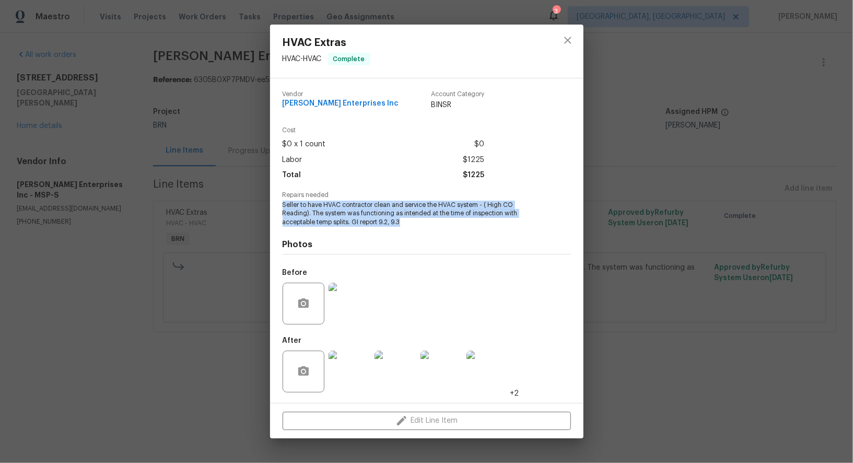
click at [338, 375] on img at bounding box center [350, 372] width 42 height 42
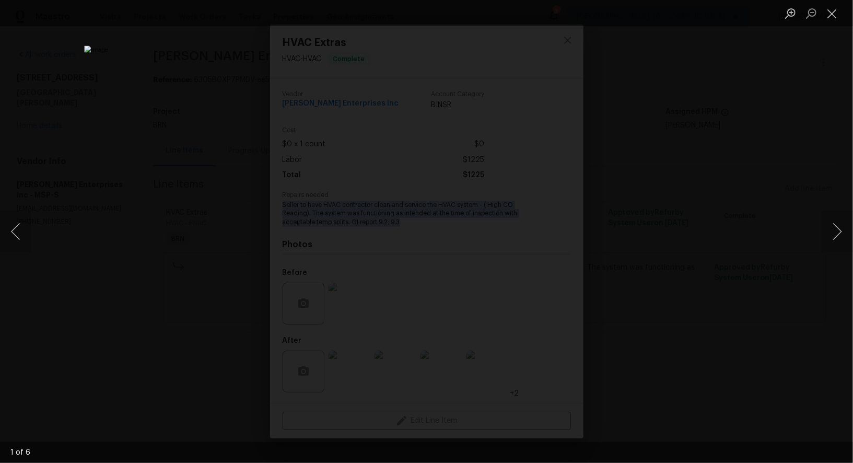
click at [629, 258] on div "Lightbox" at bounding box center [426, 231] width 853 height 463
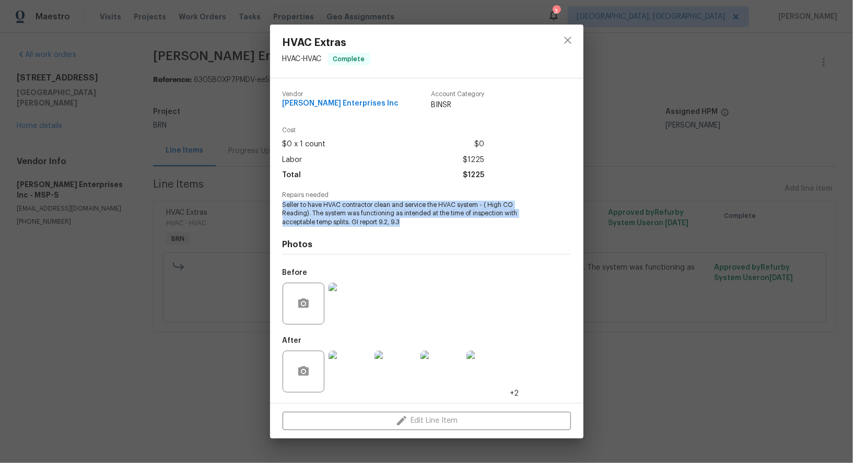
click at [629, 258] on div "HVAC Extras HVAC - HVAC Complete Vendor [PERSON_NAME] Enterprises Inc Account C…" at bounding box center [426, 231] width 853 height 463
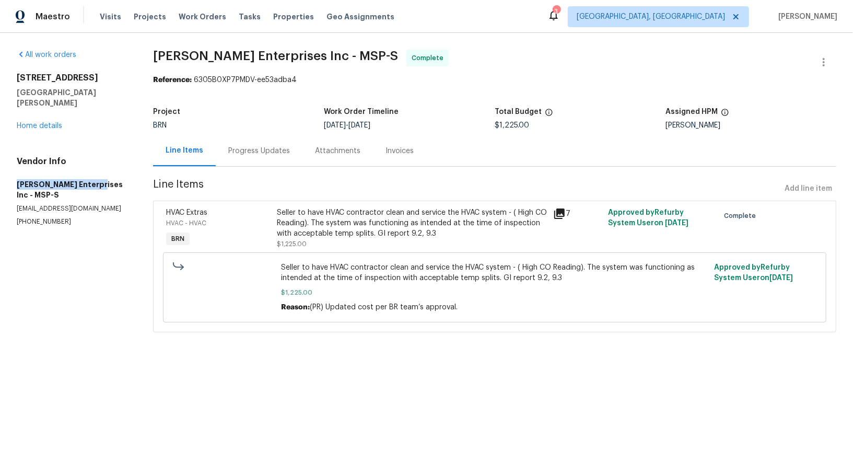
drag, startPoint x: 7, startPoint y: 168, endPoint x: 95, endPoint y: 175, distance: 87.5
click at [95, 175] on div "All work orders [STREET_ADDRESS][PERSON_NAME] Home details Vendor Info [PERSON_…" at bounding box center [426, 197] width 853 height 329
copy h5 "[PERSON_NAME] Enterprises"
click at [32, 122] on link "Home details" at bounding box center [39, 125] width 45 height 7
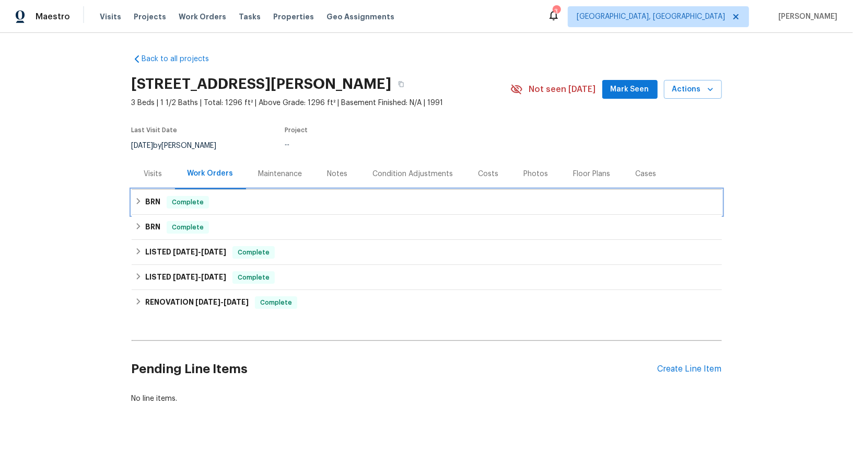
click at [142, 200] on icon at bounding box center [138, 201] width 7 height 7
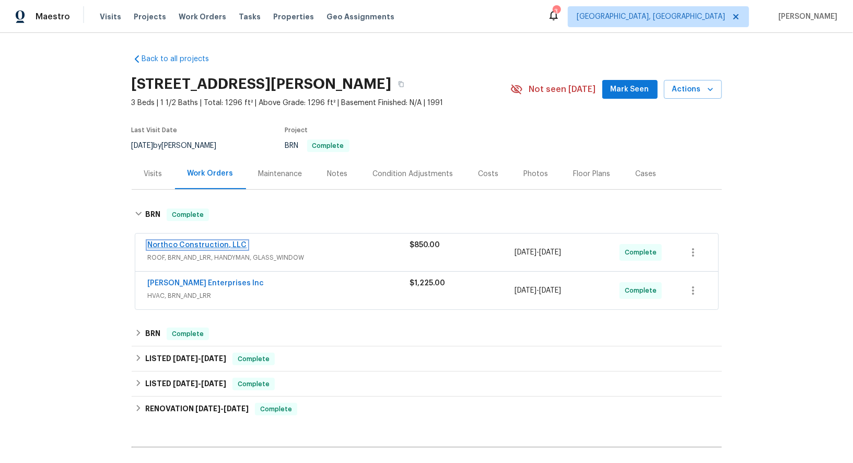
click at [189, 243] on link "Northco Construction, LLC" at bounding box center [197, 244] width 99 height 7
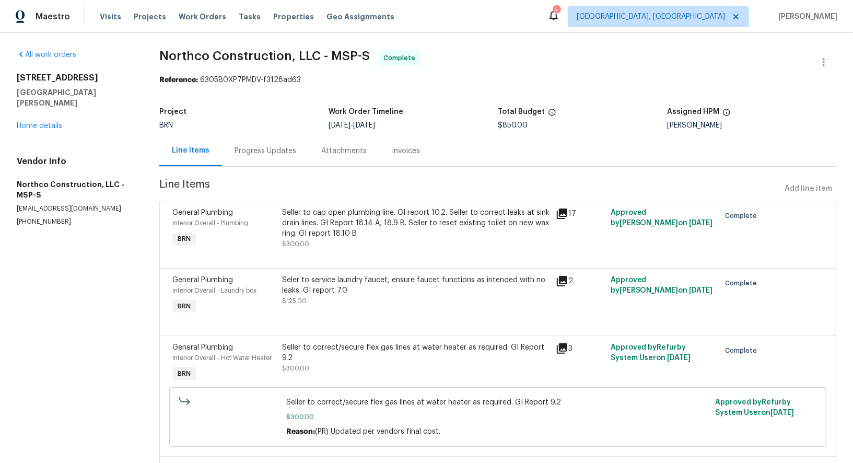
scroll to position [100, 0]
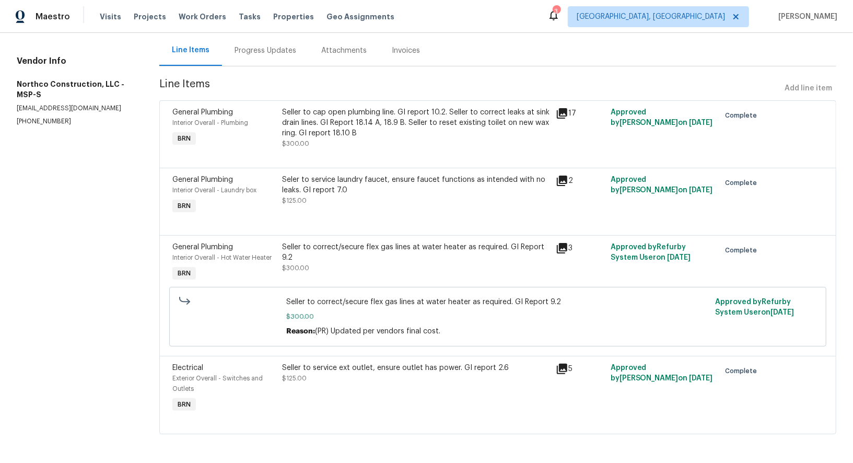
click at [317, 130] on div "Seller to cap open plumbing line. GI report 10.2. Seller to correct leaks at si…" at bounding box center [416, 122] width 268 height 31
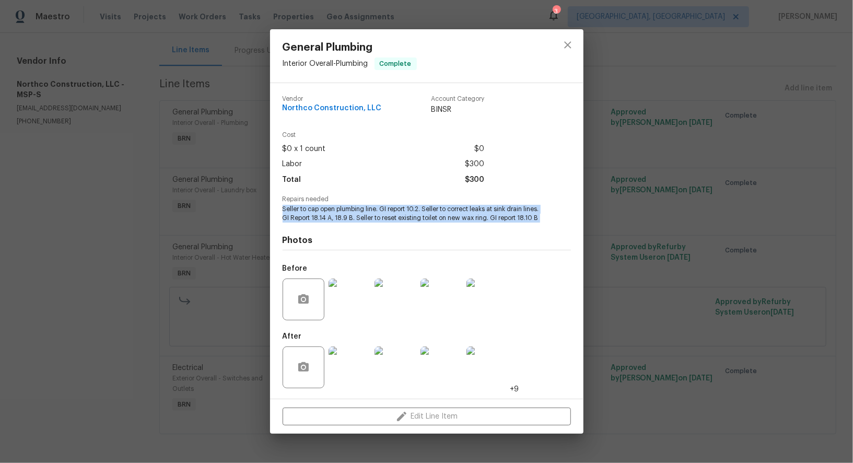
drag, startPoint x: 281, startPoint y: 203, endPoint x: 336, endPoint y: 230, distance: 61.5
click at [336, 230] on div "Vendor Northco Construction, LLC Account Category BINSR Cost $0 x 1 count $0 La…" at bounding box center [427, 241] width 314 height 316
copy span "Seller to cap open plumbing line. GI report 10.2. Seller to correct leaks at si…"
click at [348, 313] on img at bounding box center [350, 300] width 42 height 42
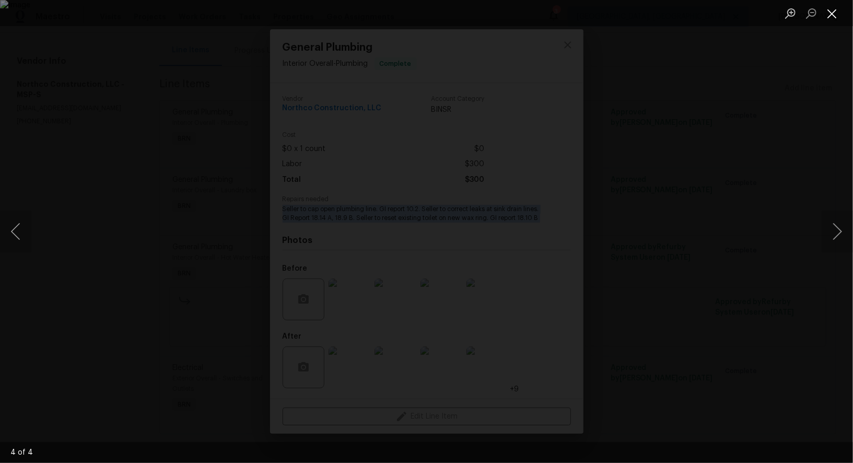
click at [829, 18] on button "Close lightbox" at bounding box center [832, 13] width 21 height 18
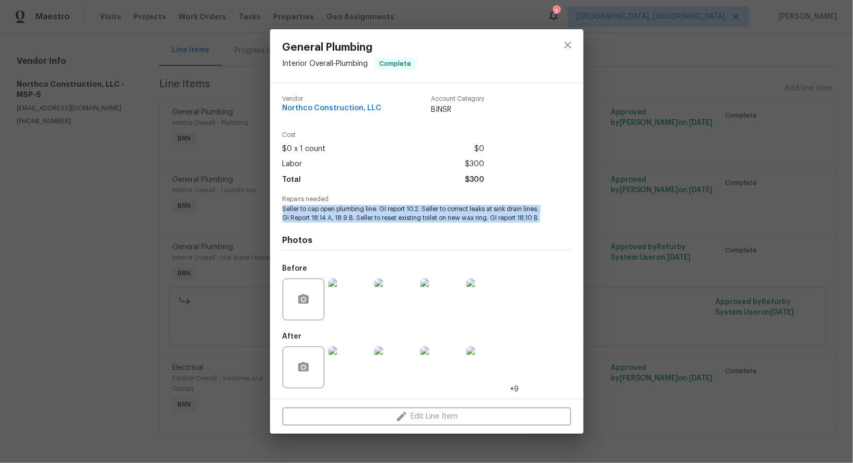
click at [342, 374] on img at bounding box center [350, 367] width 42 height 42
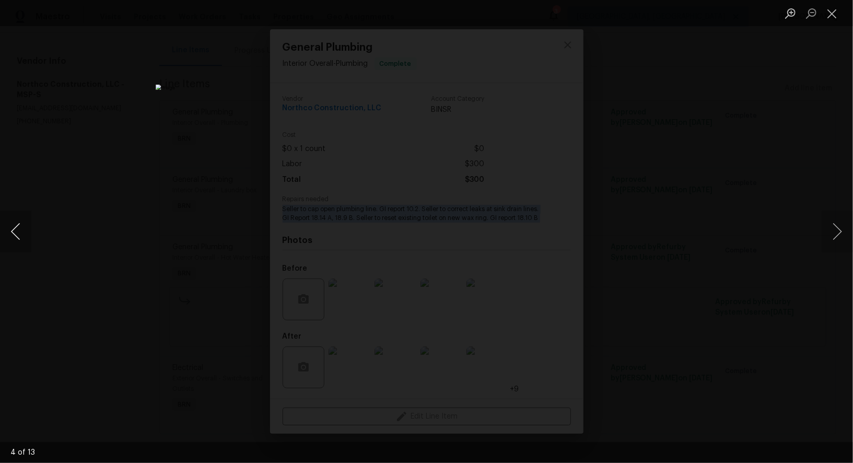
click at [22, 242] on button "Previous image" at bounding box center [15, 232] width 31 height 42
click at [23, 242] on button "Previous image" at bounding box center [15, 232] width 31 height 42
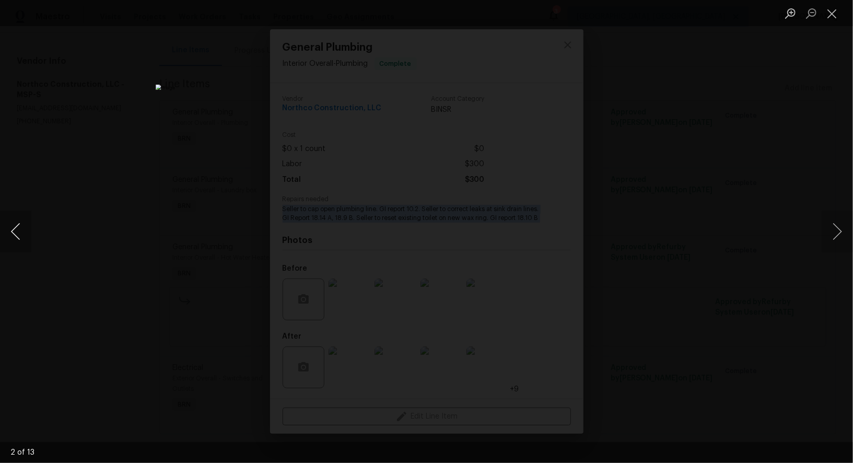
click at [23, 242] on button "Previous image" at bounding box center [15, 232] width 31 height 42
click at [16, 238] on button "Previous image" at bounding box center [15, 232] width 31 height 42
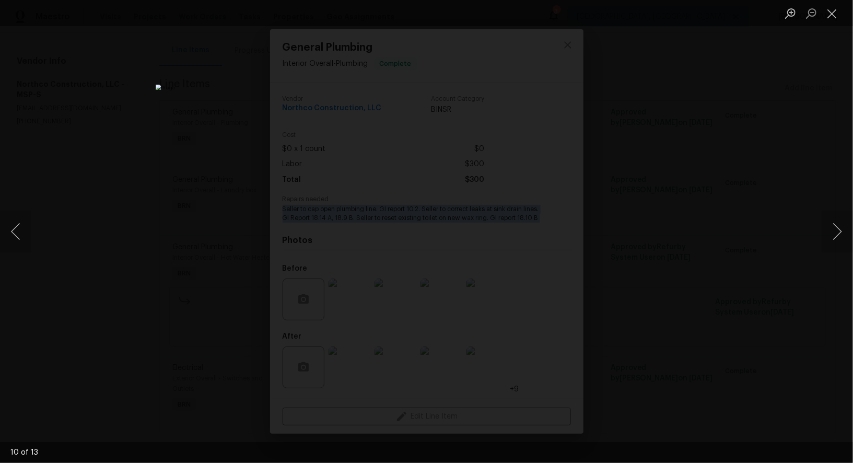
click at [117, 260] on div "Lightbox" at bounding box center [426, 231] width 853 height 463
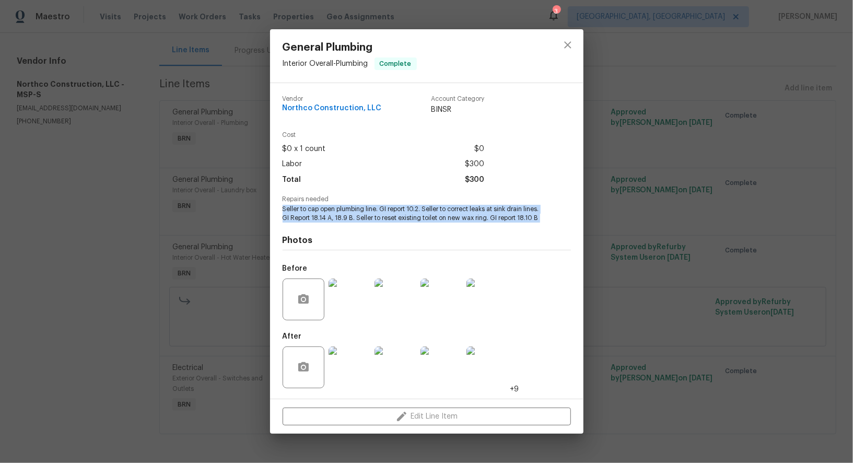
click at [117, 260] on div "General Plumbing Interior Overall - Plumbing Complete Vendor Northco Constructi…" at bounding box center [426, 231] width 853 height 463
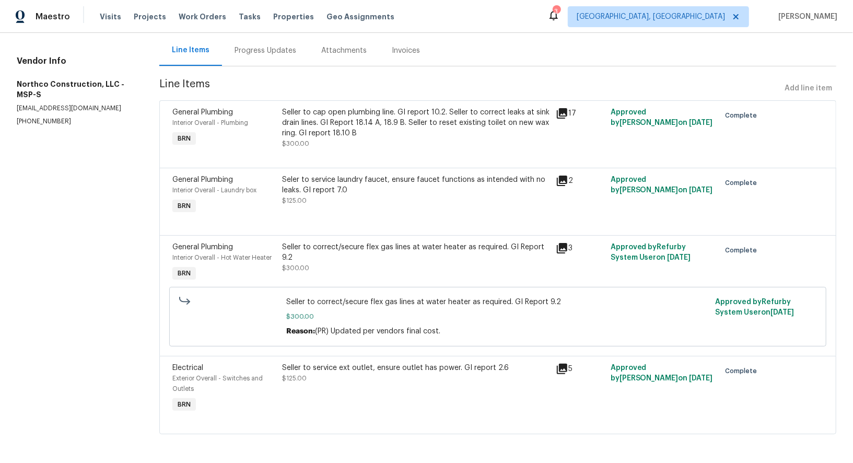
click at [317, 196] on div "Seler to service laundry faucet, ensure faucet functions as intended with no le…" at bounding box center [416, 190] width 268 height 31
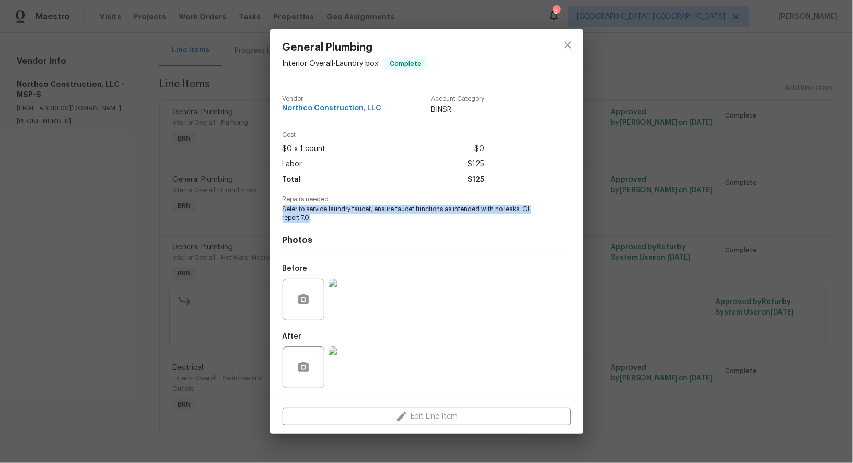
drag, startPoint x: 279, startPoint y: 207, endPoint x: 345, endPoint y: 222, distance: 68.1
click at [345, 222] on div "Vendor Northco Construction, LLC Account Category BINSR Cost $0 x 1 count $0 La…" at bounding box center [427, 241] width 314 height 316
copy span "Seler to service laundry faucet, ensure faucet functions as intended with no le…"
click at [345, 300] on img at bounding box center [350, 300] width 42 height 42
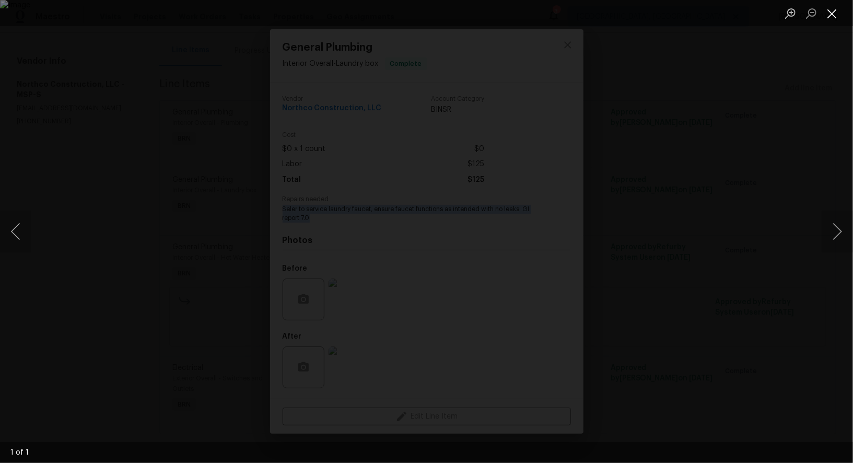
click at [835, 13] on button "Close lightbox" at bounding box center [832, 13] width 21 height 18
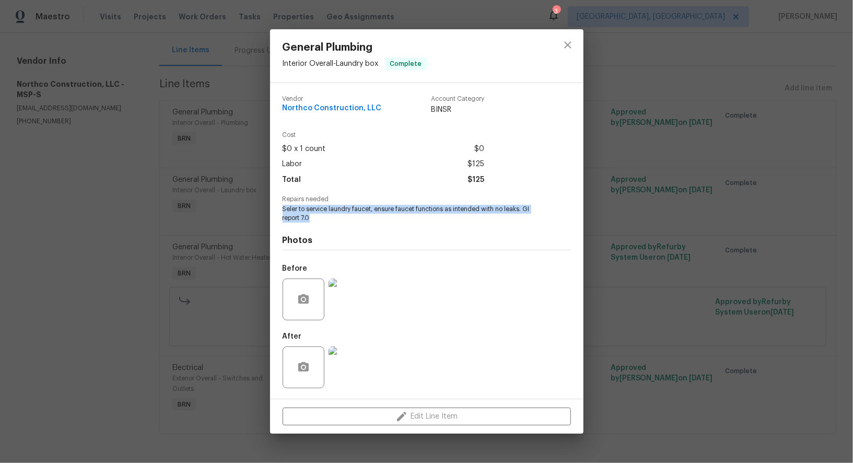
click at [339, 370] on img at bounding box center [350, 367] width 42 height 42
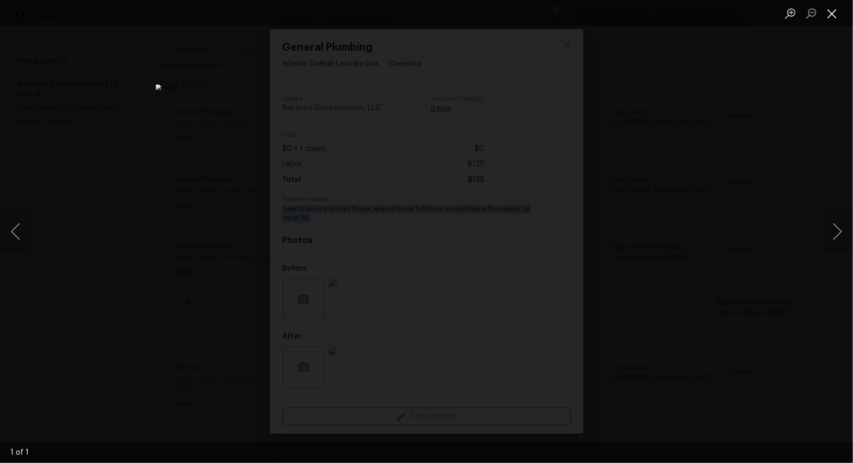
click at [828, 11] on button "Close lightbox" at bounding box center [832, 13] width 21 height 18
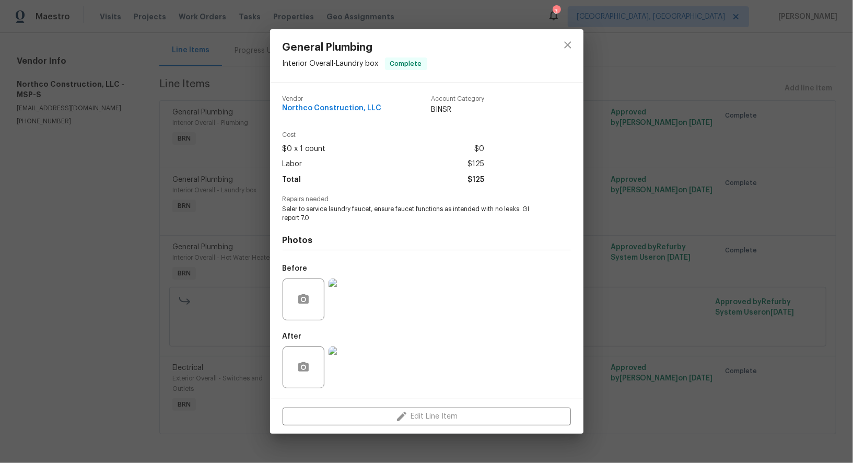
click at [193, 250] on div "General Plumbing Interior Overall - Laundry box Complete Vendor Northco Constru…" at bounding box center [426, 231] width 853 height 463
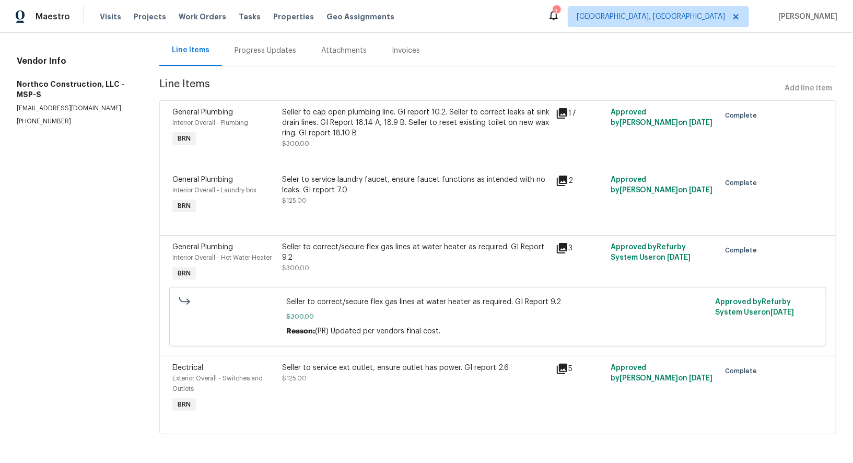
click at [329, 261] on div "Seller to correct/secure flex gas lines at water heater as required. GI Report …" at bounding box center [416, 252] width 268 height 21
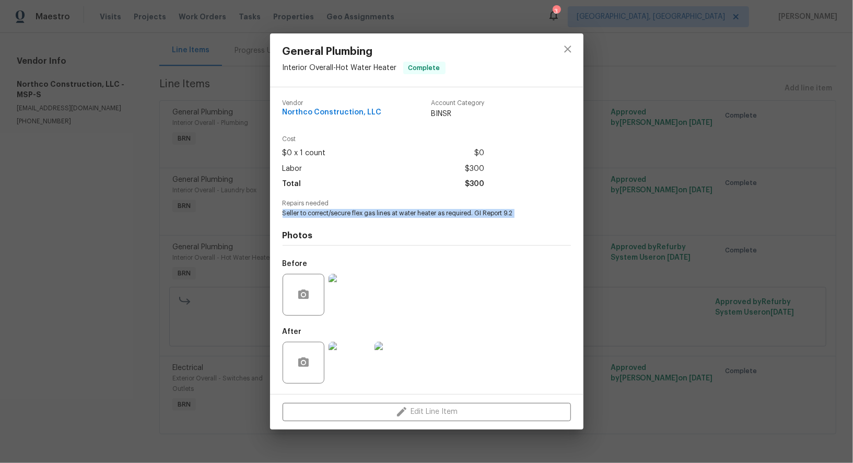
drag, startPoint x: 280, startPoint y: 217, endPoint x: 529, endPoint y: 227, distance: 248.9
click at [529, 227] on div "Vendor Northco Construction, LLC Account Category BINSR Cost $0 x 1 count $0 La…" at bounding box center [427, 240] width 314 height 307
copy span "Seller to correct/secure flex gas lines at water heater as required. GI Report …"
click at [350, 306] on img at bounding box center [350, 295] width 42 height 42
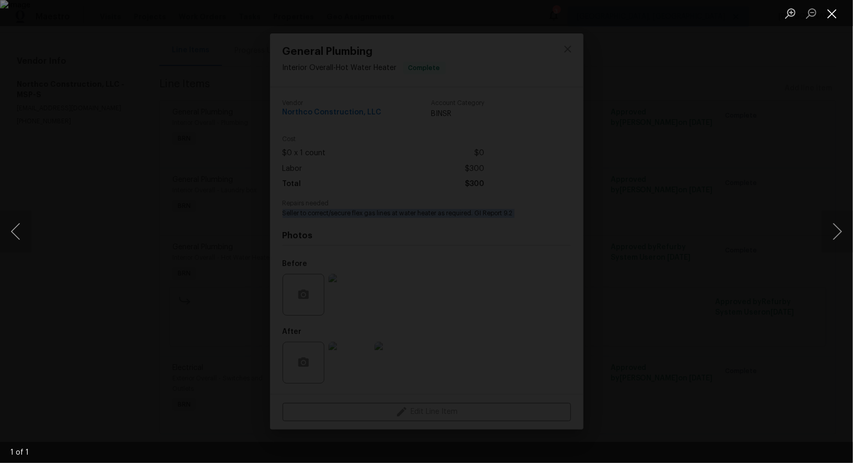
click at [825, 15] on button "Close lightbox" at bounding box center [832, 13] width 21 height 18
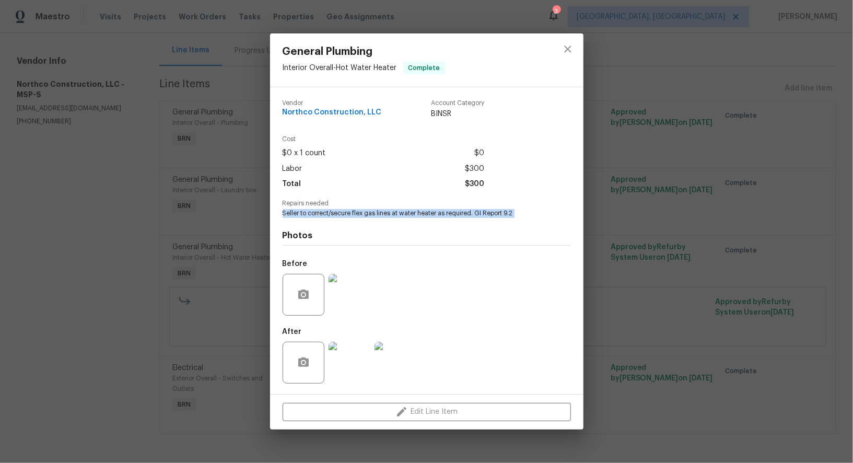
click at [364, 365] on img at bounding box center [350, 363] width 42 height 42
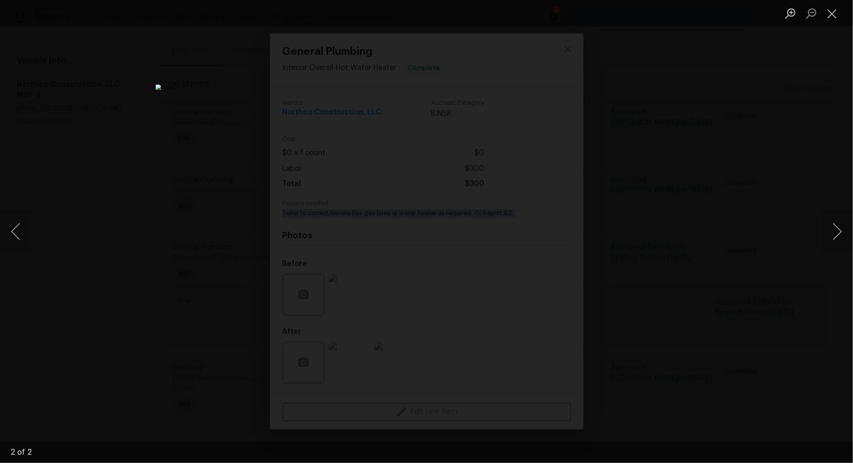
click at [644, 192] on div "Lightbox" at bounding box center [426, 231] width 853 height 463
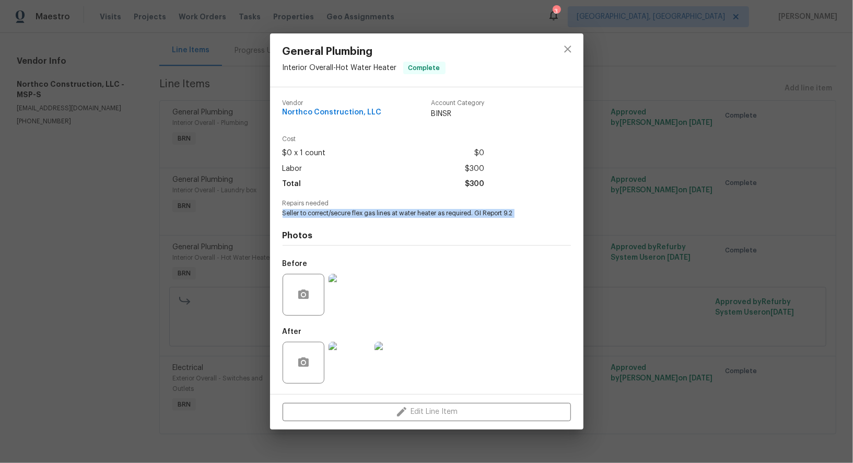
click at [644, 192] on div "General Plumbing Interior Overall - Hot Water Heater Complete Vendor Northco Co…" at bounding box center [426, 231] width 853 height 463
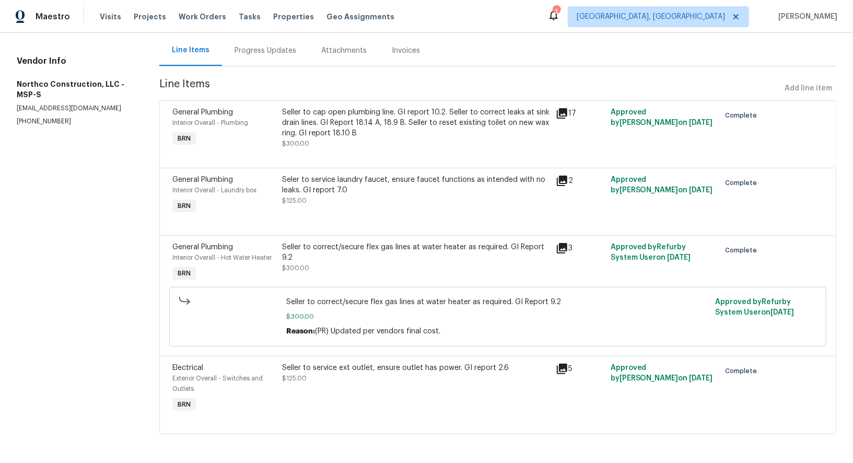
click at [312, 384] on div "Seller to service ext outlet, ensure outlet has power. GI report 2.6 $125.00" at bounding box center [416, 389] width 274 height 59
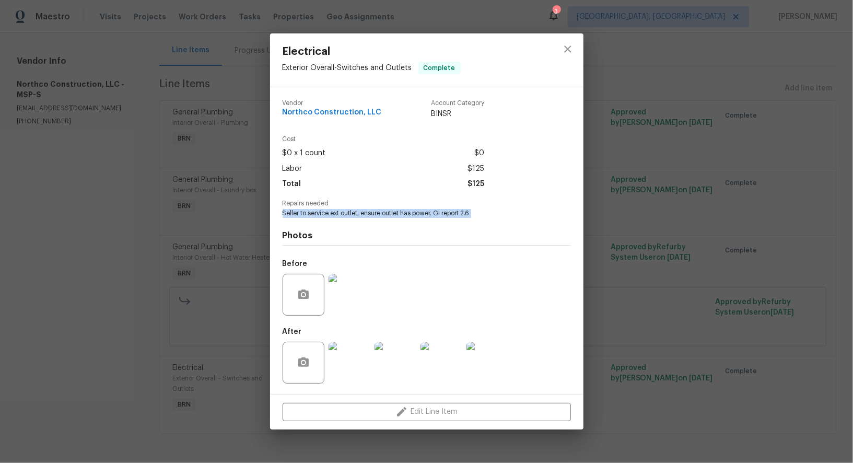
drag, startPoint x: 275, startPoint y: 210, endPoint x: 504, endPoint y: 220, distance: 229.1
click at [504, 220] on div "Vendor Northco Construction, LLC Account Category BINSR Cost $0 x 1 count $0 La…" at bounding box center [427, 240] width 314 height 307
copy span "Seller to service ext outlet, ensure outlet has power. GI report 2.6"
click at [344, 294] on img at bounding box center [350, 295] width 42 height 42
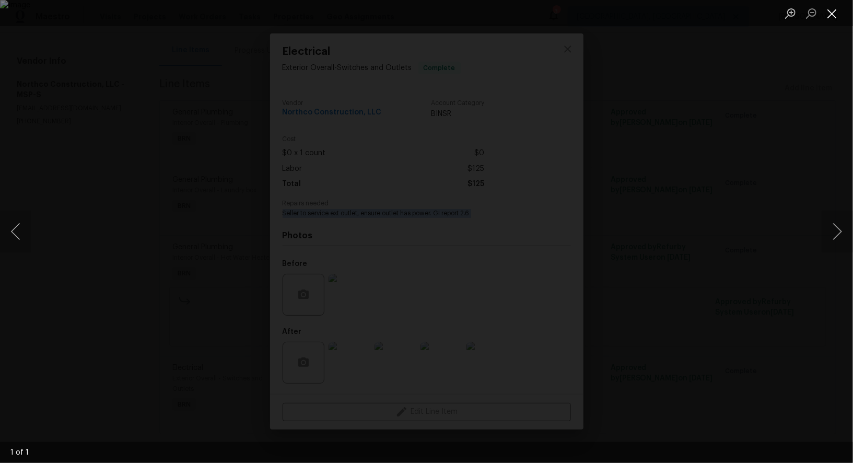
click at [834, 14] on button "Close lightbox" at bounding box center [832, 13] width 21 height 18
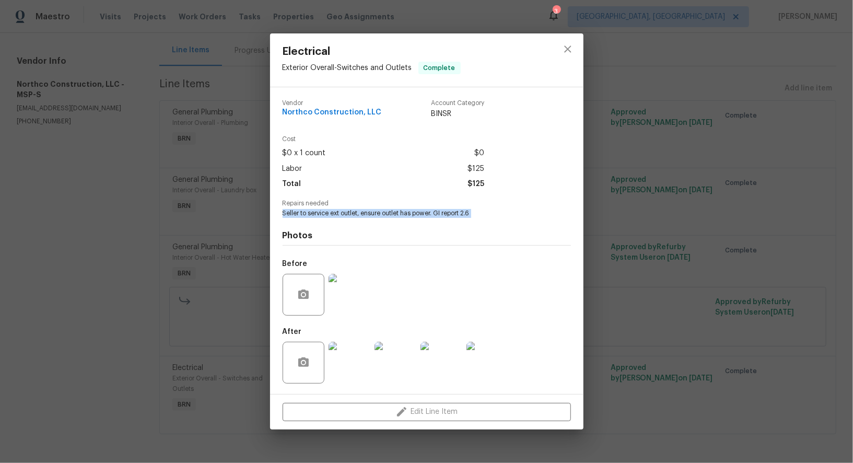
click at [356, 367] on img at bounding box center [350, 363] width 42 height 42
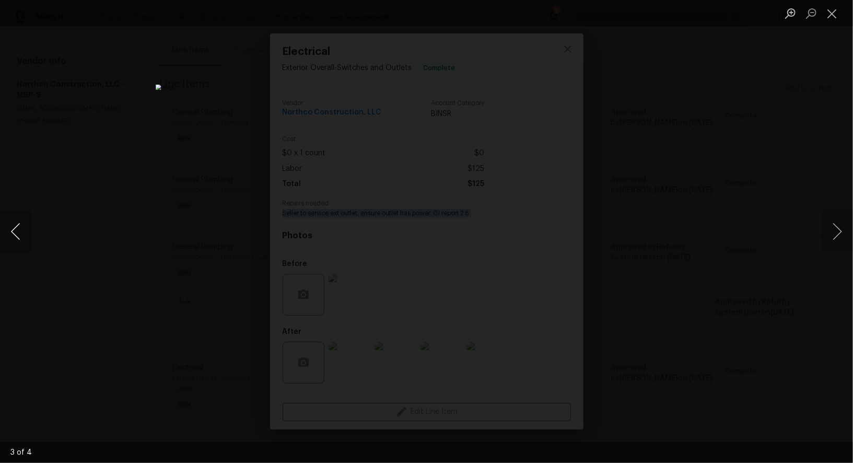
click at [12, 234] on button "Previous image" at bounding box center [15, 232] width 31 height 42
click at [609, 257] on div "Lightbox" at bounding box center [426, 231] width 853 height 463
click at [648, 255] on div "Lightbox" at bounding box center [426, 231] width 853 height 463
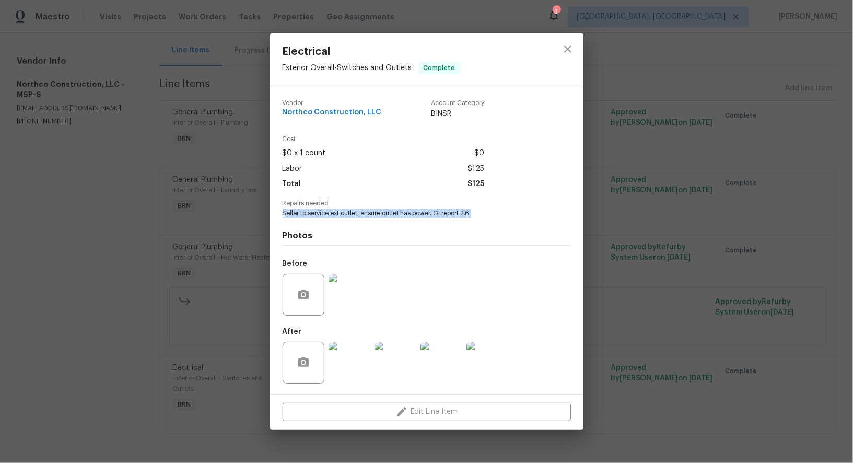
click at [648, 255] on div "Electrical Exterior Overall - Switches and Outlets Complete Vendor Northco Cons…" at bounding box center [426, 231] width 853 height 463
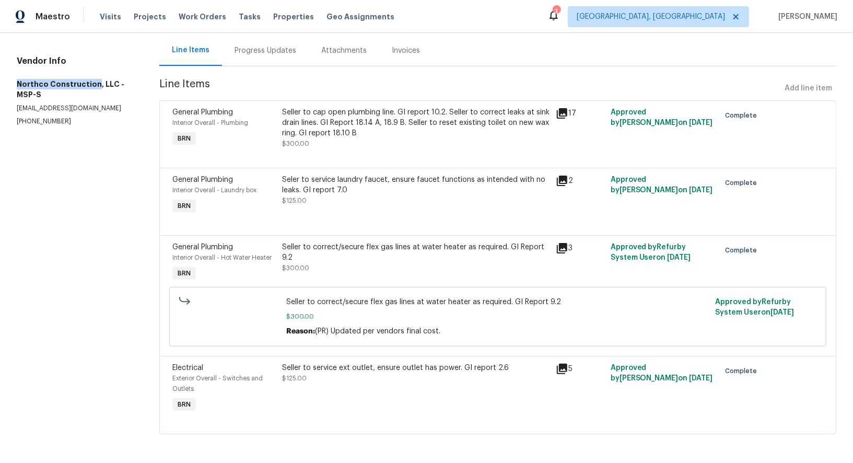
drag, startPoint x: 10, startPoint y: 71, endPoint x: 94, endPoint y: 72, distance: 83.6
click at [94, 72] on div "All work orders [STREET_ADDRESS][PERSON_NAME] Home details Vendor Info Northco …" at bounding box center [426, 198] width 853 height 531
copy h5 "Northco Construction"
click at [399, 50] on div "Invoices" at bounding box center [406, 50] width 28 height 10
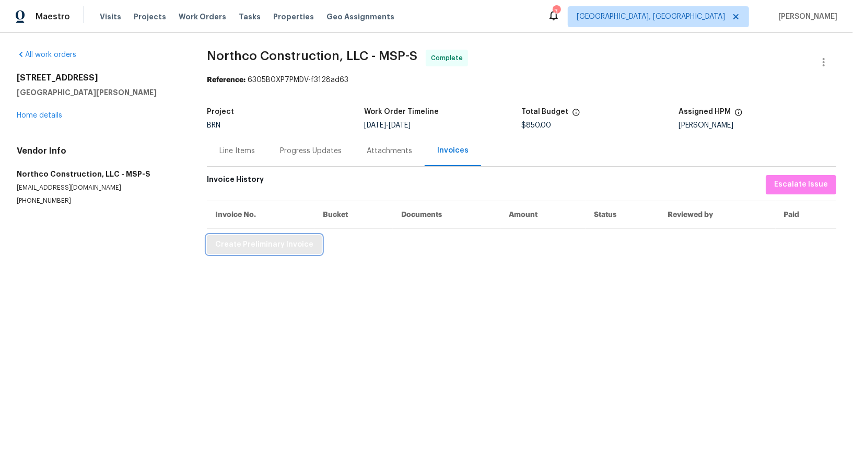
click at [294, 250] on span "Create Preliminary Invoice" at bounding box center [264, 244] width 98 height 13
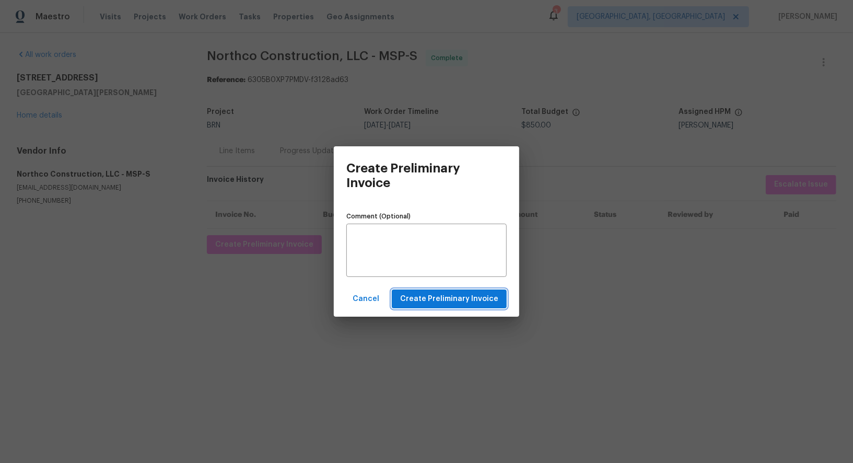
click at [408, 301] on span "Create Preliminary Invoice" at bounding box center [449, 299] width 98 height 13
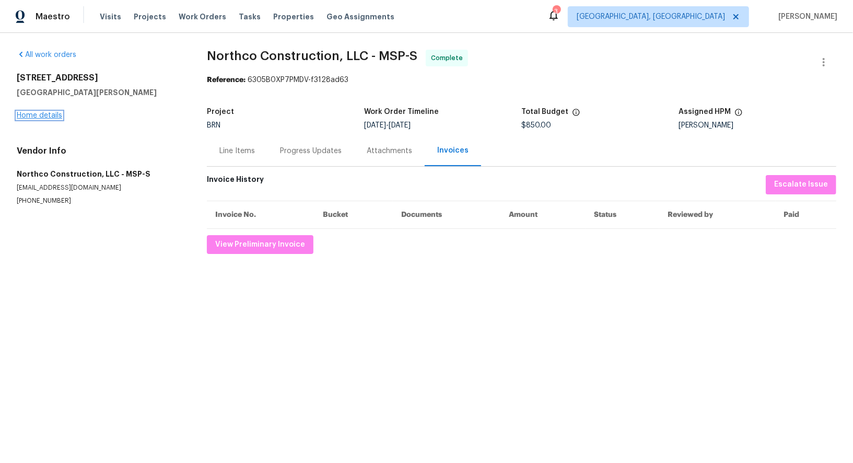
click at [35, 114] on link "Home details" at bounding box center [39, 115] width 45 height 7
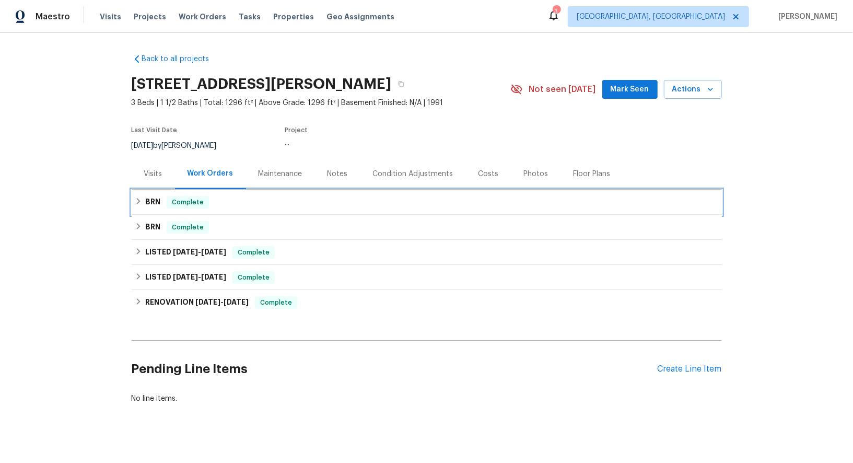
click at [136, 201] on icon at bounding box center [138, 201] width 7 height 7
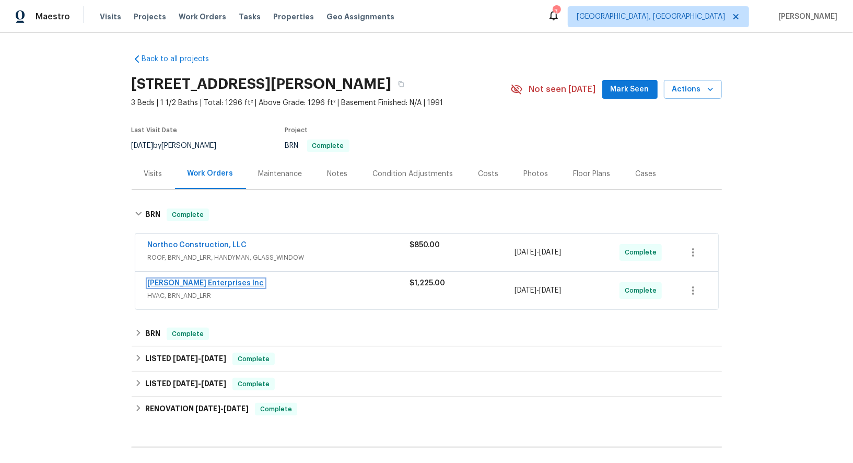
click at [192, 282] on link "[PERSON_NAME] Enterprises Inc" at bounding box center [206, 283] width 117 height 7
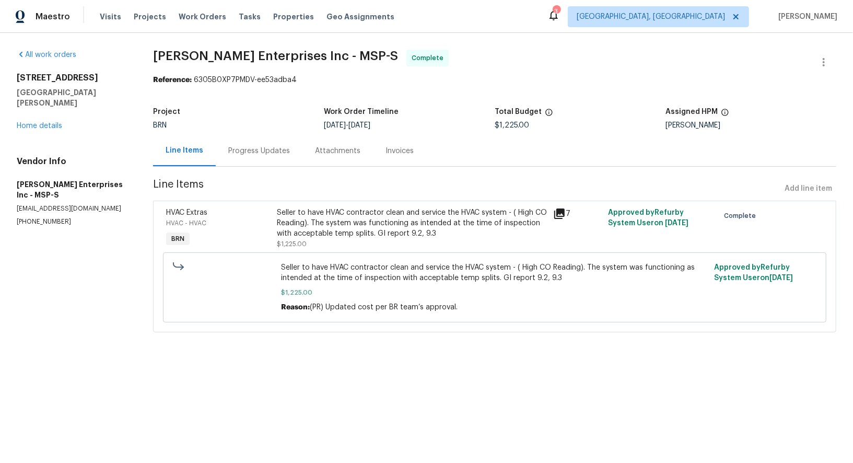
click at [380, 151] on div "Invoices" at bounding box center [399, 150] width 53 height 31
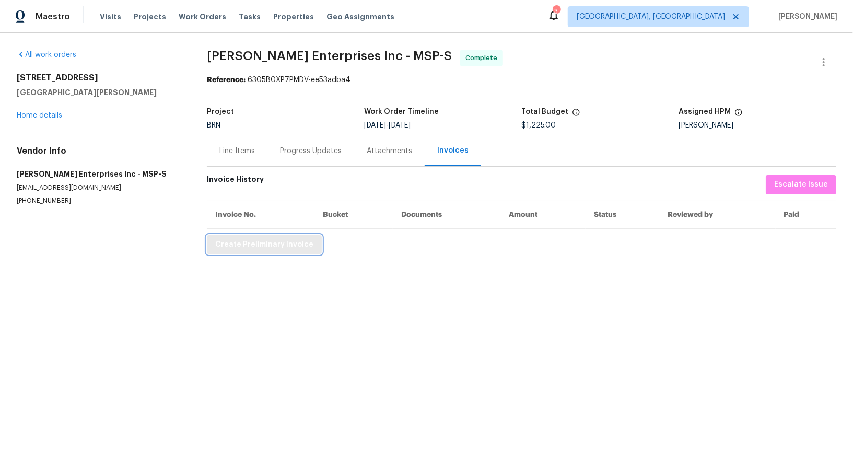
click at [257, 245] on span "Create Preliminary Invoice" at bounding box center [264, 244] width 98 height 13
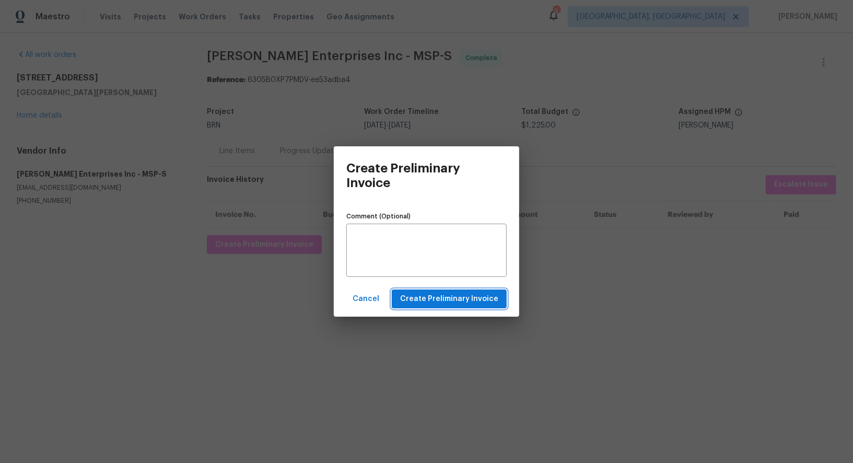
click at [457, 300] on span "Create Preliminary Invoice" at bounding box center [449, 299] width 98 height 13
